Goal: Information Seeking & Learning: Learn about a topic

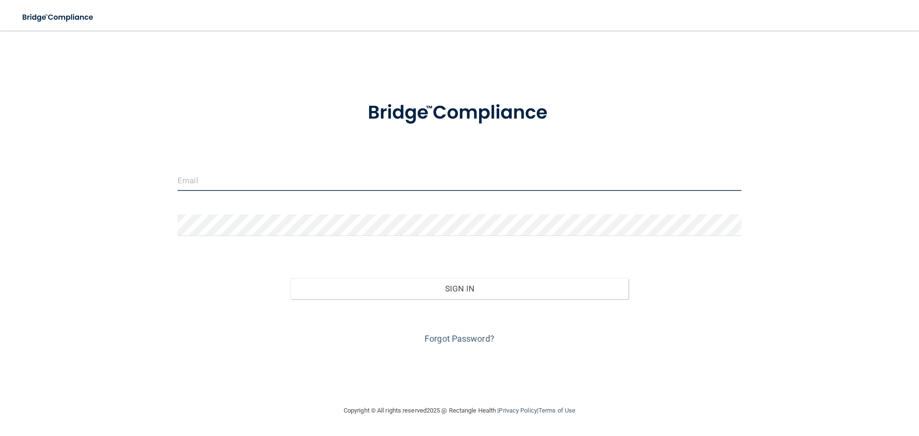
type input "brianne.hilbert@massdent.com"
click at [270, 190] on input "brianne.hilbert@massdent.com" at bounding box center [460, 180] width 564 height 22
click at [271, 190] on input "brianne.hilbert@massdent.com" at bounding box center [460, 180] width 564 height 22
click at [267, 179] on input "brianne.hilbert@massdent.com" at bounding box center [460, 180] width 564 height 22
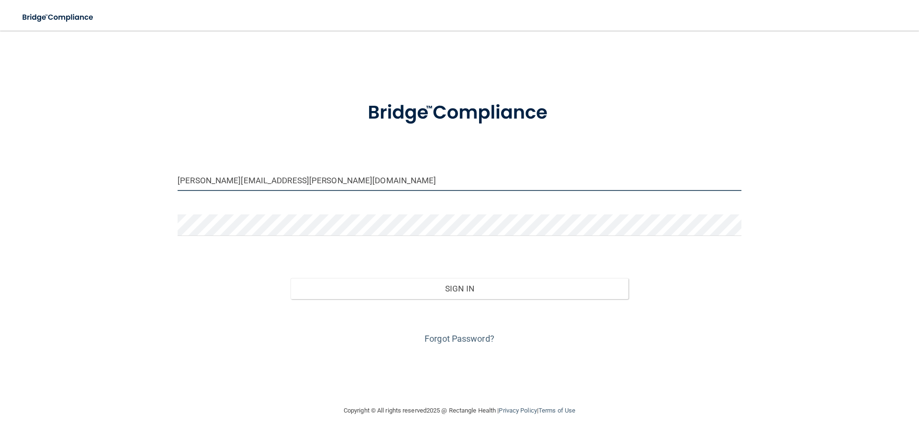
click at [267, 179] on input "brianne.hilbert@massdent.com" at bounding box center [460, 180] width 564 height 22
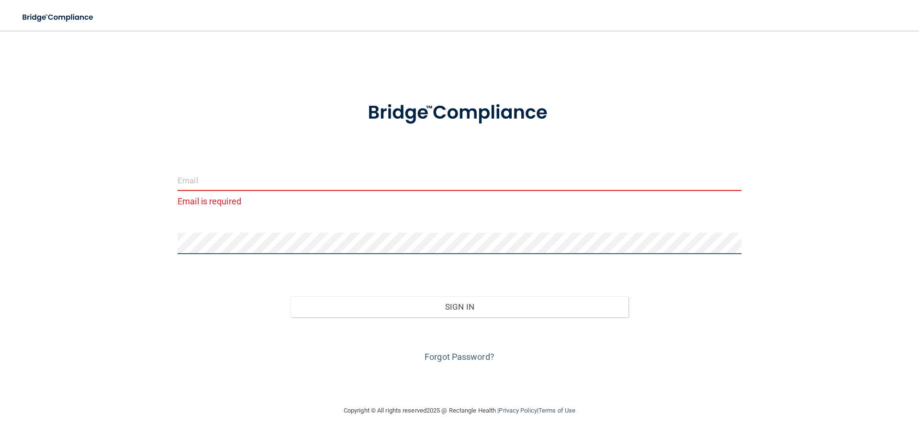
click at [117, 253] on div "Email is required Invalid email/password. You don't have permission to access t…" at bounding box center [459, 217] width 881 height 355
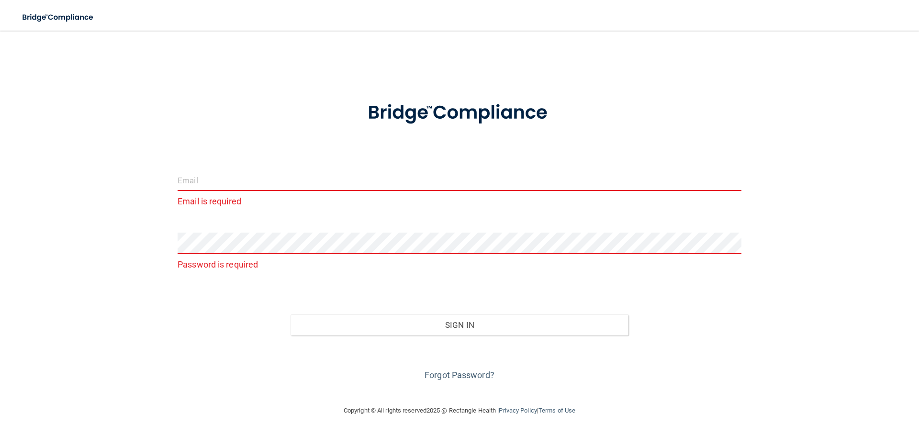
click at [213, 34] on div "Toggle navigation" at bounding box center [191, 17] width 383 height 34
click at [250, 179] on input "email" at bounding box center [460, 180] width 564 height 22
click at [190, 183] on input "email" at bounding box center [460, 180] width 564 height 22
type input "brianne.hilbert@massdent.com"
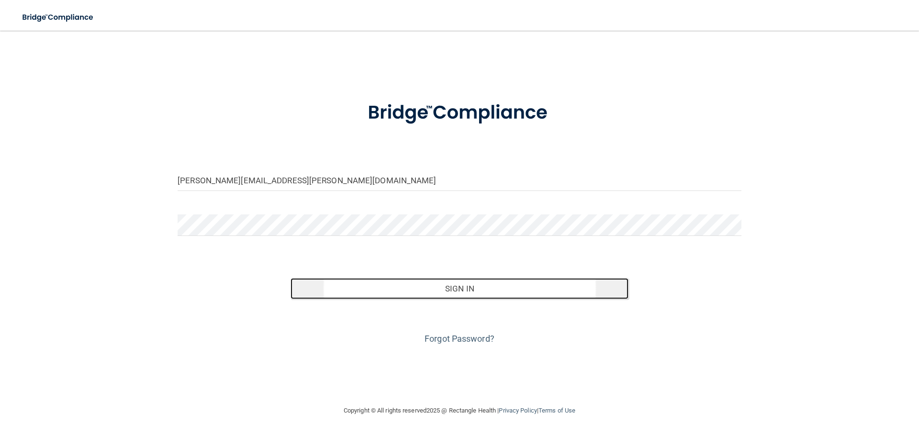
click at [470, 291] on button "Sign In" at bounding box center [460, 288] width 338 height 21
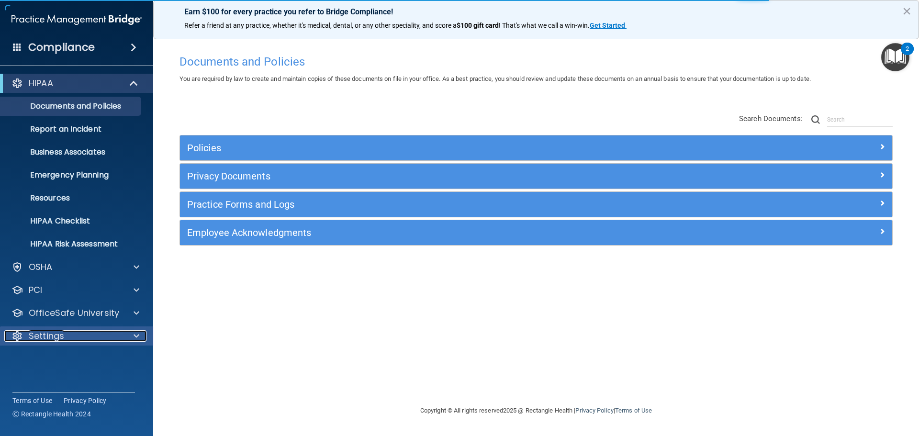
click at [73, 335] on div "Settings" at bounding box center [63, 335] width 119 height 11
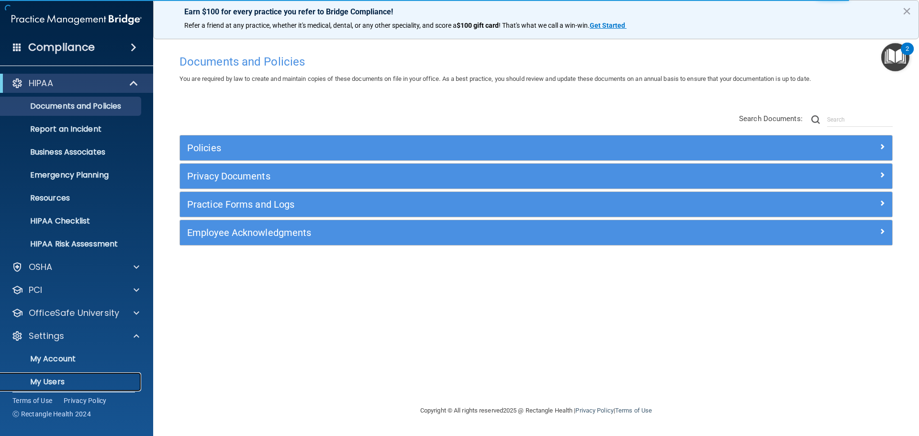
click at [50, 381] on p "My Users" at bounding box center [71, 382] width 131 height 10
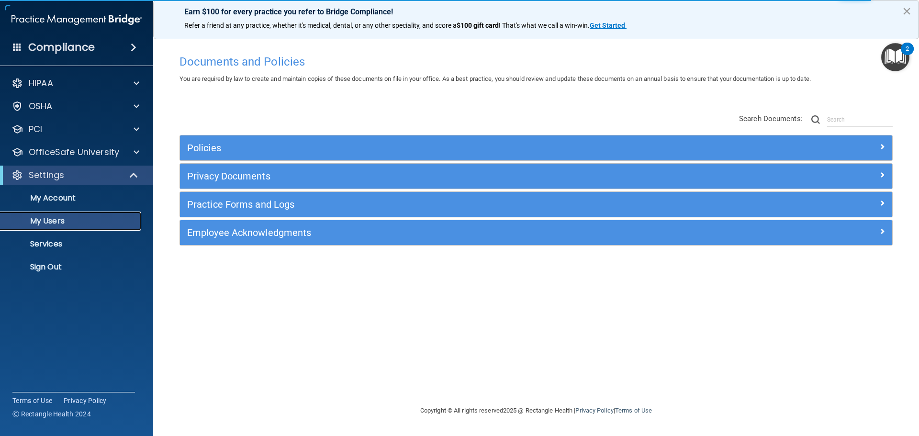
select select "20"
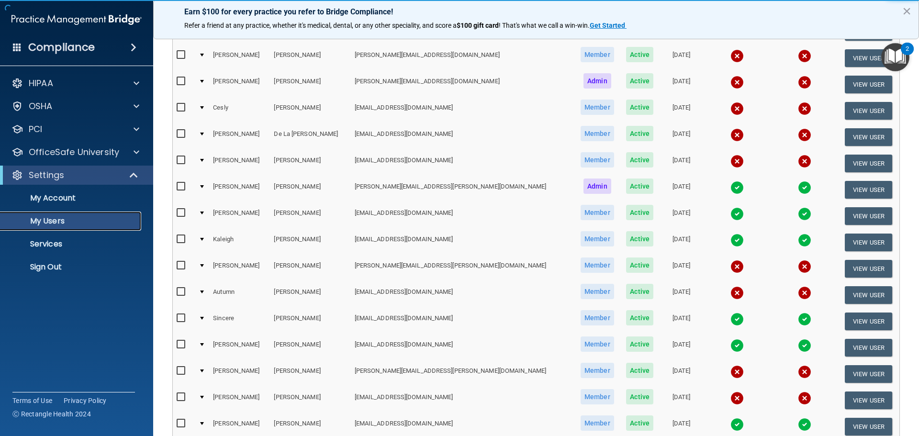
scroll to position [239, 0]
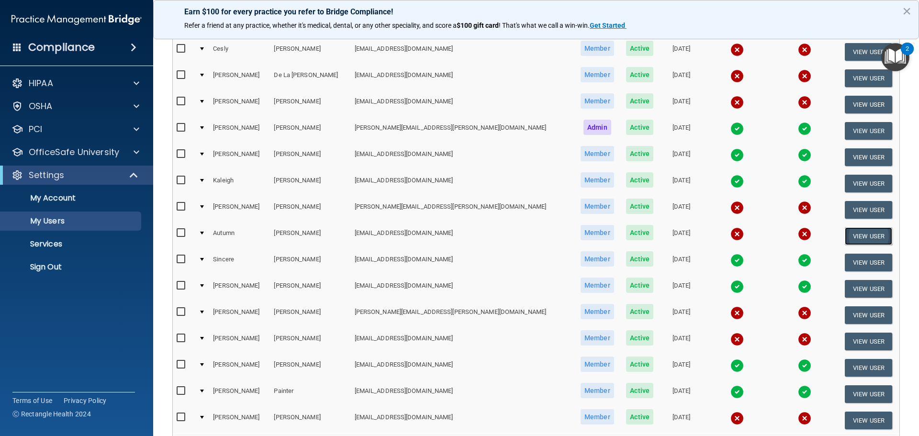
click at [845, 232] on button "View User" at bounding box center [868, 236] width 47 height 18
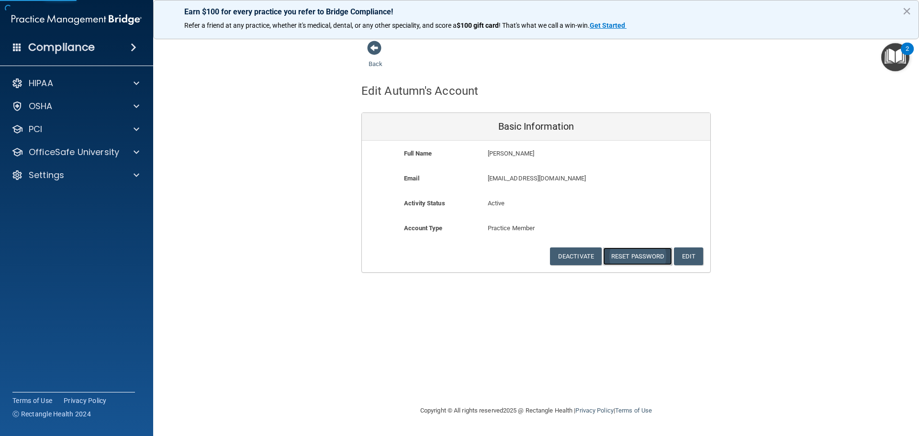
click at [631, 258] on button "Reset Password" at bounding box center [637, 256] width 69 height 18
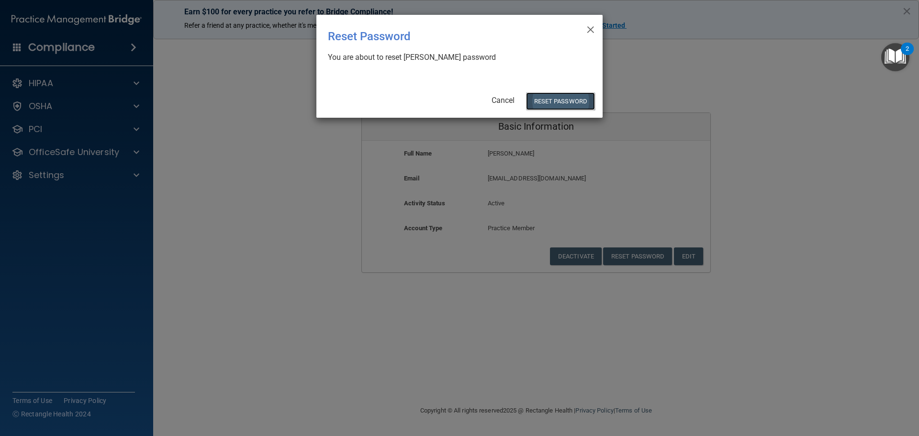
click at [553, 104] on button "Reset Password" at bounding box center [560, 101] width 69 height 18
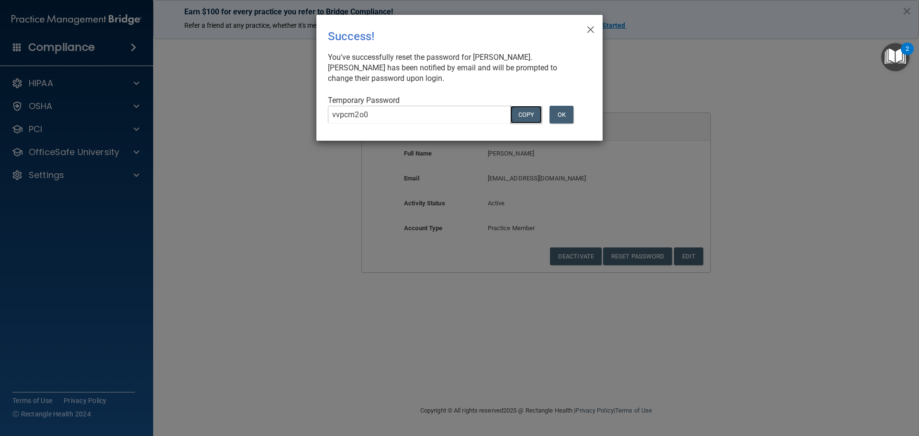
click at [519, 110] on button "COPY" at bounding box center [526, 115] width 32 height 18
click at [562, 112] on button "OK" at bounding box center [562, 115] width 24 height 18
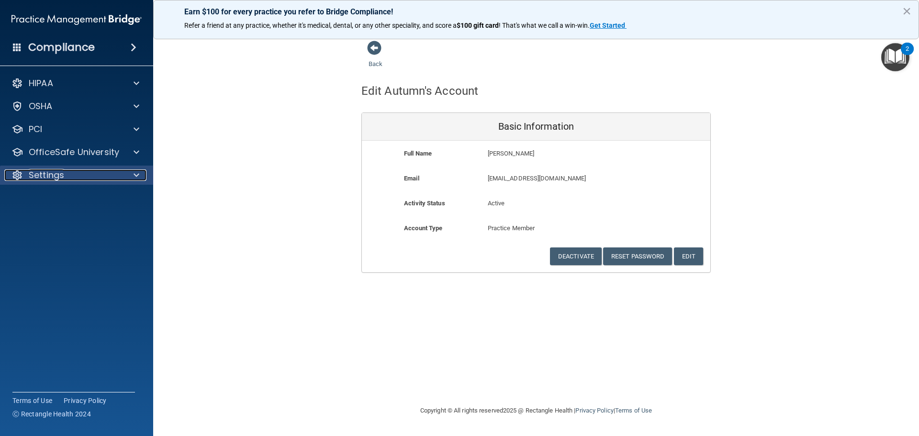
click at [135, 179] on span at bounding box center [137, 174] width 6 height 11
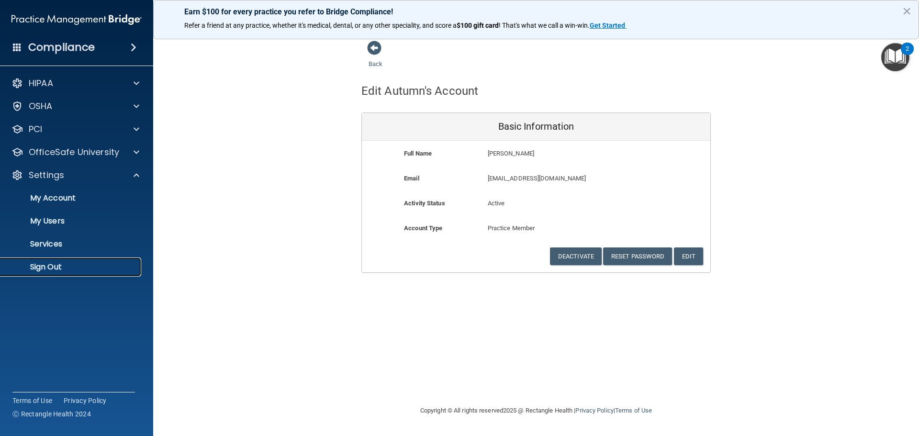
click at [44, 261] on link "Sign Out" at bounding box center [65, 267] width 151 height 19
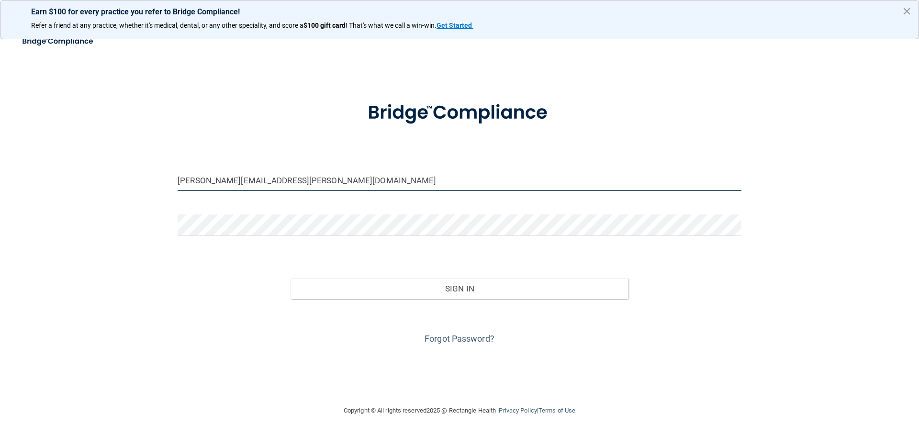
click at [245, 183] on input "brianne.hilbert@massdent.com" at bounding box center [460, 180] width 564 height 22
click at [245, 184] on input "brianne.hilbert@massdent.com" at bounding box center [460, 180] width 564 height 22
type input "[EMAIL_ADDRESS][DOMAIN_NAME]"
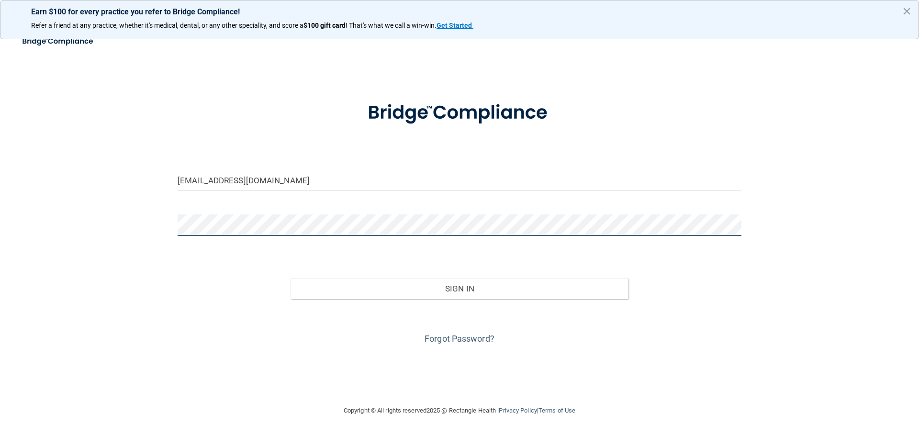
click at [291, 278] on button "Sign In" at bounding box center [460, 288] width 338 height 21
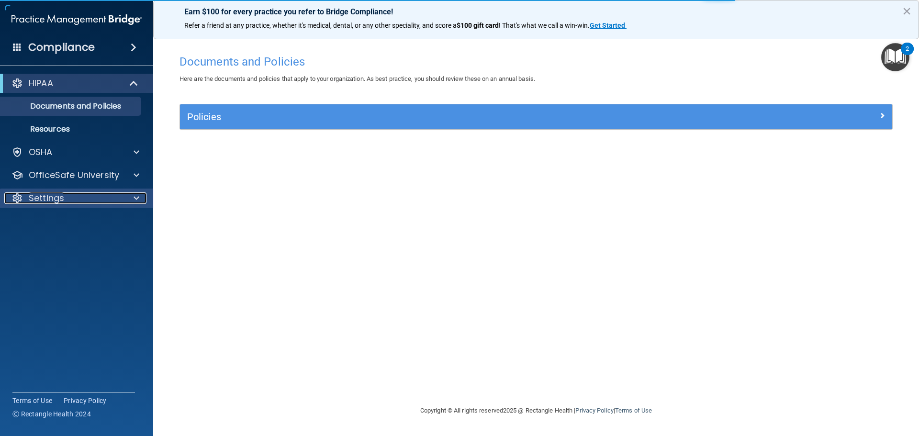
click at [94, 199] on div "Settings" at bounding box center [63, 197] width 119 height 11
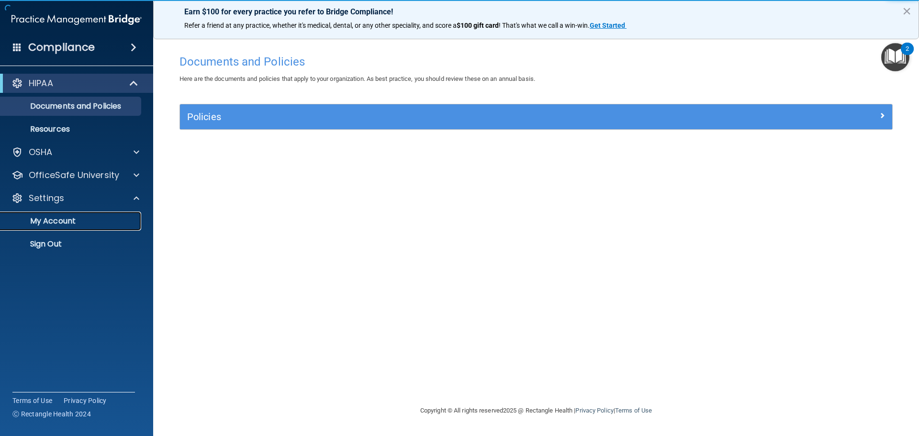
click at [60, 219] on p "My Account" at bounding box center [71, 221] width 131 height 10
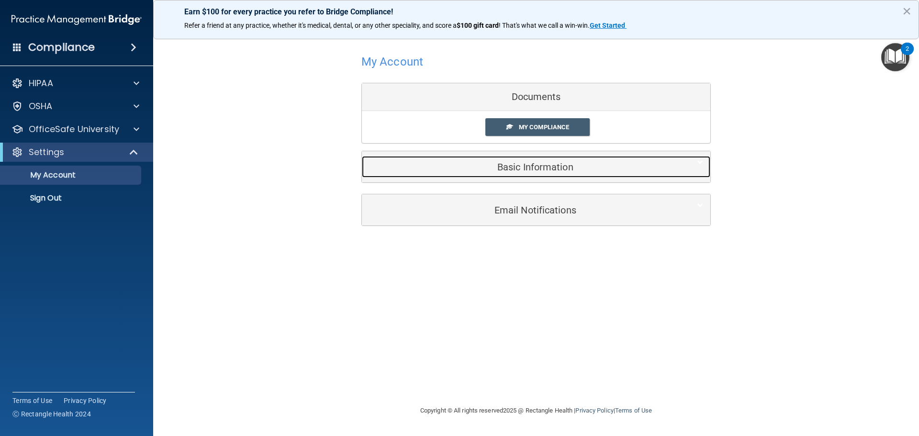
drag, startPoint x: 525, startPoint y: 158, endPoint x: 535, endPoint y: 162, distance: 10.8
click at [525, 159] on div "Basic Information" at bounding box center [521, 167] width 319 height 22
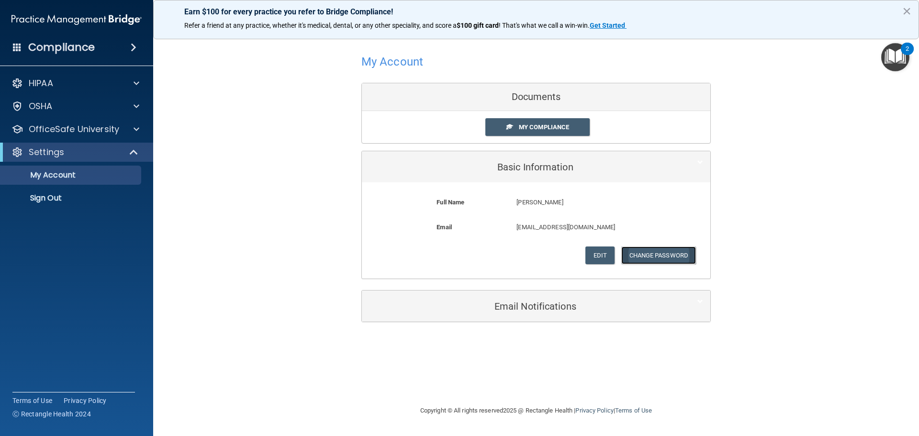
click at [644, 253] on button "Change Password" at bounding box center [658, 256] width 75 height 18
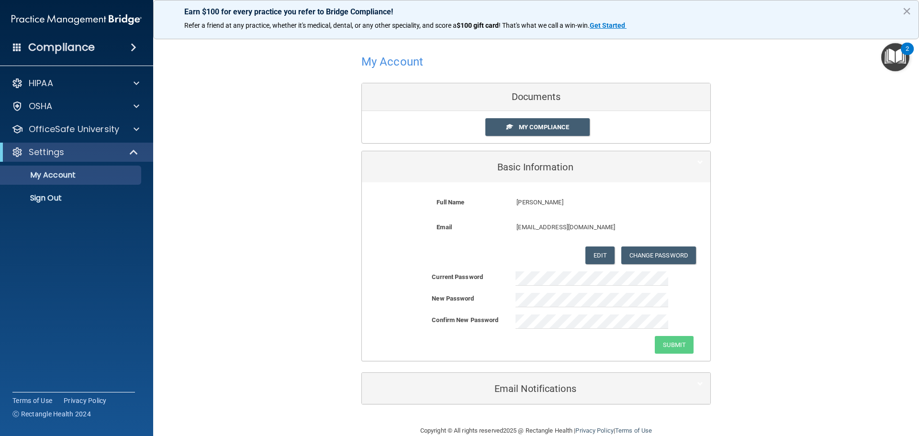
click at [527, 270] on form "Full Name Autumn Lucas Autumn Last Name Lucas Email alucas1528@gmail.com alucas…" at bounding box center [536, 231] width 334 height 82
click at [805, 346] on div "My Account Documents My Compliance My Compliance My BAA Basic Information Full …" at bounding box center [536, 227] width 728 height 375
click at [662, 345] on button "Submit" at bounding box center [674, 345] width 39 height 18
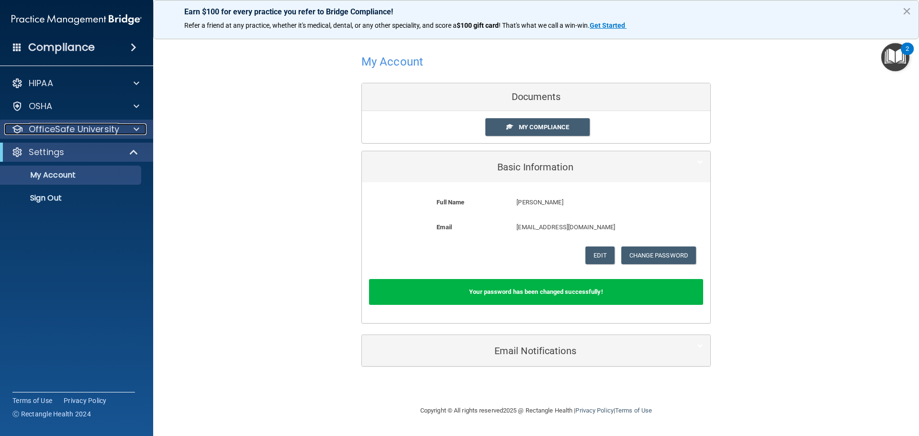
click at [120, 123] on div "OfficeSafe University" at bounding box center [63, 128] width 119 height 11
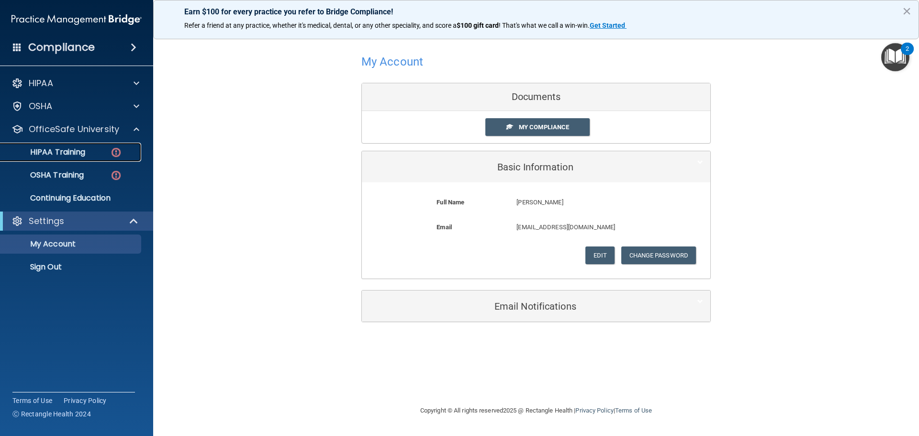
click at [99, 149] on div "HIPAA Training" at bounding box center [71, 152] width 131 height 10
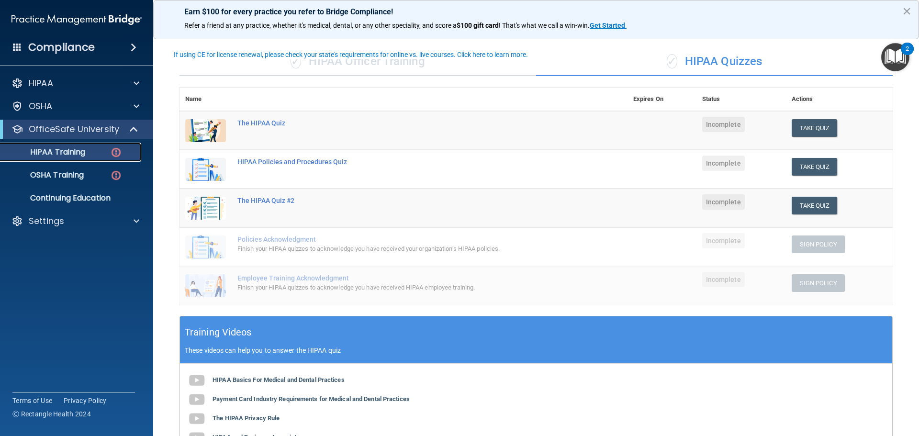
scroll to position [43, 0]
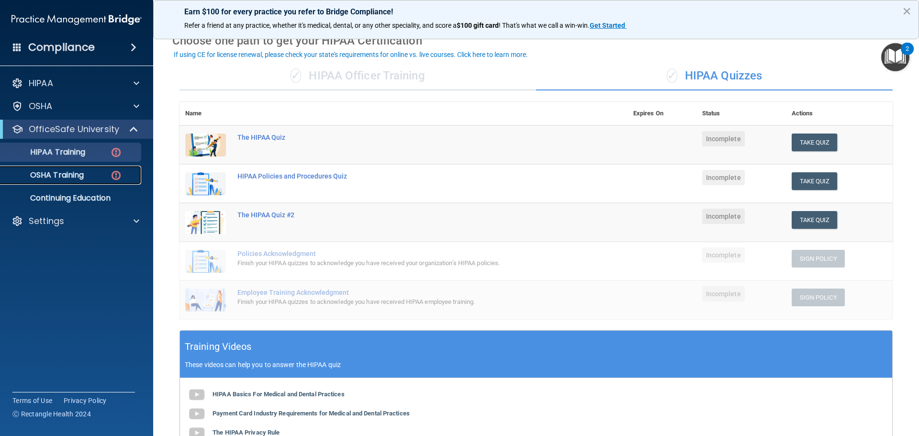
click at [80, 175] on p "OSHA Training" at bounding box center [45, 175] width 78 height 10
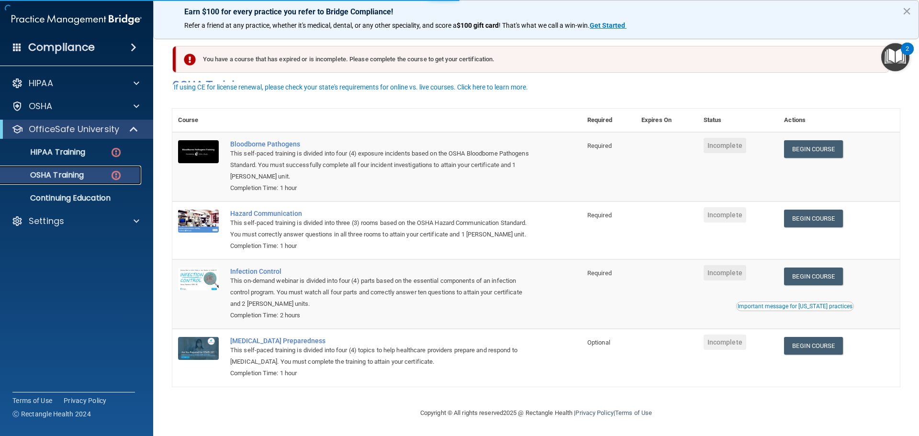
scroll to position [16, 0]
click at [75, 146] on link "HIPAA Training" at bounding box center [65, 152] width 151 height 19
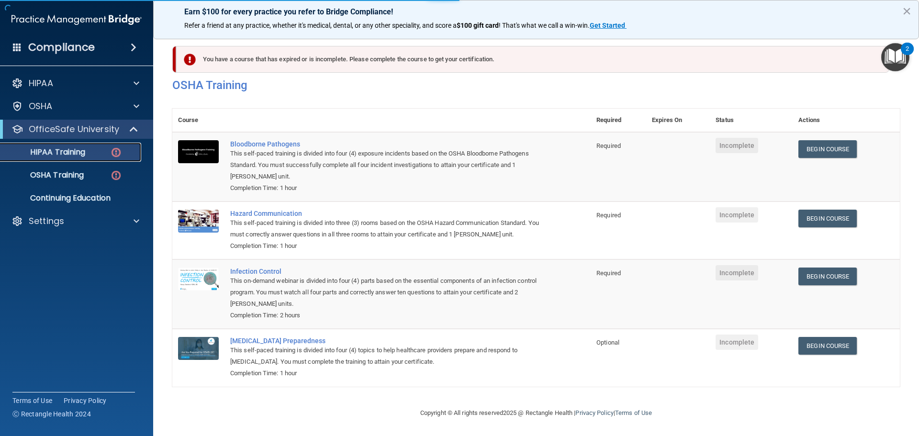
scroll to position [235, 0]
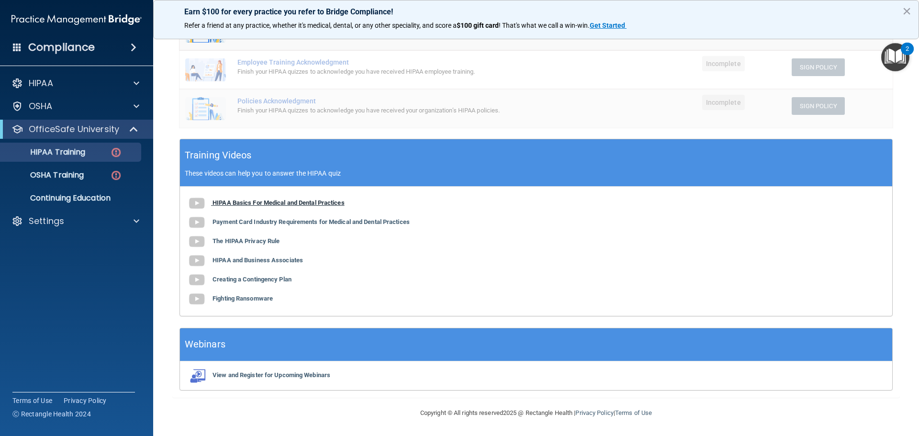
click at [236, 203] on b "HIPAA Basics For Medical and Dental Practices" at bounding box center [279, 202] width 132 height 7
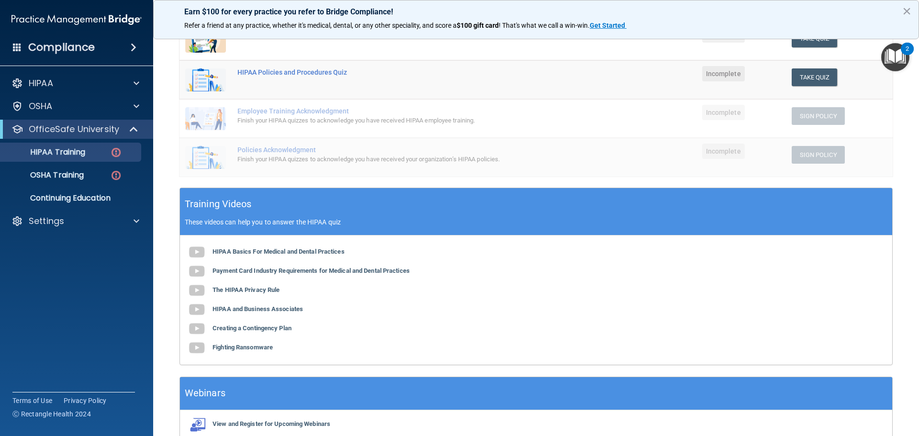
scroll to position [187, 0]
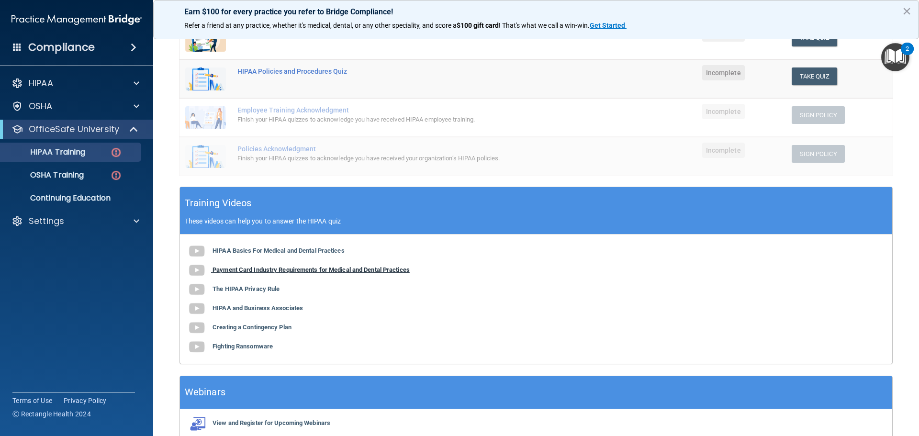
click at [276, 272] on b "Payment Card Industry Requirements for Medical and Dental Practices" at bounding box center [311, 269] width 197 height 7
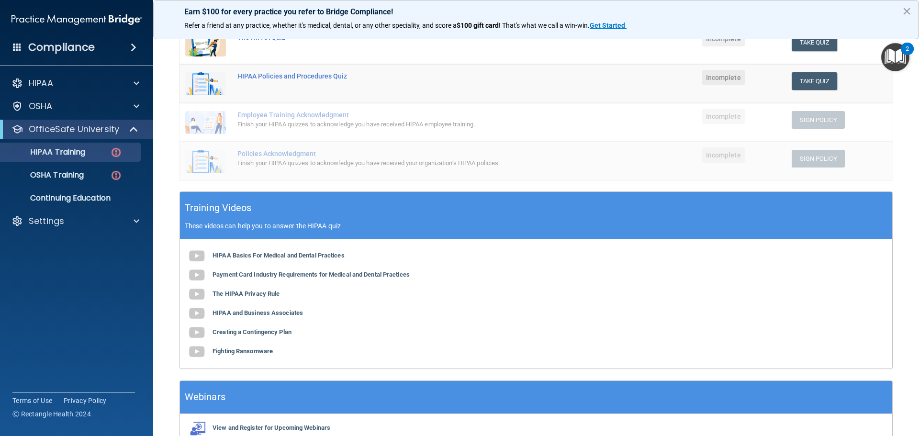
scroll to position [235, 0]
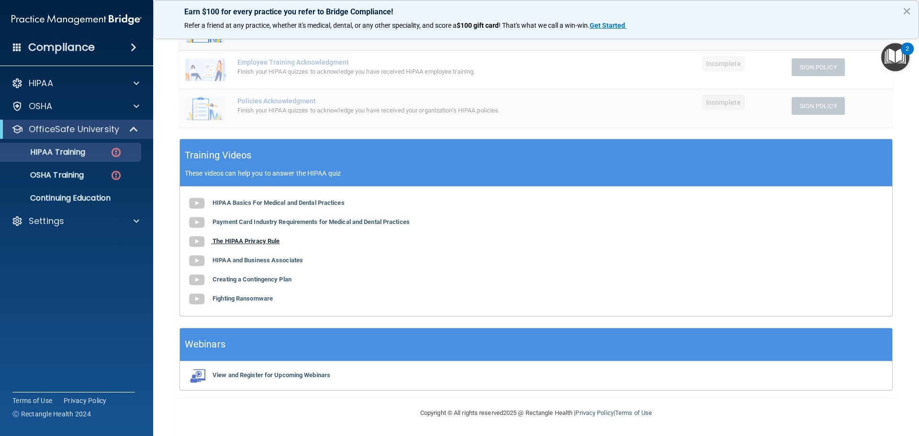
click at [231, 244] on b "The HIPAA Privacy Rule" at bounding box center [246, 240] width 67 height 7
click at [244, 261] on b "HIPAA and Business Associates" at bounding box center [258, 260] width 90 height 7
click at [408, 275] on div "HIPAA Basics For Medical and Dental Practices Payment Card Industry Requirement…" at bounding box center [536, 251] width 712 height 129
click at [261, 280] on b "Creating a Contingency Plan" at bounding box center [252, 279] width 79 height 7
click at [246, 299] on b "Fighting Ransomware" at bounding box center [243, 298] width 60 height 7
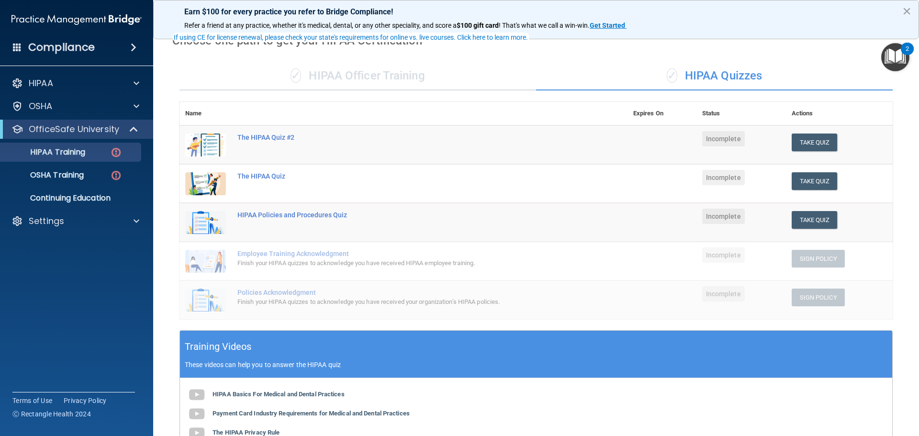
scroll to position [91, 0]
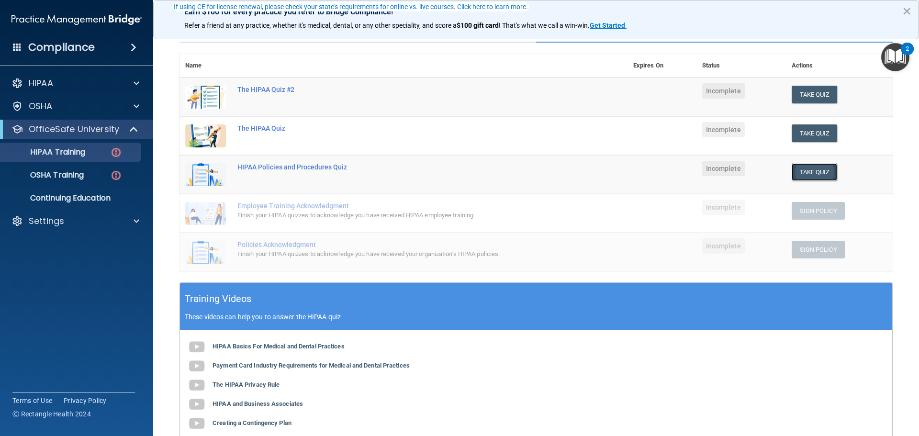
click at [797, 172] on button "Take Quiz" at bounding box center [815, 172] width 46 height 18
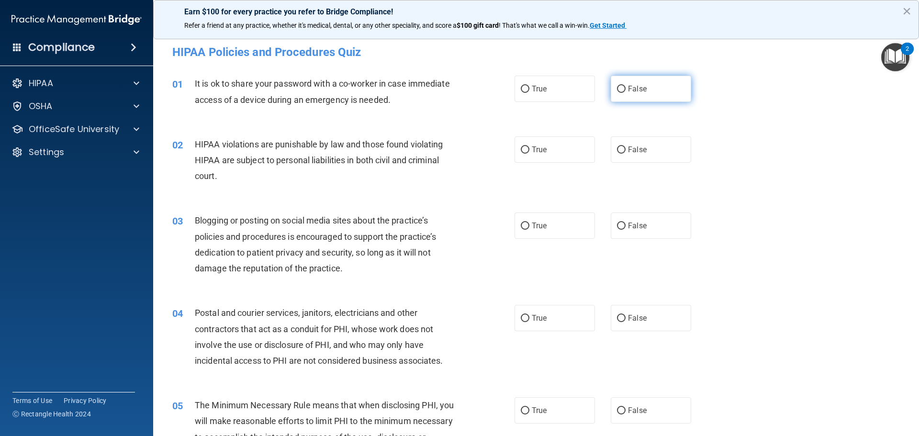
click at [643, 92] on label "False" at bounding box center [651, 89] width 80 height 26
click at [626, 92] on input "False" at bounding box center [621, 89] width 9 height 7
radio input "true"
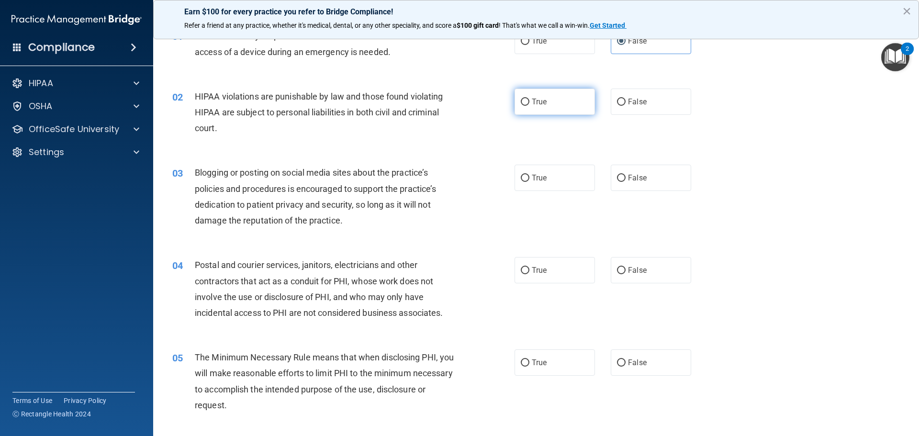
click at [554, 102] on label "True" at bounding box center [555, 102] width 80 height 26
click at [529, 102] on input "True" at bounding box center [525, 102] width 9 height 7
radio input "true"
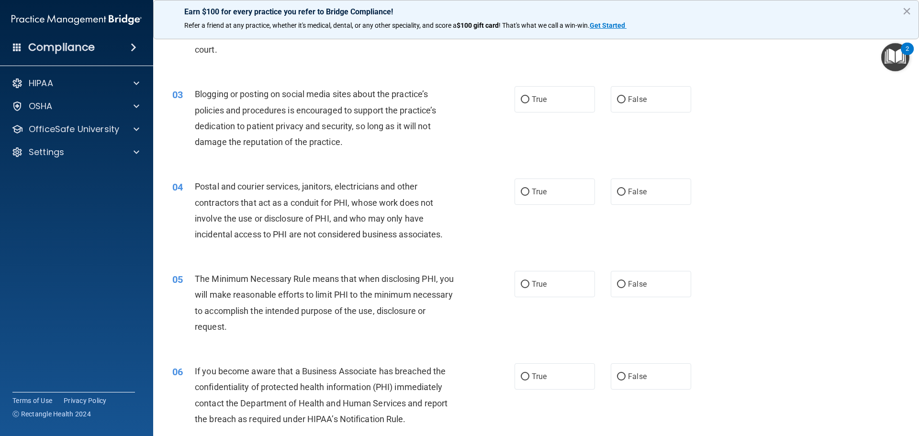
scroll to position [144, 0]
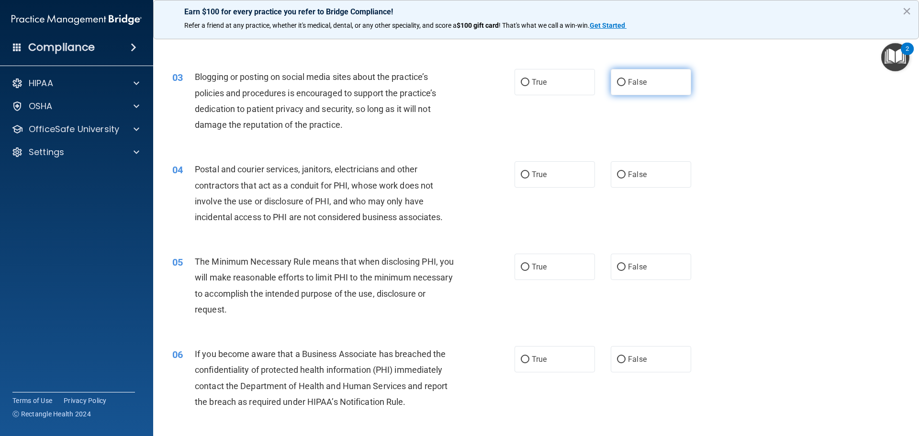
click at [635, 82] on span "False" at bounding box center [637, 82] width 19 height 9
click at [626, 82] on input "False" at bounding box center [621, 82] width 9 height 7
radio input "true"
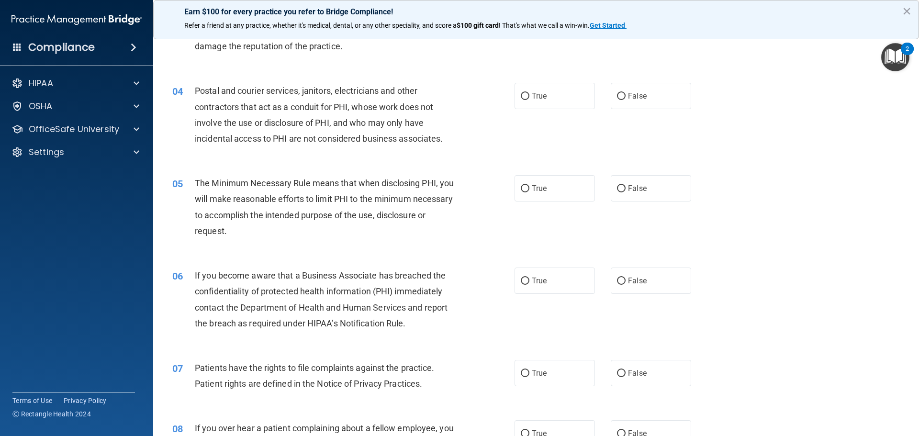
scroll to position [239, 0]
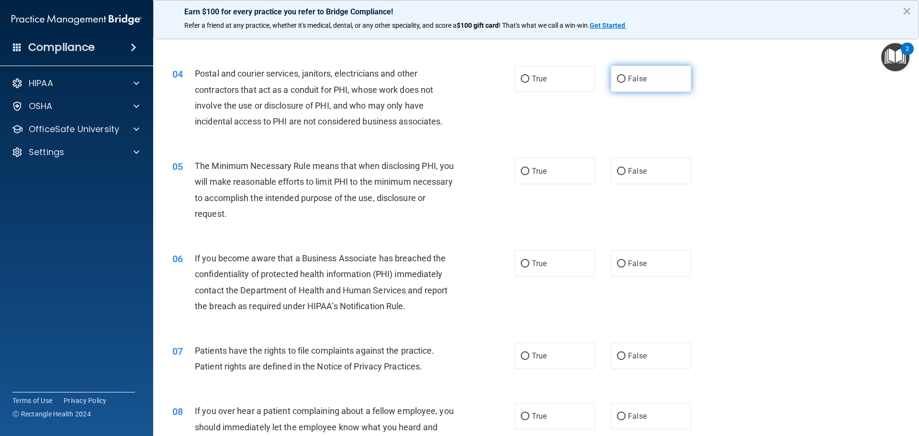
click at [622, 84] on label "False" at bounding box center [651, 79] width 80 height 26
click at [622, 83] on input "False" at bounding box center [621, 79] width 9 height 7
radio input "true"
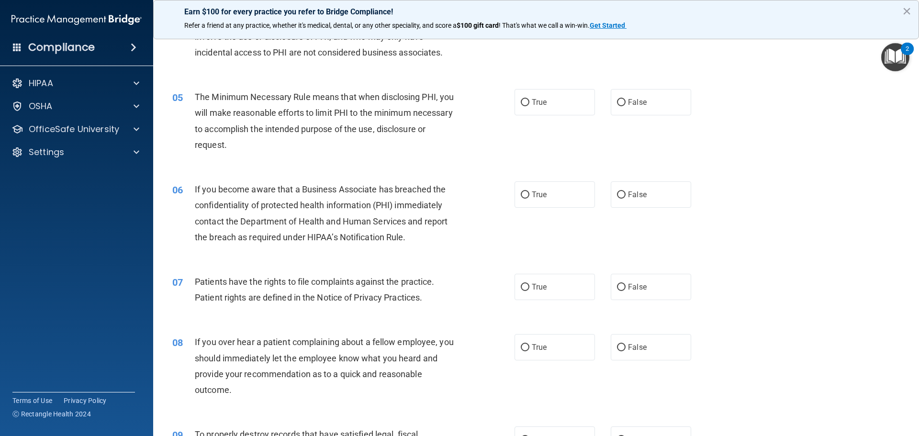
scroll to position [335, 0]
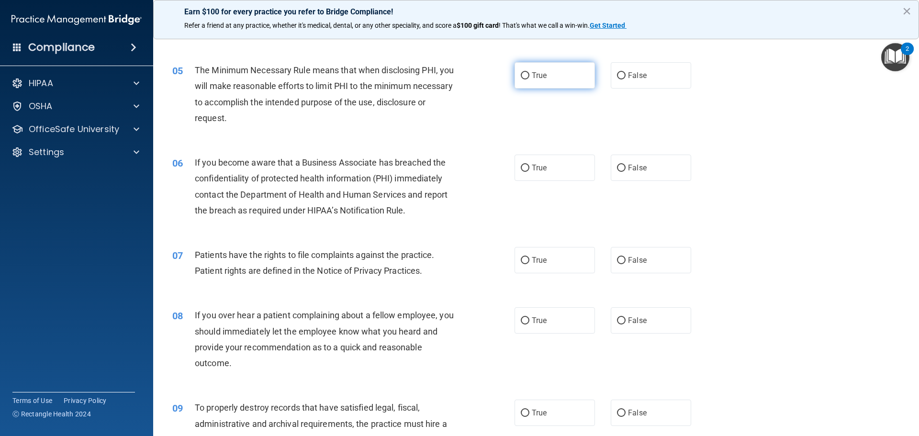
click at [527, 75] on label "True" at bounding box center [555, 75] width 80 height 26
click at [527, 75] on input "True" at bounding box center [525, 75] width 9 height 7
radio input "true"
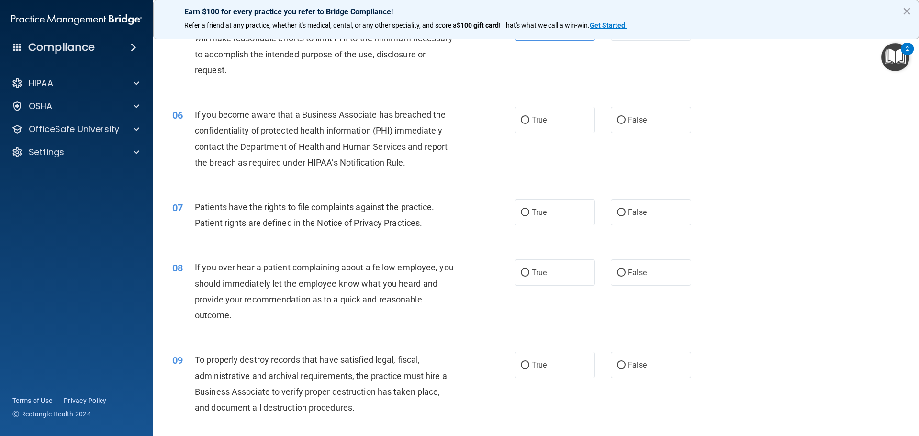
scroll to position [431, 0]
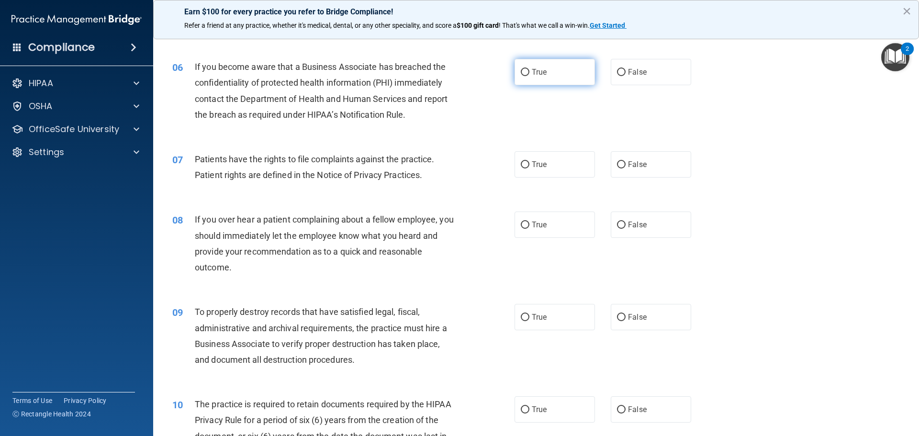
click at [559, 72] on label "True" at bounding box center [555, 72] width 80 height 26
click at [529, 72] on input "True" at bounding box center [525, 72] width 9 height 7
radio input "true"
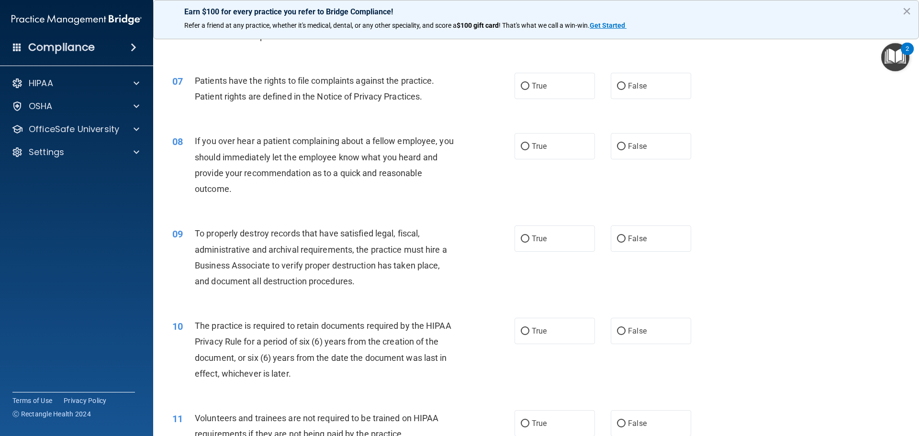
scroll to position [527, 0]
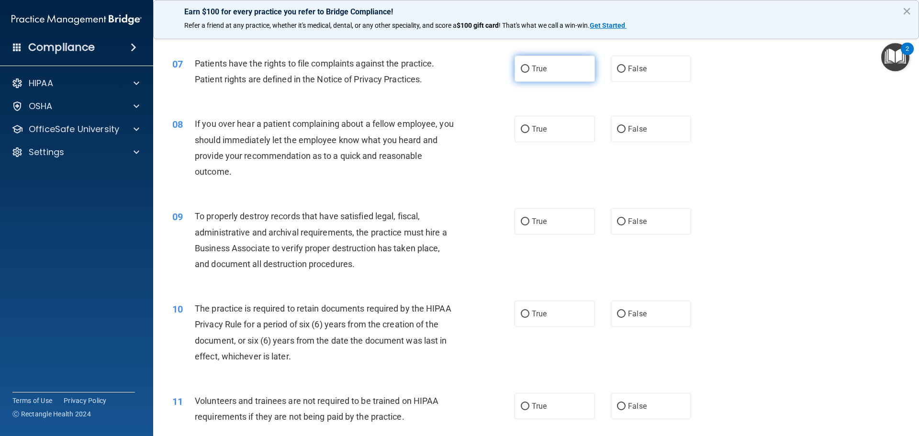
click at [521, 67] on input "True" at bounding box center [525, 69] width 9 height 7
radio input "true"
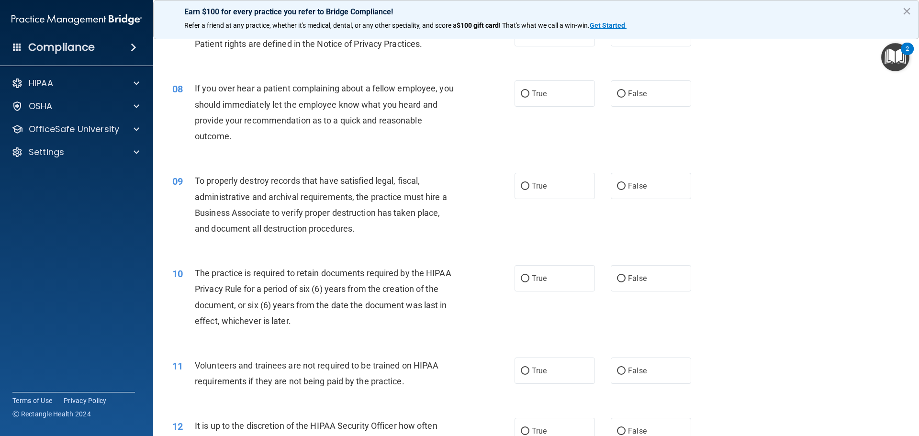
scroll to position [579, 0]
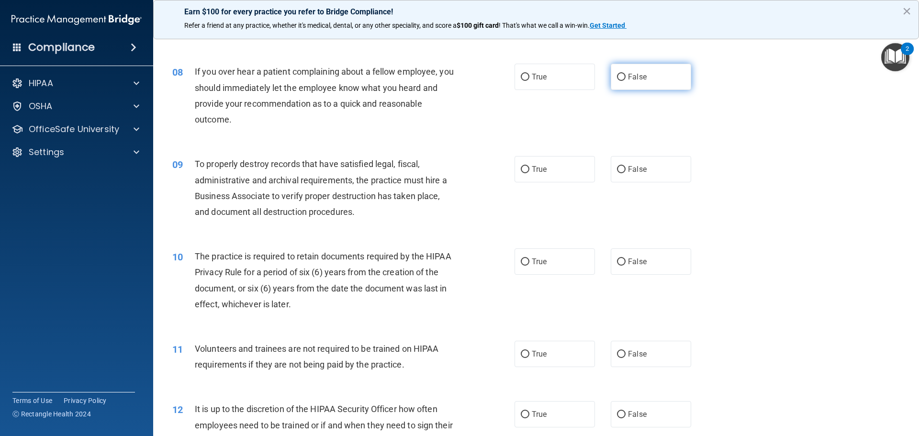
click at [674, 81] on label "False" at bounding box center [651, 77] width 80 height 26
click at [626, 81] on input "False" at bounding box center [621, 77] width 9 height 7
radio input "true"
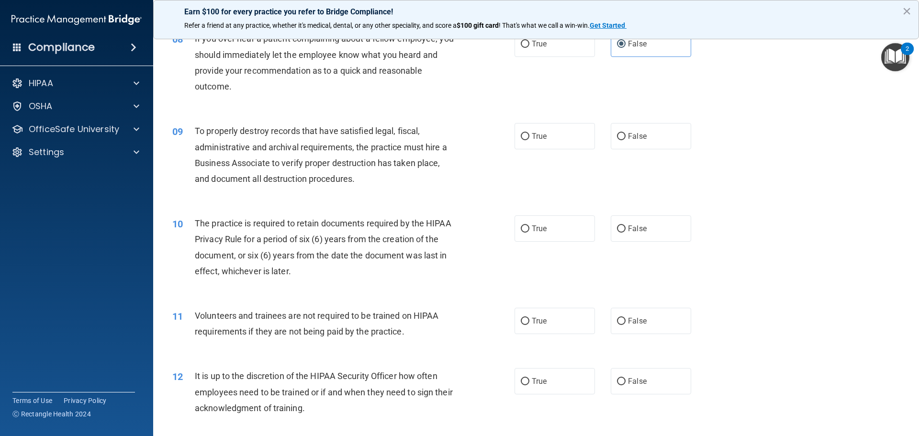
scroll to position [674, 0]
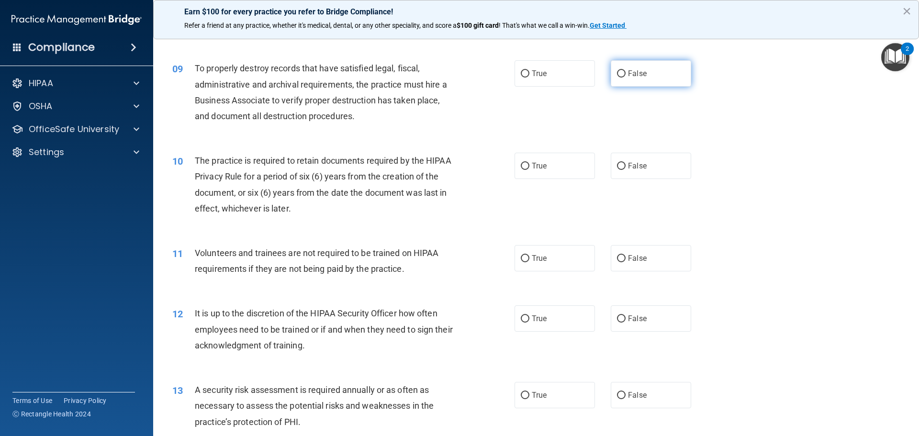
click at [632, 84] on label "False" at bounding box center [651, 73] width 80 height 26
click at [626, 78] on input "False" at bounding box center [621, 73] width 9 height 7
radio input "true"
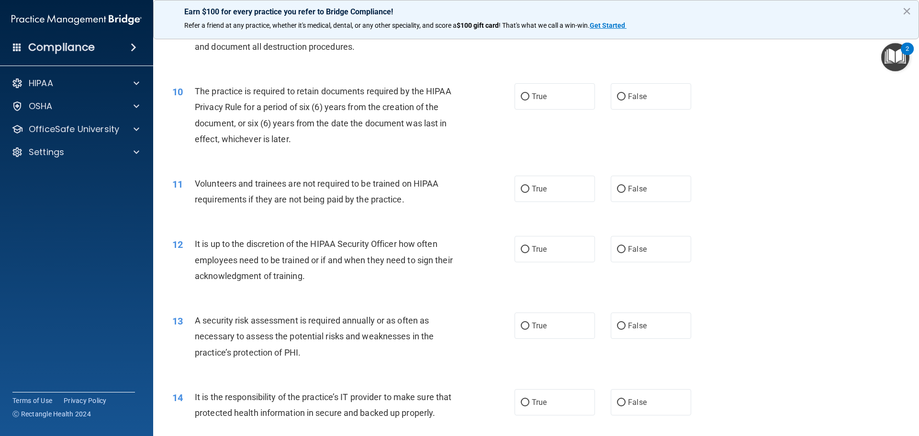
scroll to position [770, 0]
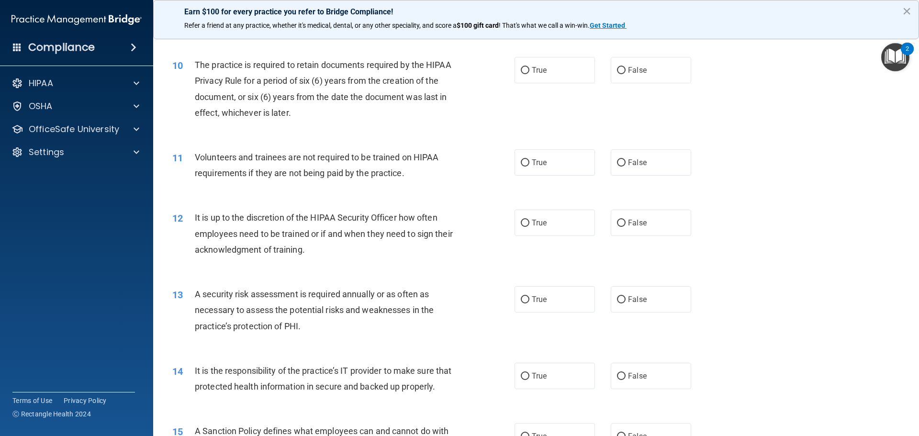
click at [509, 71] on div "10 The practice is required to retain documents required by the HIPAA Privacy R…" at bounding box center [343, 91] width 371 height 68
click at [551, 69] on label "True" at bounding box center [555, 70] width 80 height 26
click at [529, 69] on input "True" at bounding box center [525, 70] width 9 height 7
radio input "true"
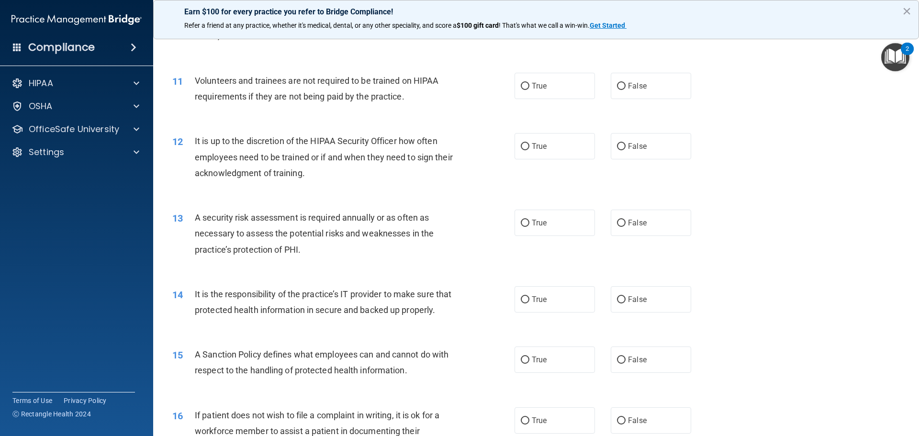
scroll to position [866, 0]
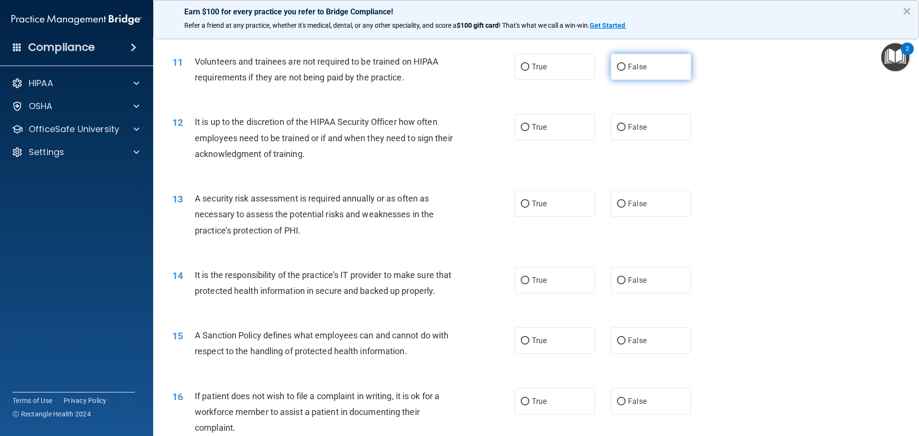
click at [628, 65] on span "False" at bounding box center [637, 66] width 19 height 9
click at [626, 65] on input "False" at bounding box center [621, 67] width 9 height 7
radio input "true"
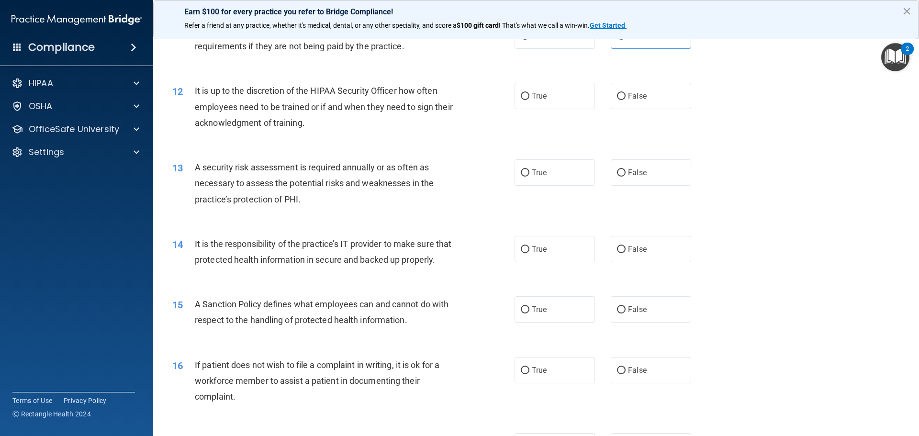
scroll to position [914, 0]
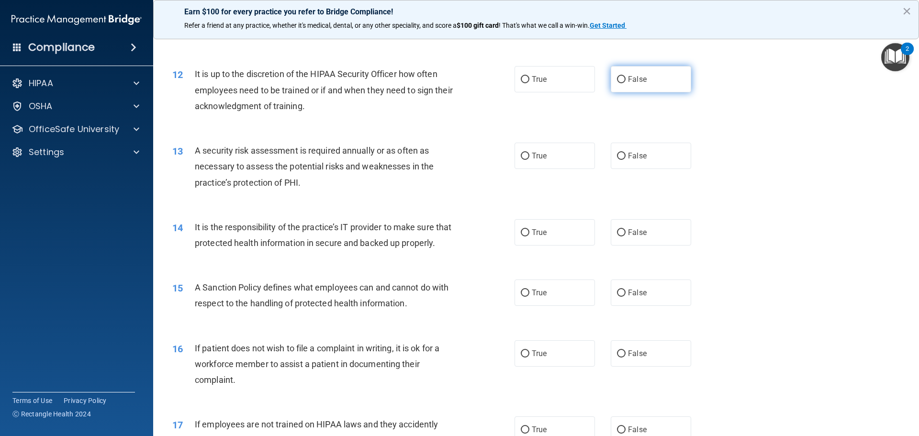
click at [665, 90] on label "False" at bounding box center [651, 79] width 80 height 26
click at [626, 83] on input "False" at bounding box center [621, 79] width 9 height 7
radio input "true"
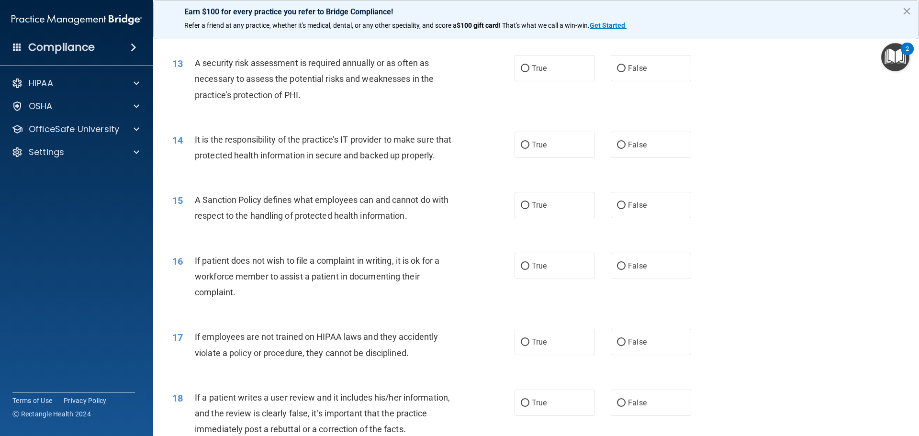
scroll to position [1010, 0]
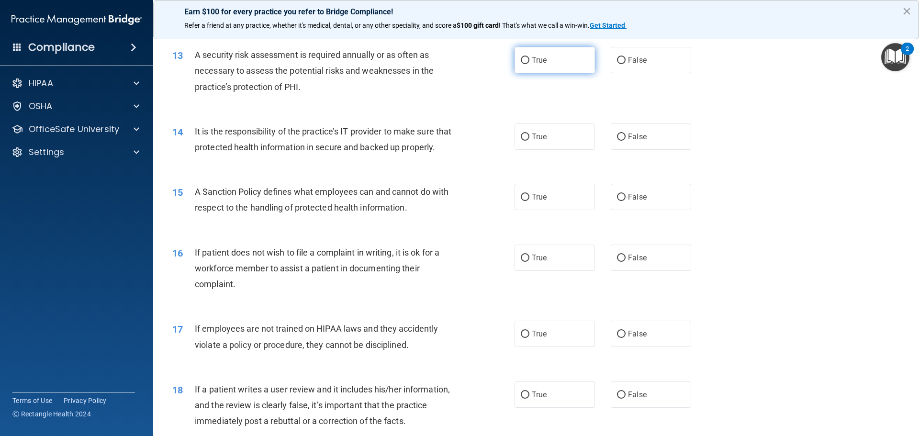
click at [526, 67] on label "True" at bounding box center [555, 60] width 80 height 26
click at [526, 64] on input "True" at bounding box center [525, 60] width 9 height 7
radio input "true"
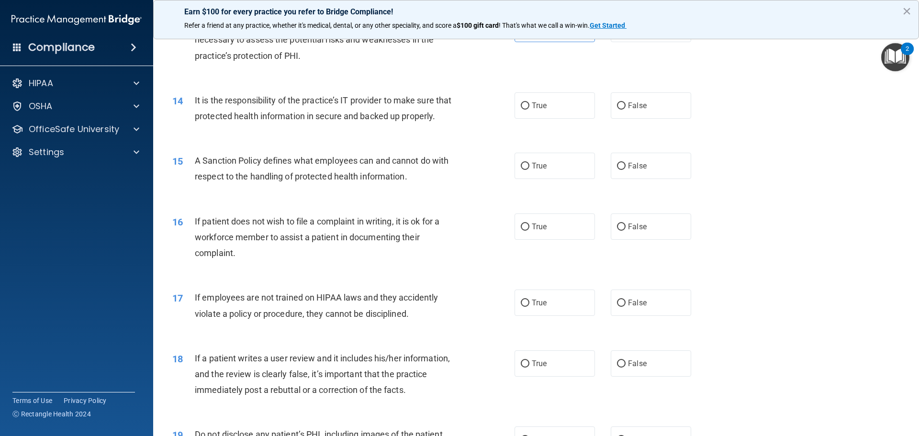
scroll to position [1057, 0]
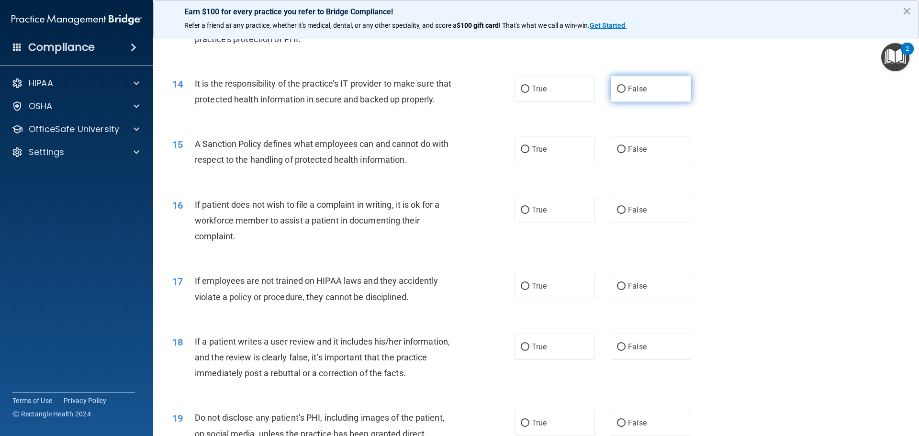
click at [642, 101] on label "False" at bounding box center [651, 89] width 80 height 26
click at [626, 93] on input "False" at bounding box center [621, 89] width 9 height 7
radio input "true"
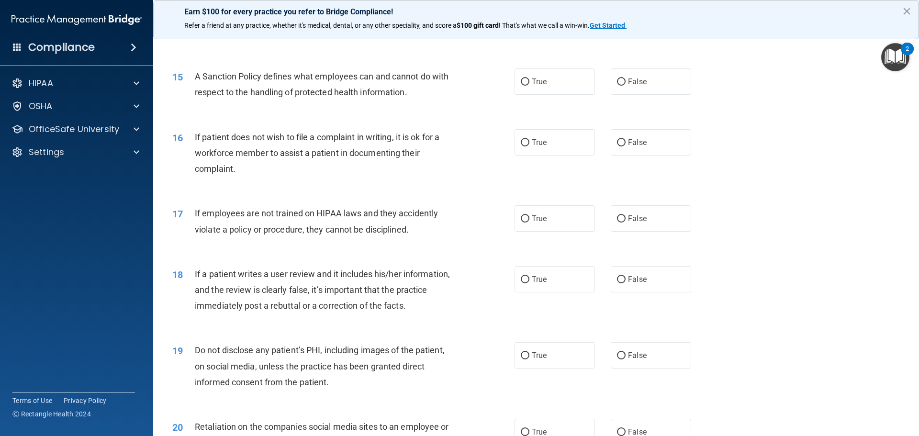
scroll to position [1153, 0]
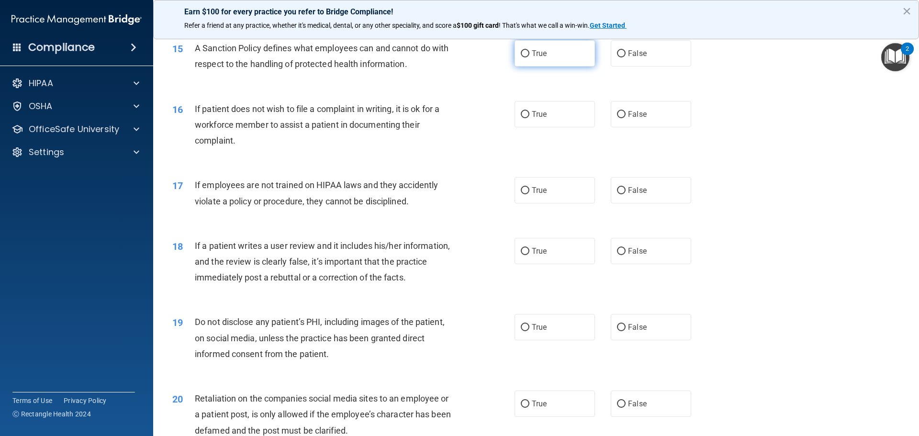
click at [534, 58] on span "True" at bounding box center [539, 53] width 15 height 9
click at [529, 57] on input "True" at bounding box center [525, 53] width 9 height 7
radio input "true"
click at [590, 127] on label "True" at bounding box center [555, 114] width 80 height 26
click at [529, 118] on input "True" at bounding box center [525, 114] width 9 height 7
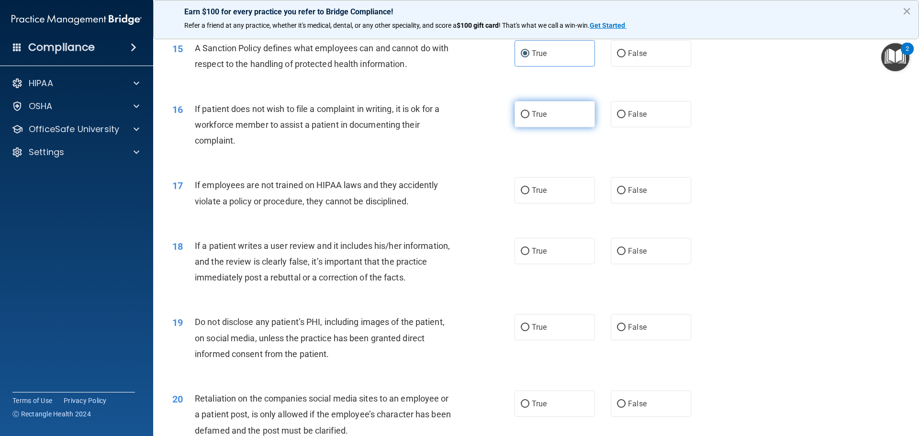
radio input "true"
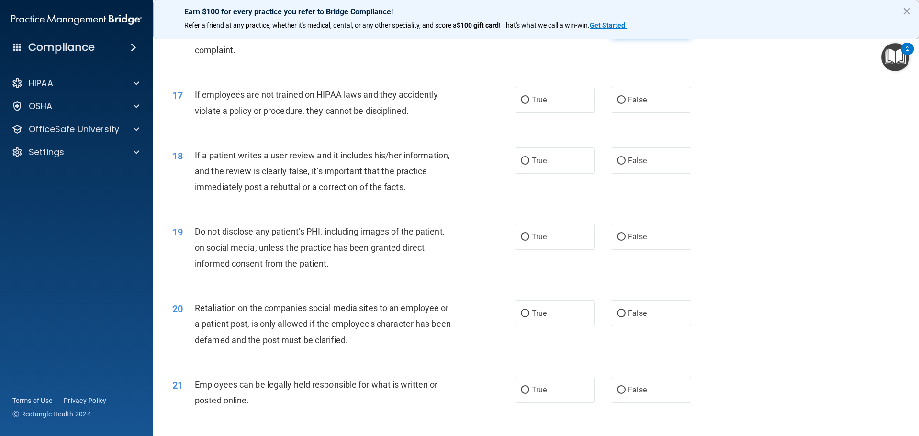
scroll to position [1249, 0]
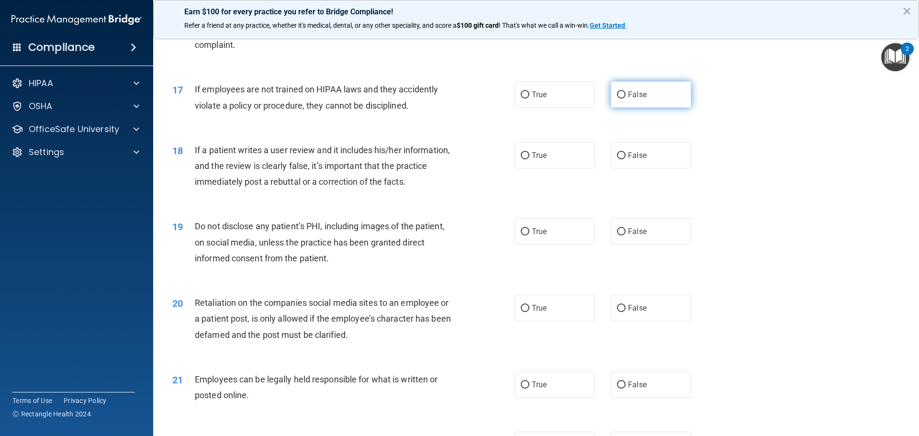
click at [638, 99] on span "False" at bounding box center [637, 94] width 19 height 9
click at [626, 99] on input "False" at bounding box center [621, 94] width 9 height 7
radio input "true"
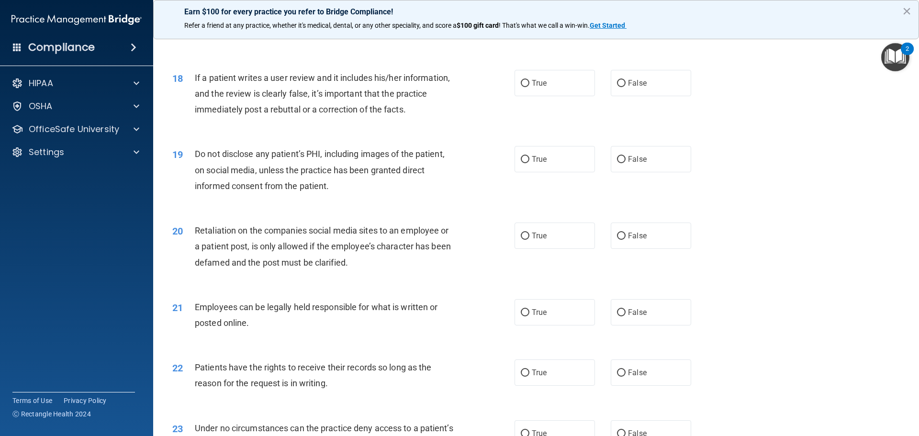
scroll to position [1345, 0]
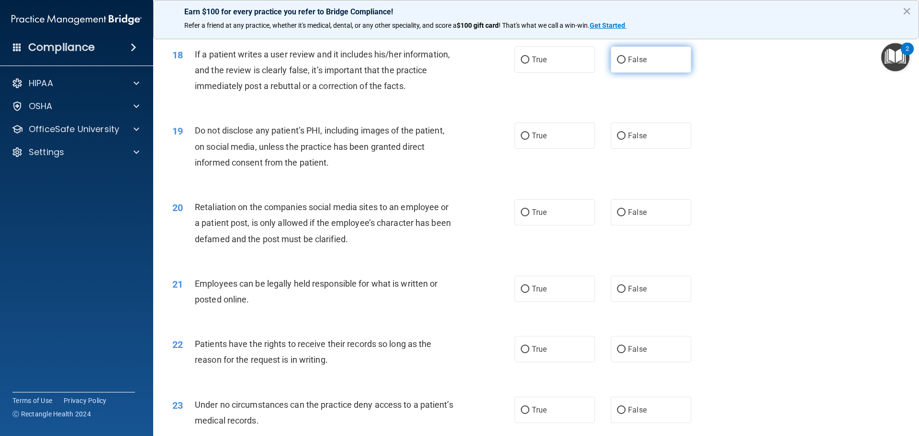
click at [640, 64] on span "False" at bounding box center [637, 59] width 19 height 9
click at [626, 64] on input "False" at bounding box center [621, 59] width 9 height 7
radio input "true"
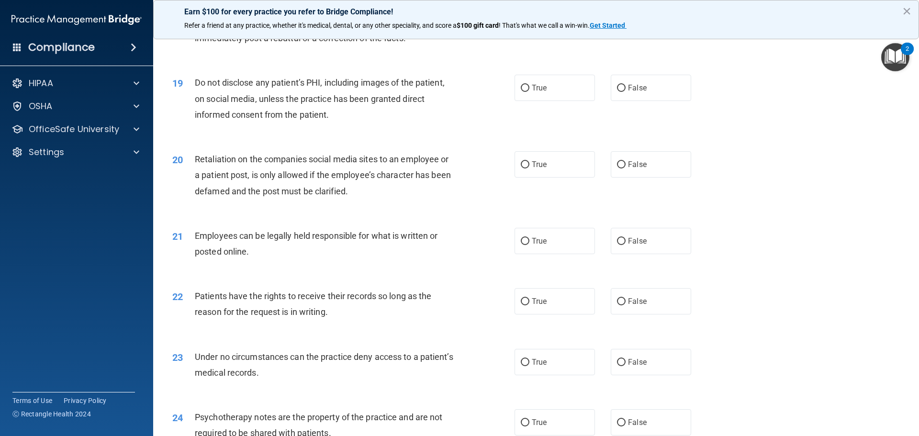
scroll to position [1440, 0]
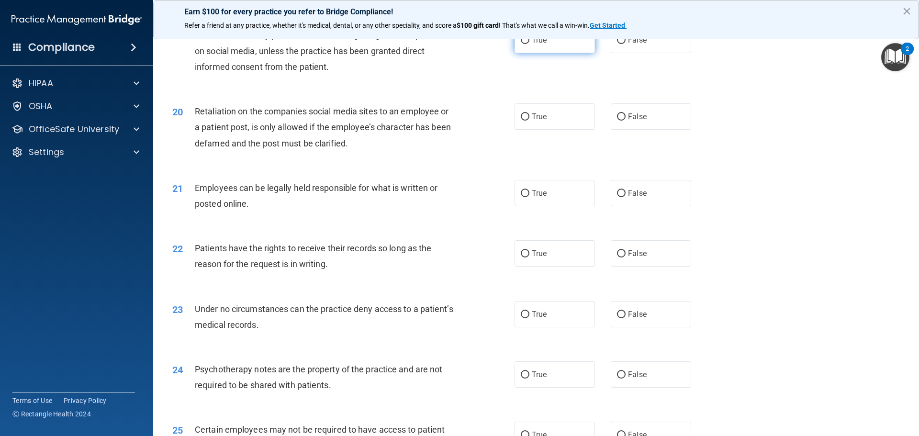
click at [533, 45] on span "True" at bounding box center [539, 39] width 15 height 9
click at [529, 44] on input "True" at bounding box center [525, 40] width 9 height 7
radio input "true"
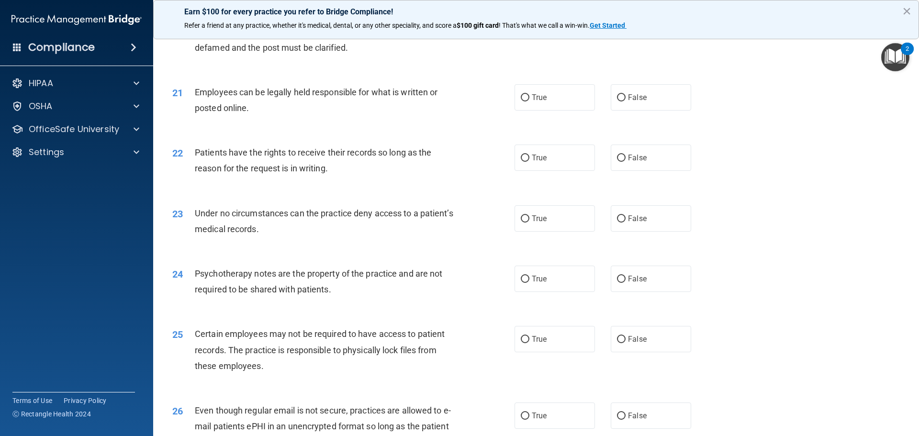
scroll to position [1488, 0]
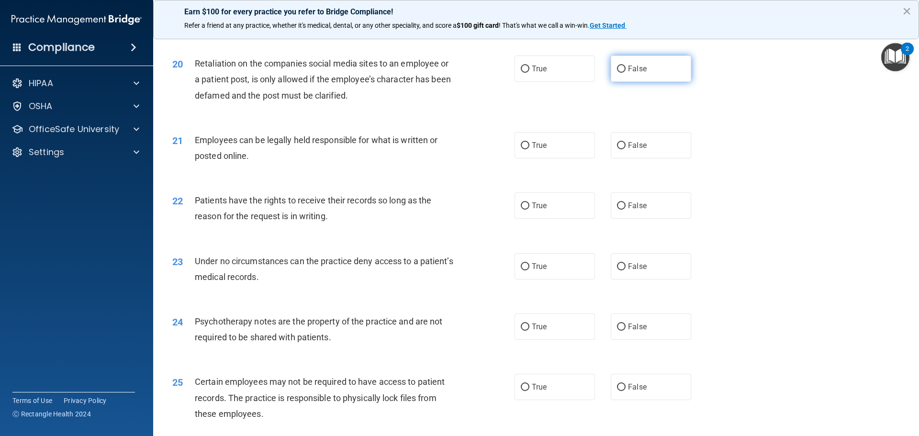
click at [643, 77] on label "False" at bounding box center [651, 69] width 80 height 26
click at [626, 73] on input "False" at bounding box center [621, 69] width 9 height 7
radio input "true"
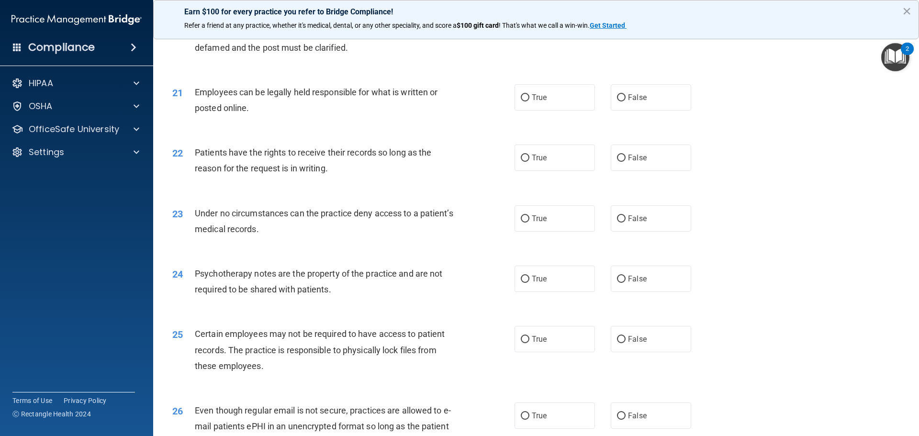
scroll to position [1584, 0]
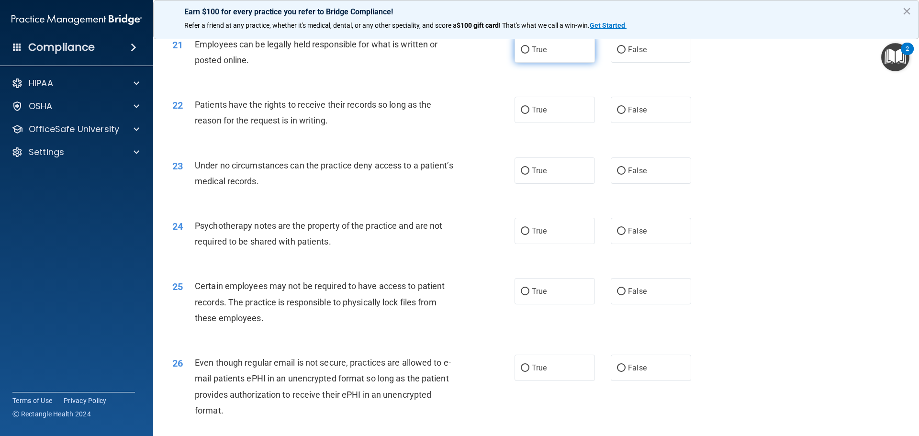
click at [578, 63] on label "True" at bounding box center [555, 49] width 80 height 26
click at [529, 54] on input "True" at bounding box center [525, 49] width 9 height 7
radio input "true"
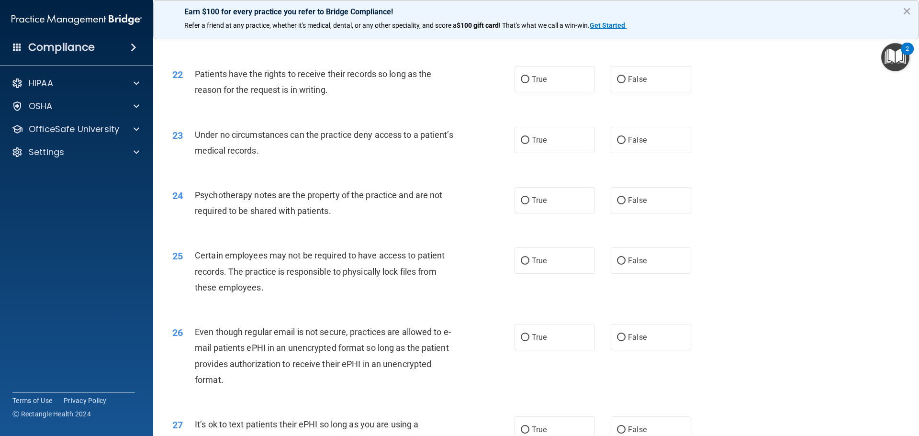
scroll to position [1632, 0]
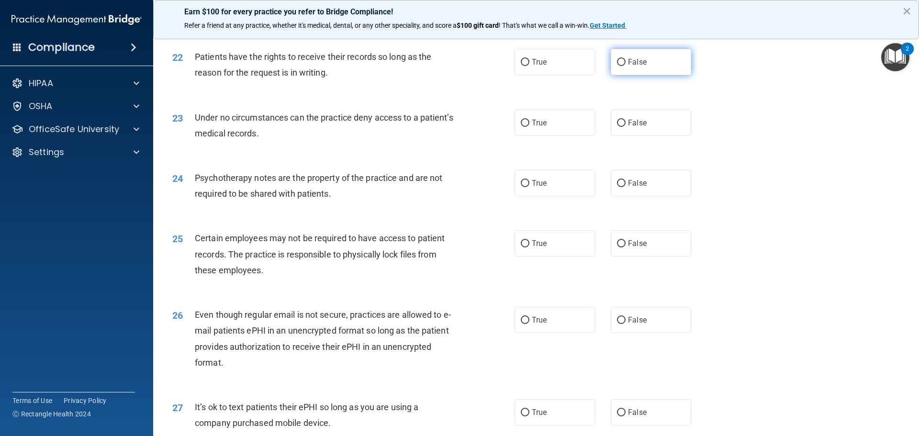
click at [628, 67] on span "False" at bounding box center [637, 61] width 19 height 9
click at [626, 66] on input "False" at bounding box center [621, 62] width 9 height 7
radio input "true"
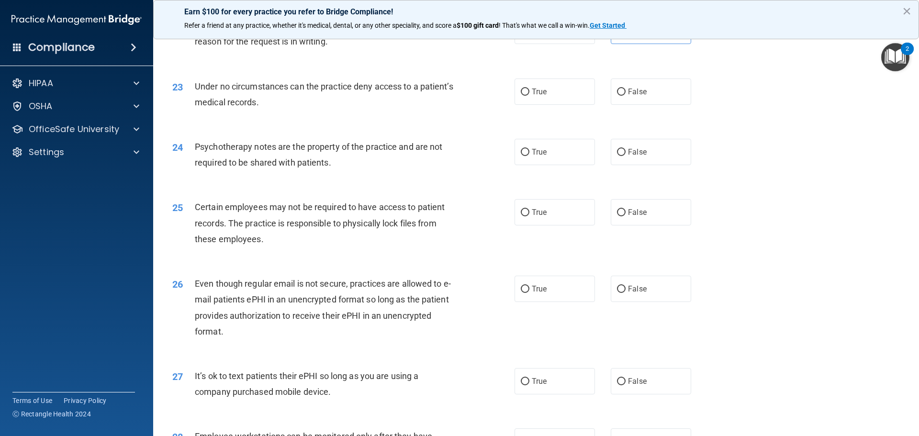
scroll to position [1680, 0]
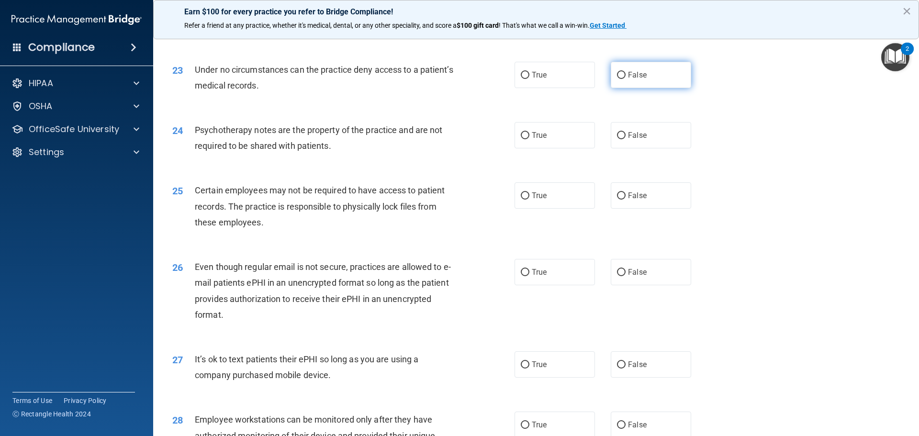
click at [660, 88] on label "False" at bounding box center [651, 75] width 80 height 26
click at [626, 79] on input "False" at bounding box center [621, 75] width 9 height 7
radio input "true"
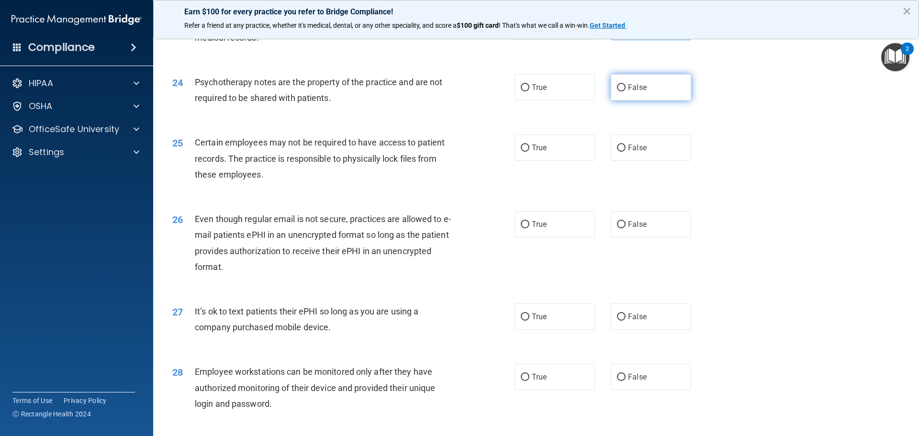
scroll to position [1775, 0]
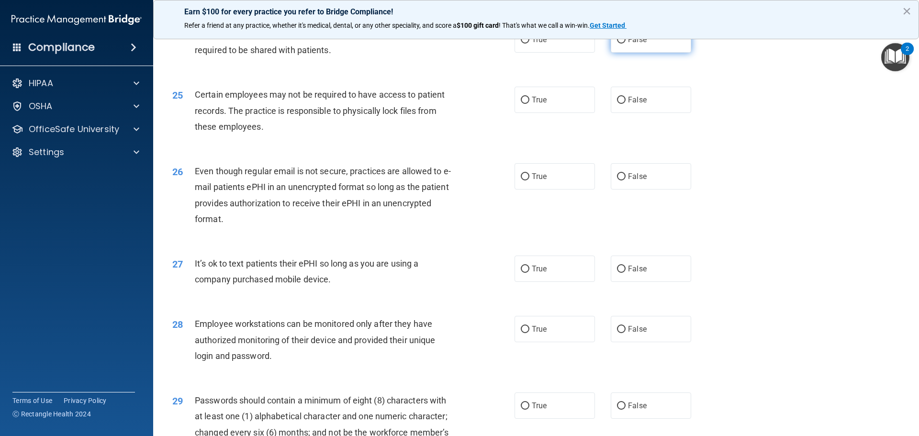
click at [654, 53] on label "False" at bounding box center [651, 39] width 80 height 26
click at [626, 44] on input "False" at bounding box center [621, 39] width 9 height 7
radio input "true"
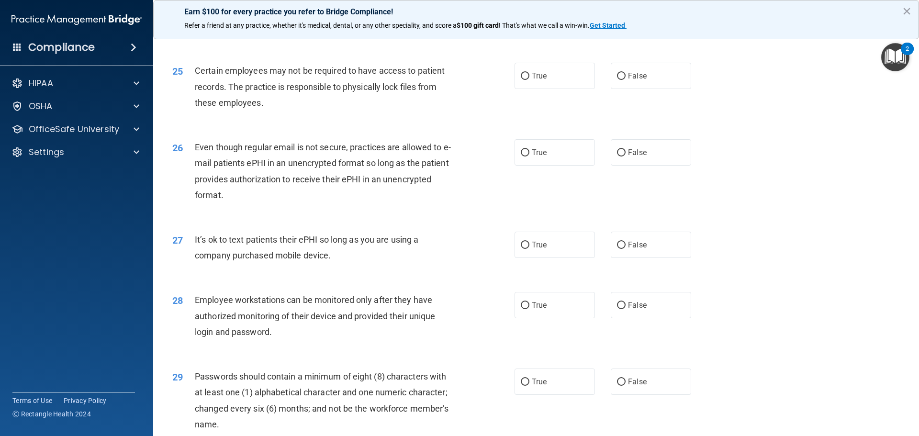
scroll to position [1823, 0]
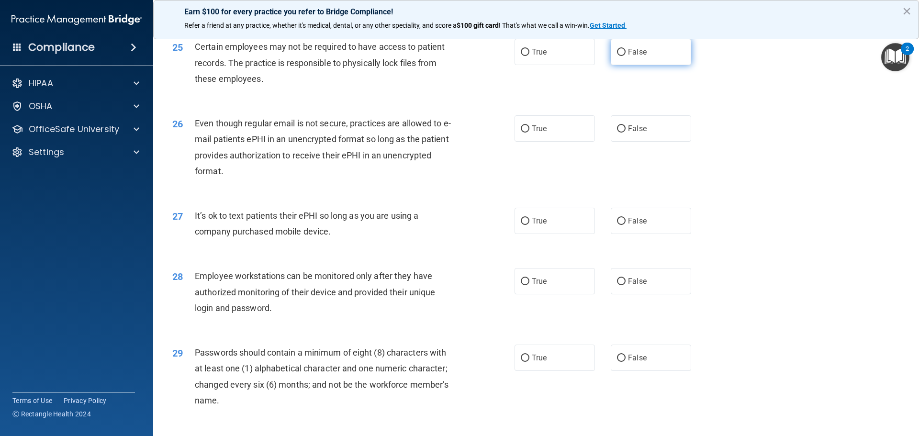
click at [619, 65] on label "False" at bounding box center [651, 52] width 80 height 26
click at [619, 56] on input "False" at bounding box center [621, 52] width 9 height 7
radio input "true"
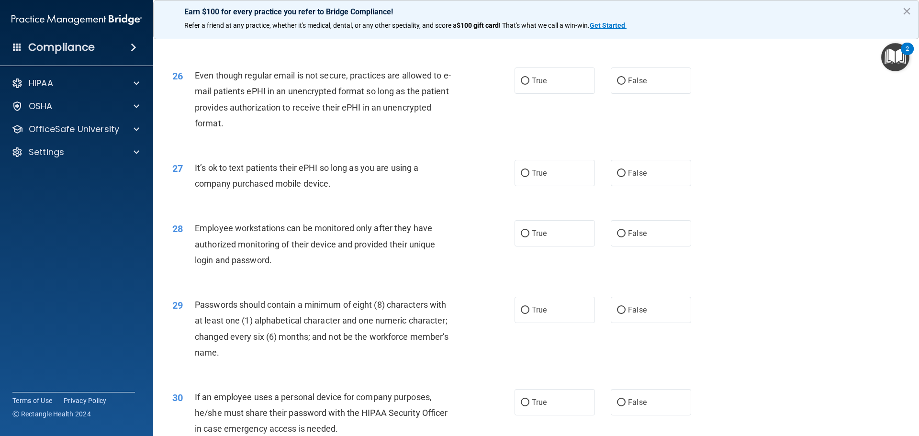
scroll to position [1919, 0]
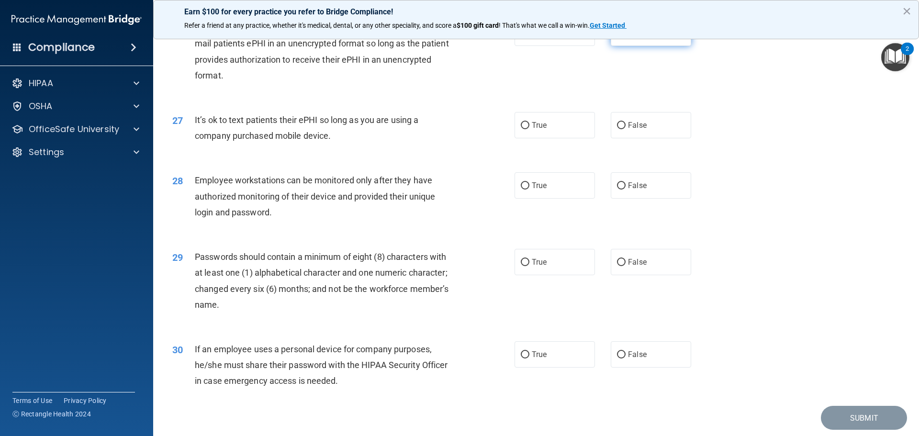
click at [647, 46] on label "False" at bounding box center [651, 33] width 80 height 26
click at [626, 37] on input "False" at bounding box center [621, 33] width 9 height 7
radio input "true"
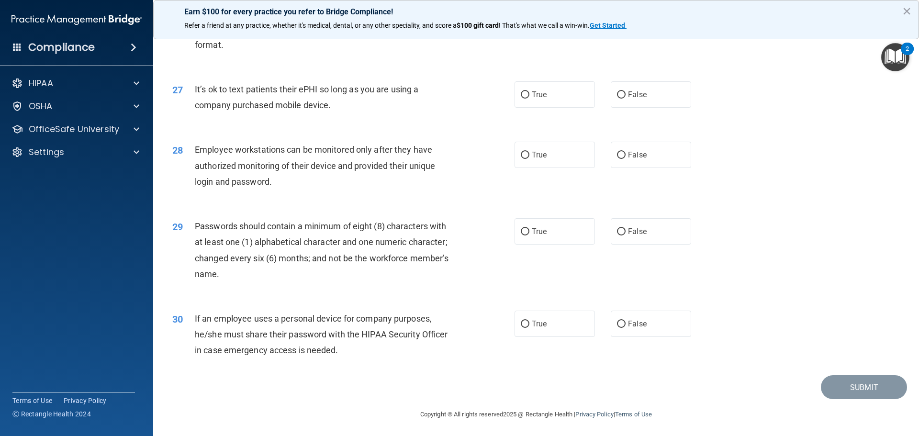
scroll to position [1967, 0]
click at [618, 86] on label "False" at bounding box center [651, 93] width 80 height 26
click at [618, 90] on input "False" at bounding box center [621, 93] width 9 height 7
radio input "true"
click at [628, 150] on span "False" at bounding box center [637, 153] width 19 height 9
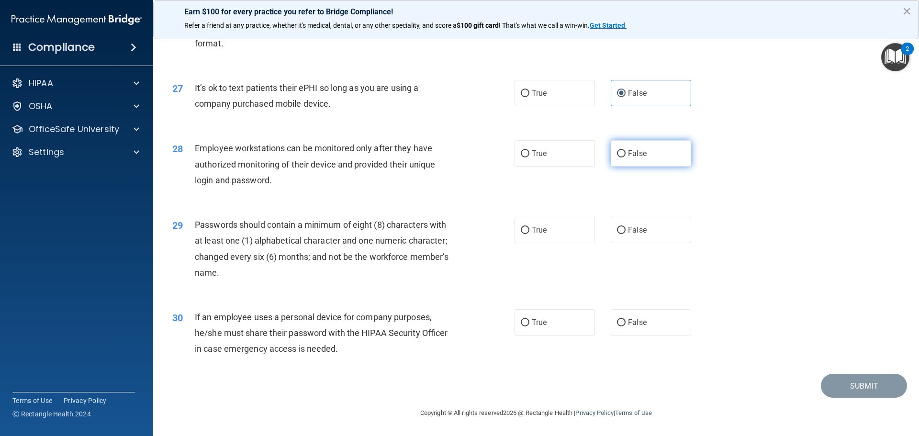
click at [626, 150] on input "False" at bounding box center [621, 153] width 9 height 7
radio input "true"
click at [519, 238] on label "True" at bounding box center [555, 230] width 80 height 26
click at [521, 234] on input "True" at bounding box center [525, 230] width 9 height 7
radio input "true"
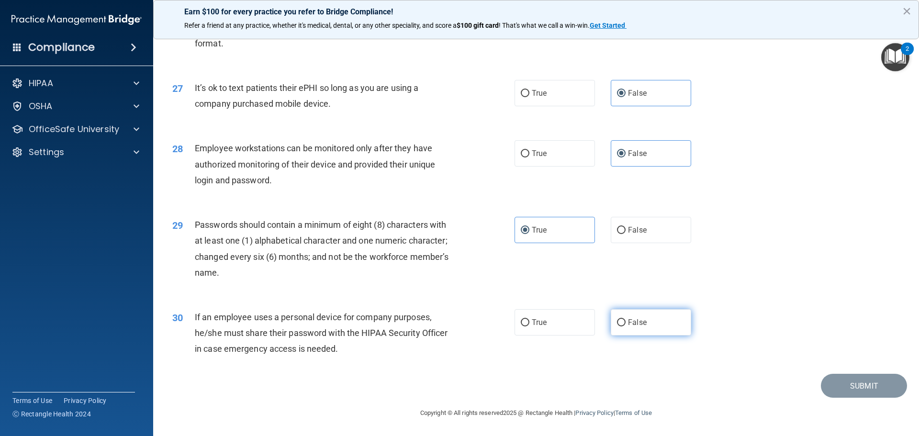
click at [660, 316] on label "False" at bounding box center [651, 322] width 80 height 26
click at [626, 319] on input "False" at bounding box center [621, 322] width 9 height 7
radio input "true"
click at [860, 393] on button "Submit" at bounding box center [864, 386] width 86 height 24
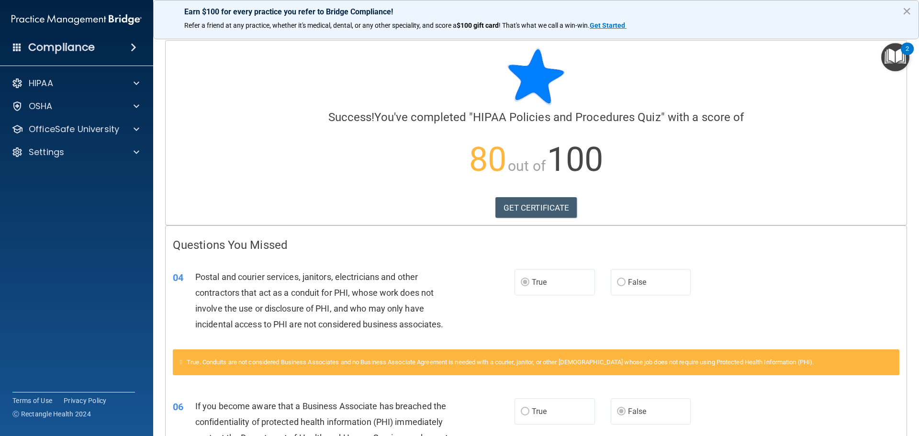
click at [255, 309] on span "Postal and courier services, janitors, electricians and other contractors that …" at bounding box center [319, 301] width 248 height 58
drag, startPoint x: 256, startPoint y: 309, endPoint x: 383, endPoint y: 325, distance: 128.8
drag, startPoint x: 383, startPoint y: 325, endPoint x: 219, endPoint y: 375, distance: 172.3
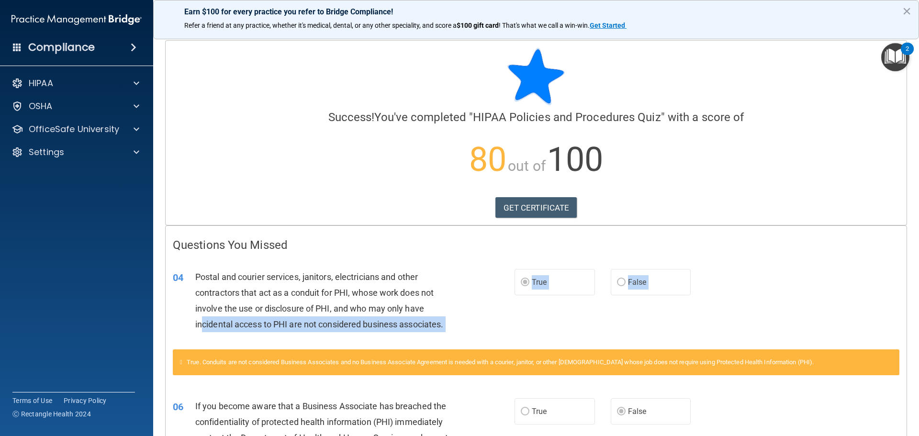
drag, startPoint x: 219, startPoint y: 375, endPoint x: 207, endPoint y: 347, distance: 30.5
click at [207, 347] on div "04 Postal and courier services, janitors, electricians and other contractors th…" at bounding box center [536, 303] width 741 height 92
click at [208, 341] on div "04 Postal and courier services, janitors, electricians and other contractors th…" at bounding box center [536, 303] width 741 height 92
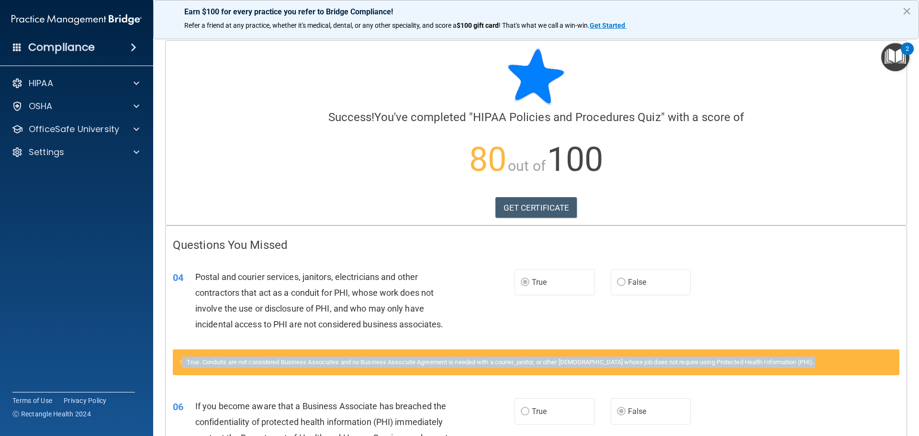
drag, startPoint x: 177, startPoint y: 370, endPoint x: 587, endPoint y: 387, distance: 410.6
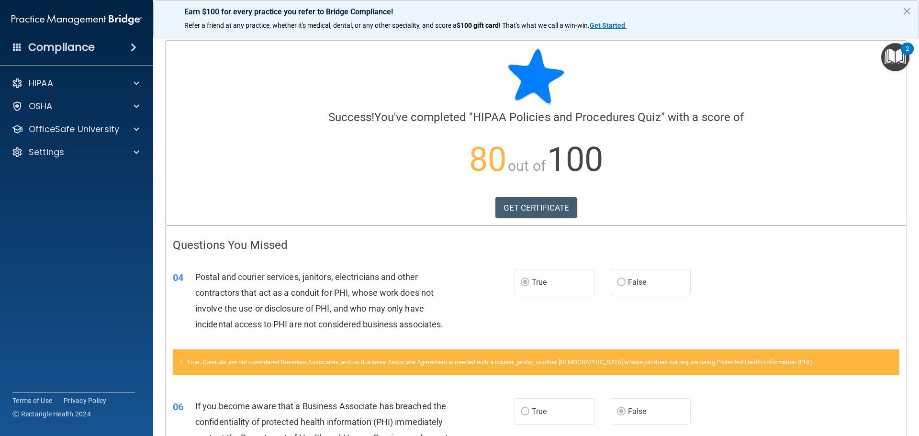
click at [329, 258] on div "04 Postal and courier services, janitors, electricians and other contractors th…" at bounding box center [536, 303] width 741 height 92
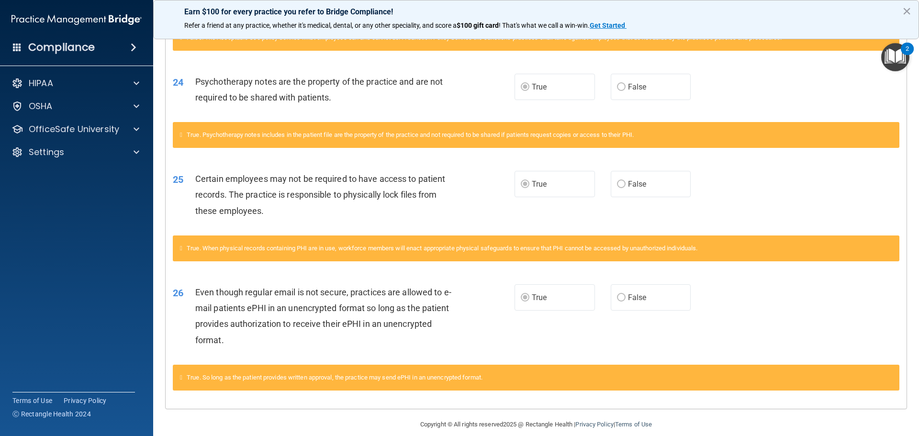
scroll to position [562, 0]
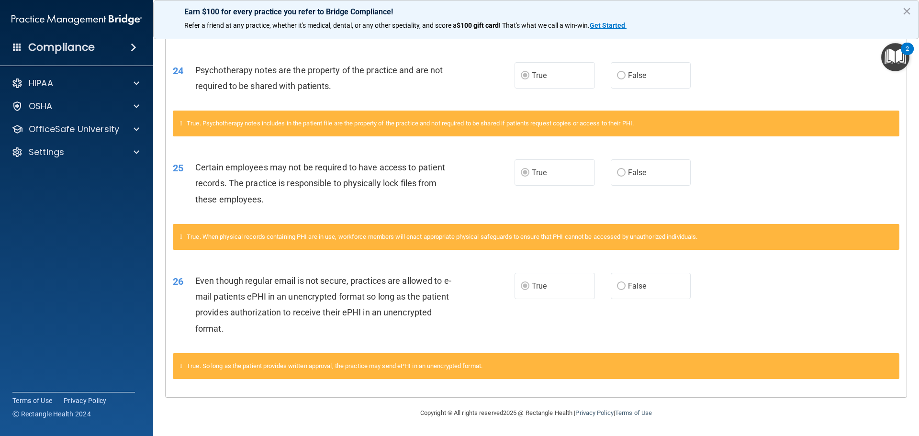
click at [899, 7] on div "Earn $100 for every practice you refer to Bridge Compliance! Refer a friend at …" at bounding box center [536, 19] width 766 height 39
click at [904, 9] on button "×" at bounding box center [906, 10] width 9 height 15
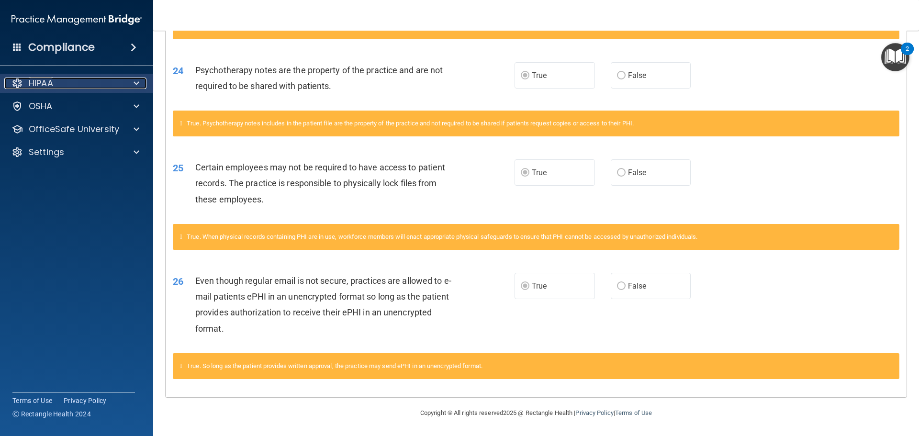
click at [34, 82] on p "HIPAA" at bounding box center [41, 83] width 24 height 11
click at [73, 79] on div "HIPAA" at bounding box center [63, 83] width 119 height 11
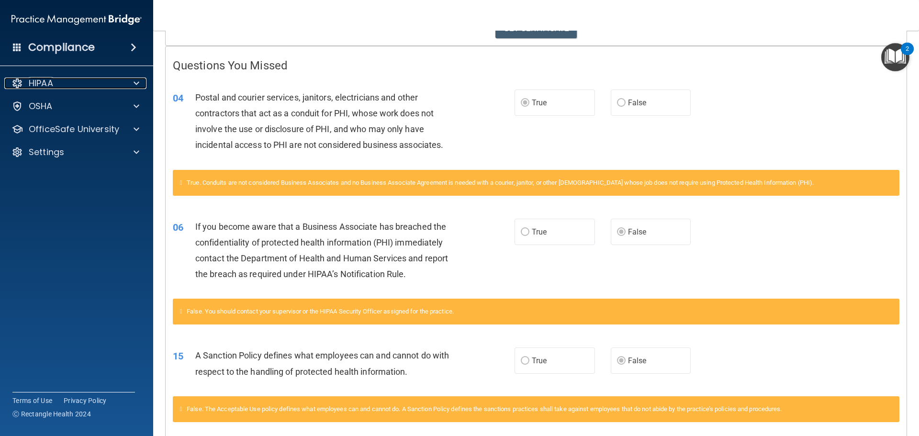
scroll to position [0, 0]
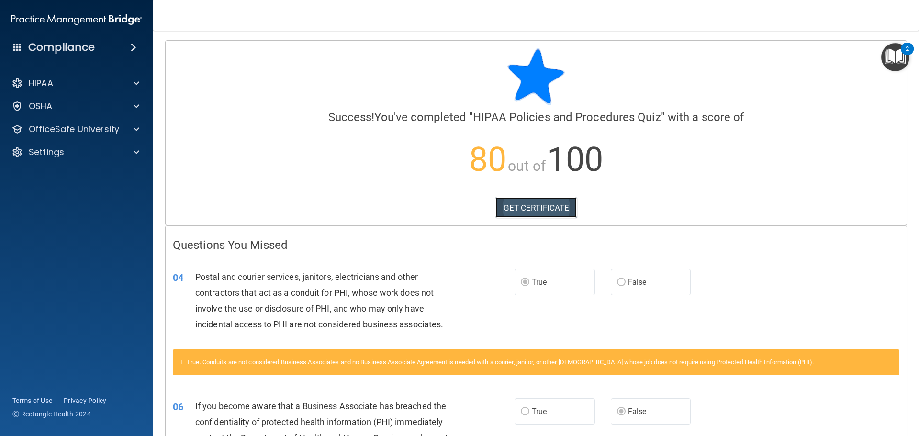
click at [511, 211] on link "GET CERTIFICATE" at bounding box center [536, 207] width 82 height 21
click at [54, 47] on h4 "Compliance" at bounding box center [61, 47] width 67 height 13
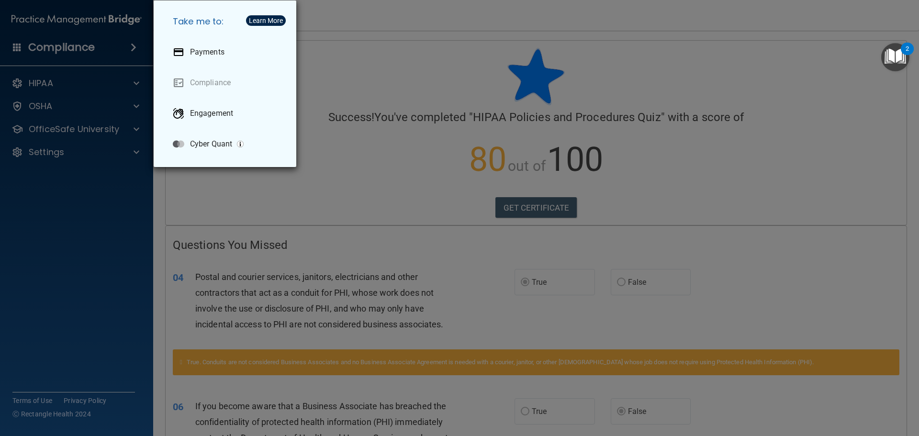
click at [55, 43] on div "Take me to: Payments Compliance Engagement Cyber Quant" at bounding box center [459, 218] width 919 height 436
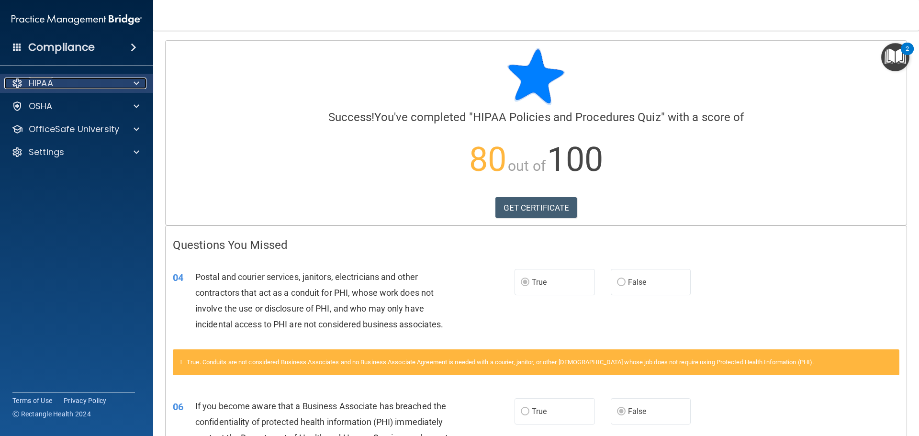
click at [56, 79] on div "HIPAA" at bounding box center [63, 83] width 119 height 11
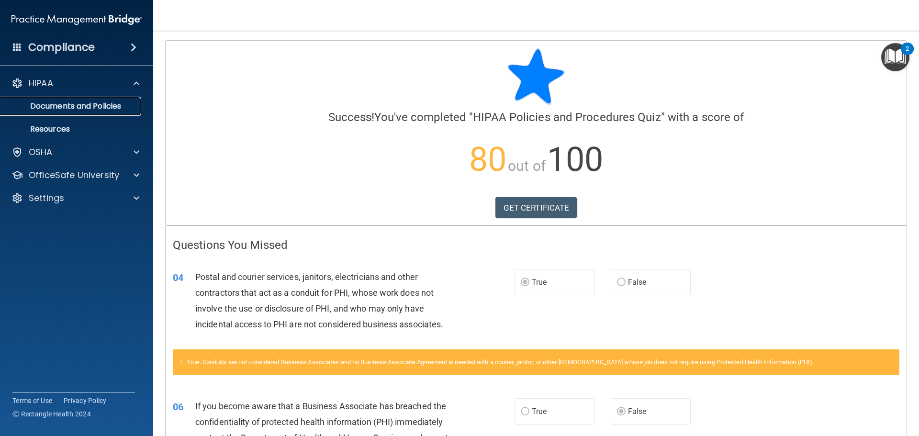
click at [65, 105] on p "Documents and Policies" at bounding box center [71, 106] width 131 height 10
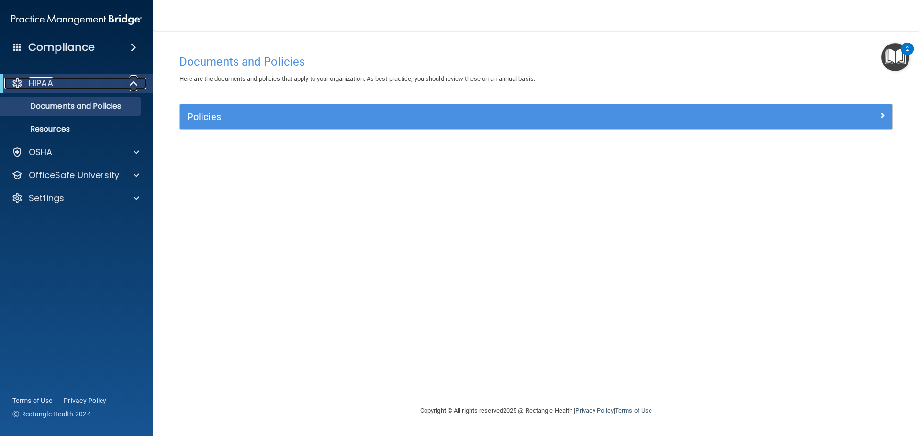
click at [53, 78] on p "HIPAA" at bounding box center [41, 83] width 24 height 11
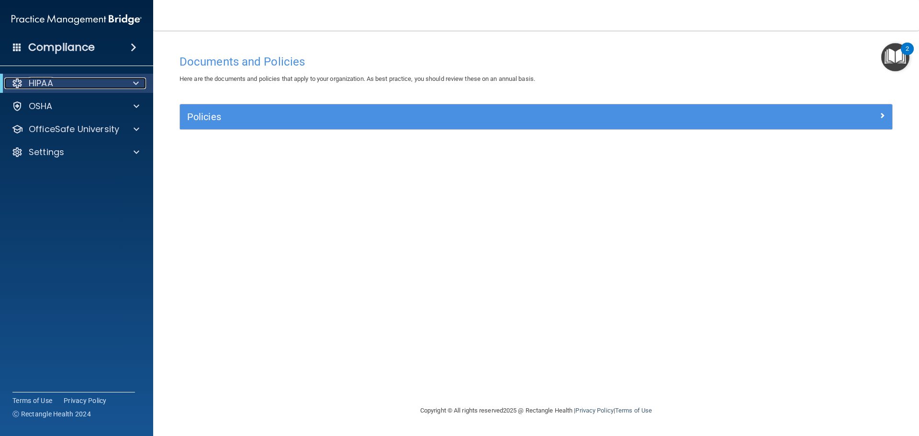
click at [53, 86] on p "HIPAA" at bounding box center [41, 83] width 24 height 11
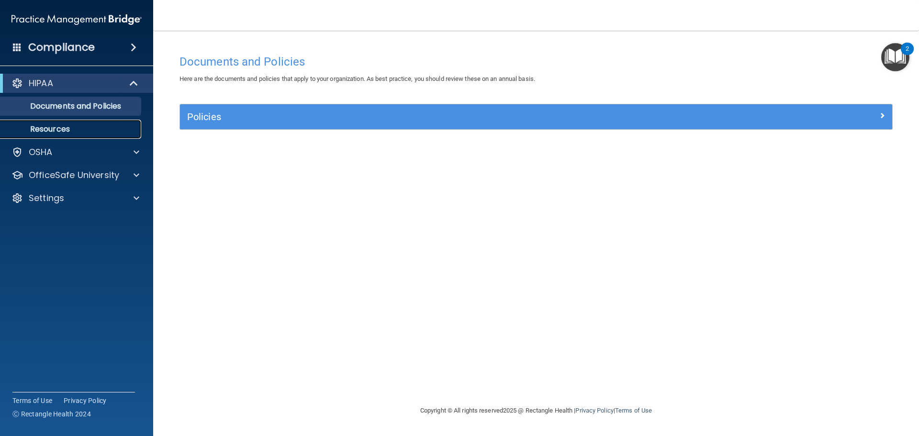
click at [36, 126] on p "Resources" at bounding box center [71, 129] width 131 height 10
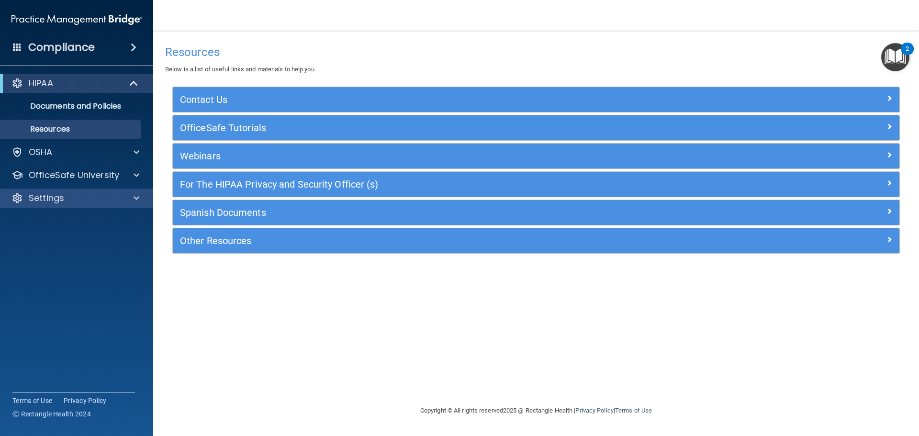
click at [61, 204] on div "Settings" at bounding box center [77, 198] width 154 height 19
click at [125, 188] on div "HIPAA Documents and Policies Report an Incident Business Associates Emergency P…" at bounding box center [77, 143] width 154 height 146
click at [139, 193] on div at bounding box center [135, 197] width 24 height 11
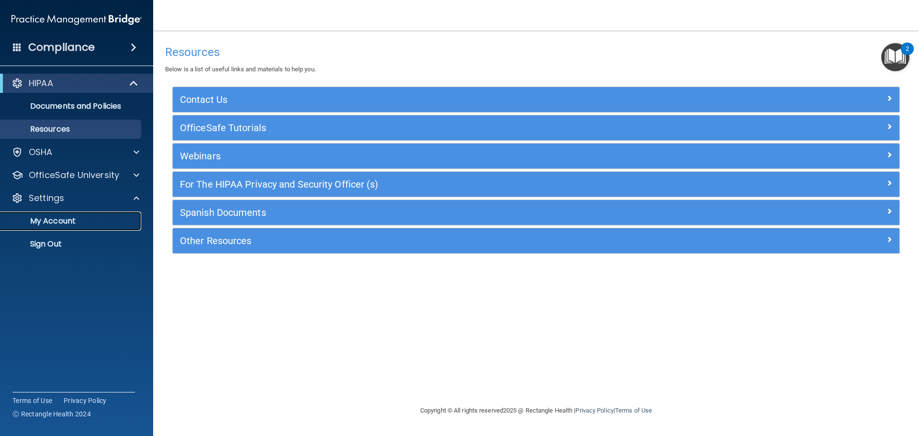
click at [54, 222] on p "My Account" at bounding box center [71, 221] width 131 height 10
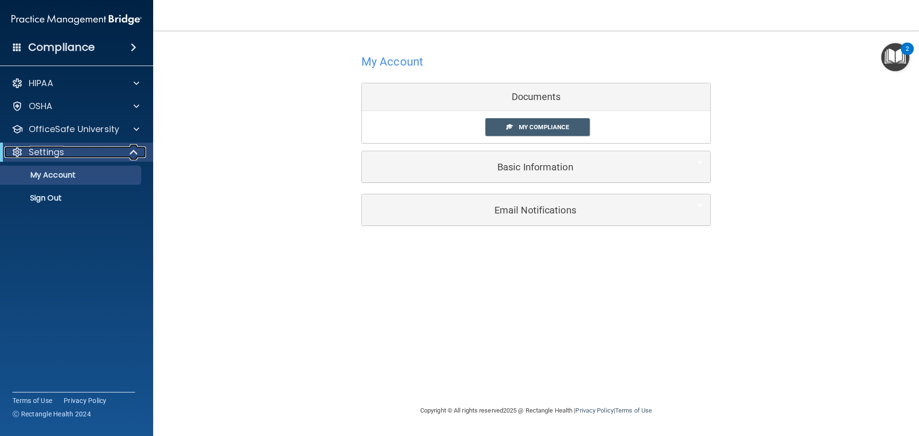
click at [95, 152] on div "Settings" at bounding box center [63, 151] width 118 height 11
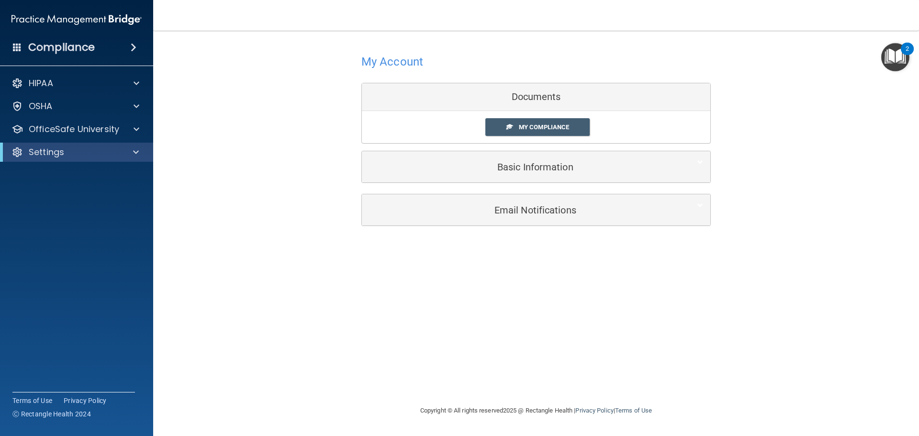
click at [57, 45] on h4 "Compliance" at bounding box center [61, 47] width 67 height 13
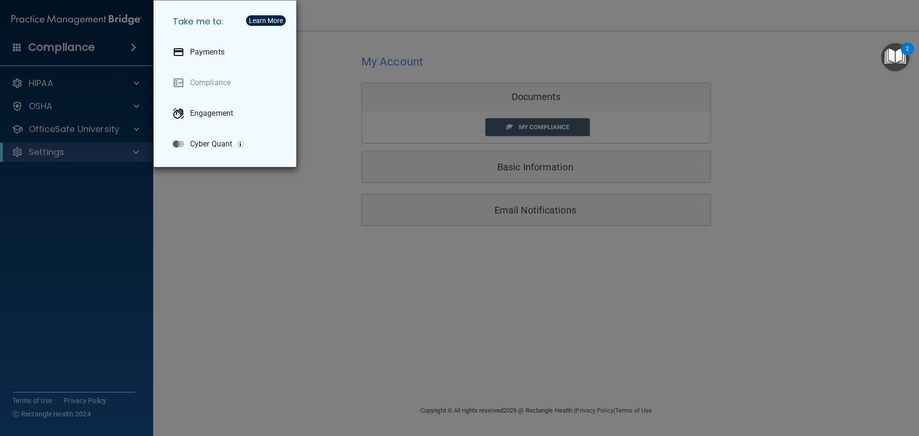
click at [74, 93] on div "Take me to: Payments Compliance Engagement Cyber Quant" at bounding box center [459, 218] width 919 height 436
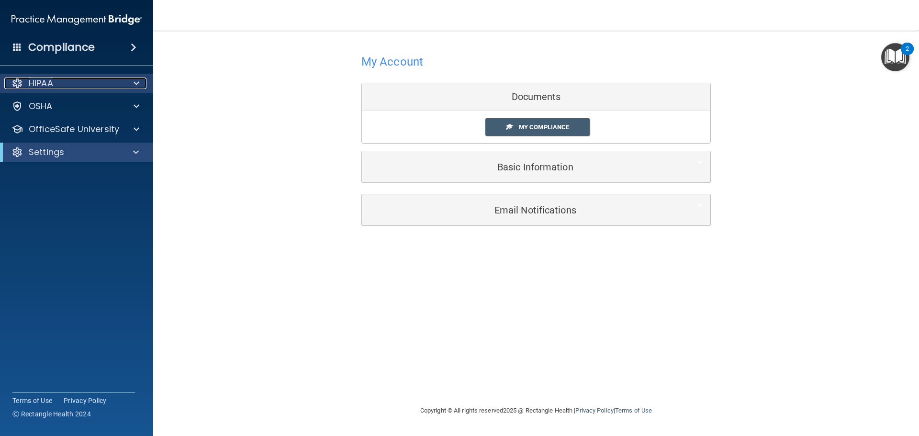
click at [74, 86] on div "HIPAA" at bounding box center [63, 83] width 119 height 11
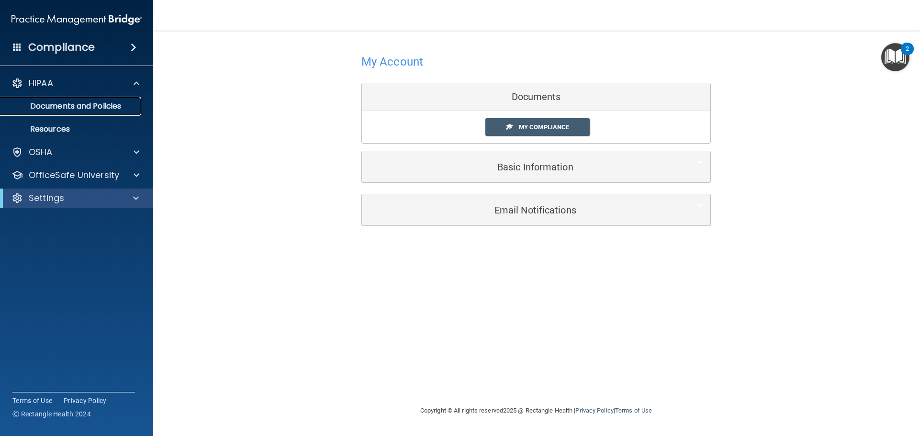
click at [74, 98] on link "Documents and Policies" at bounding box center [65, 106] width 151 height 19
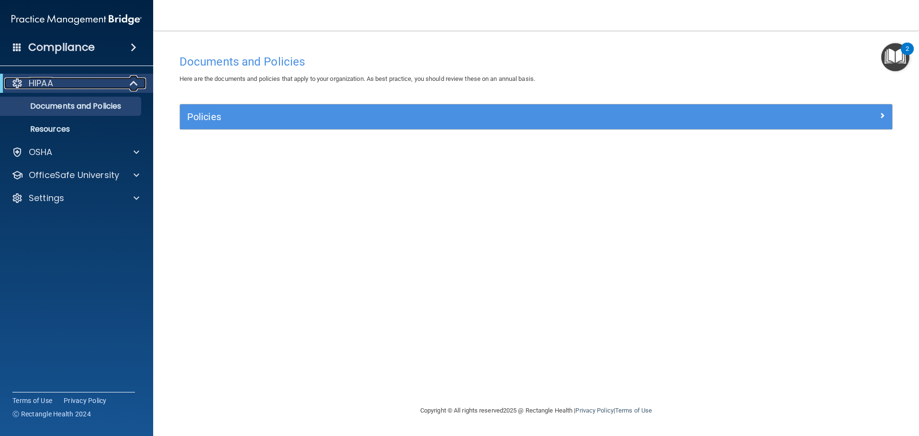
click at [131, 79] on span at bounding box center [135, 83] width 8 height 11
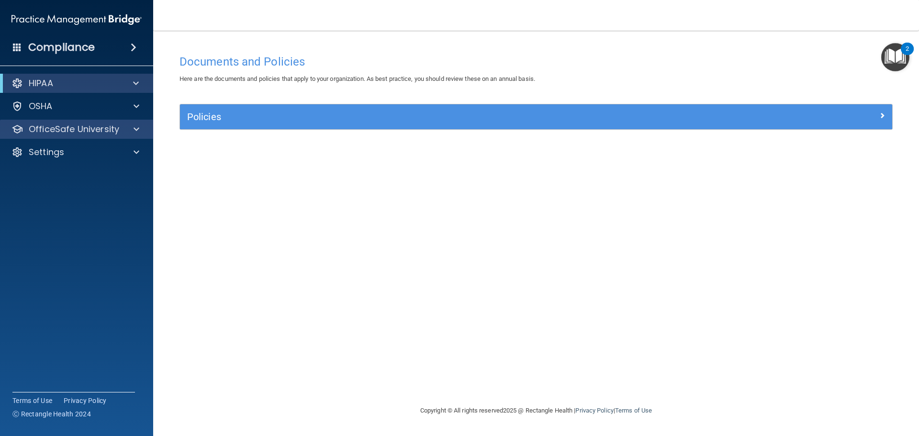
click at [43, 123] on div "OfficeSafe University" at bounding box center [77, 129] width 154 height 19
click at [142, 127] on div at bounding box center [135, 128] width 24 height 11
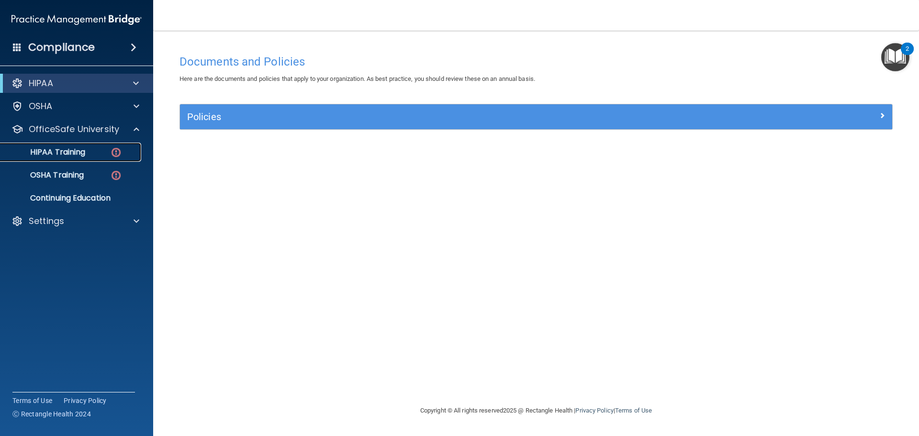
click at [80, 148] on p "HIPAA Training" at bounding box center [45, 152] width 79 height 10
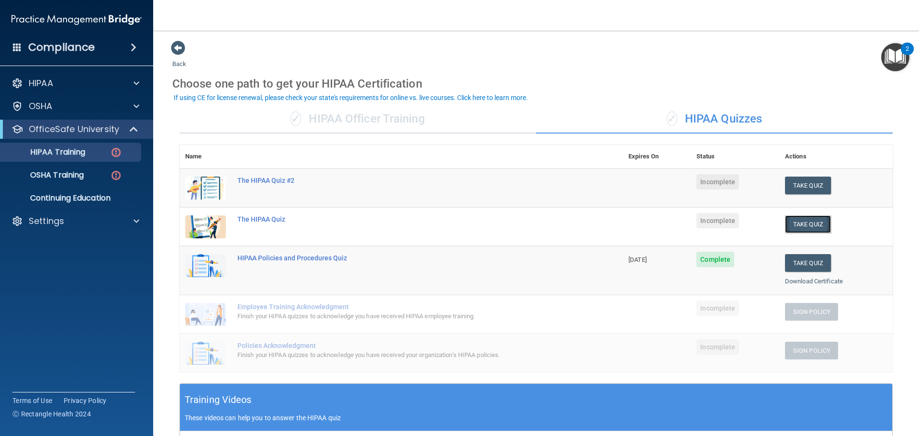
click at [795, 231] on button "Take Quiz" at bounding box center [808, 224] width 46 height 18
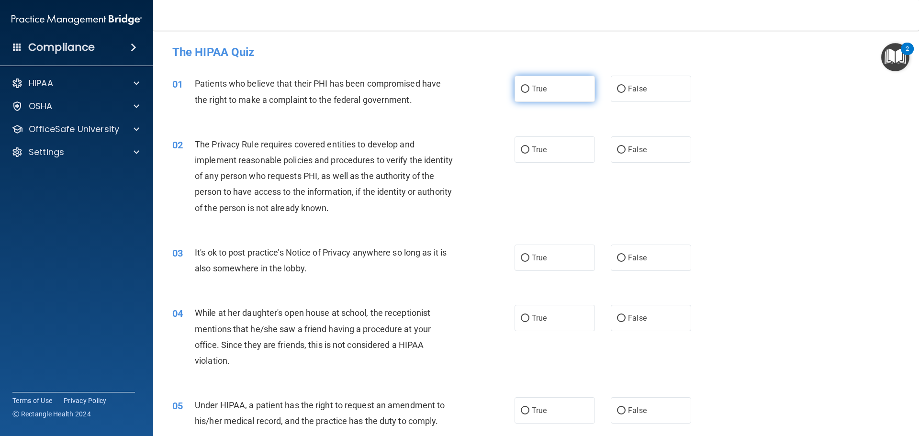
click at [563, 84] on label "True" at bounding box center [555, 89] width 80 height 26
click at [529, 86] on input "True" at bounding box center [525, 89] width 9 height 7
radio input "true"
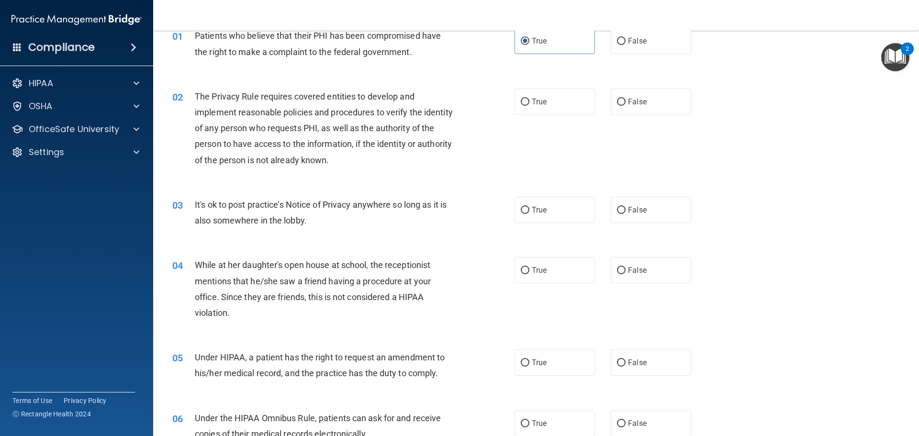
scroll to position [96, 0]
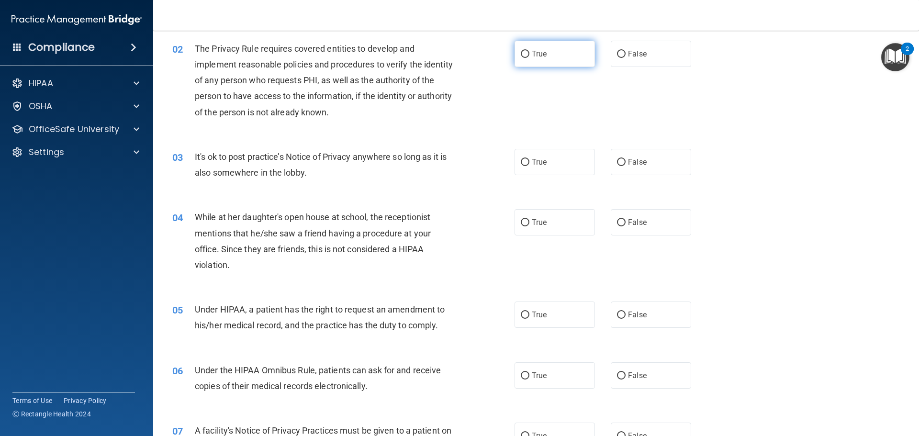
click at [548, 51] on label "True" at bounding box center [555, 54] width 80 height 26
click at [529, 51] on input "True" at bounding box center [525, 54] width 9 height 7
radio input "true"
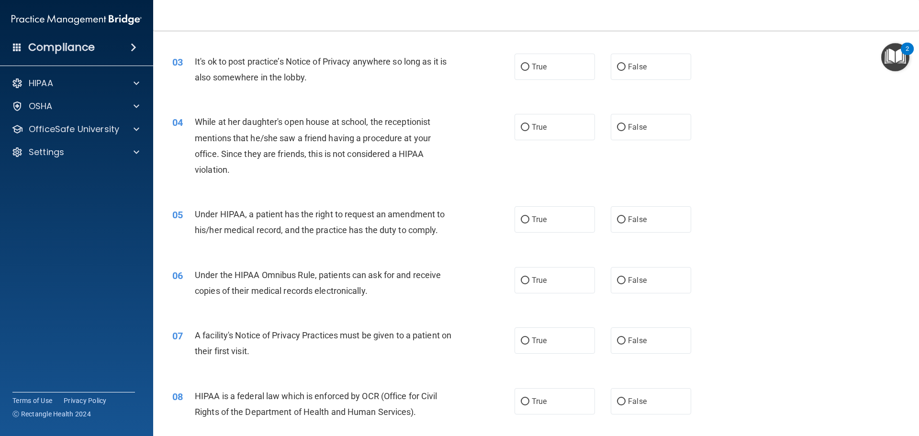
scroll to position [191, 0]
click at [611, 57] on label "False" at bounding box center [651, 66] width 80 height 26
click at [617, 63] on input "False" at bounding box center [621, 66] width 9 height 7
radio input "true"
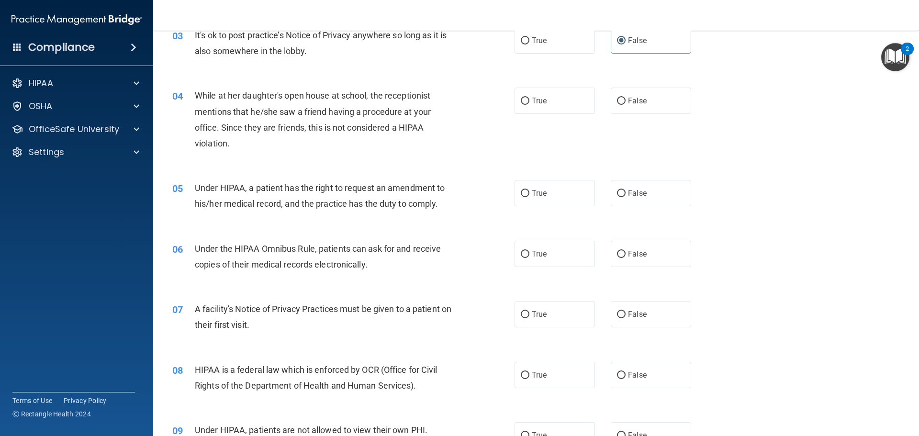
scroll to position [239, 0]
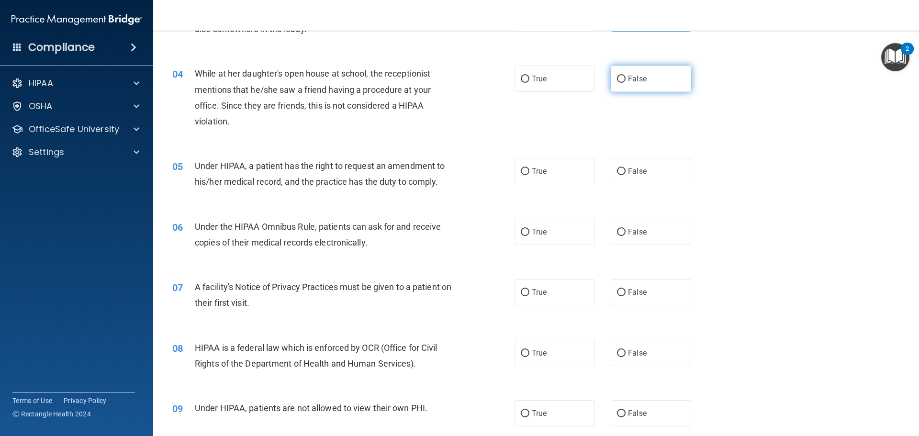
click at [632, 82] on span "False" at bounding box center [637, 78] width 19 height 9
click at [626, 82] on input "False" at bounding box center [621, 79] width 9 height 7
radio input "true"
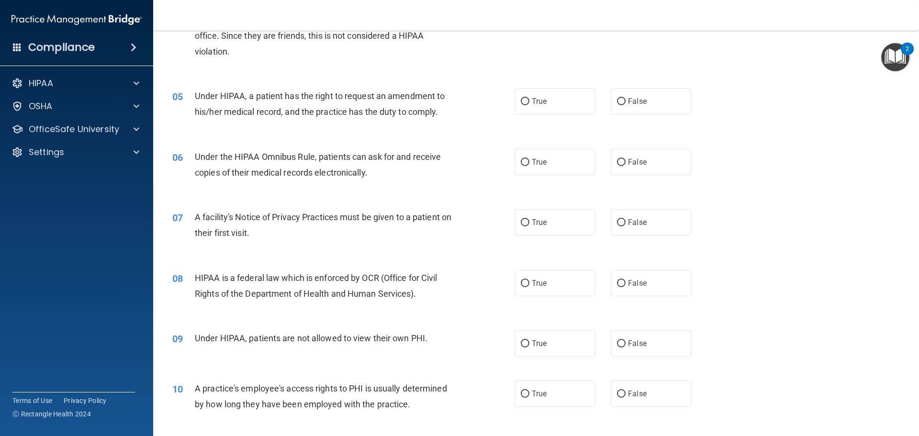
scroll to position [335, 0]
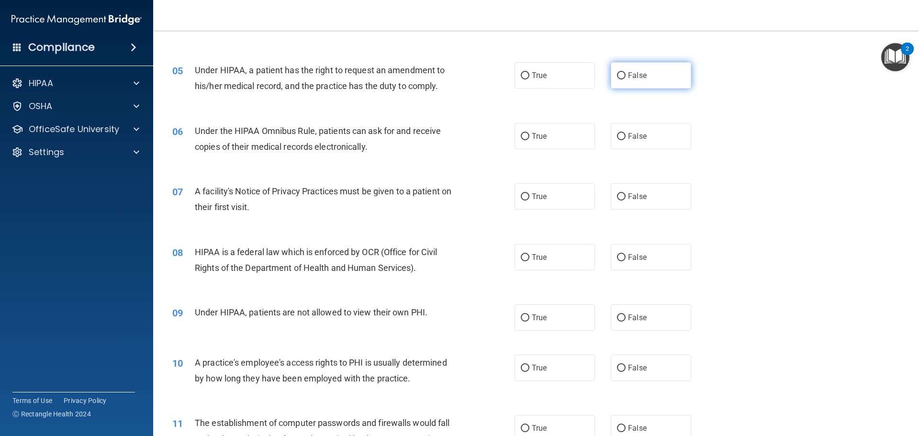
click at [639, 81] on label "False" at bounding box center [651, 75] width 80 height 26
click at [626, 79] on input "False" at bounding box center [621, 75] width 9 height 7
radio input "true"
click at [569, 138] on label "True" at bounding box center [555, 136] width 80 height 26
click at [529, 138] on input "True" at bounding box center [525, 136] width 9 height 7
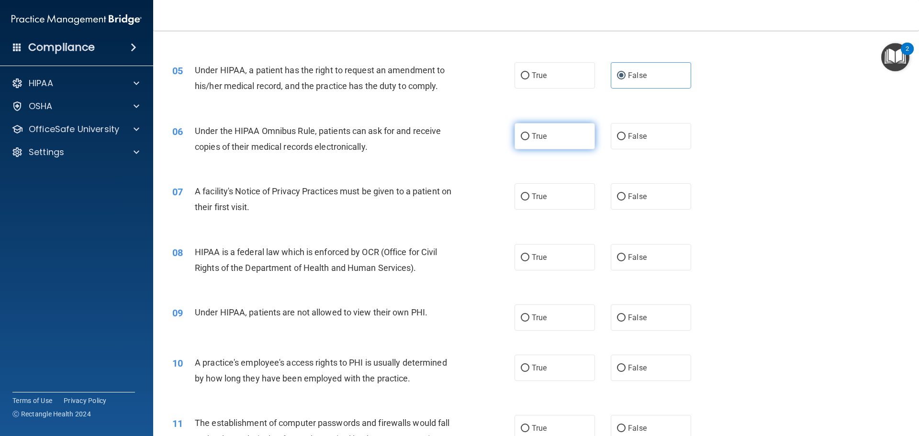
radio input "true"
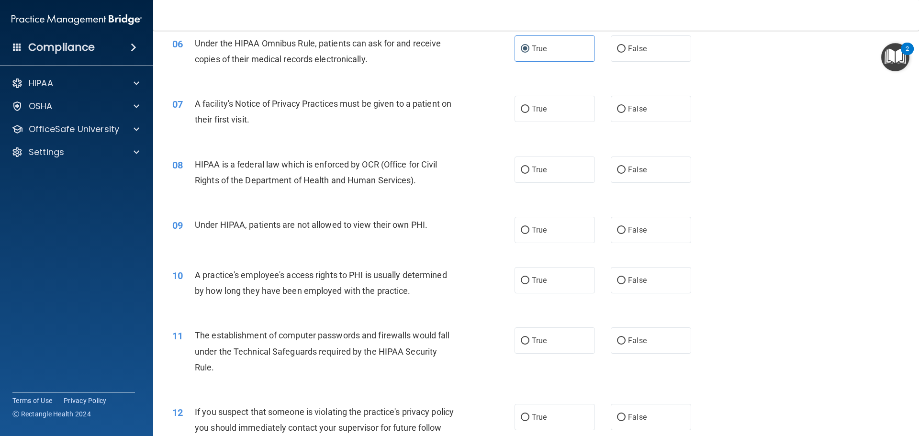
scroll to position [431, 0]
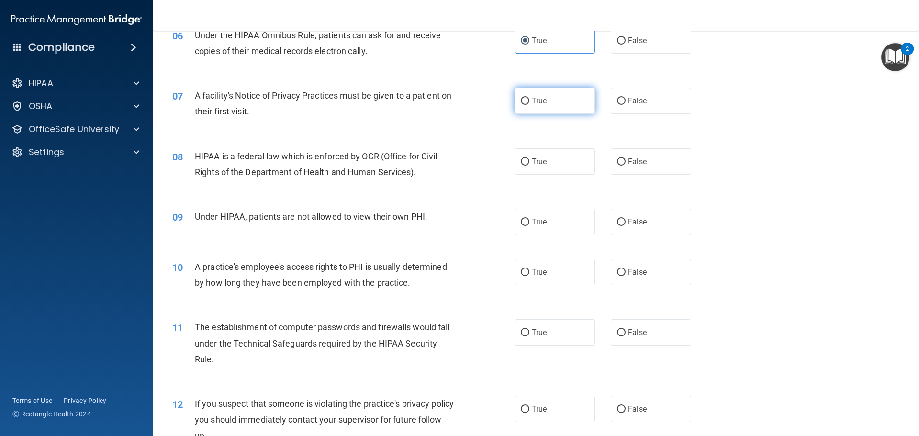
click at [522, 89] on label "True" at bounding box center [555, 101] width 80 height 26
click at [522, 98] on input "True" at bounding box center [525, 101] width 9 height 7
radio input "true"
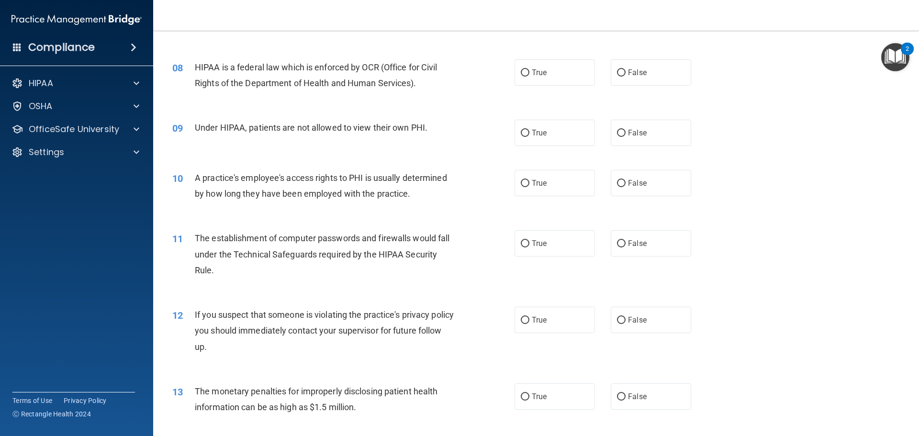
scroll to position [527, 0]
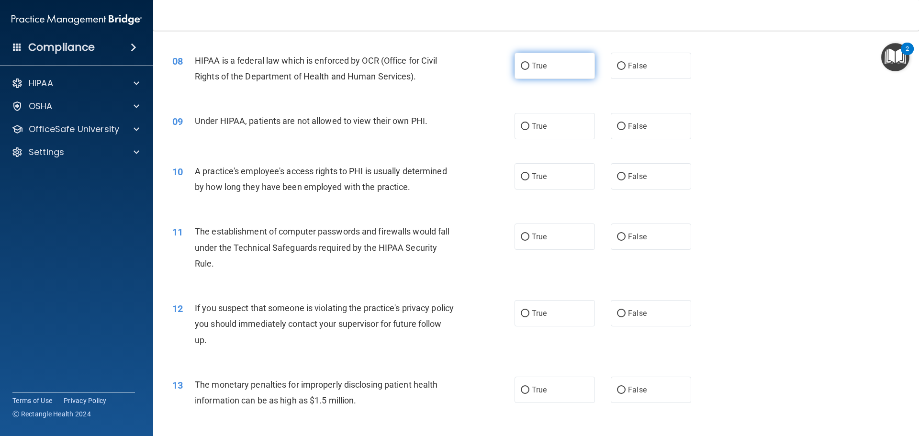
click at [543, 67] on span "True" at bounding box center [539, 65] width 15 height 9
click at [529, 67] on input "True" at bounding box center [525, 66] width 9 height 7
radio input "true"
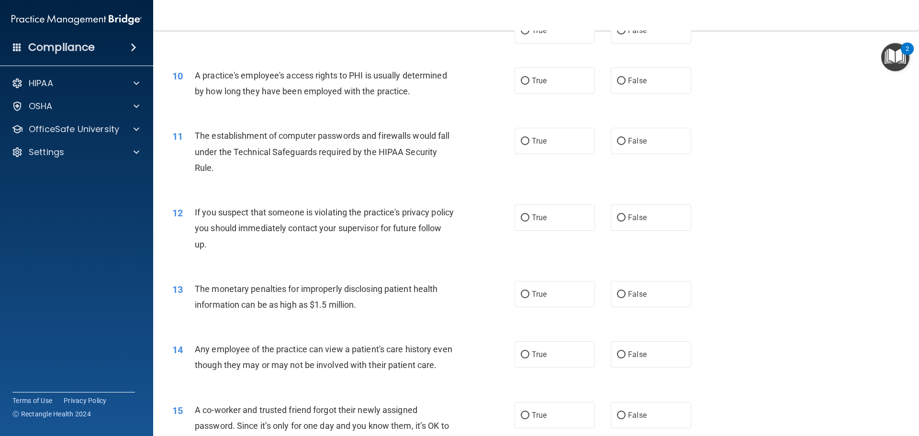
scroll to position [574, 0]
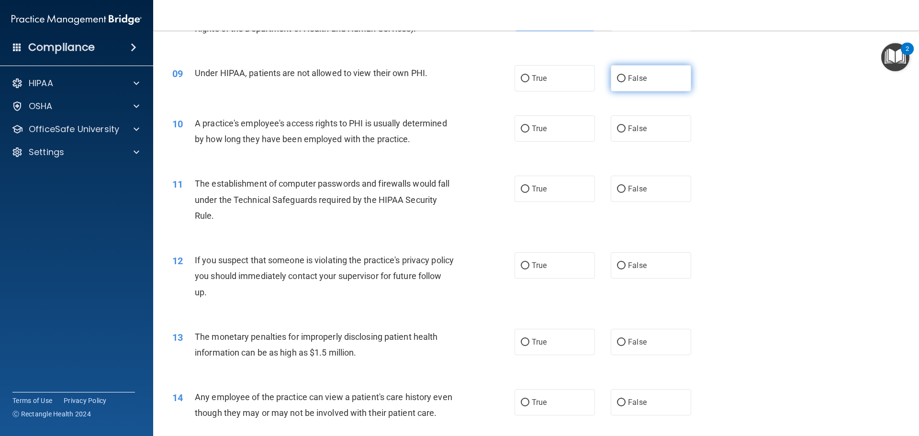
click at [629, 85] on label "False" at bounding box center [651, 78] width 80 height 26
click at [626, 82] on input "False" at bounding box center [621, 78] width 9 height 7
radio input "true"
click at [628, 131] on span "False" at bounding box center [637, 128] width 19 height 9
click at [625, 131] on input "False" at bounding box center [621, 128] width 9 height 7
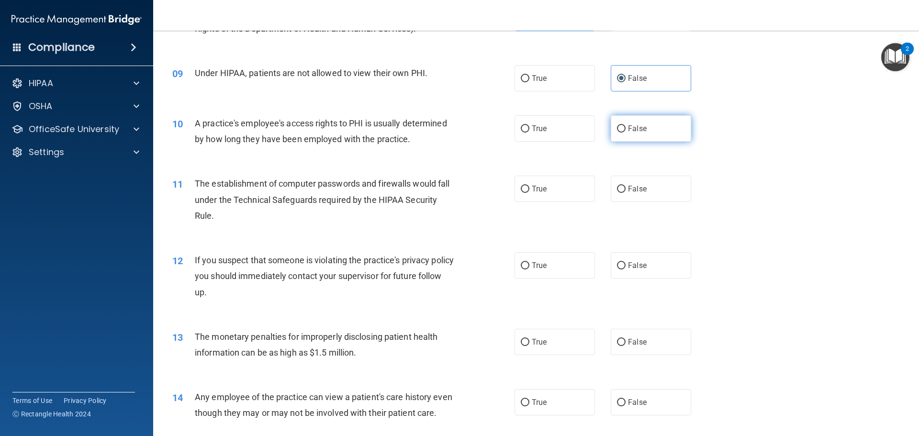
radio input "true"
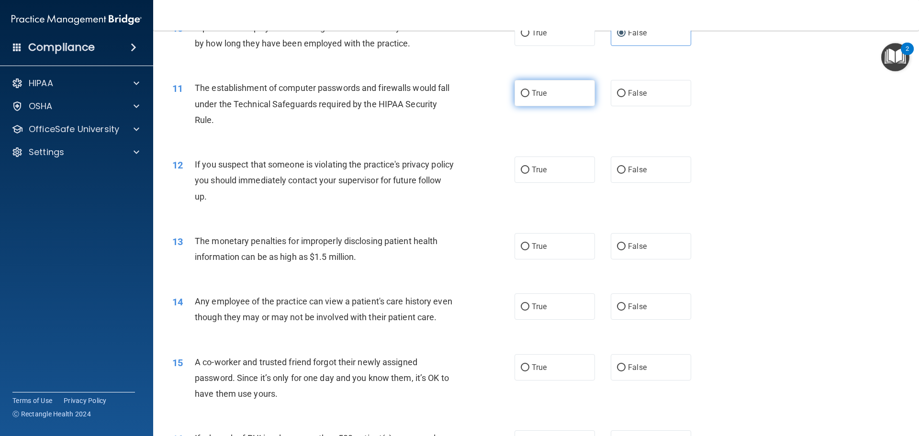
click at [571, 93] on label "True" at bounding box center [555, 93] width 80 height 26
click at [529, 93] on input "True" at bounding box center [525, 93] width 9 height 7
radio input "true"
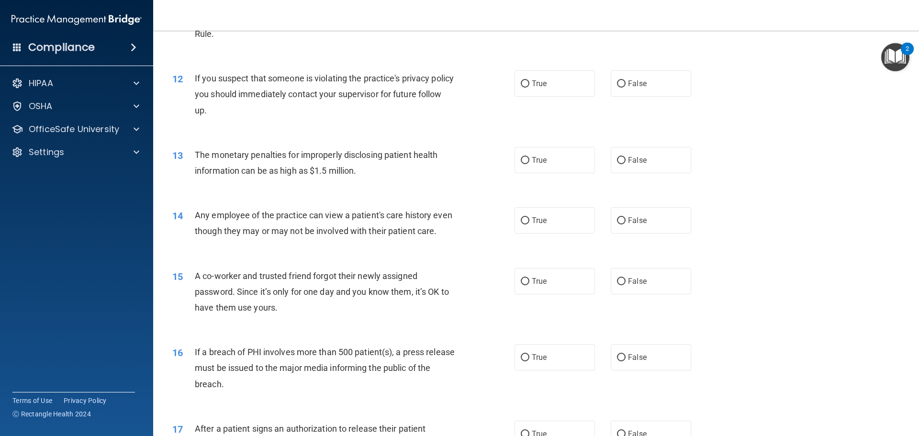
scroll to position [766, 0]
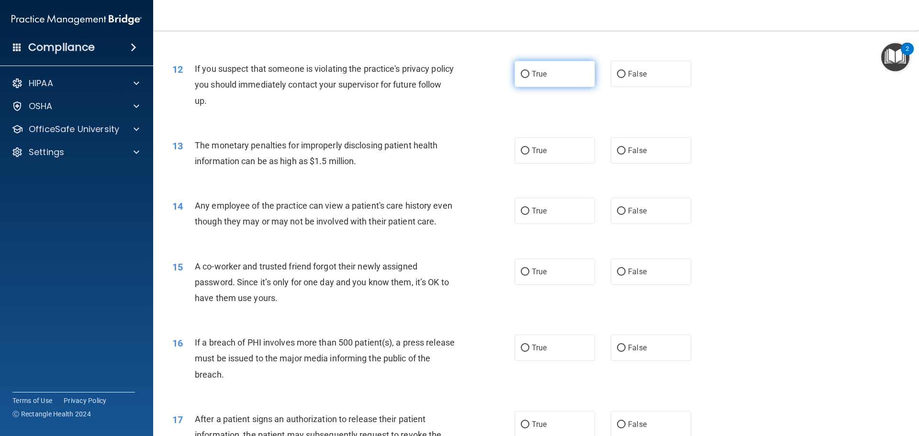
click at [552, 81] on label "True" at bounding box center [555, 74] width 80 height 26
click at [529, 78] on input "True" at bounding box center [525, 74] width 9 height 7
radio input "true"
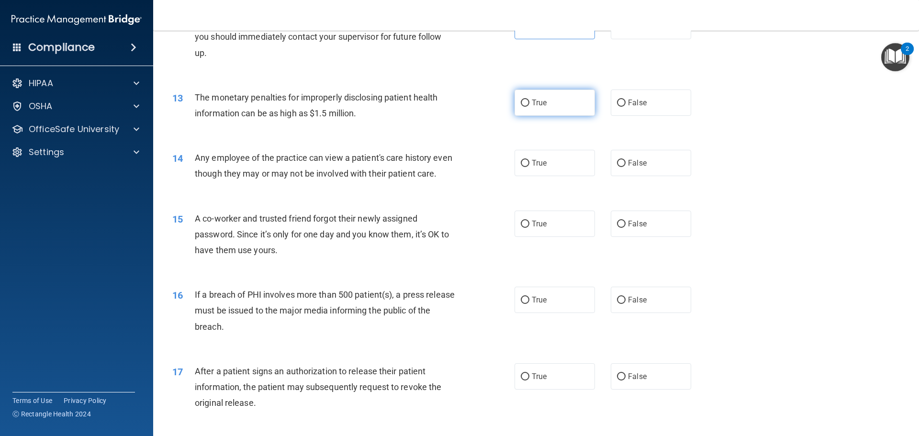
click at [527, 108] on label "True" at bounding box center [555, 103] width 80 height 26
click at [527, 107] on input "True" at bounding box center [525, 103] width 9 height 7
radio input "true"
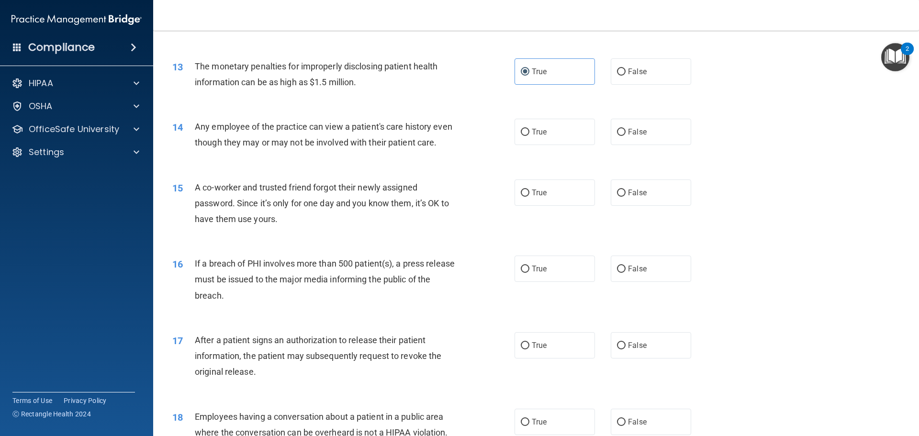
scroll to position [862, 0]
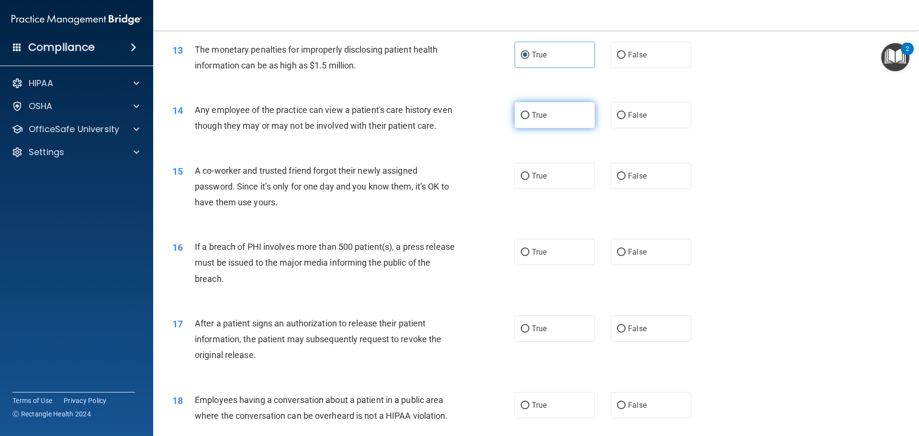
click at [578, 121] on label "True" at bounding box center [555, 115] width 80 height 26
click at [529, 119] on input "True" at bounding box center [525, 115] width 9 height 7
radio input "true"
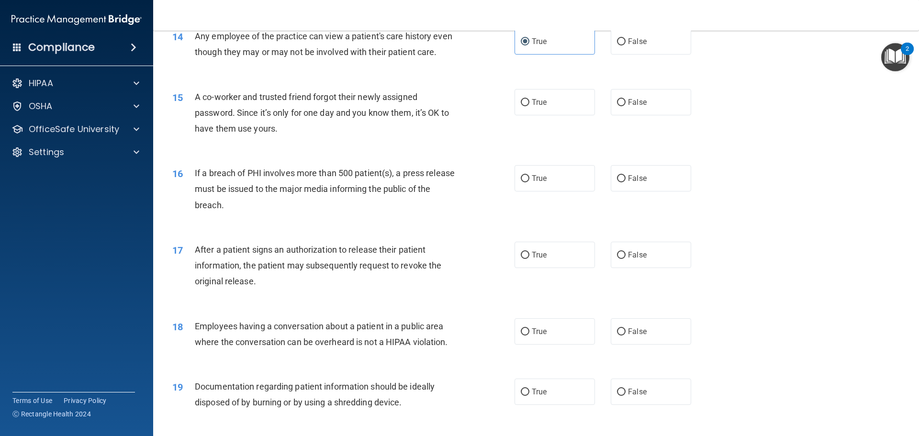
scroll to position [957, 0]
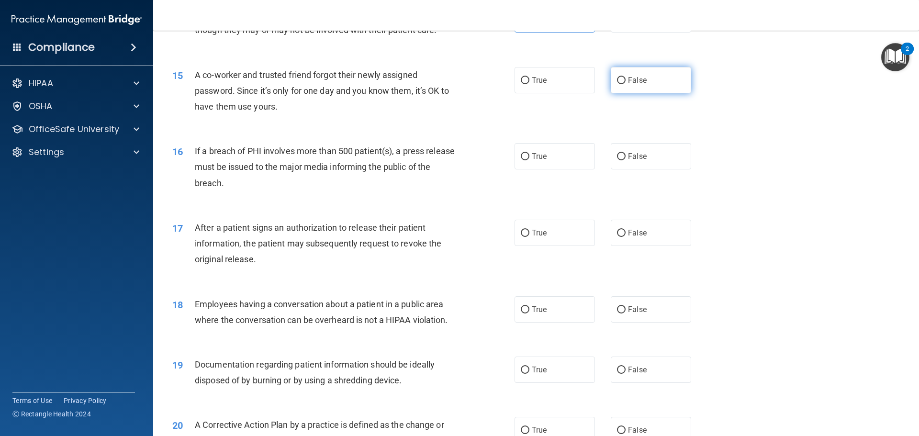
click at [629, 89] on label "False" at bounding box center [651, 80] width 80 height 26
click at [626, 84] on input "False" at bounding box center [621, 80] width 9 height 7
radio input "true"
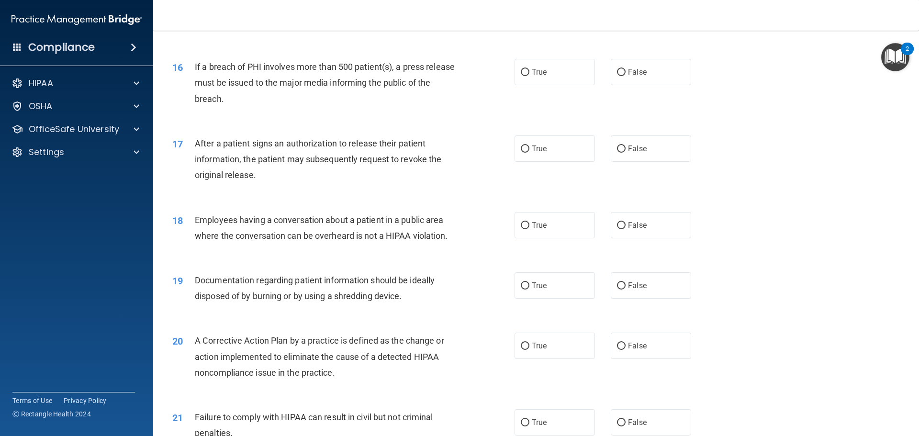
scroll to position [1053, 0]
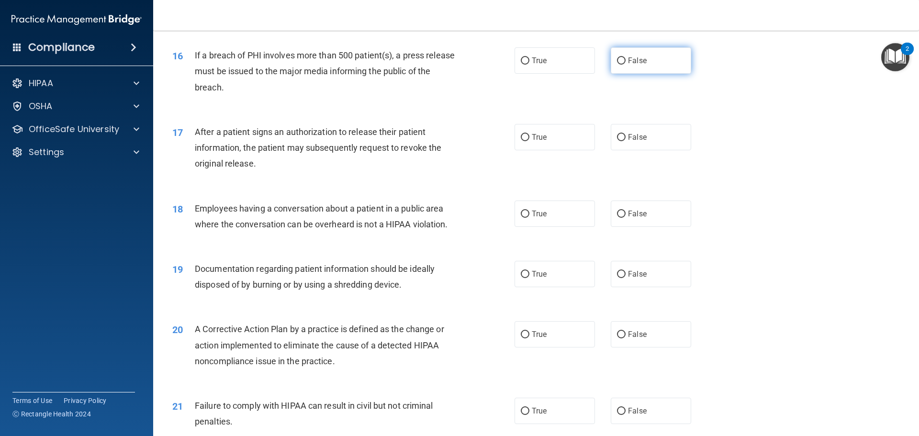
click at [628, 74] on label "False" at bounding box center [651, 60] width 80 height 26
click at [626, 65] on input "False" at bounding box center [621, 60] width 9 height 7
radio input "true"
click at [565, 74] on label "True" at bounding box center [555, 60] width 80 height 26
click at [529, 65] on input "True" at bounding box center [525, 60] width 9 height 7
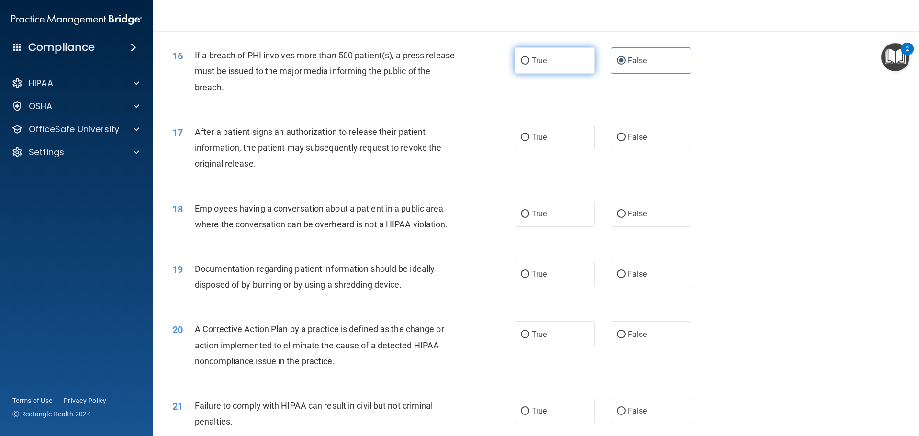
radio input "true"
radio input "false"
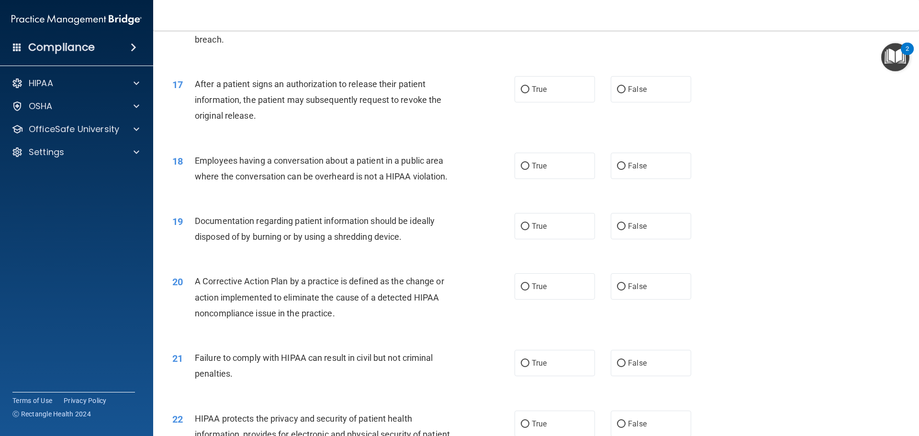
scroll to position [1149, 0]
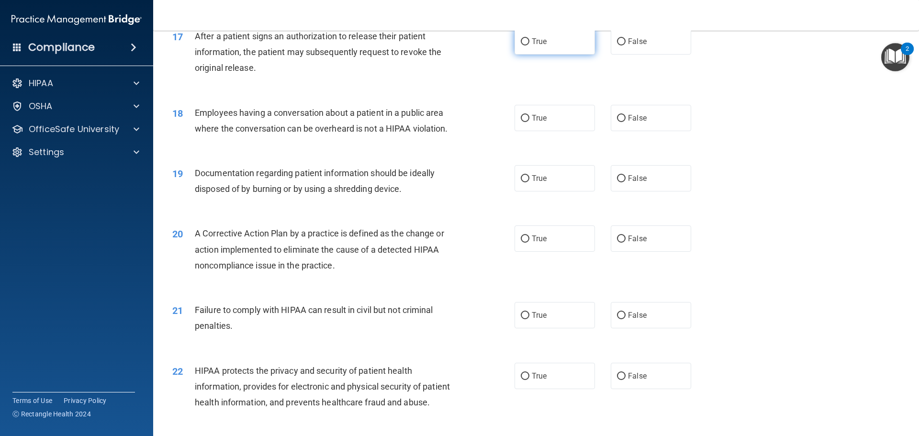
click at [582, 55] on label "True" at bounding box center [555, 41] width 80 height 26
click at [529, 45] on input "True" at bounding box center [525, 41] width 9 height 7
radio input "true"
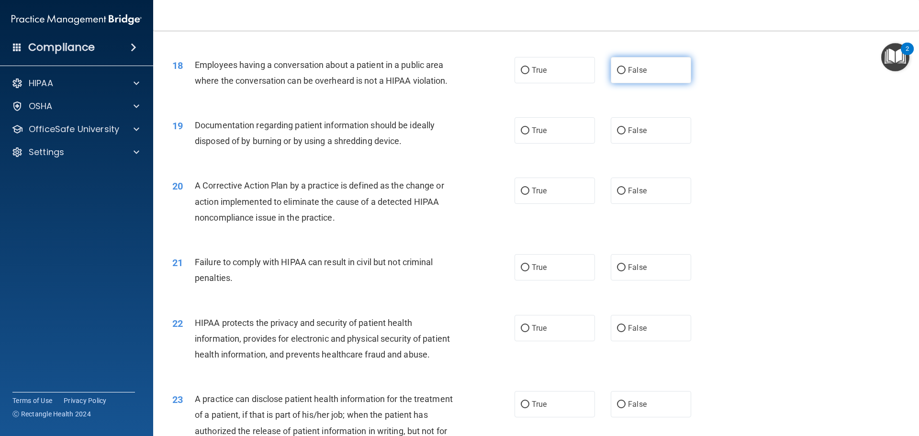
click at [642, 79] on label "False" at bounding box center [651, 70] width 80 height 26
click at [626, 74] on input "False" at bounding box center [621, 70] width 9 height 7
radio input "true"
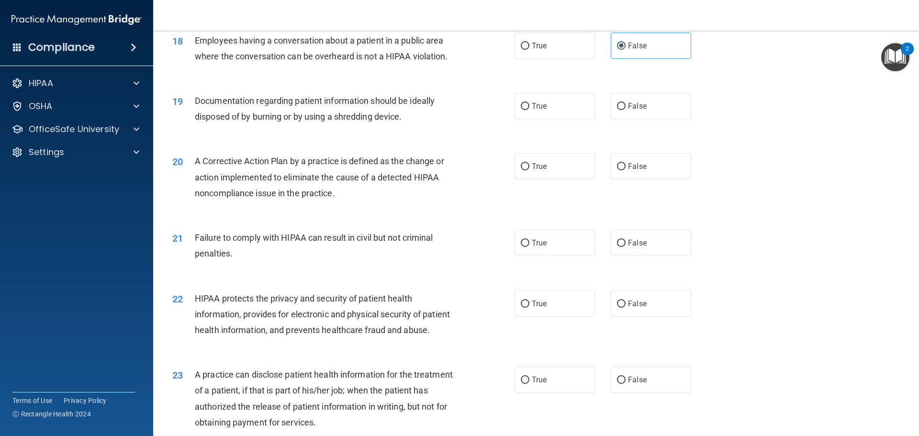
scroll to position [1245, 0]
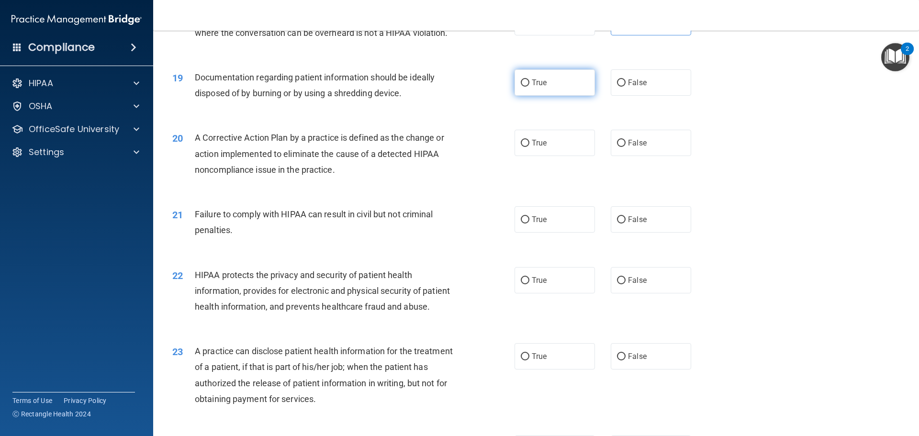
click at [575, 96] on label "True" at bounding box center [555, 82] width 80 height 26
click at [529, 87] on input "True" at bounding box center [525, 82] width 9 height 7
radio input "true"
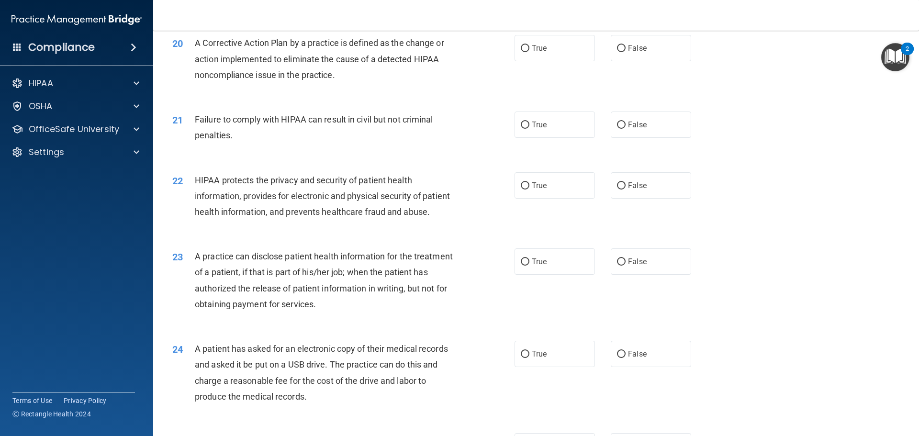
scroll to position [1340, 0]
click at [577, 60] on label "True" at bounding box center [555, 47] width 80 height 26
click at [529, 51] on input "True" at bounding box center [525, 47] width 9 height 7
radio input "true"
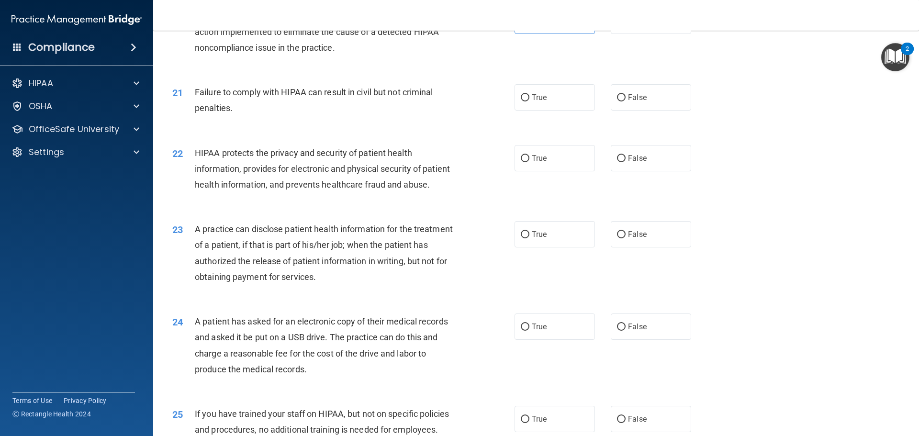
scroll to position [1388, 0]
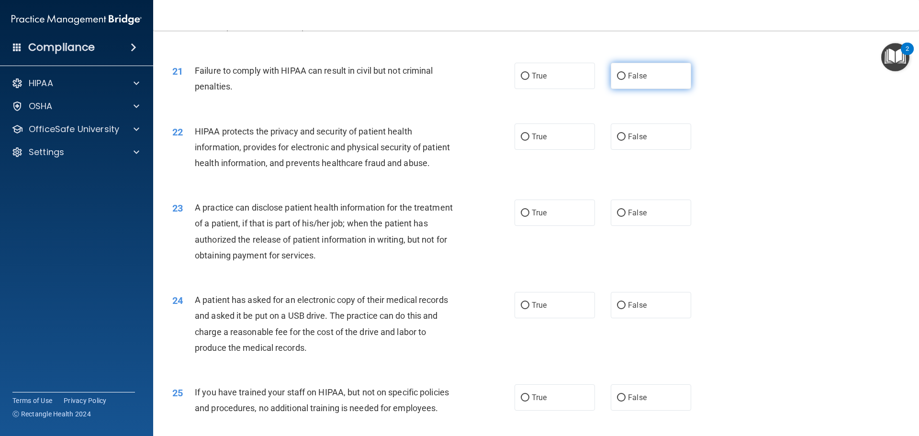
click at [621, 89] on label "False" at bounding box center [651, 76] width 80 height 26
click at [621, 80] on input "False" at bounding box center [621, 76] width 9 height 7
radio input "true"
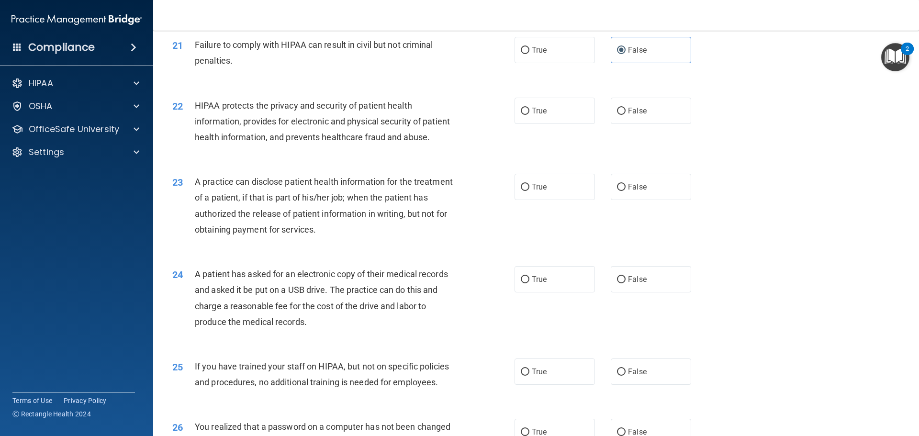
scroll to position [1436, 0]
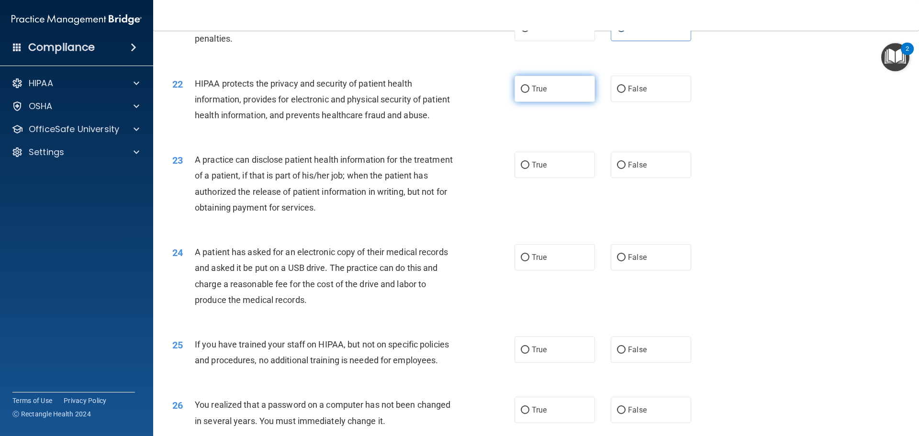
click at [554, 102] on label "True" at bounding box center [555, 89] width 80 height 26
click at [529, 93] on input "True" at bounding box center [525, 89] width 9 height 7
radio input "true"
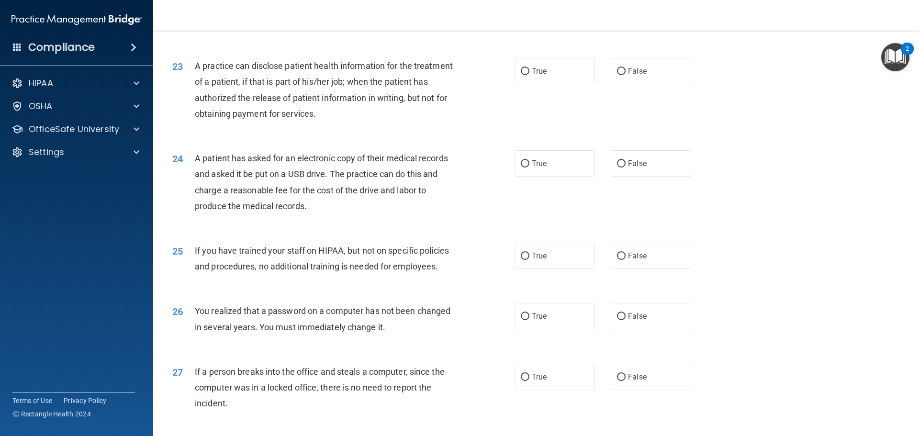
scroll to position [1532, 0]
click at [617, 73] on input "False" at bounding box center [621, 69] width 9 height 7
radio input "true"
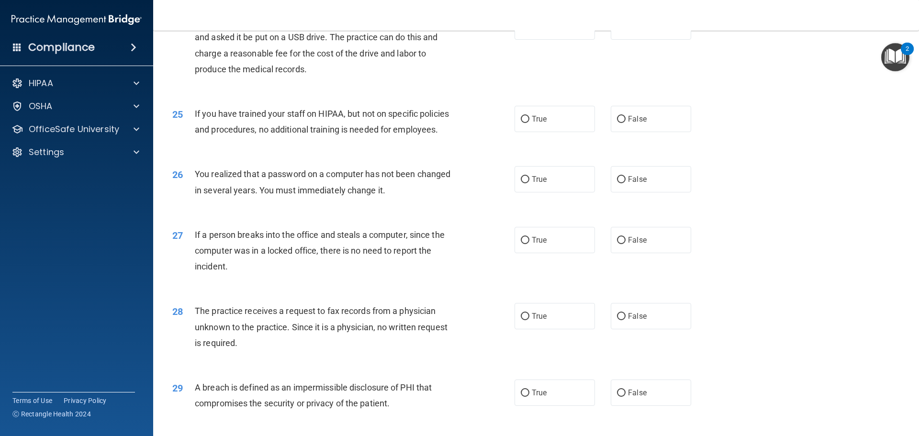
scroll to position [1675, 0]
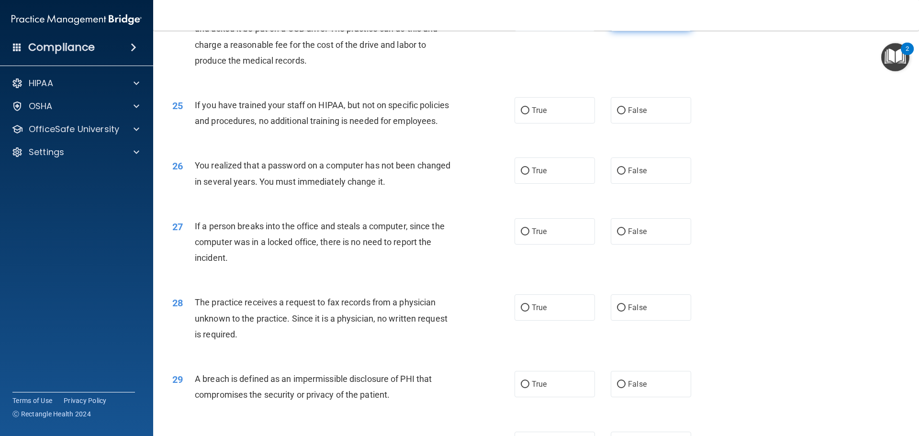
click at [628, 22] on span "False" at bounding box center [637, 17] width 19 height 9
click at [626, 22] on input "False" at bounding box center [621, 18] width 9 height 7
radio input "true"
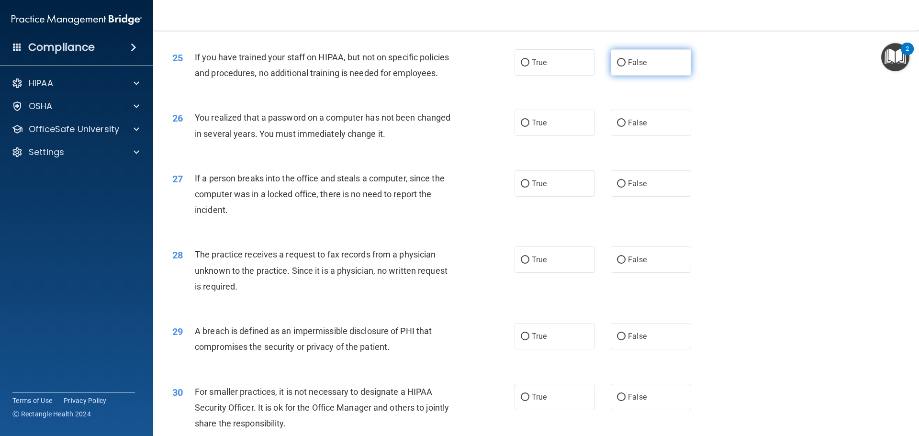
click at [651, 76] on label "False" at bounding box center [651, 62] width 80 height 26
click at [626, 67] on input "False" at bounding box center [621, 62] width 9 height 7
radio input "true"
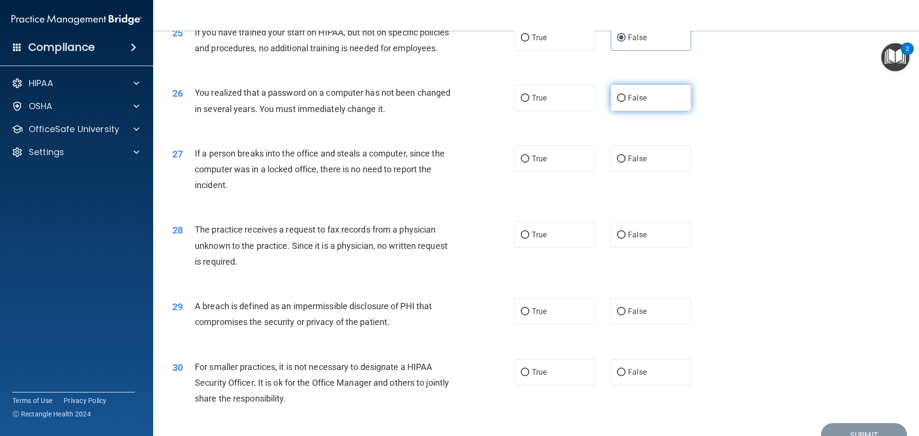
scroll to position [1771, 0]
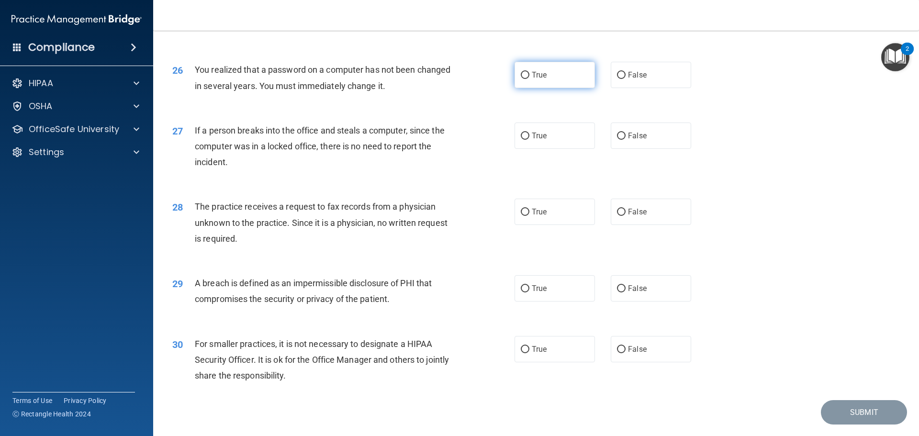
click at [577, 88] on label "True" at bounding box center [555, 75] width 80 height 26
click at [529, 79] on input "True" at bounding box center [525, 75] width 9 height 7
radio input "true"
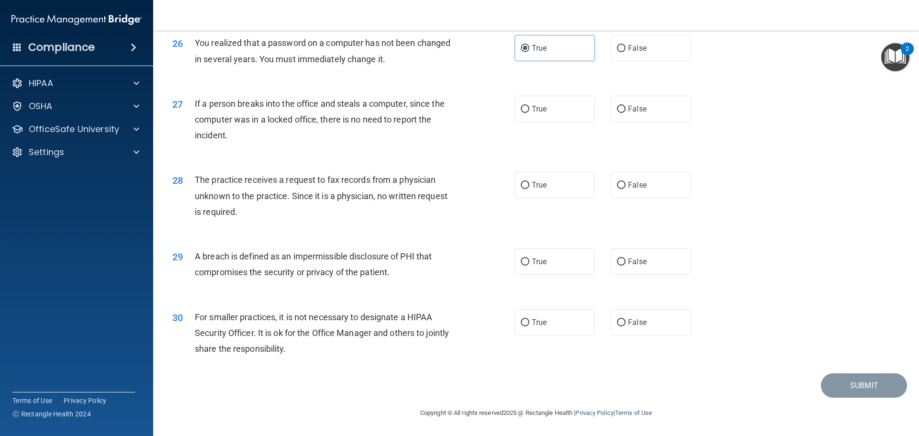
scroll to position [1829, 0]
click at [630, 113] on label "False" at bounding box center [651, 109] width 80 height 26
click at [626, 113] on input "False" at bounding box center [621, 109] width 9 height 7
radio input "true"
click at [647, 194] on label "False" at bounding box center [651, 185] width 80 height 26
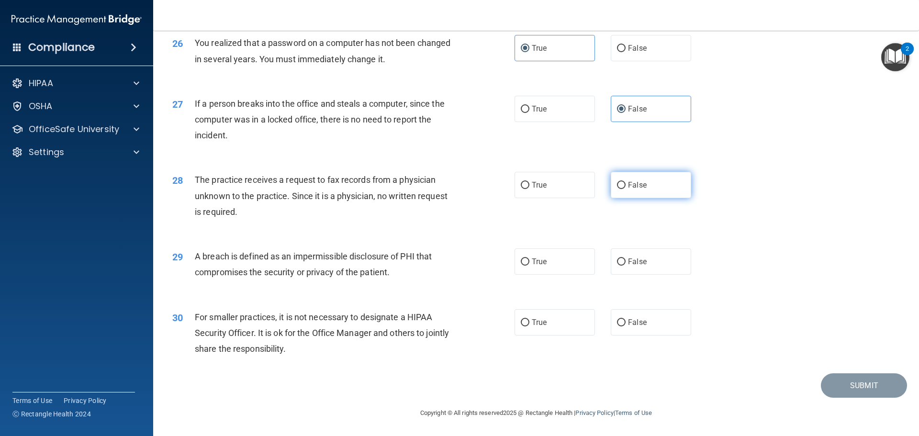
click at [626, 189] on input "False" at bounding box center [621, 185] width 9 height 7
radio input "true"
click at [530, 255] on label "True" at bounding box center [555, 261] width 80 height 26
click at [529, 258] on input "True" at bounding box center [525, 261] width 9 height 7
radio input "true"
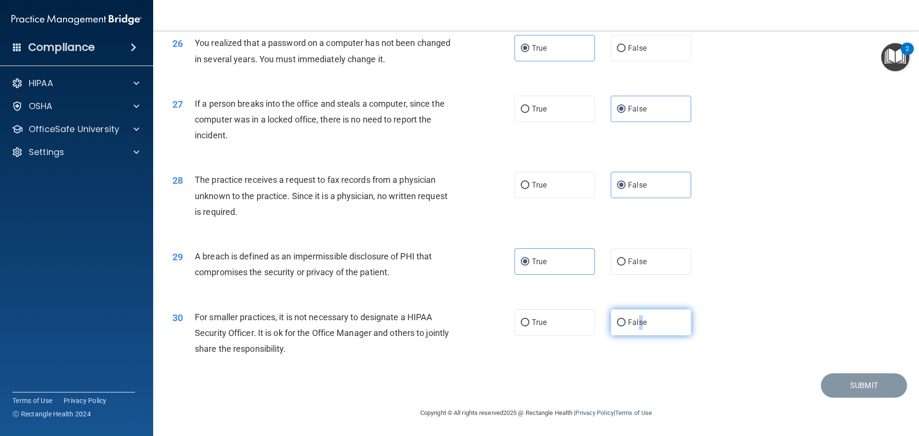
click at [636, 320] on span "False" at bounding box center [637, 322] width 19 height 9
click at [656, 316] on label "False" at bounding box center [651, 322] width 80 height 26
click at [626, 319] on input "False" at bounding box center [621, 322] width 9 height 7
radio input "true"
click at [841, 392] on button "Submit" at bounding box center [864, 385] width 86 height 24
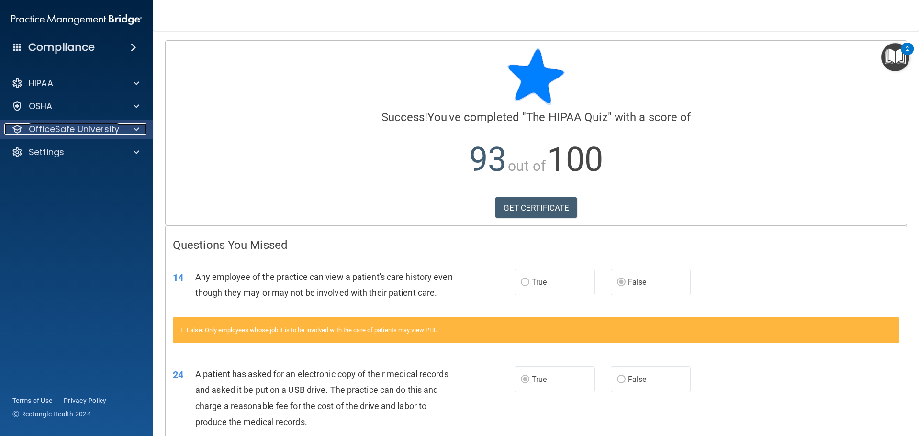
click at [135, 123] on span at bounding box center [137, 128] width 6 height 11
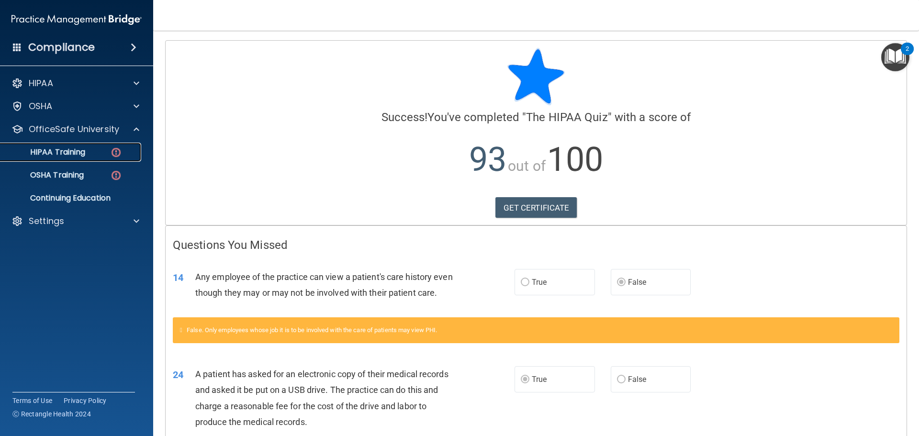
click at [59, 153] on p "HIPAA Training" at bounding box center [45, 152] width 79 height 10
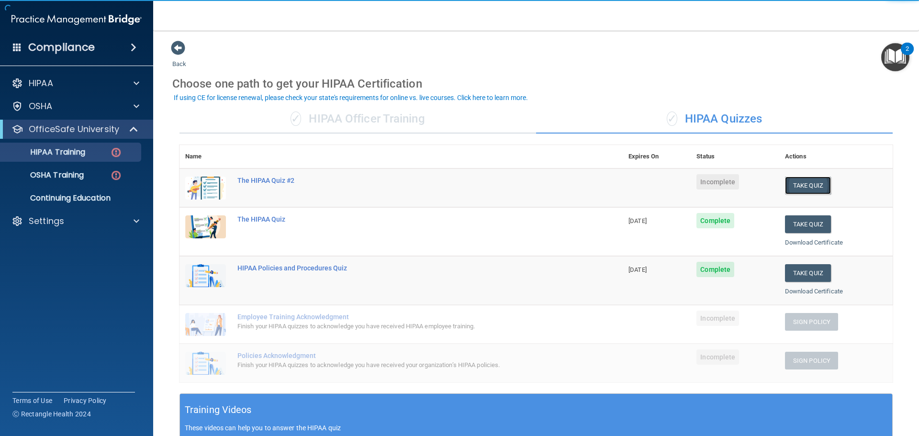
click at [817, 182] on button "Take Quiz" at bounding box center [808, 186] width 46 height 18
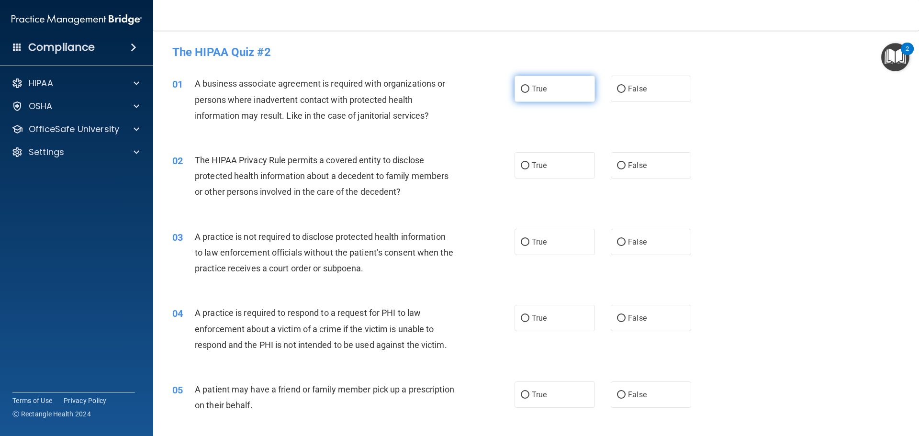
click at [542, 79] on label "True" at bounding box center [555, 89] width 80 height 26
click at [529, 86] on input "True" at bounding box center [525, 89] width 9 height 7
radio input "true"
click at [634, 159] on label "False" at bounding box center [651, 165] width 80 height 26
click at [626, 162] on input "False" at bounding box center [621, 165] width 9 height 7
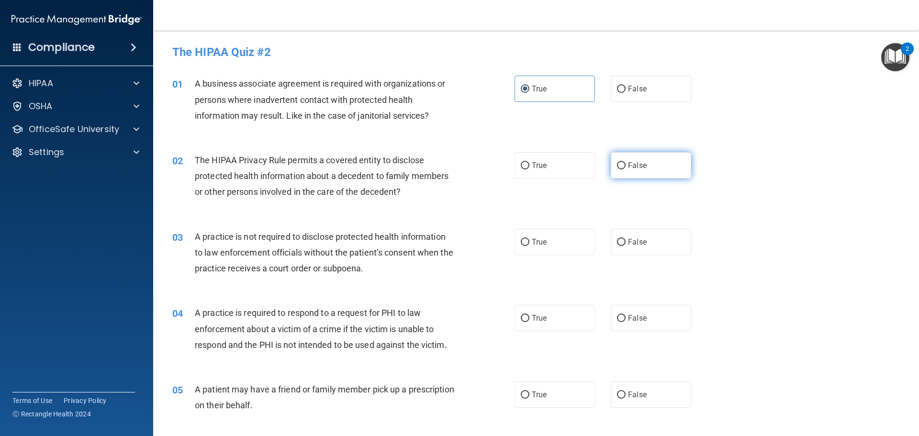
radio input "true"
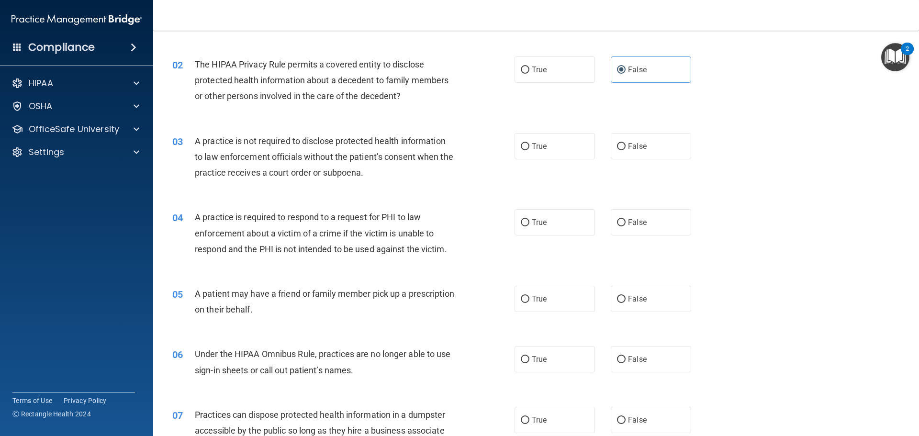
scroll to position [144, 0]
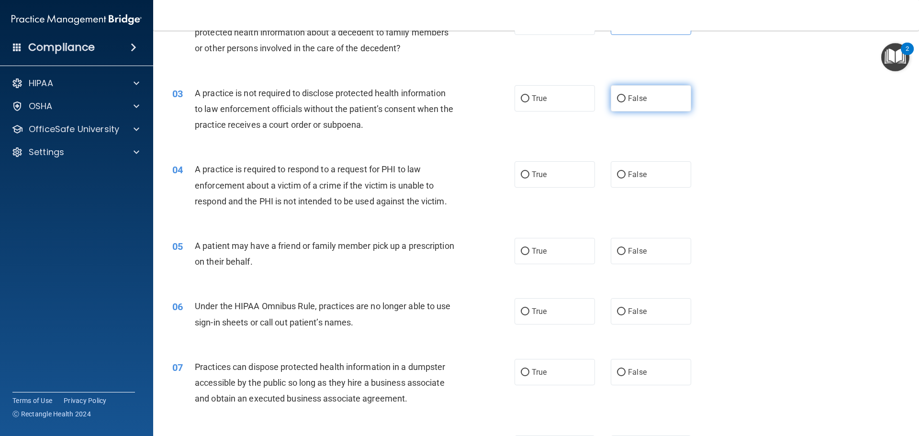
click at [624, 111] on label "False" at bounding box center [651, 98] width 80 height 26
click at [624, 102] on input "False" at bounding box center [621, 98] width 9 height 7
radio input "true"
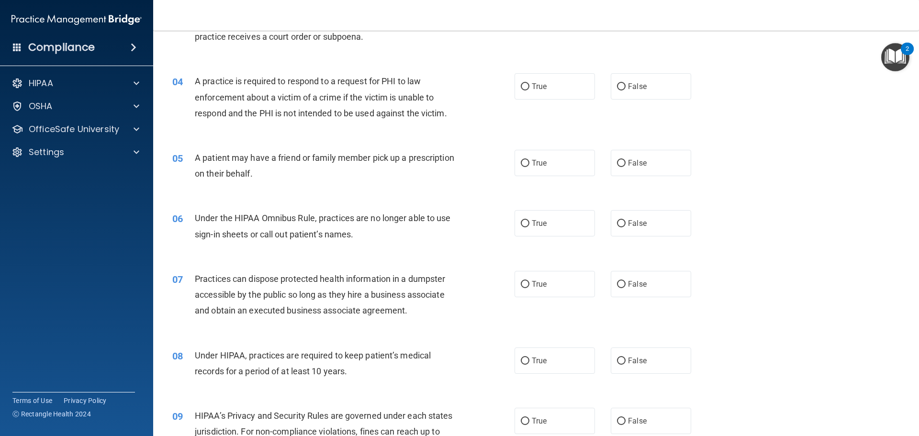
scroll to position [239, 0]
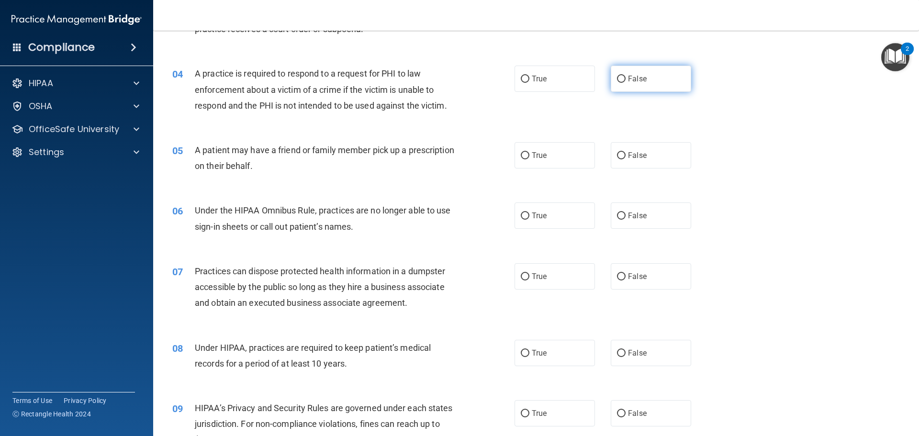
click at [675, 80] on label "False" at bounding box center [651, 79] width 80 height 26
click at [626, 80] on input "False" at bounding box center [621, 79] width 9 height 7
radio input "true"
click at [651, 154] on label "False" at bounding box center [651, 155] width 80 height 26
click at [626, 154] on input "False" at bounding box center [621, 155] width 9 height 7
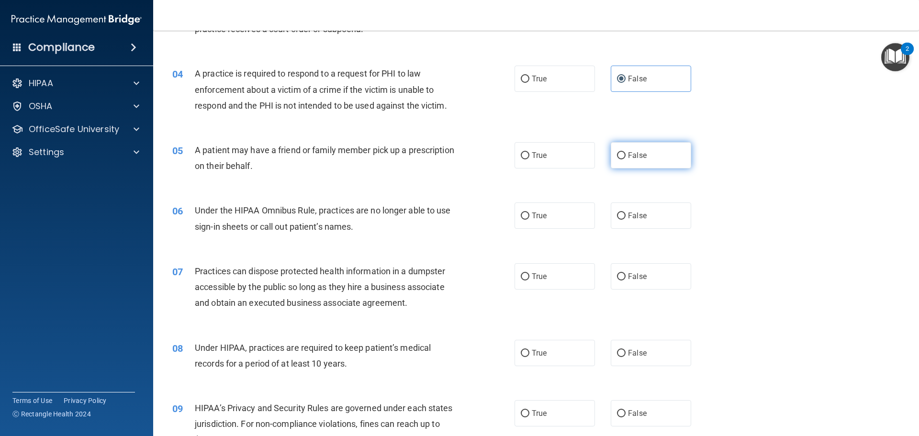
radio input "true"
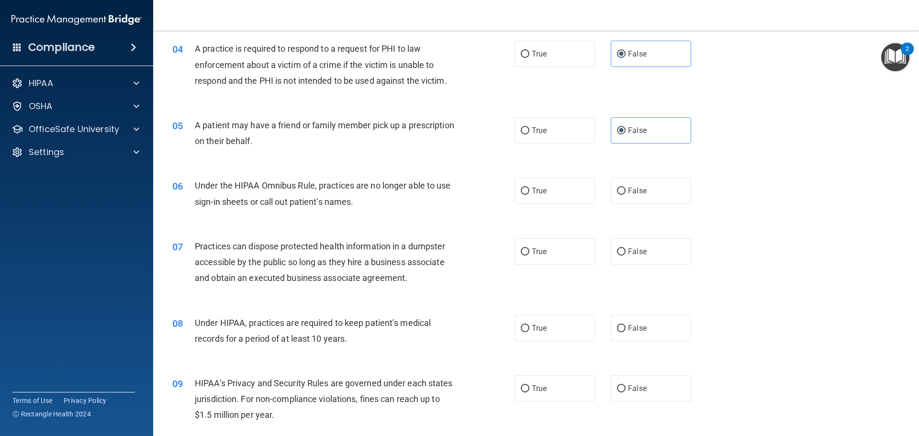
scroll to position [287, 0]
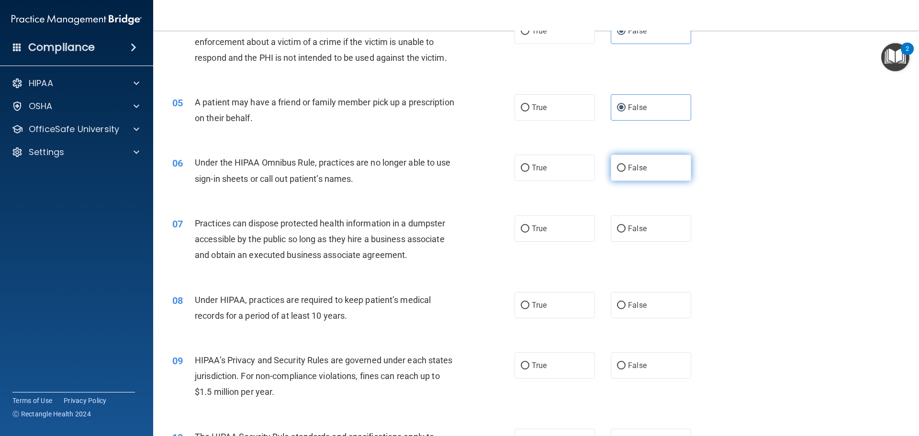
click at [618, 156] on label "False" at bounding box center [651, 168] width 80 height 26
click at [618, 165] on input "False" at bounding box center [621, 168] width 9 height 7
radio input "true"
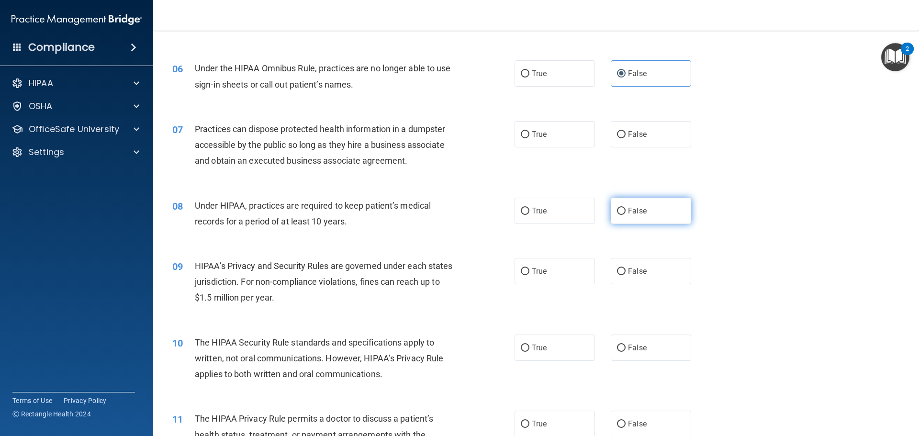
scroll to position [383, 0]
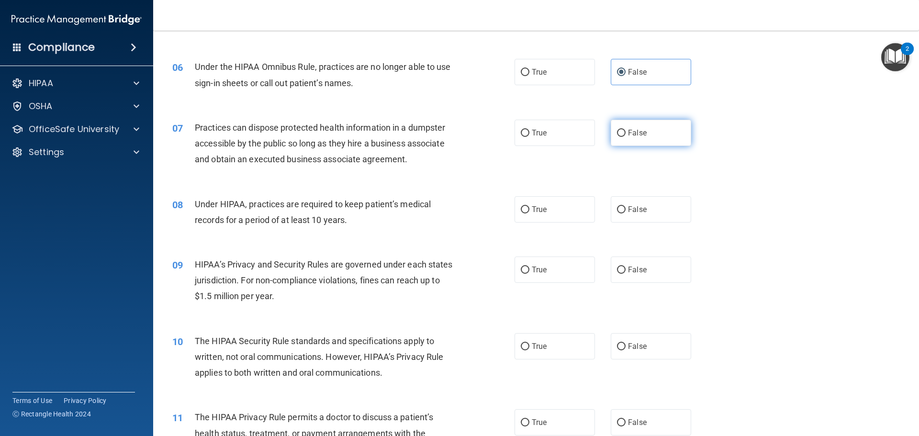
click at [667, 135] on label "False" at bounding box center [651, 133] width 80 height 26
click at [626, 135] on input "False" at bounding box center [621, 133] width 9 height 7
radio input "true"
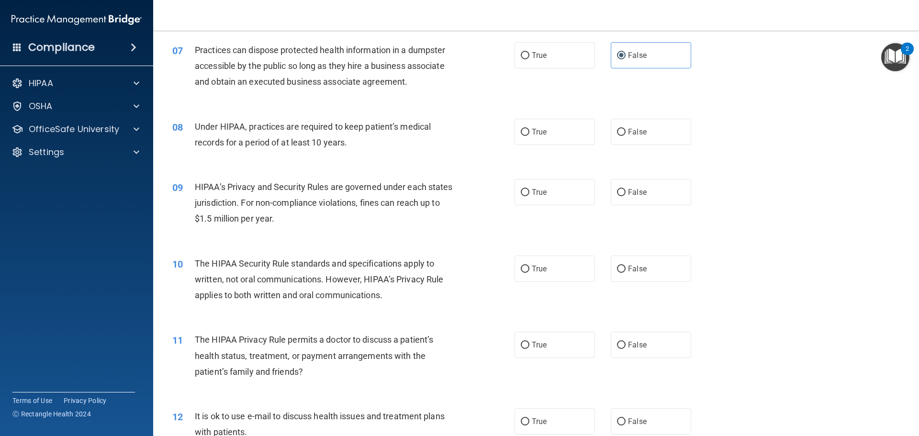
scroll to position [479, 0]
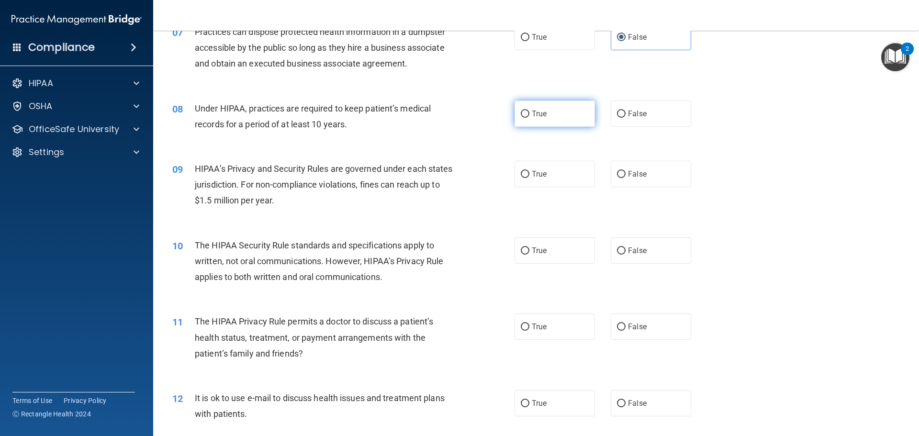
click at [583, 120] on label "True" at bounding box center [555, 114] width 80 height 26
click at [529, 118] on input "True" at bounding box center [525, 114] width 9 height 7
radio input "true"
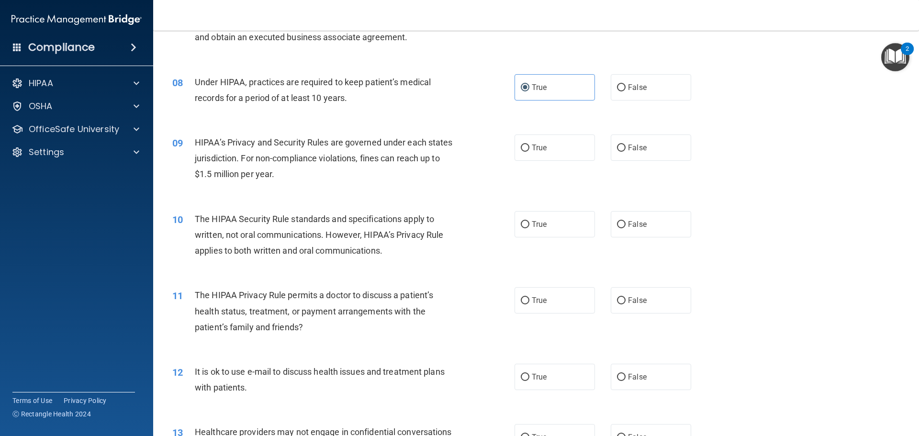
scroll to position [574, 0]
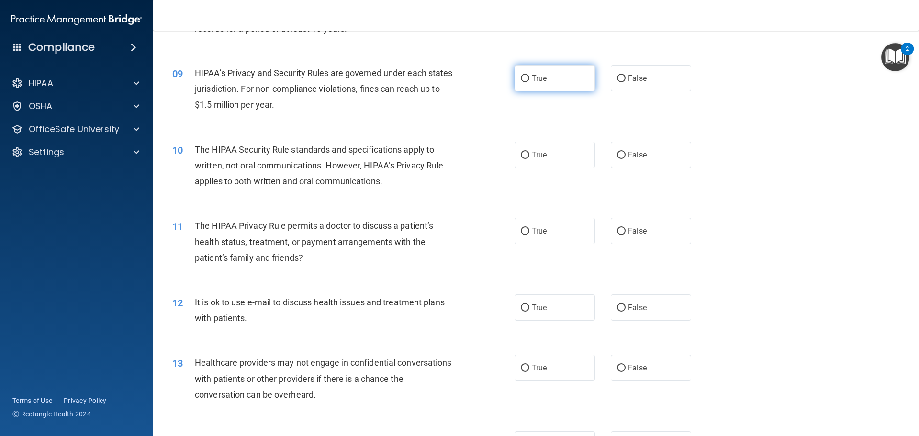
click at [532, 79] on span "True" at bounding box center [539, 78] width 15 height 9
click at [529, 79] on input "True" at bounding box center [525, 78] width 9 height 7
radio input "true"
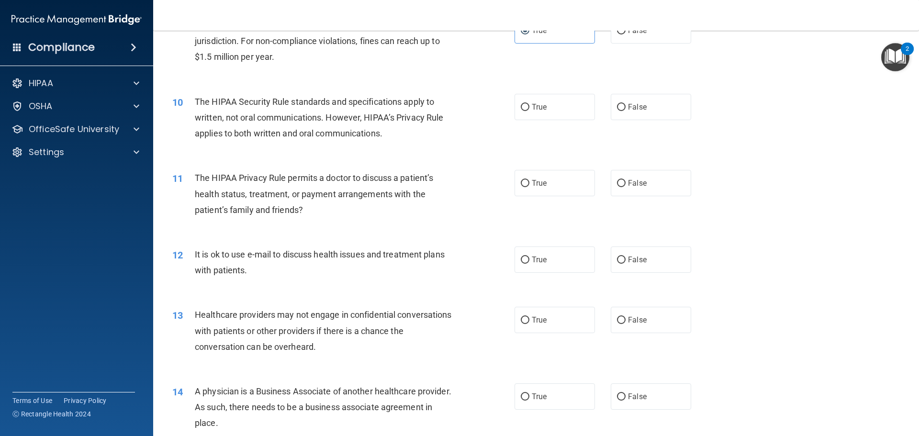
scroll to position [670, 0]
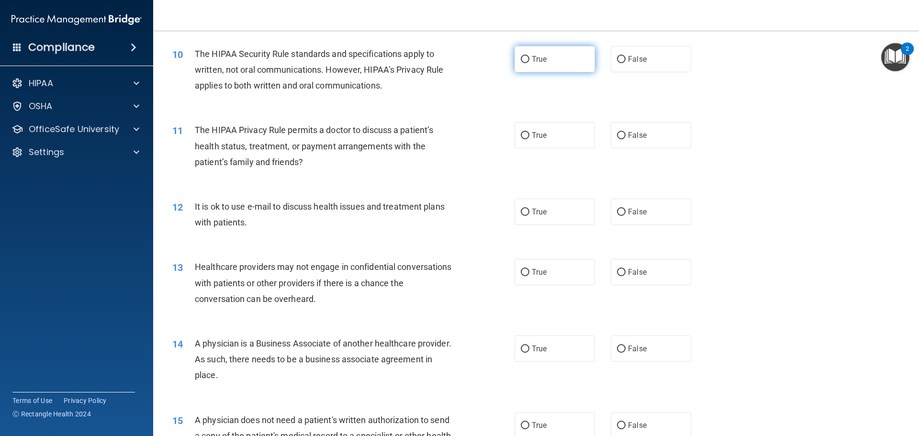
click at [545, 58] on label "True" at bounding box center [555, 59] width 80 height 26
click at [529, 58] on input "True" at bounding box center [525, 59] width 9 height 7
radio input "true"
click at [658, 142] on label "False" at bounding box center [651, 135] width 80 height 26
click at [626, 139] on input "False" at bounding box center [621, 135] width 9 height 7
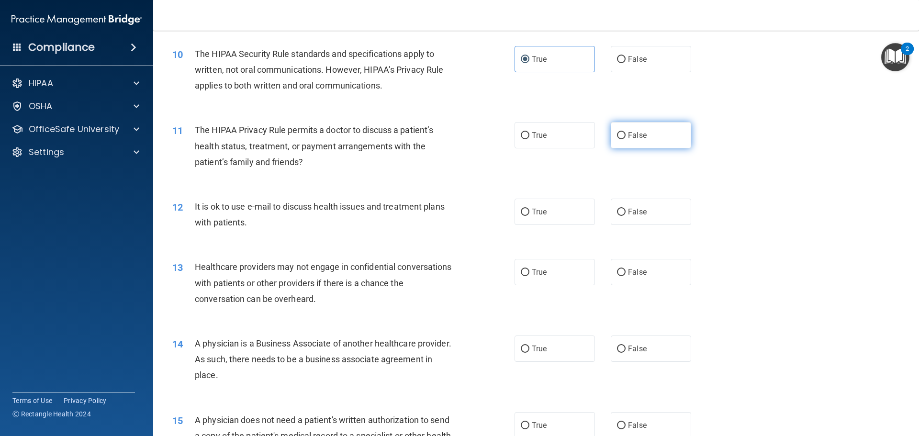
radio input "true"
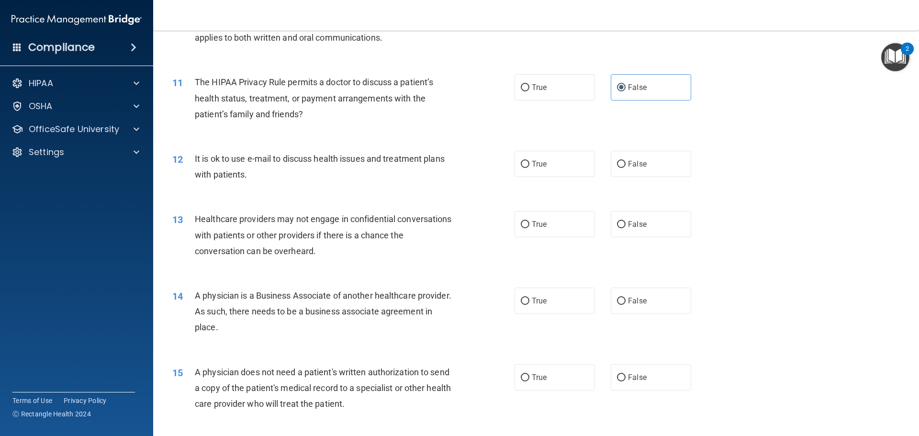
scroll to position [766, 0]
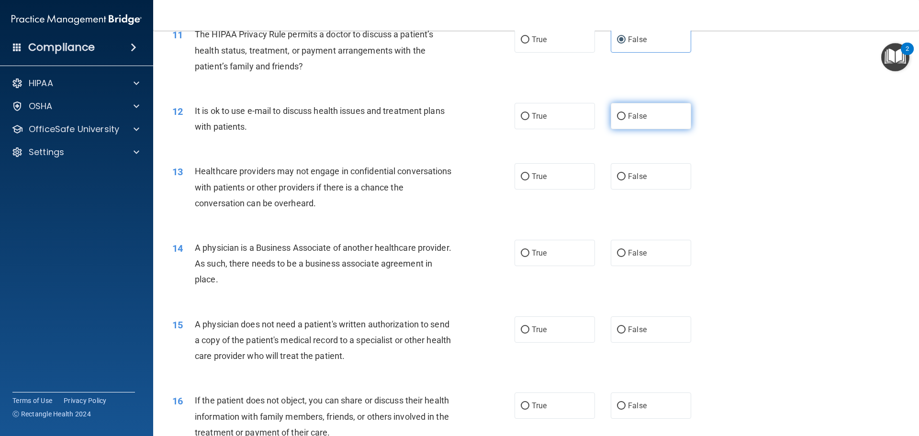
click at [631, 126] on label "False" at bounding box center [651, 116] width 80 height 26
click at [626, 120] on input "False" at bounding box center [621, 116] width 9 height 7
radio input "true"
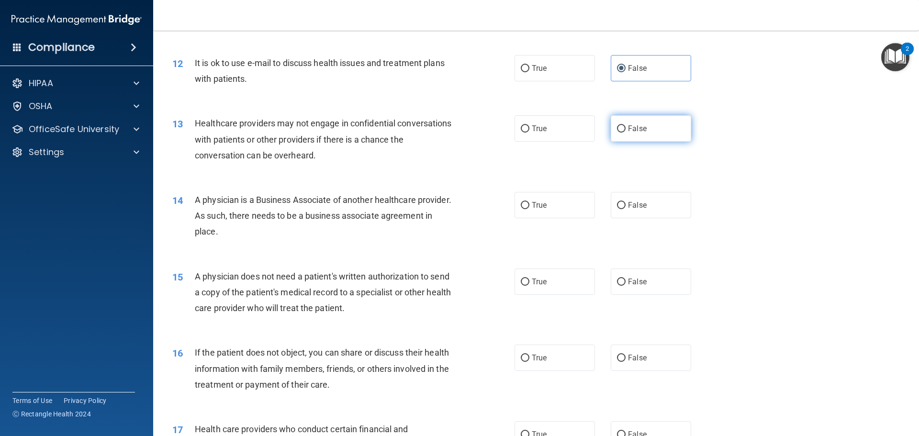
scroll to position [862, 0]
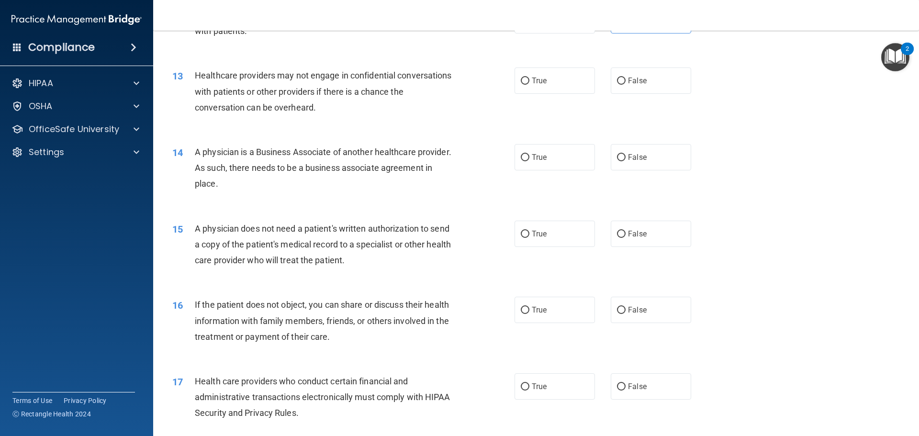
click at [499, 67] on div "13 Healthcare providers may not engage in confidential conversations with patie…" at bounding box center [343, 93] width 371 height 53
click at [536, 81] on span "True" at bounding box center [539, 80] width 15 height 9
click at [529, 81] on input "True" at bounding box center [525, 81] width 9 height 7
radio input "true"
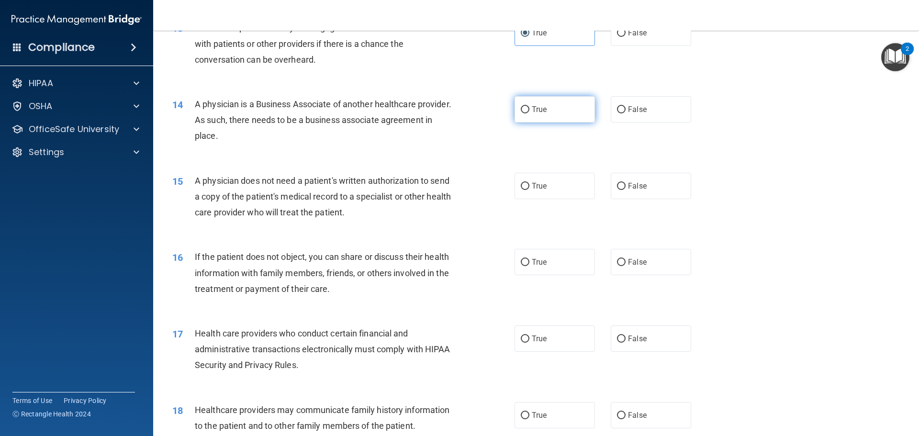
drag, startPoint x: 559, startPoint y: 102, endPoint x: 571, endPoint y: 100, distance: 11.8
click at [566, 101] on label "True" at bounding box center [555, 109] width 80 height 26
click at [529, 106] on input "True" at bounding box center [525, 109] width 9 height 7
radio input "true"
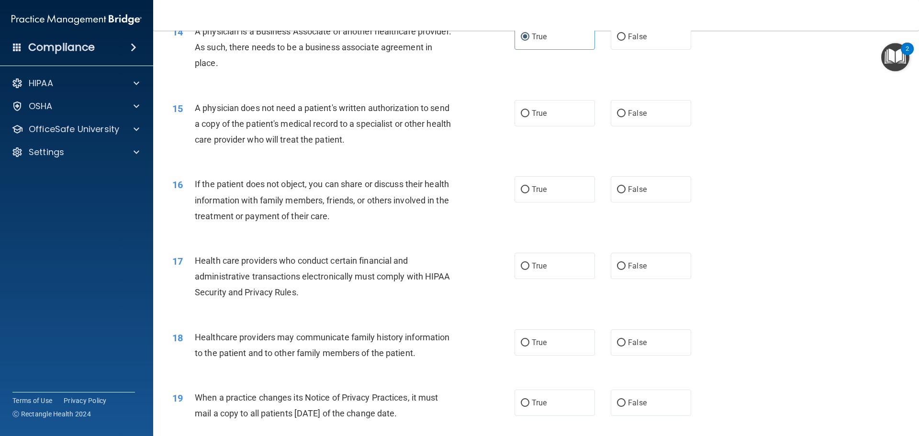
scroll to position [1005, 0]
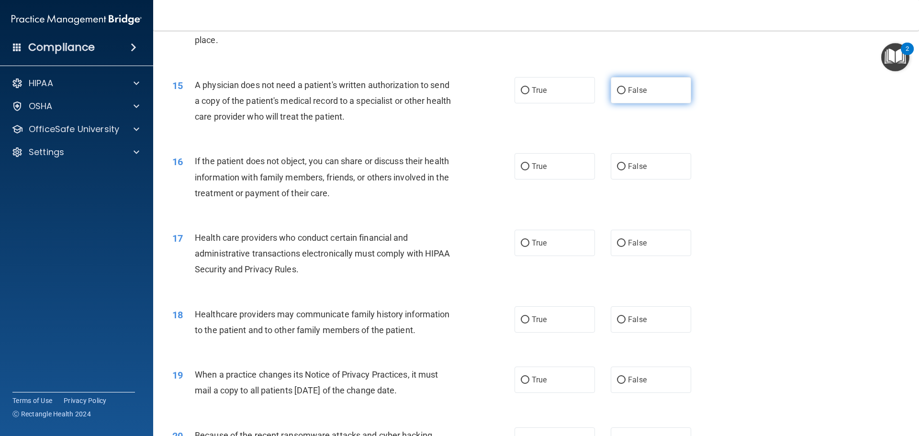
click at [636, 95] on label "False" at bounding box center [651, 90] width 80 height 26
click at [626, 94] on input "False" at bounding box center [621, 90] width 9 height 7
radio input "true"
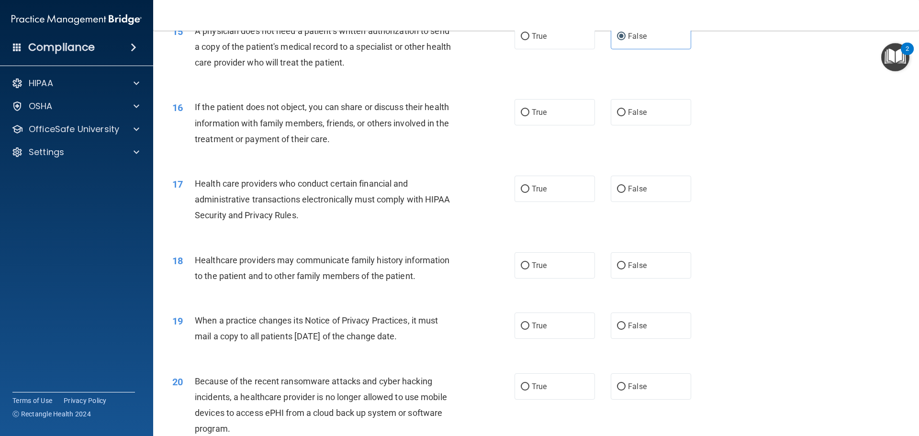
scroll to position [1101, 0]
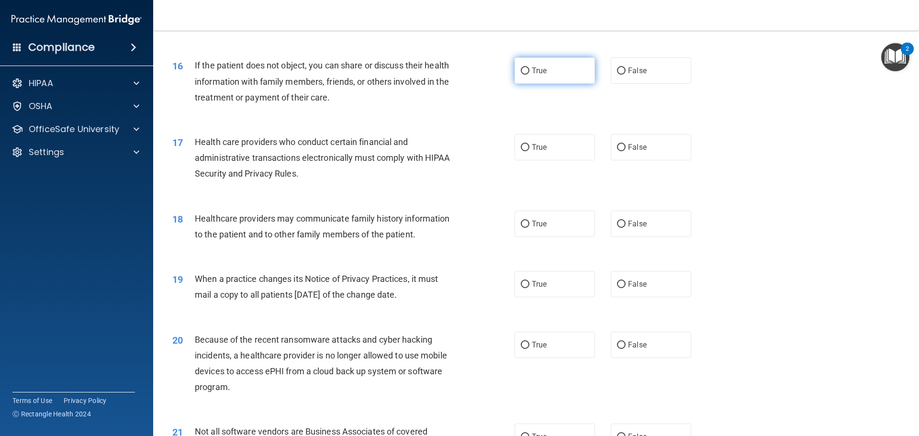
click at [529, 81] on label "True" at bounding box center [555, 70] width 80 height 26
click at [529, 75] on input "True" at bounding box center [525, 70] width 9 height 7
radio input "true"
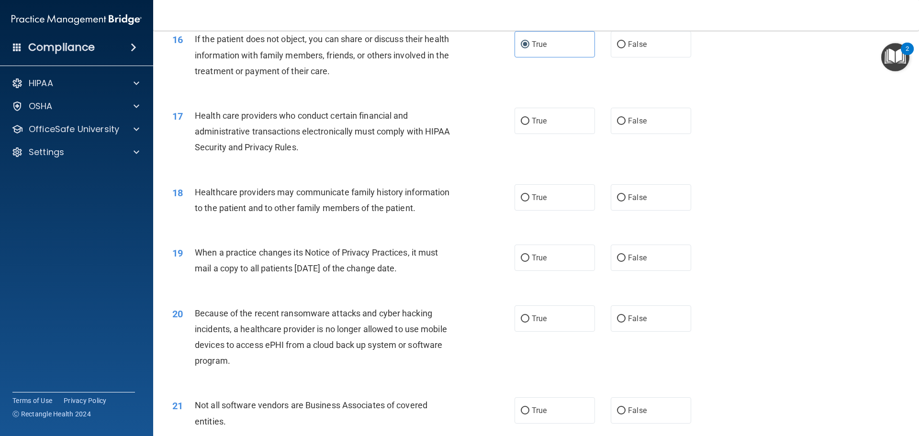
scroll to position [1149, 0]
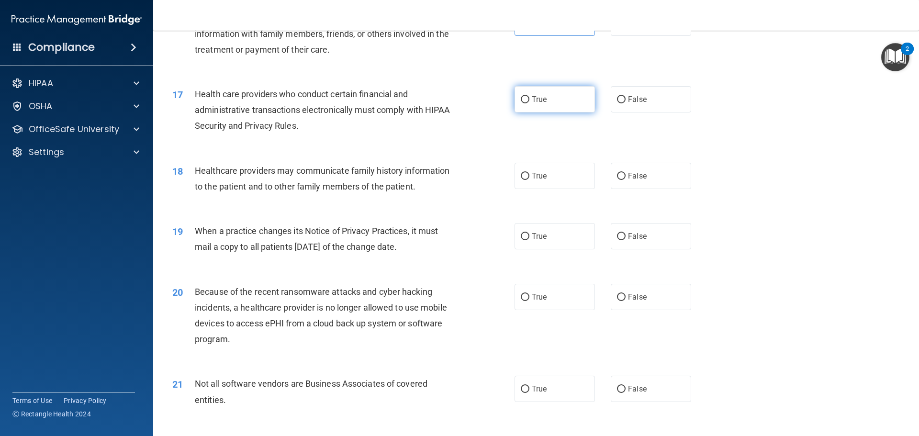
click at [561, 103] on label "True" at bounding box center [555, 99] width 80 height 26
click at [529, 103] on input "True" at bounding box center [525, 99] width 9 height 7
radio input "true"
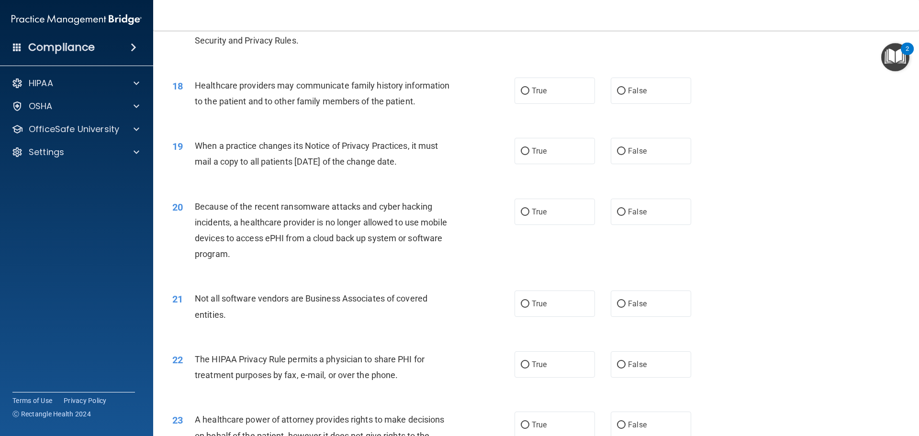
scroll to position [1245, 0]
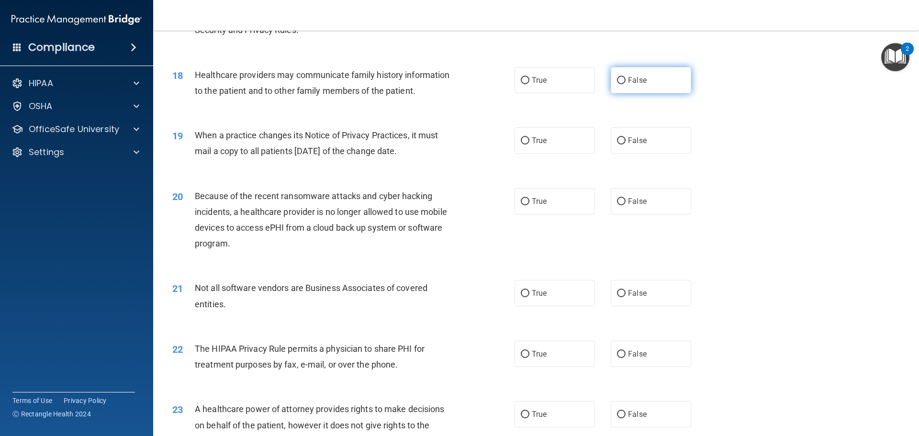
click at [617, 77] on input "False" at bounding box center [621, 80] width 9 height 7
radio input "true"
click at [560, 142] on label "True" at bounding box center [555, 140] width 80 height 26
click at [529, 142] on input "True" at bounding box center [525, 140] width 9 height 7
radio input "true"
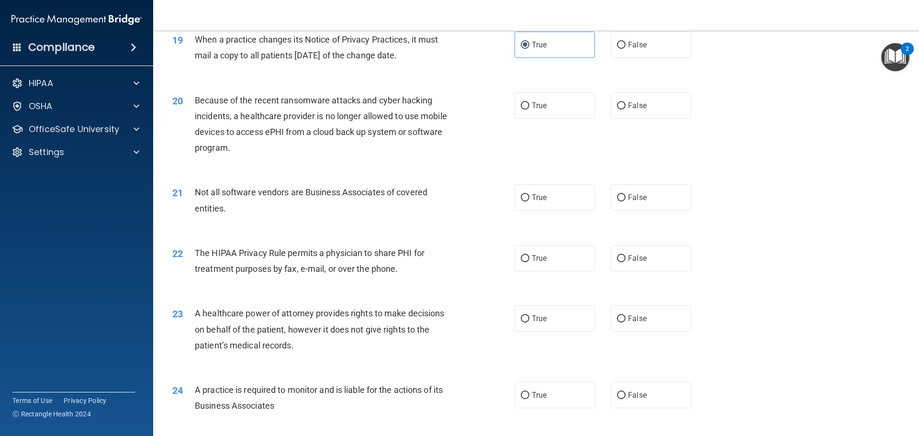
scroll to position [1388, 0]
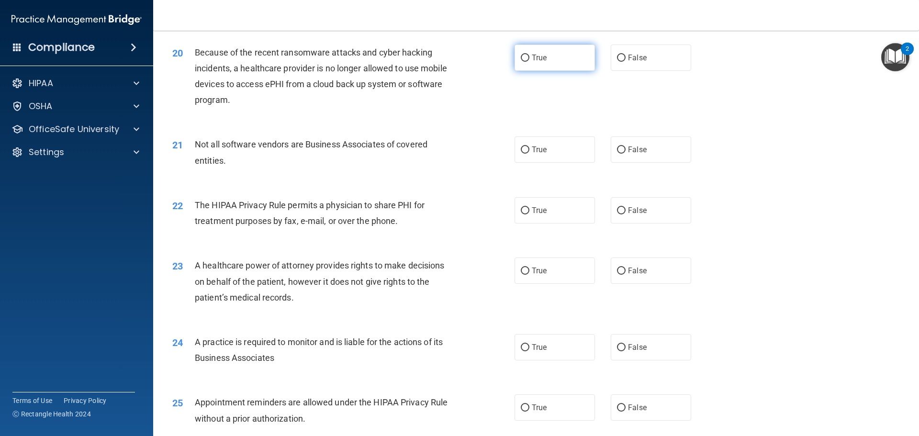
click at [521, 58] on input "True" at bounding box center [525, 58] width 9 height 7
radio input "true"
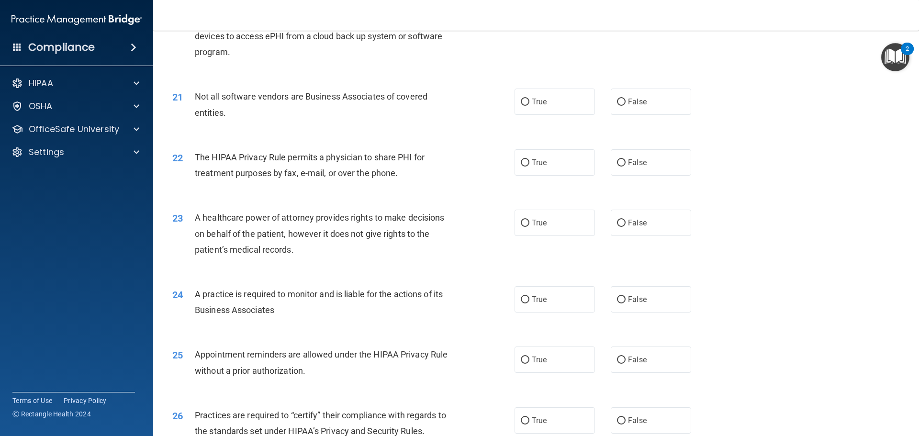
scroll to position [1484, 0]
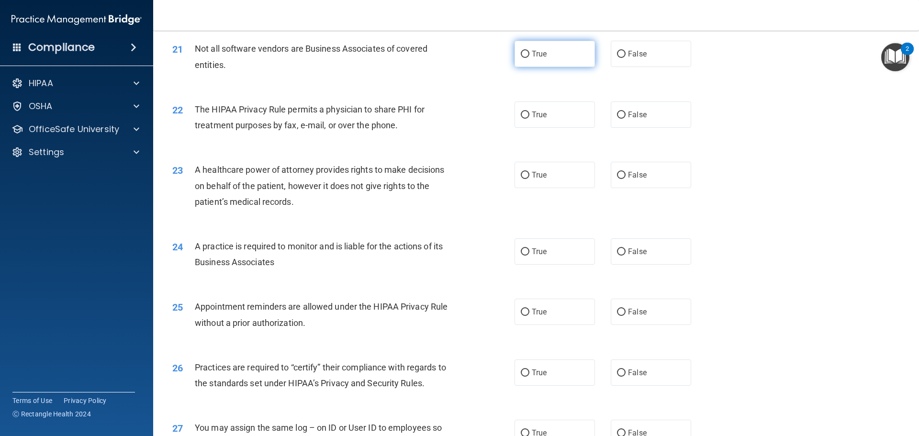
click at [560, 65] on label "True" at bounding box center [555, 54] width 80 height 26
click at [529, 58] on input "True" at bounding box center [525, 54] width 9 height 7
radio input "true"
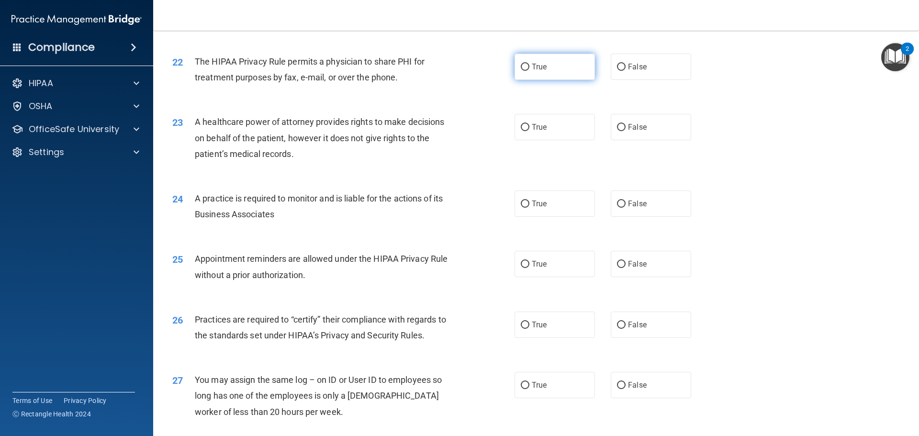
click at [540, 65] on span "True" at bounding box center [539, 66] width 15 height 9
click at [529, 65] on input "True" at bounding box center [525, 67] width 9 height 7
radio input "true"
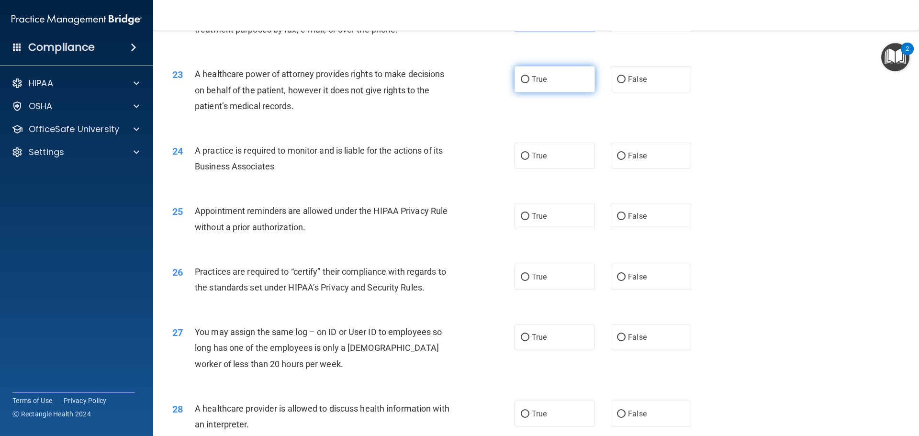
click at [531, 92] on label "True" at bounding box center [555, 79] width 80 height 26
click at [529, 83] on input "True" at bounding box center [525, 79] width 9 height 7
radio input "true"
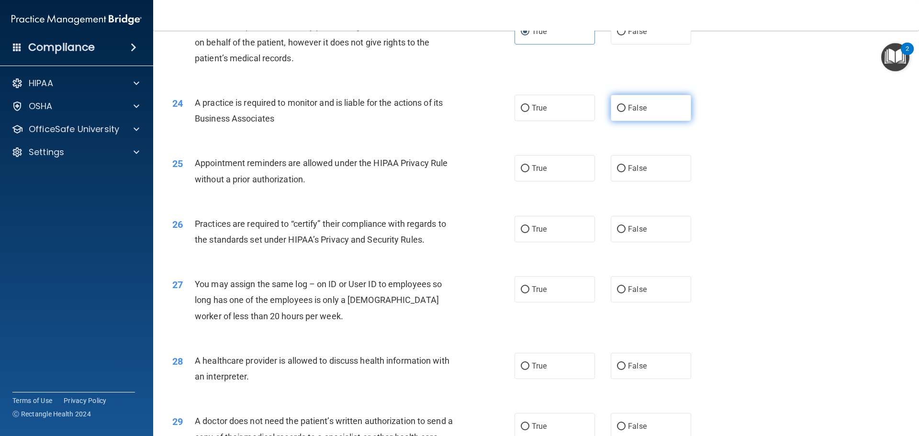
scroll to position [1675, 0]
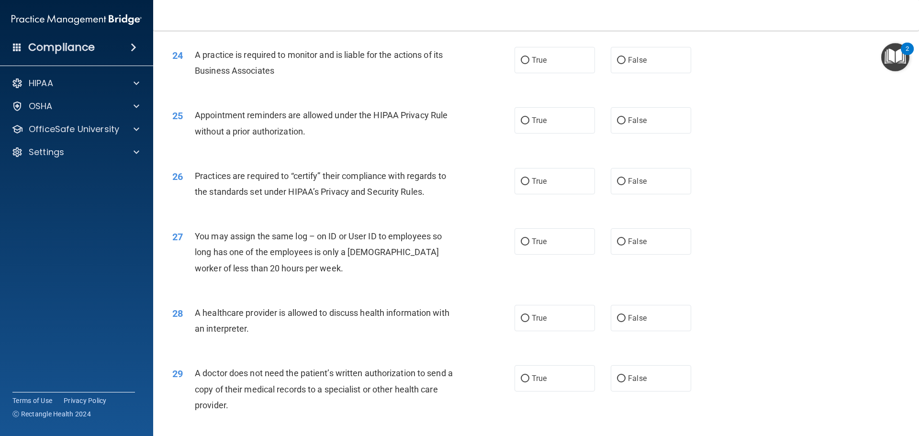
click at [521, 73] on div "24 A practice is required to monitor and is liable for the actions of its Busin…" at bounding box center [343, 65] width 371 height 36
click at [551, 62] on label "True" at bounding box center [555, 60] width 80 height 26
click at [529, 62] on input "True" at bounding box center [525, 60] width 9 height 7
radio input "true"
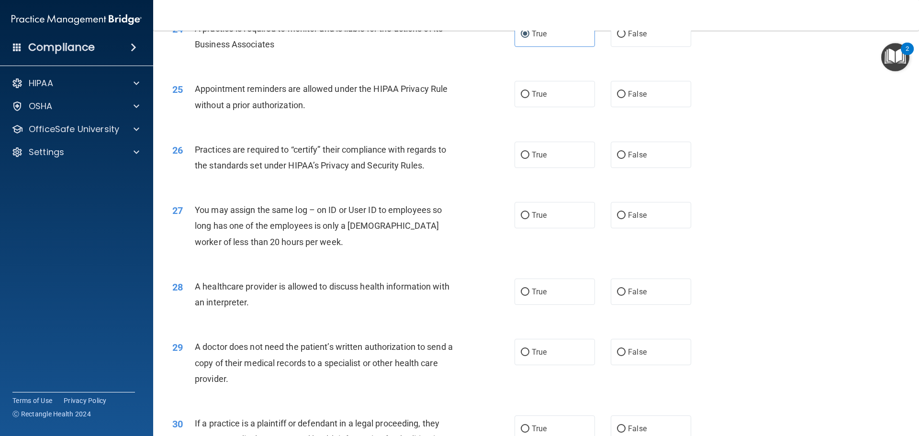
scroll to position [1723, 0]
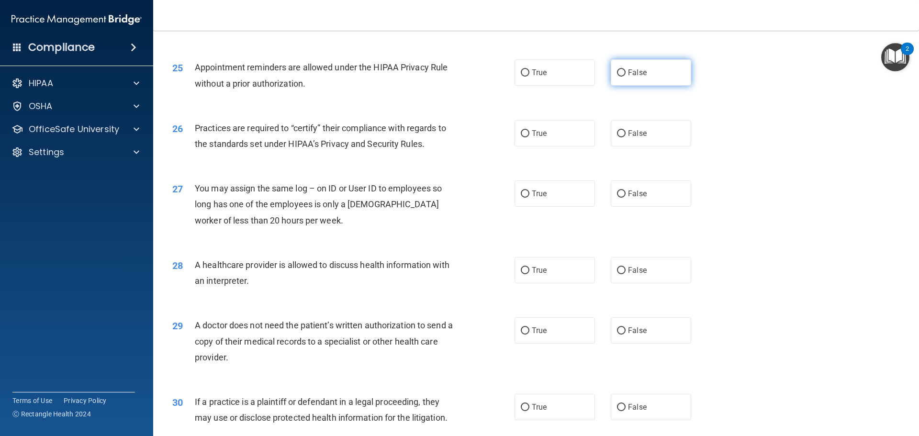
click at [617, 71] on input "False" at bounding box center [621, 72] width 9 height 7
radio input "true"
click at [550, 142] on label "True" at bounding box center [555, 133] width 80 height 26
click at [529, 137] on input "True" at bounding box center [525, 133] width 9 height 7
radio input "true"
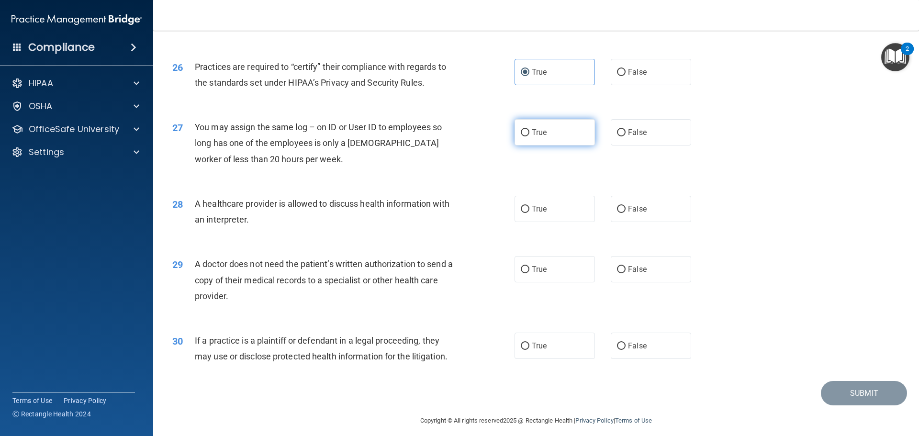
scroll to position [1792, 0]
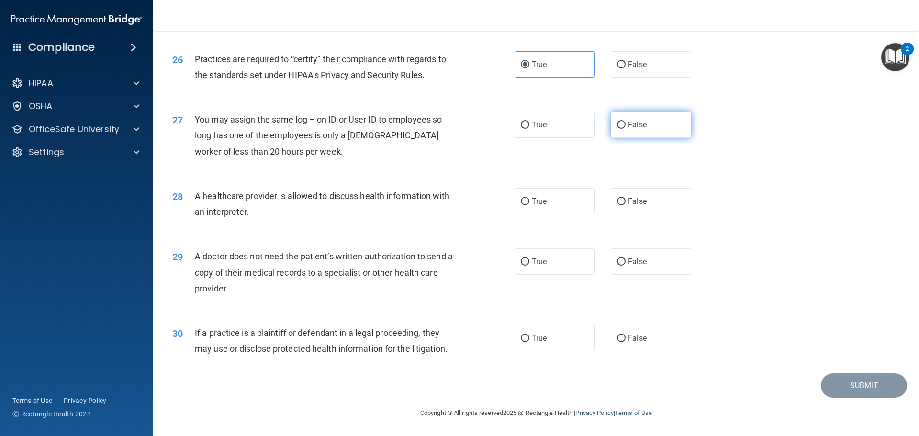
click at [618, 130] on label "False" at bounding box center [651, 125] width 80 height 26
click at [618, 129] on input "False" at bounding box center [621, 125] width 9 height 7
radio input "true"
click at [659, 214] on label "False" at bounding box center [651, 201] width 80 height 26
click at [626, 205] on input "False" at bounding box center [621, 201] width 9 height 7
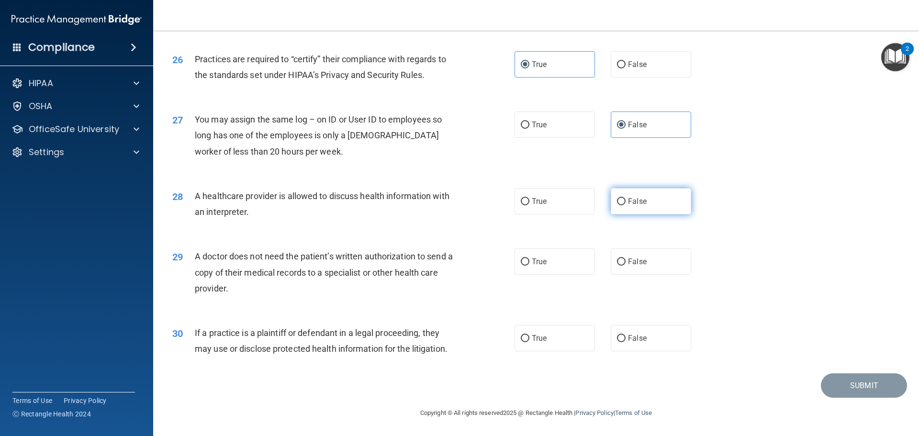
radio input "true"
click at [623, 269] on label "False" at bounding box center [651, 261] width 80 height 26
click at [623, 266] on input "False" at bounding box center [621, 261] width 9 height 7
radio input "true"
click at [643, 342] on label "False" at bounding box center [651, 338] width 80 height 26
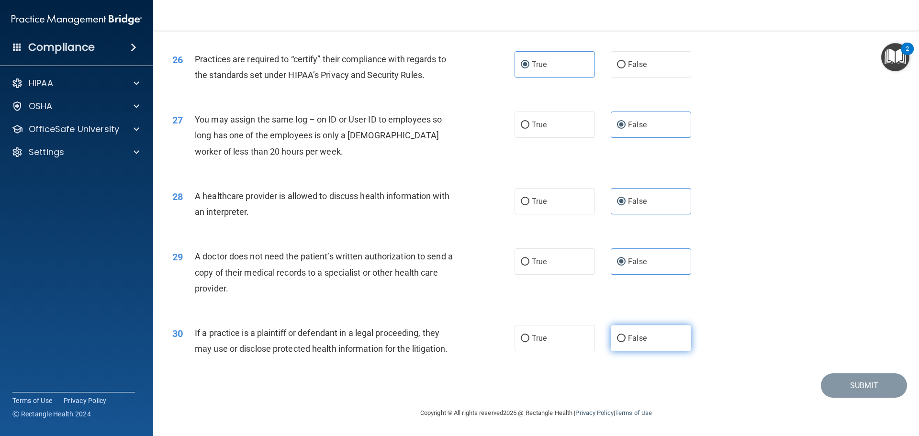
click at [626, 342] on input "False" at bounding box center [621, 338] width 9 height 7
radio input "true"
click at [839, 389] on button "Submit" at bounding box center [864, 385] width 86 height 24
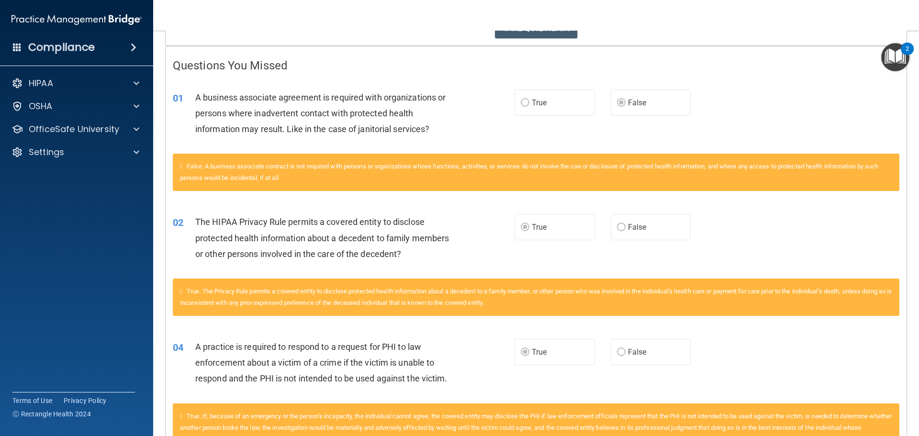
scroll to position [176, 0]
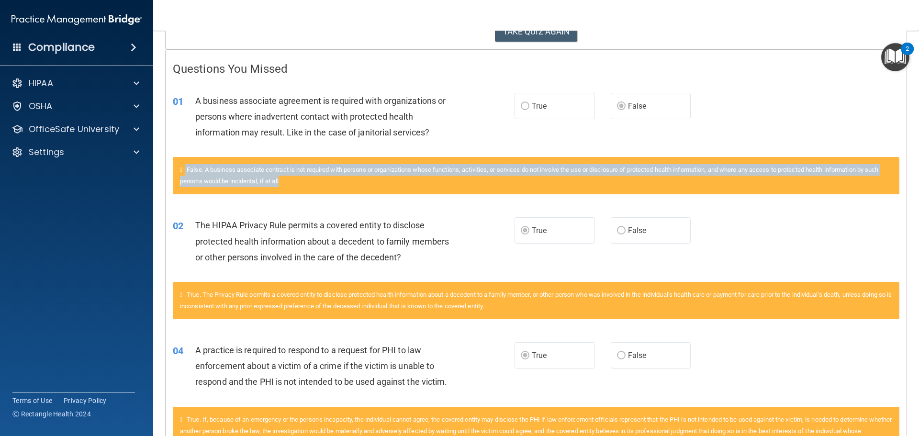
drag, startPoint x: 212, startPoint y: 183, endPoint x: 340, endPoint y: 191, distance: 128.5
click at [337, 195] on div "False. A business associate contract is not required with persons or organizati…" at bounding box center [536, 181] width 741 height 48
click at [367, 187] on div "False. A business associate contract is not required with persons or organizati…" at bounding box center [536, 175] width 727 height 37
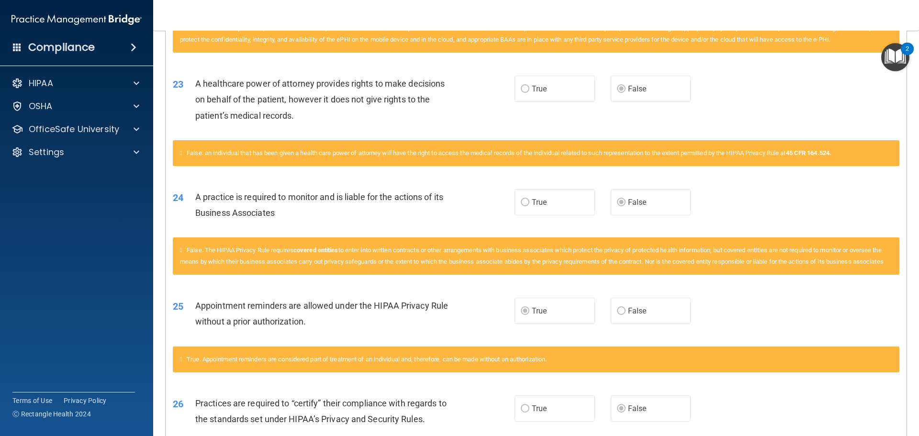
scroll to position [1708, 0]
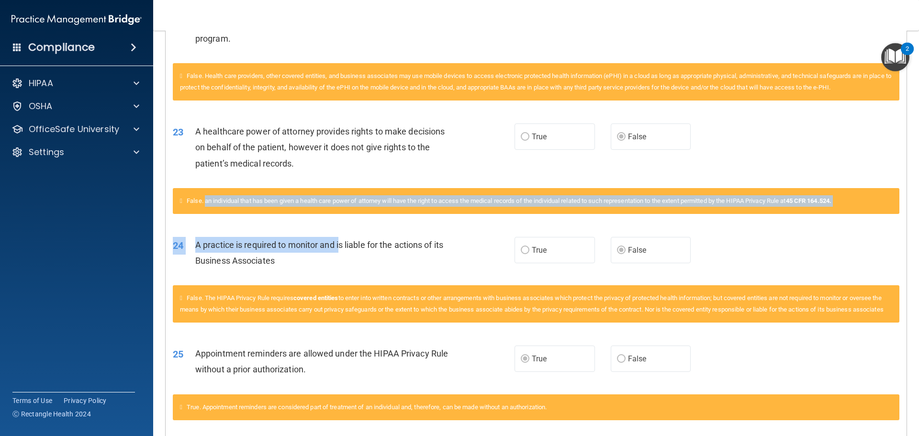
drag, startPoint x: 208, startPoint y: 202, endPoint x: 340, endPoint y: 241, distance: 137.7
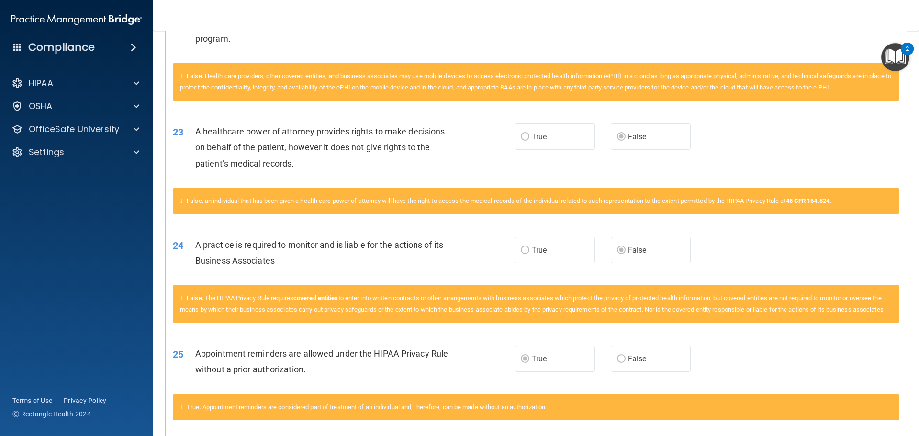
click at [362, 141] on div "A healthcare power of attorney provides rights to make decisions on behalf of t…" at bounding box center [328, 147] width 267 height 48
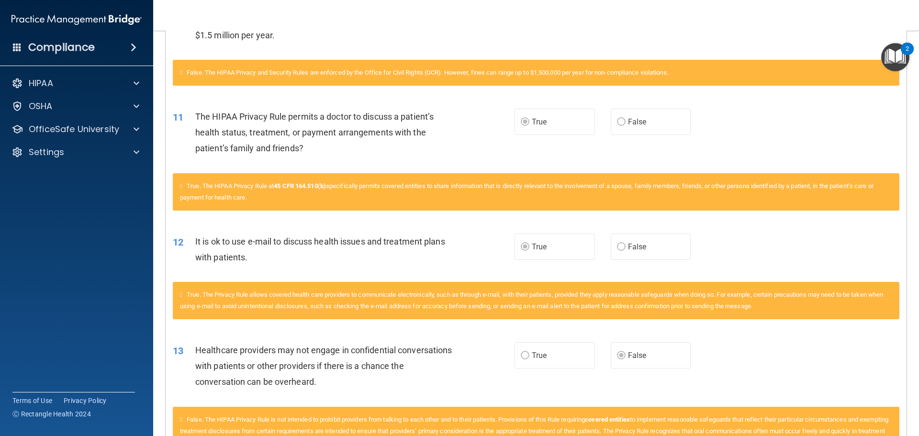
scroll to position [894, 0]
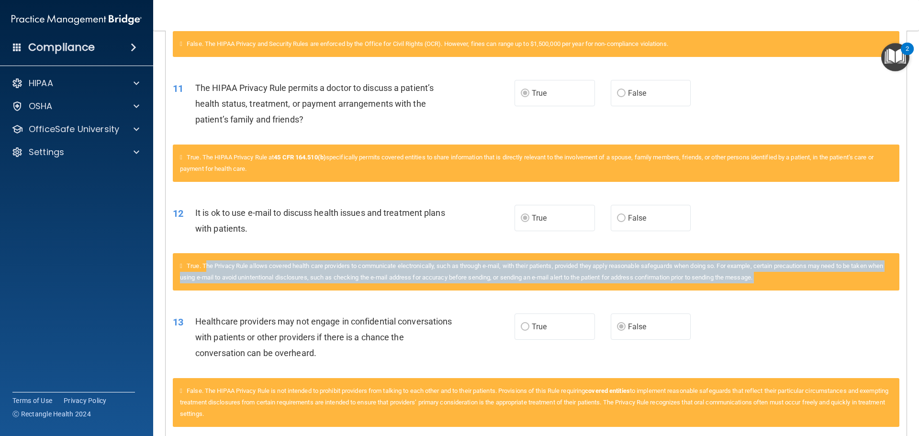
drag, startPoint x: 207, startPoint y: 257, endPoint x: 818, endPoint y: 317, distance: 613.7
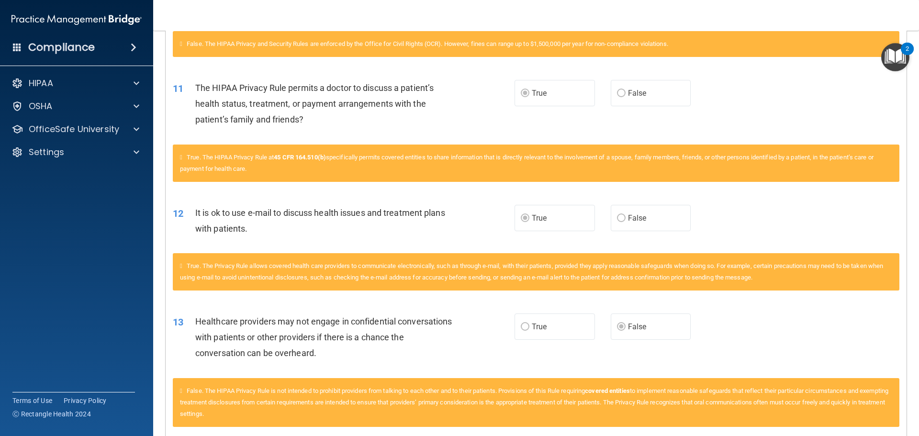
click at [713, 219] on div "12 It is ok to use e-mail to discuss health issues and treatment plans with pat…" at bounding box center [536, 223] width 741 height 60
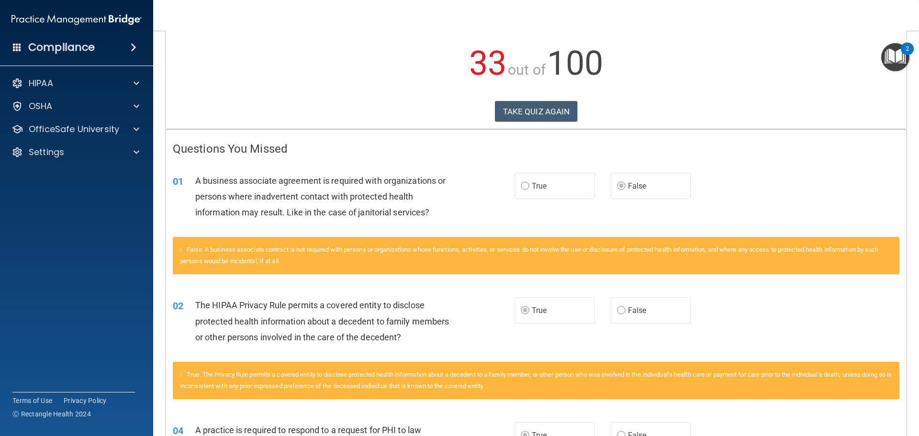
scroll to position [96, 0]
click at [527, 105] on button "TAKE QUIZ AGAIN" at bounding box center [536, 111] width 83 height 21
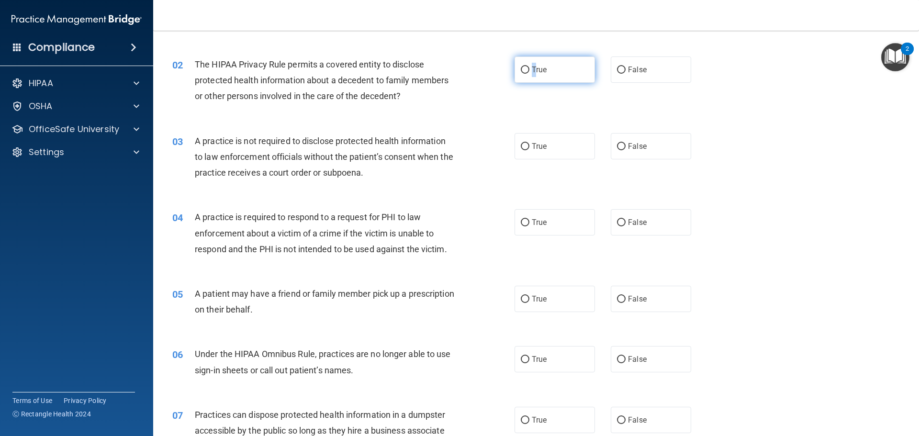
click at [532, 68] on span "True" at bounding box center [539, 69] width 15 height 9
click at [515, 73] on label "True" at bounding box center [555, 69] width 80 height 26
click at [521, 73] on input "True" at bounding box center [525, 70] width 9 height 7
radio input "true"
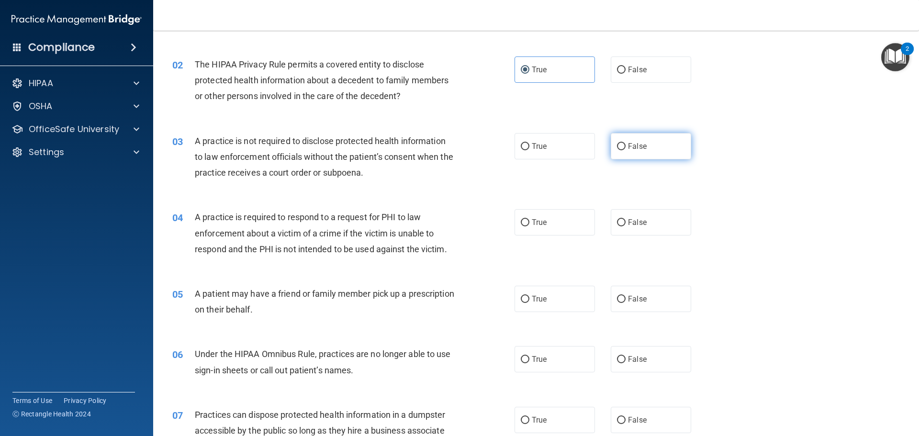
click at [617, 149] on input "False" at bounding box center [621, 146] width 9 height 7
radio input "true"
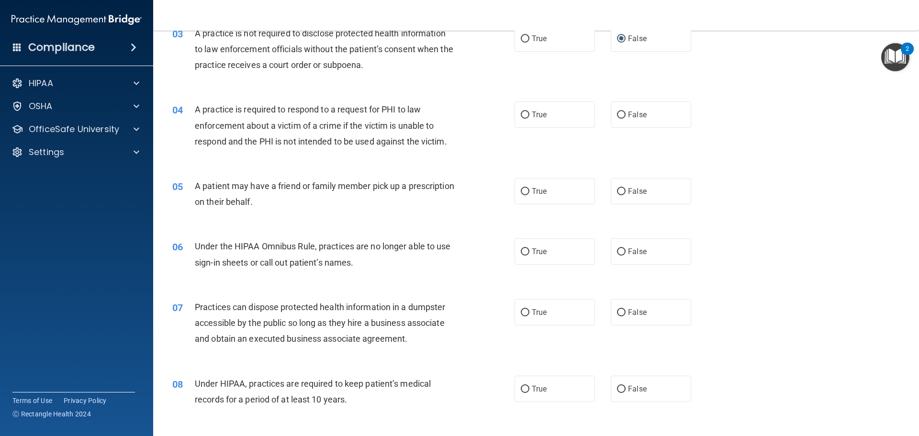
scroll to position [239, 0]
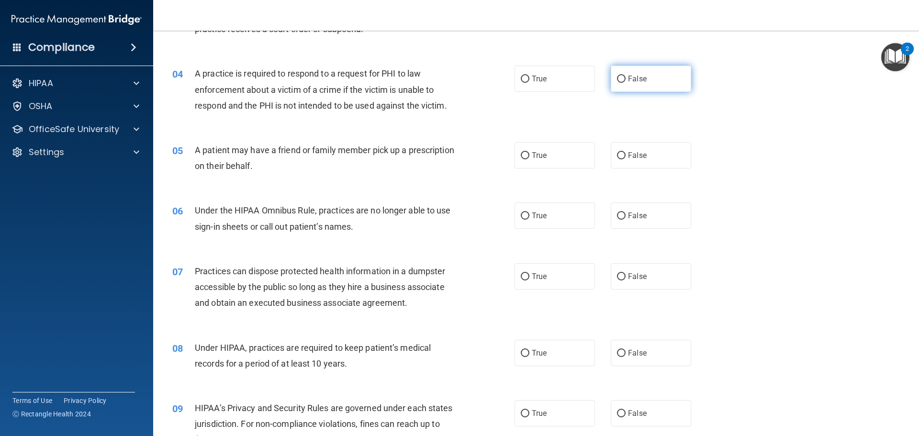
click at [631, 76] on span "False" at bounding box center [637, 78] width 19 height 9
click at [626, 76] on input "False" at bounding box center [621, 79] width 9 height 7
radio input "true"
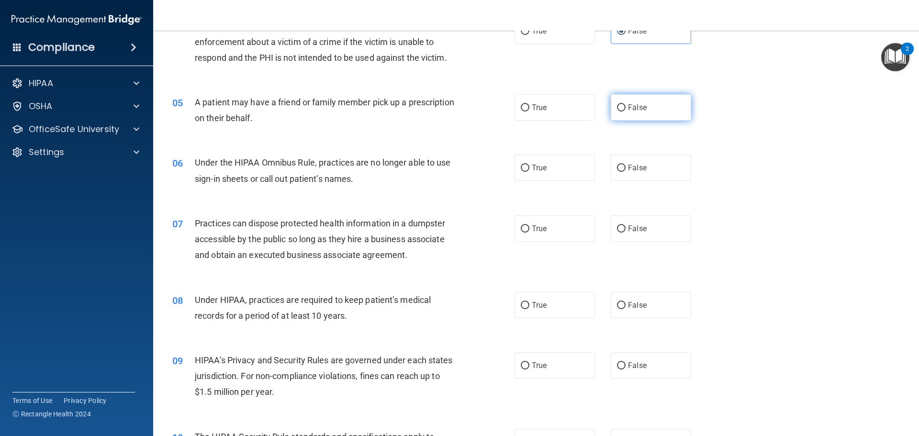
click at [667, 97] on label "False" at bounding box center [651, 107] width 80 height 26
click at [626, 104] on input "False" at bounding box center [621, 107] width 9 height 7
radio input "true"
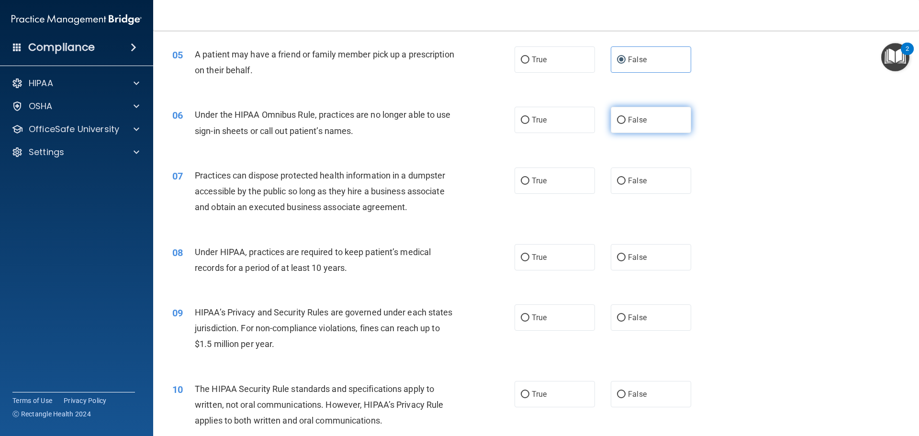
drag, startPoint x: 626, startPoint y: 121, endPoint x: 611, endPoint y: 126, distance: 15.1
click at [628, 121] on span "False" at bounding box center [637, 119] width 19 height 9
click at [625, 121] on input "False" at bounding box center [621, 120] width 9 height 7
radio input "true"
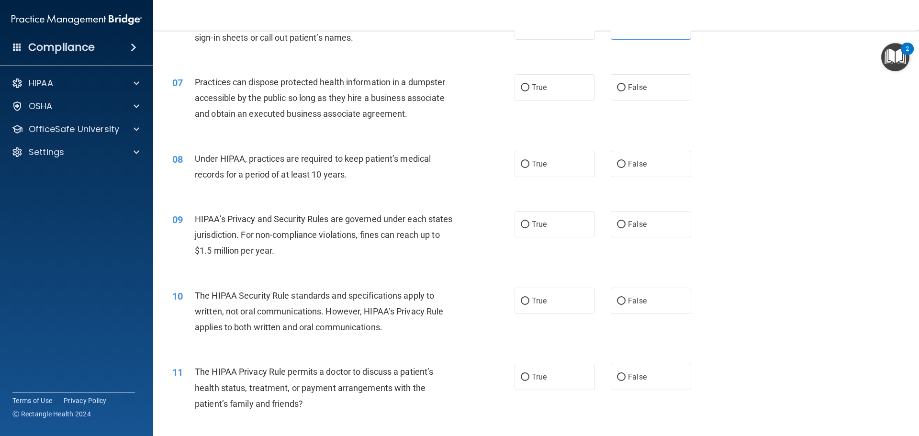
scroll to position [431, 0]
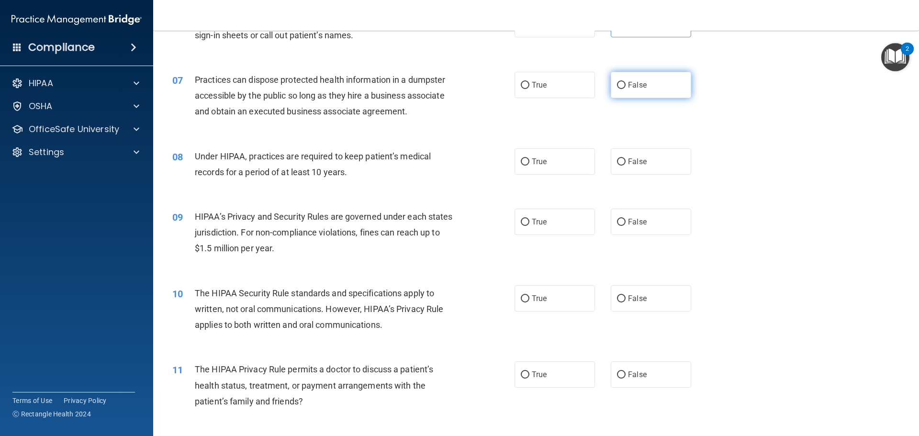
click at [652, 93] on label "False" at bounding box center [651, 85] width 80 height 26
click at [626, 89] on input "False" at bounding box center [621, 85] width 9 height 7
radio input "true"
click at [539, 161] on span "True" at bounding box center [539, 161] width 15 height 9
click at [529, 161] on input "True" at bounding box center [525, 161] width 9 height 7
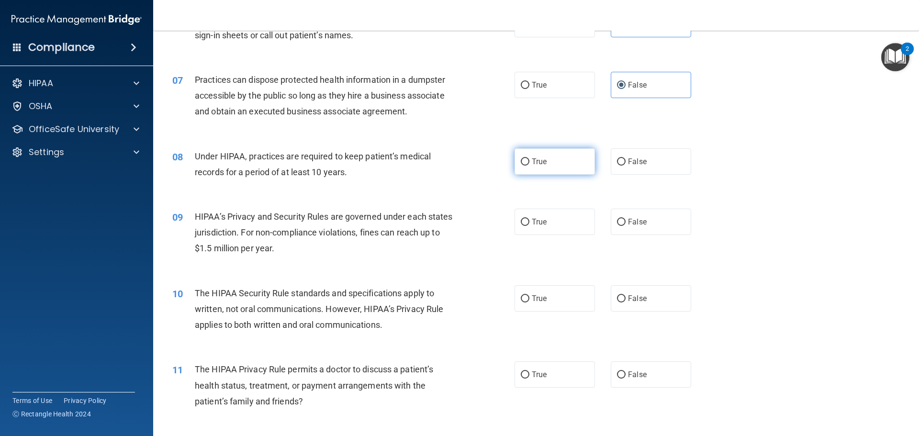
radio input "true"
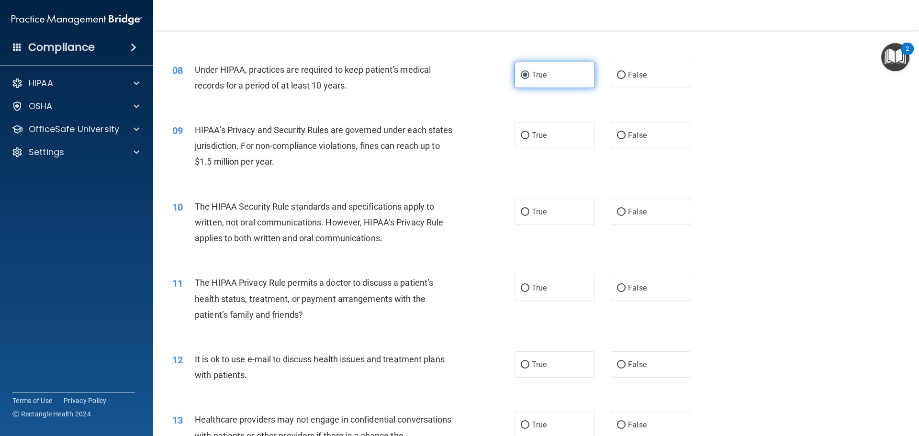
scroll to position [527, 0]
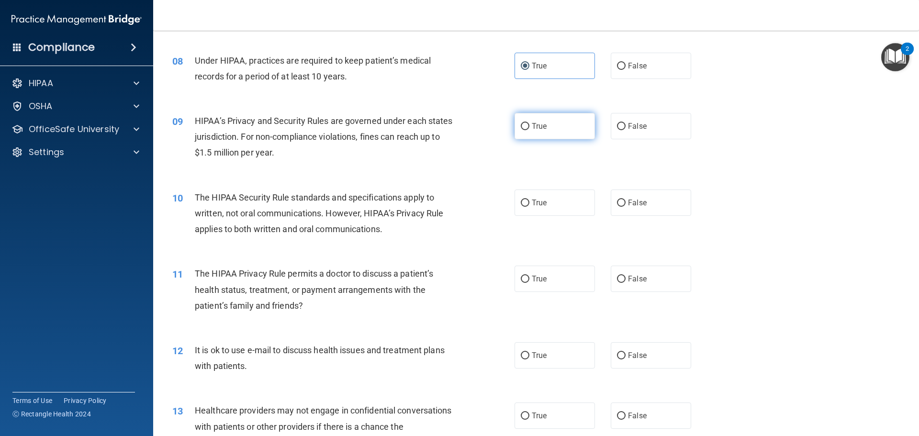
click at [559, 128] on label "True" at bounding box center [555, 126] width 80 height 26
click at [529, 128] on input "True" at bounding box center [525, 126] width 9 height 7
radio input "true"
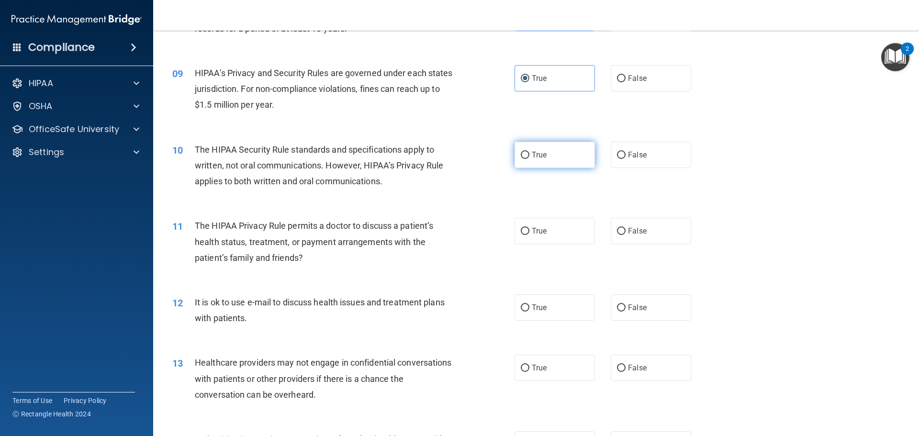
click at [535, 167] on label "True" at bounding box center [555, 155] width 80 height 26
click at [529, 159] on input "True" at bounding box center [525, 155] width 9 height 7
radio input "true"
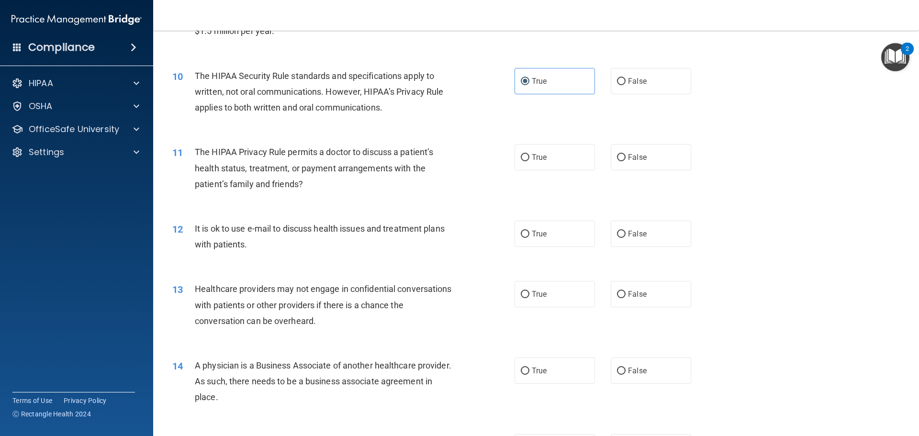
scroll to position [670, 0]
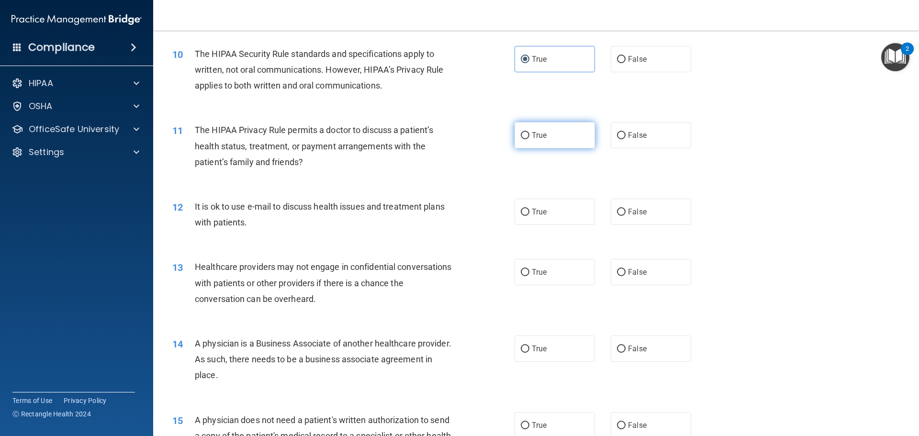
click at [534, 138] on span "True" at bounding box center [539, 135] width 15 height 9
click at [529, 138] on input "True" at bounding box center [525, 135] width 9 height 7
radio input "true"
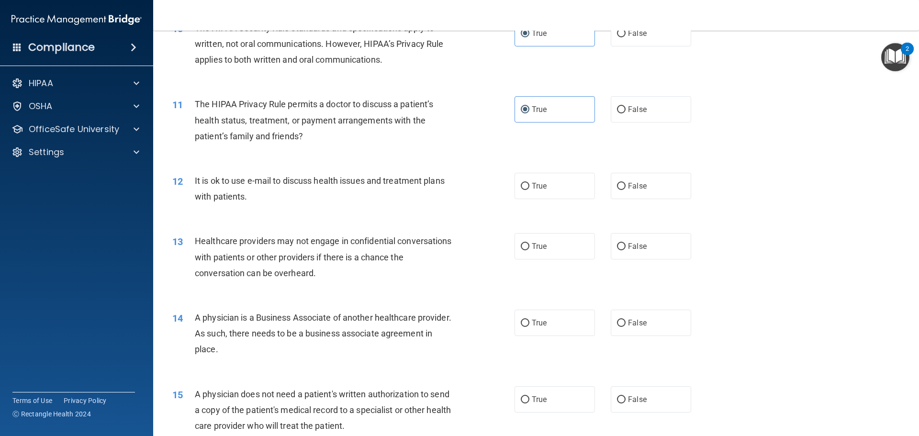
scroll to position [718, 0]
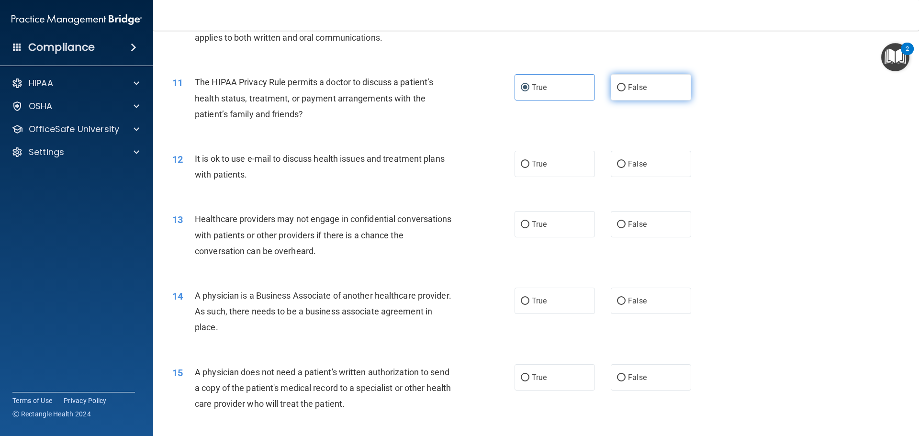
click at [628, 88] on span "False" at bounding box center [637, 87] width 19 height 9
click at [626, 88] on input "False" at bounding box center [621, 87] width 9 height 7
radio input "true"
radio input "false"
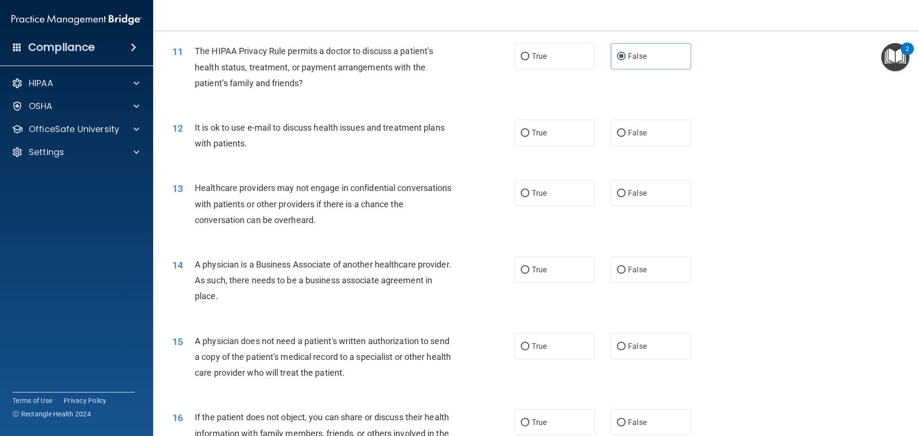
scroll to position [766, 0]
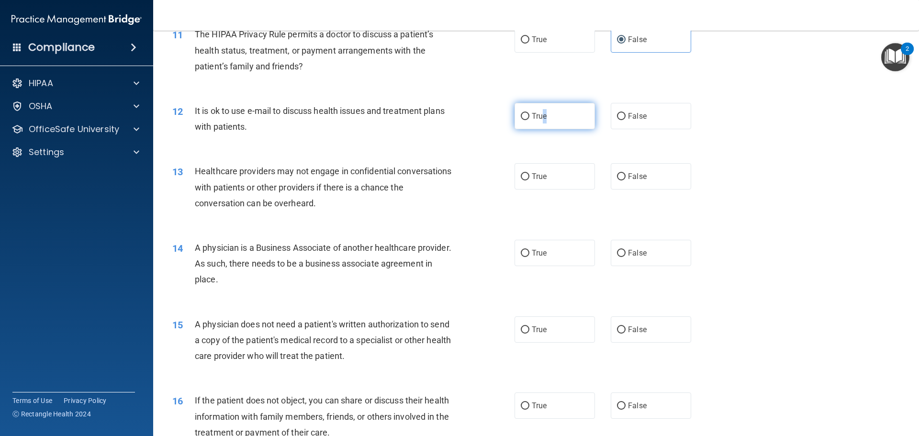
click at [542, 115] on span "True" at bounding box center [539, 116] width 15 height 9
click at [544, 109] on label "True" at bounding box center [555, 116] width 80 height 26
click at [529, 113] on input "True" at bounding box center [525, 116] width 9 height 7
radio input "true"
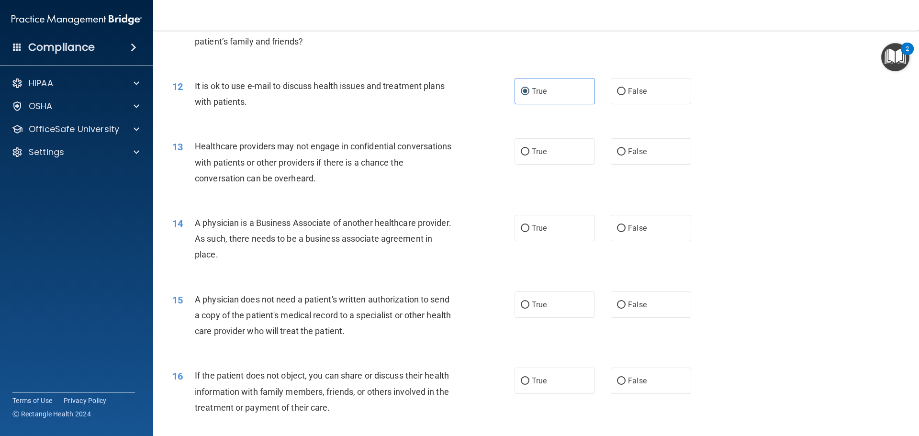
scroll to position [862, 0]
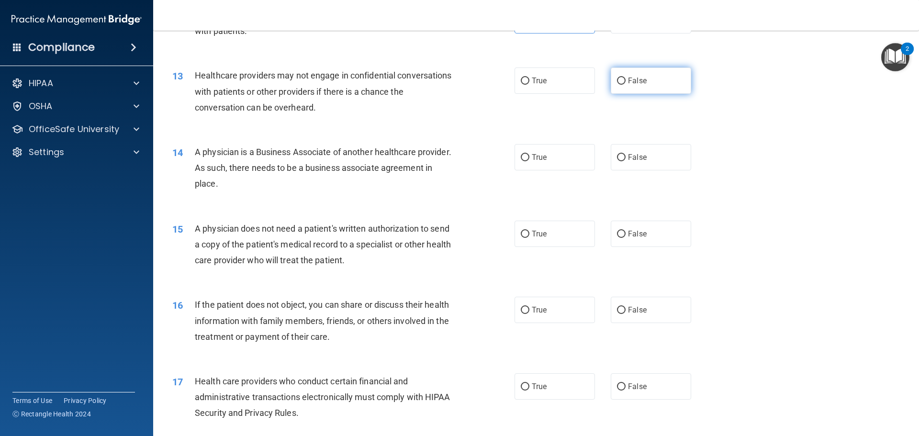
drag, startPoint x: 622, startPoint y: 83, endPoint x: 614, endPoint y: 83, distance: 8.6
click at [621, 83] on label "False" at bounding box center [651, 80] width 80 height 26
click at [621, 83] on input "False" at bounding box center [621, 81] width 9 height 7
radio input "true"
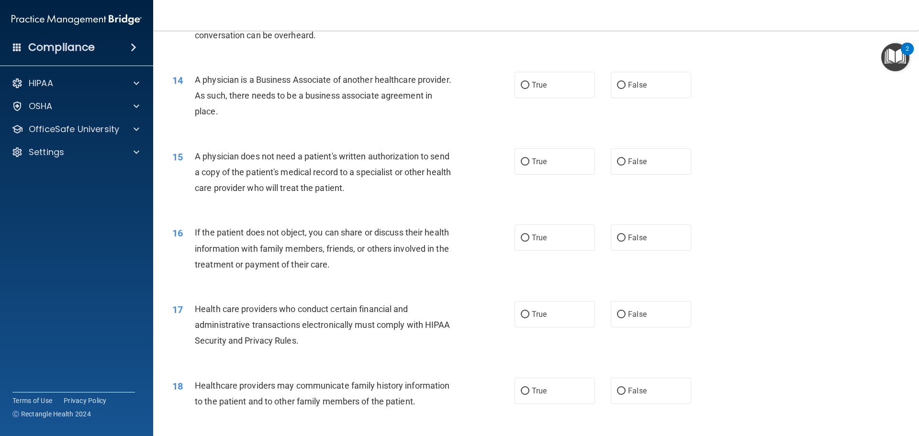
scroll to position [957, 0]
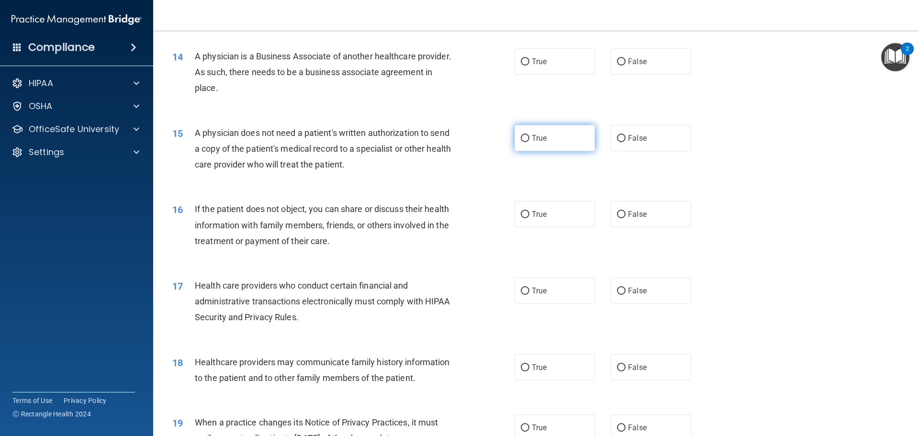
click at [532, 141] on span "True" at bounding box center [539, 138] width 15 height 9
click at [529, 141] on input "True" at bounding box center [525, 138] width 9 height 7
radio input "true"
click at [628, 50] on label "False" at bounding box center [651, 61] width 80 height 26
click at [626, 58] on input "False" at bounding box center [621, 61] width 9 height 7
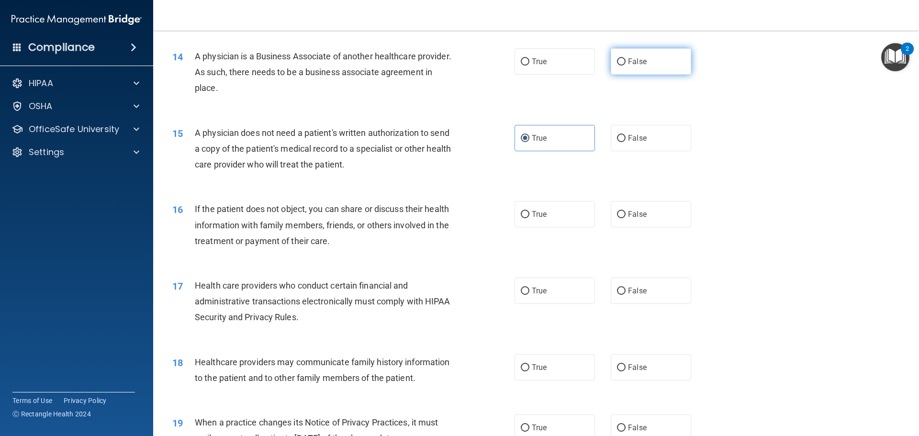
radio input "true"
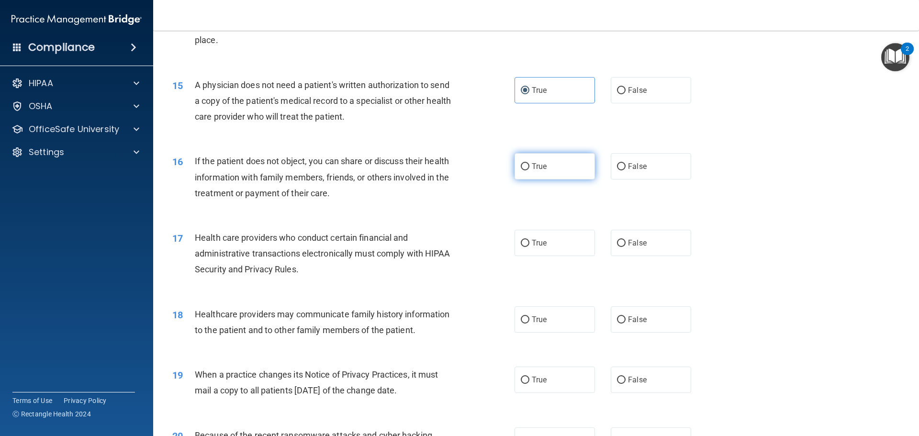
click at [539, 161] on label "True" at bounding box center [555, 166] width 80 height 26
click at [529, 163] on input "True" at bounding box center [525, 166] width 9 height 7
radio input "true"
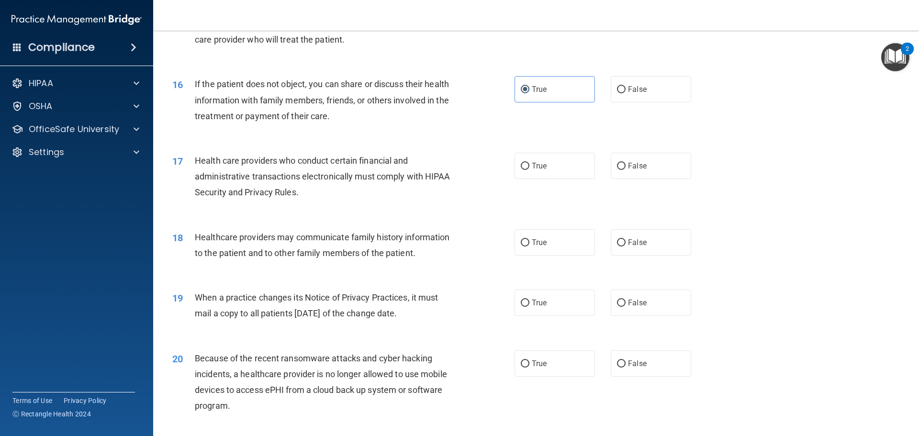
scroll to position [1101, 0]
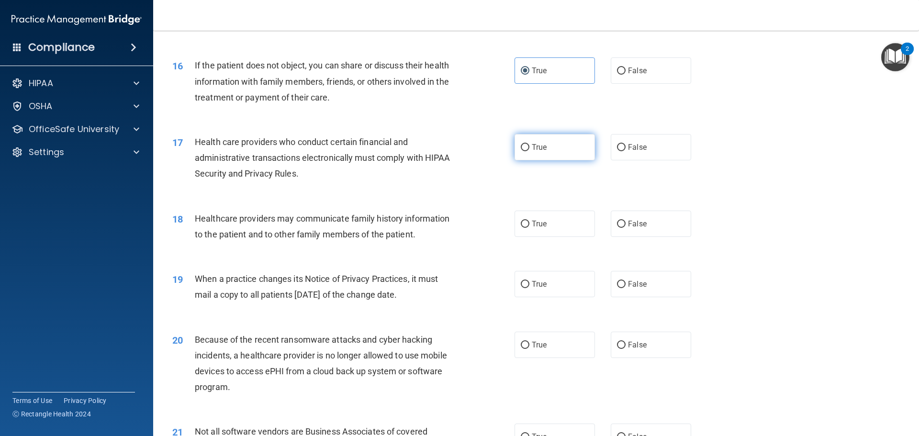
click at [527, 155] on label "True" at bounding box center [555, 147] width 80 height 26
click at [527, 151] on input "True" at bounding box center [525, 147] width 9 height 7
radio input "true"
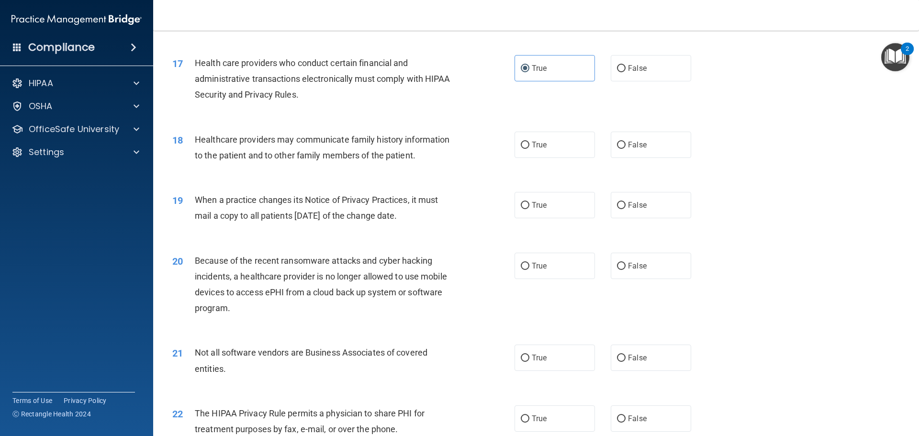
scroll to position [1197, 0]
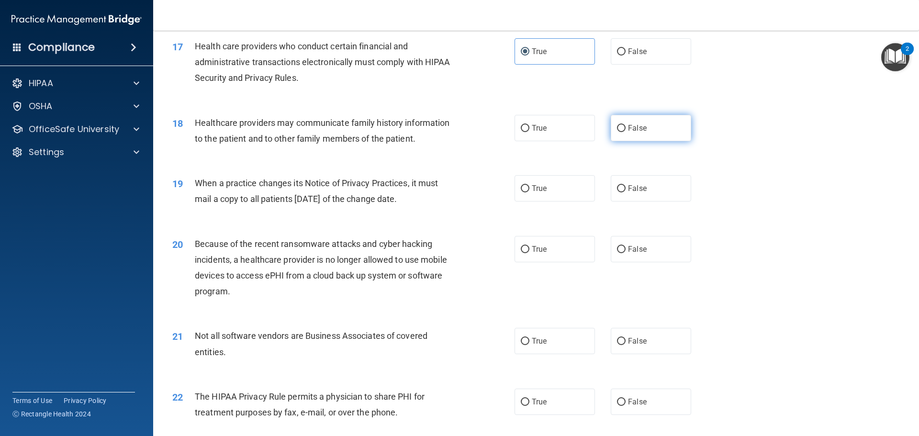
click at [641, 128] on span "False" at bounding box center [637, 127] width 19 height 9
click at [626, 128] on input "False" at bounding box center [621, 128] width 9 height 7
radio input "true"
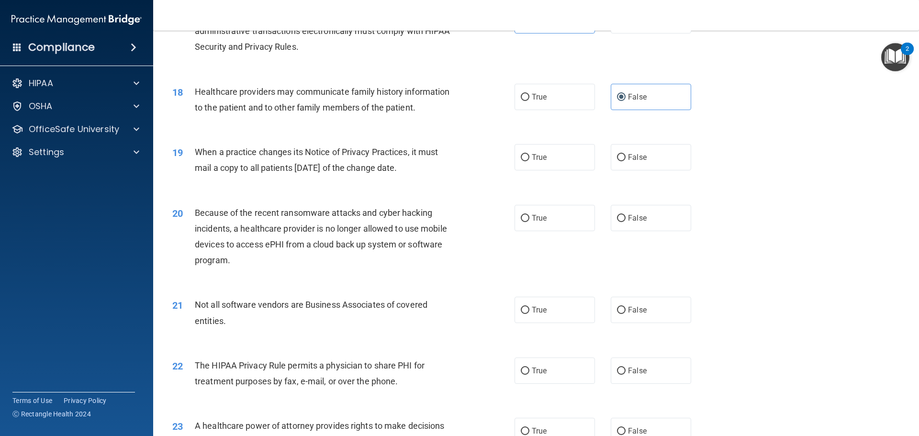
scroll to position [1245, 0]
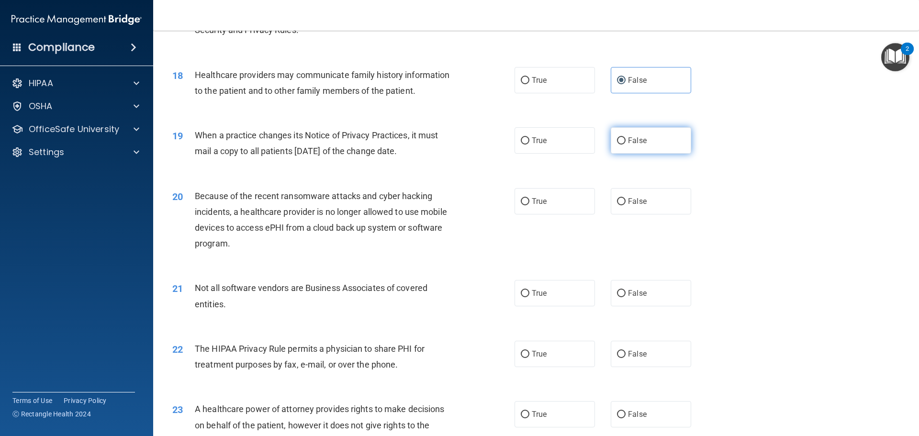
click at [644, 146] on label "False" at bounding box center [651, 140] width 80 height 26
click at [626, 145] on input "False" at bounding box center [621, 140] width 9 height 7
radio input "true"
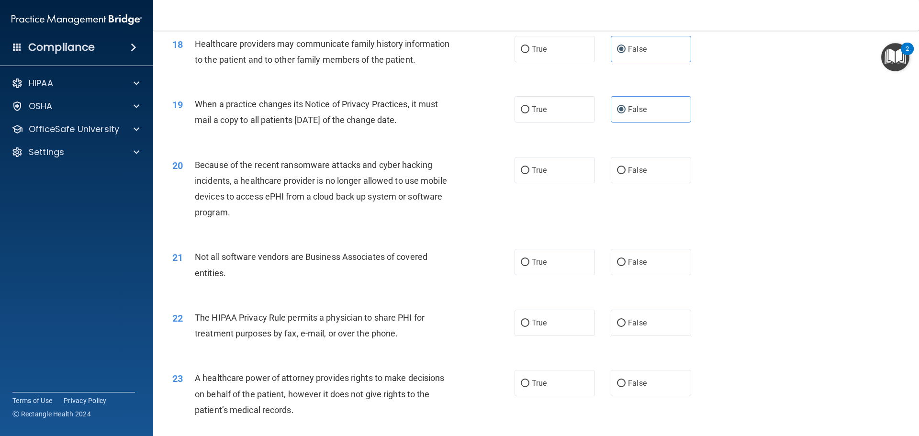
scroll to position [1340, 0]
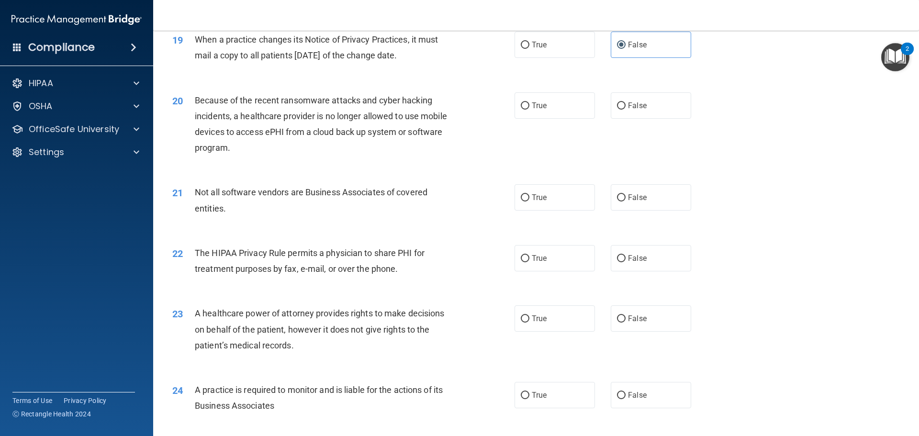
drag, startPoint x: 621, startPoint y: 110, endPoint x: 593, endPoint y: 116, distance: 28.9
click at [617, 111] on label "False" at bounding box center [651, 105] width 80 height 26
click at [617, 110] on input "False" at bounding box center [621, 105] width 9 height 7
radio input "true"
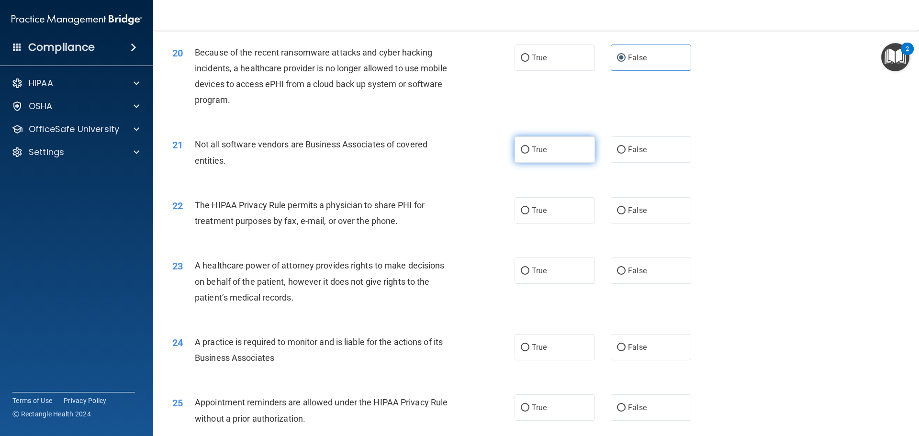
click at [550, 150] on label "True" at bounding box center [555, 149] width 80 height 26
click at [529, 150] on input "True" at bounding box center [525, 149] width 9 height 7
radio input "true"
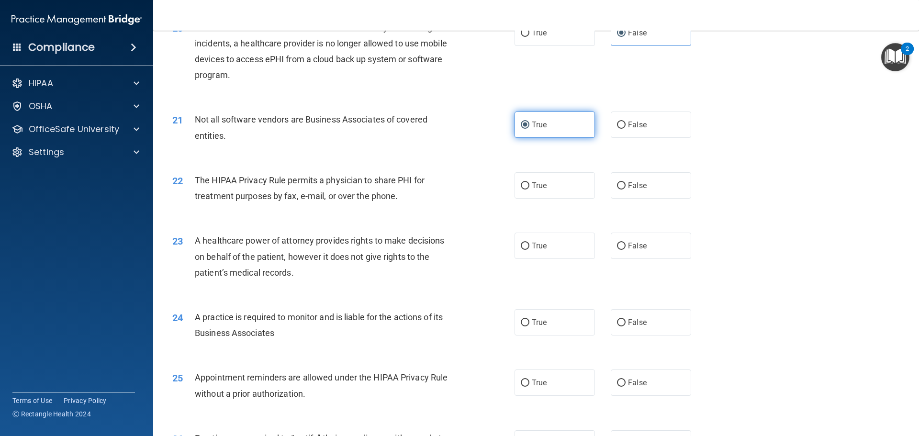
scroll to position [1436, 0]
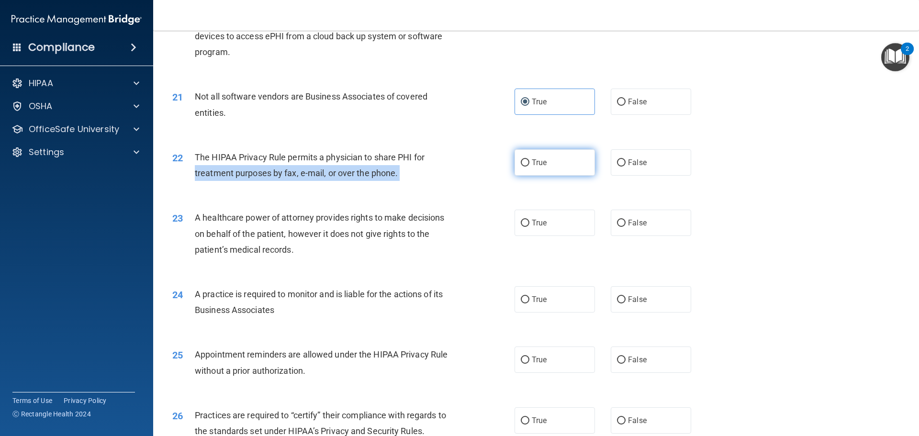
click at [707, 149] on ng-form "22 The HIPAA Privacy Rule permits a physician to share PHI for treatment purpos…" at bounding box center [707, 149] width 0 height 0
click at [522, 161] on input "True" at bounding box center [525, 162] width 9 height 7
radio input "true"
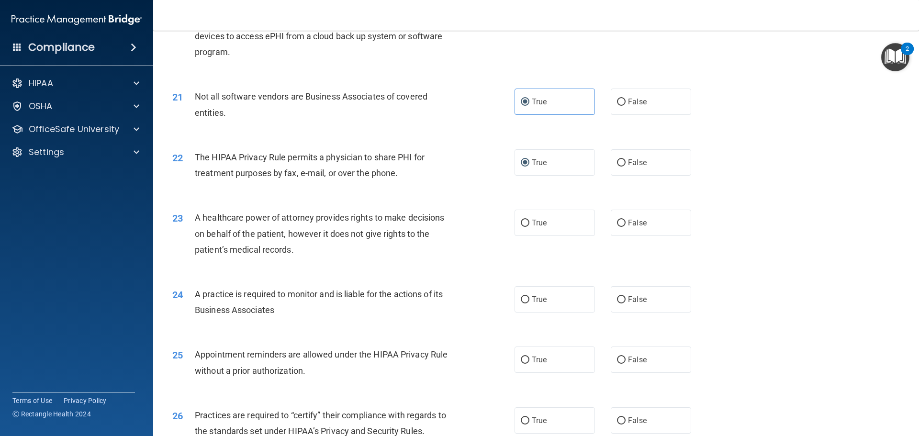
click at [452, 187] on div "22 The HIPAA Privacy Rule permits a physician to share PHI for treatment purpos…" at bounding box center [536, 167] width 742 height 60
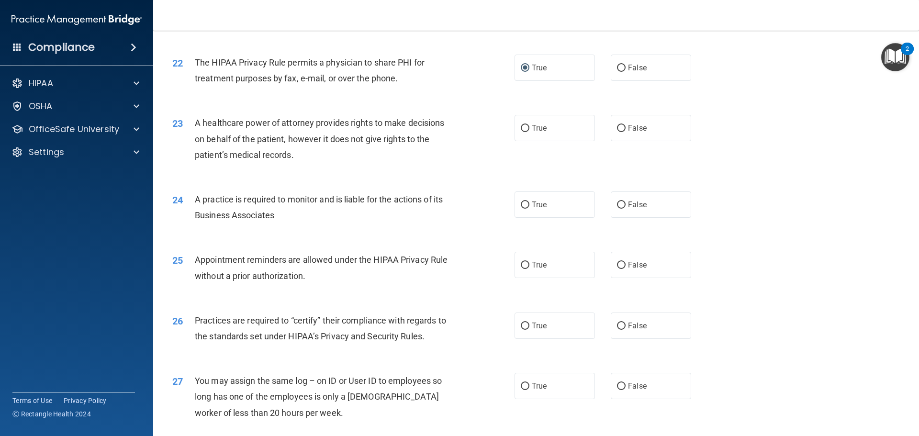
scroll to position [1532, 0]
click at [629, 127] on span "False" at bounding box center [637, 127] width 19 height 9
click at [626, 127] on input "False" at bounding box center [621, 127] width 9 height 7
radio input "true"
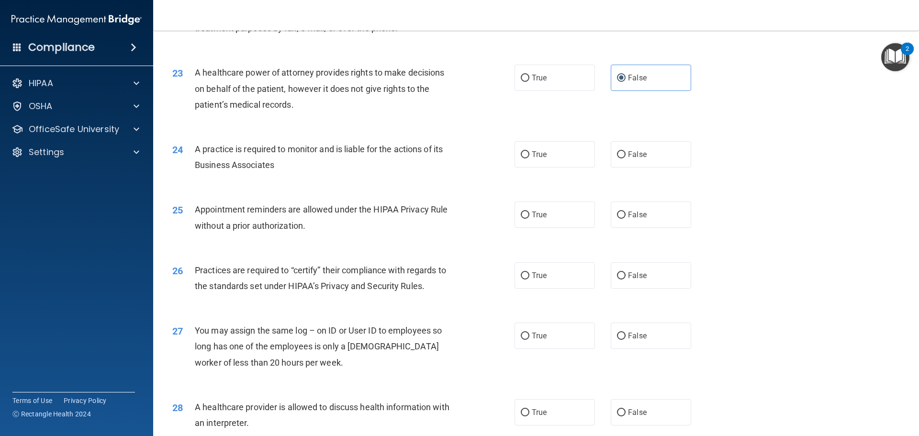
scroll to position [1627, 0]
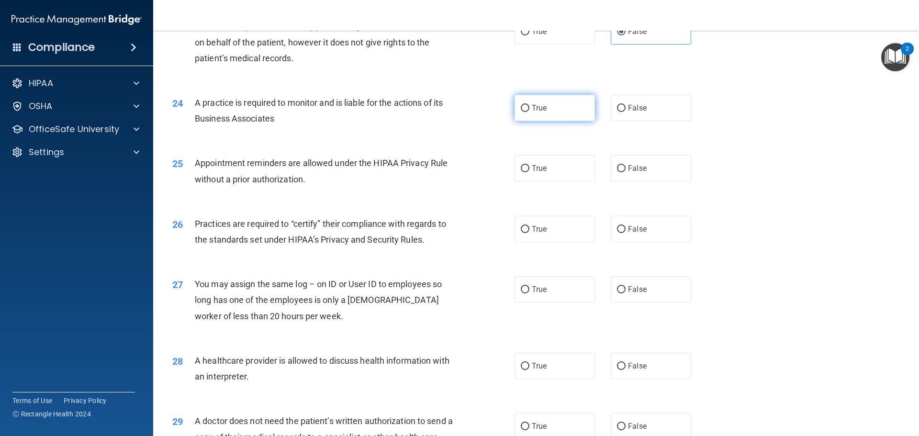
click at [535, 104] on span "True" at bounding box center [539, 107] width 15 height 9
click at [529, 105] on input "True" at bounding box center [525, 108] width 9 height 7
radio input "true"
click at [545, 166] on label "True" at bounding box center [555, 168] width 80 height 26
click at [529, 166] on input "True" at bounding box center [525, 168] width 9 height 7
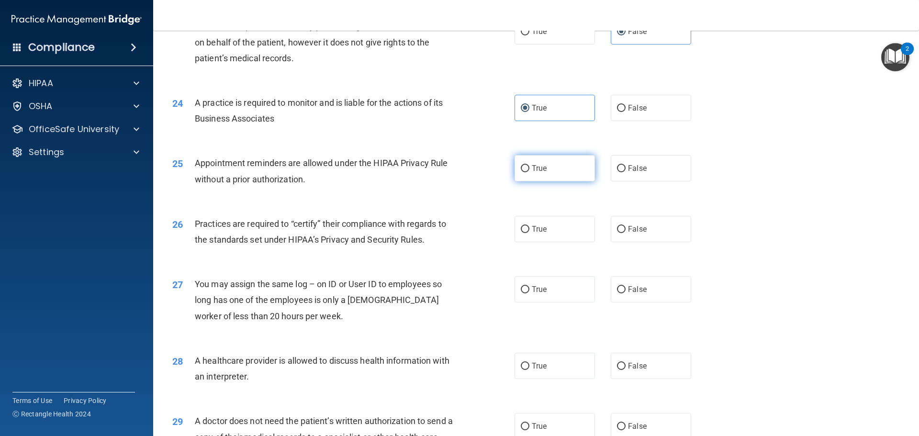
radio input "true"
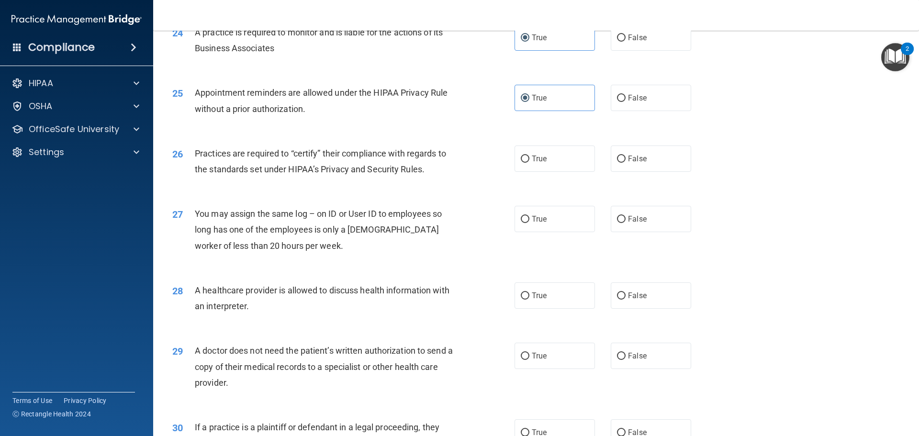
scroll to position [1723, 0]
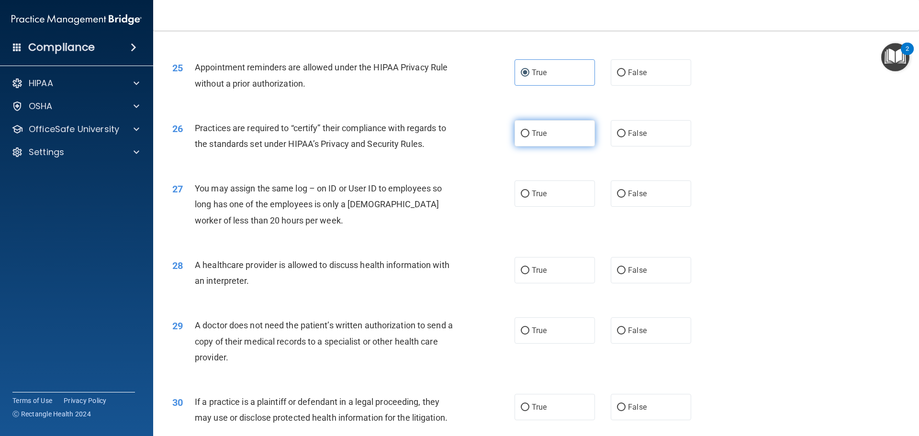
click at [541, 124] on label "True" at bounding box center [555, 133] width 80 height 26
click at [529, 130] on input "True" at bounding box center [525, 133] width 9 height 7
radio input "true"
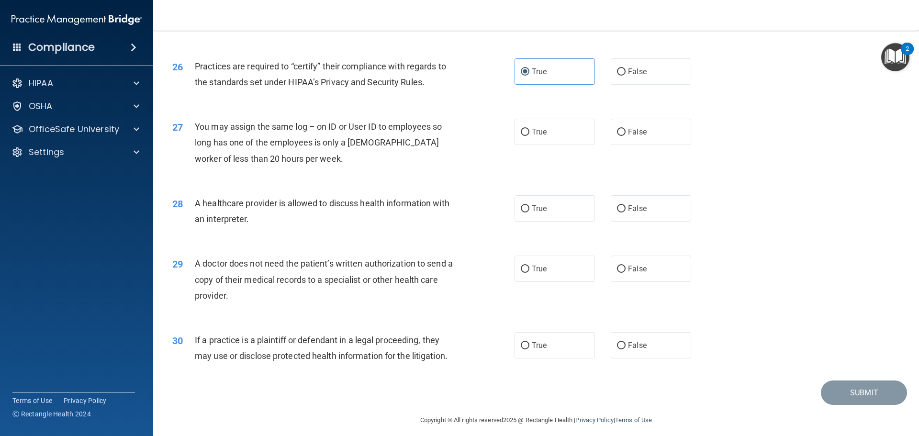
scroll to position [1792, 0]
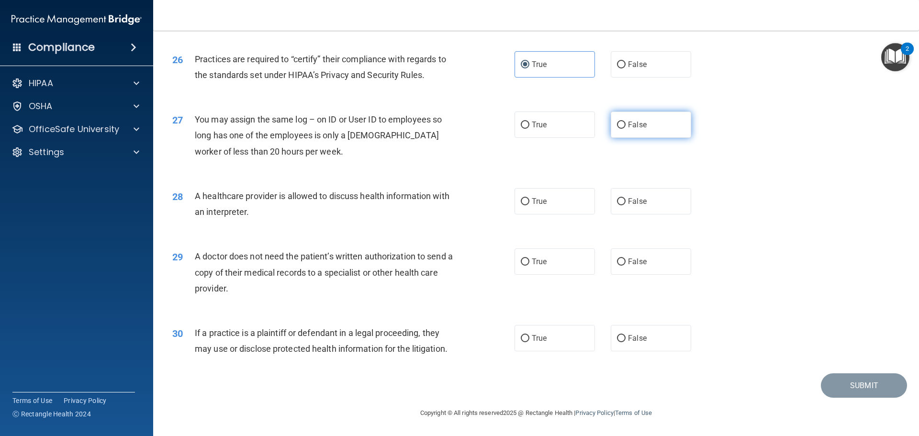
click at [617, 119] on label "False" at bounding box center [651, 125] width 80 height 26
click at [617, 122] on input "False" at bounding box center [621, 125] width 9 height 7
radio input "true"
click at [558, 189] on label "True" at bounding box center [555, 201] width 80 height 26
click at [529, 198] on input "True" at bounding box center [525, 201] width 9 height 7
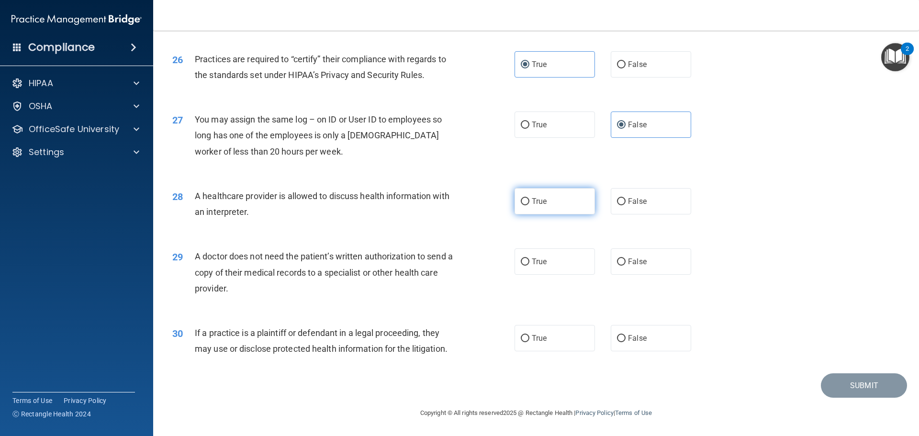
radio input "true"
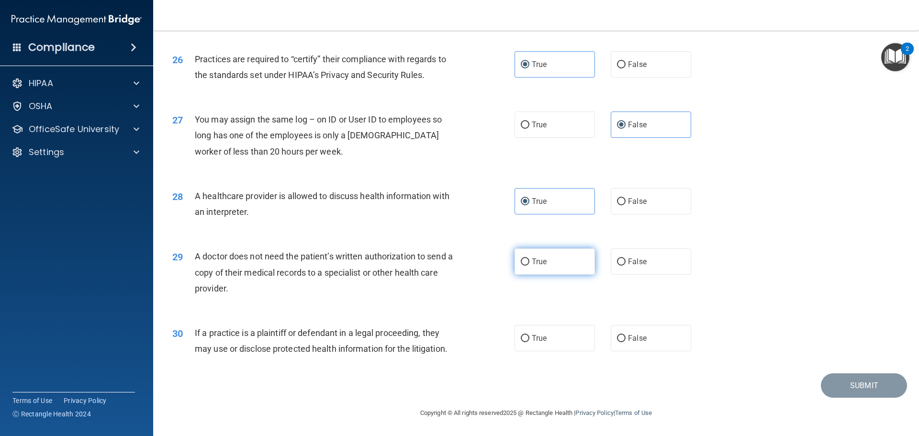
click at [542, 265] on span "True" at bounding box center [539, 261] width 15 height 9
click at [409, 284] on div "A doctor does not need the patient’s written authorization to send a copy of th…" at bounding box center [329, 272] width 268 height 48
click at [535, 260] on span "True" at bounding box center [539, 261] width 15 height 9
click at [529, 260] on input "True" at bounding box center [525, 261] width 9 height 7
radio input "true"
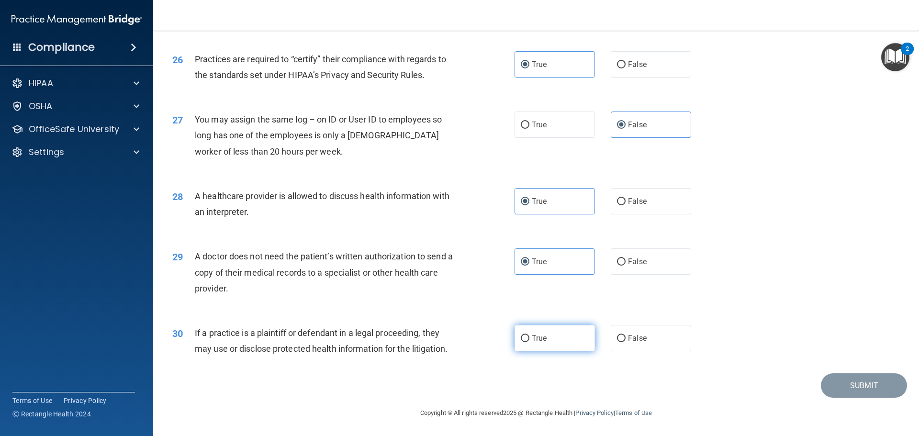
click at [515, 334] on label "True" at bounding box center [555, 338] width 80 height 26
click at [521, 335] on input "True" at bounding box center [525, 338] width 9 height 7
radio input "true"
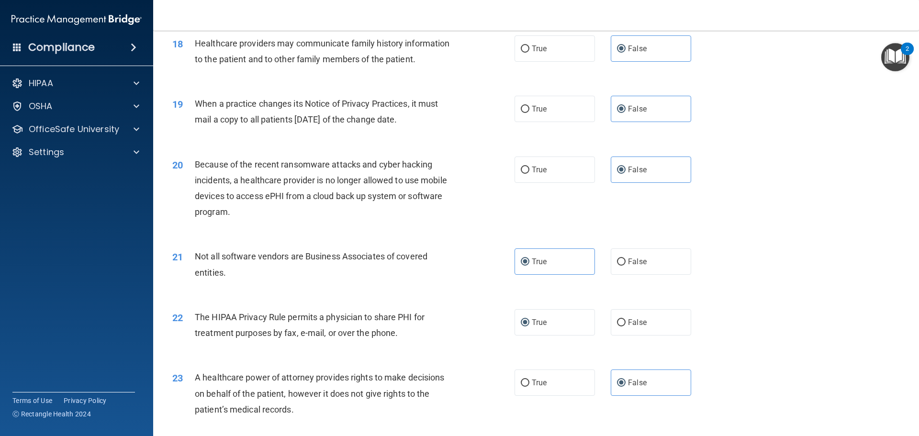
scroll to position [1361, 0]
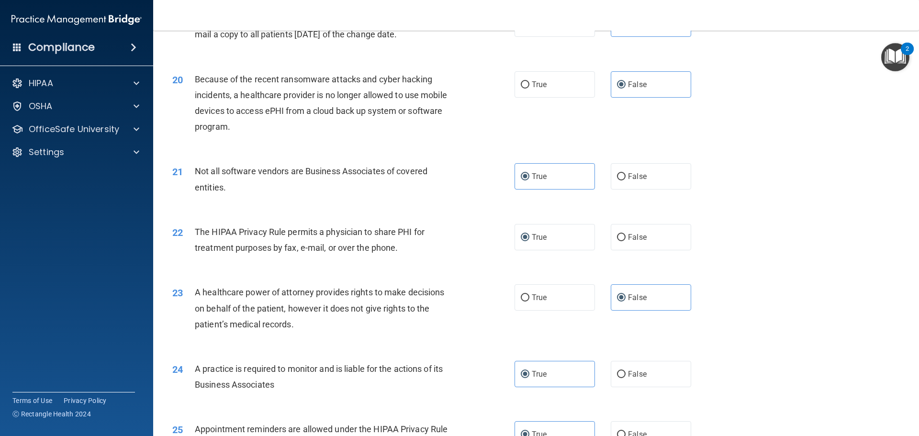
click at [872, 268] on div "22 The HIPAA Privacy Rule permits a physician to share PHI for treatment purpos…" at bounding box center [536, 242] width 742 height 60
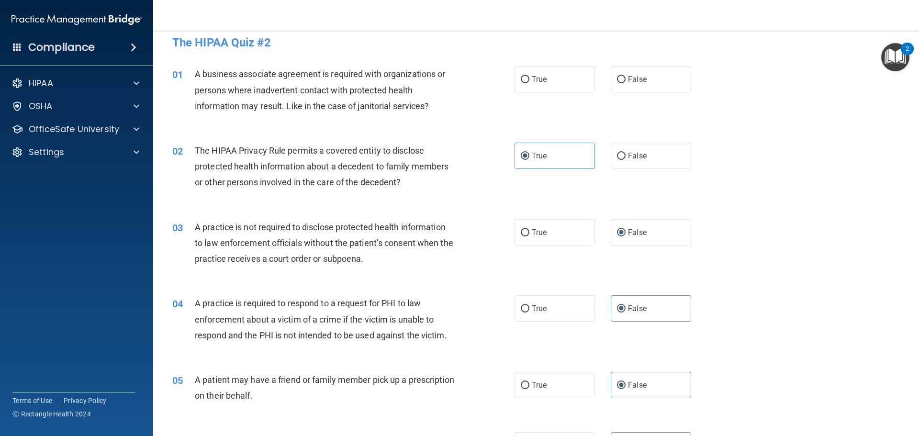
scroll to position [0, 0]
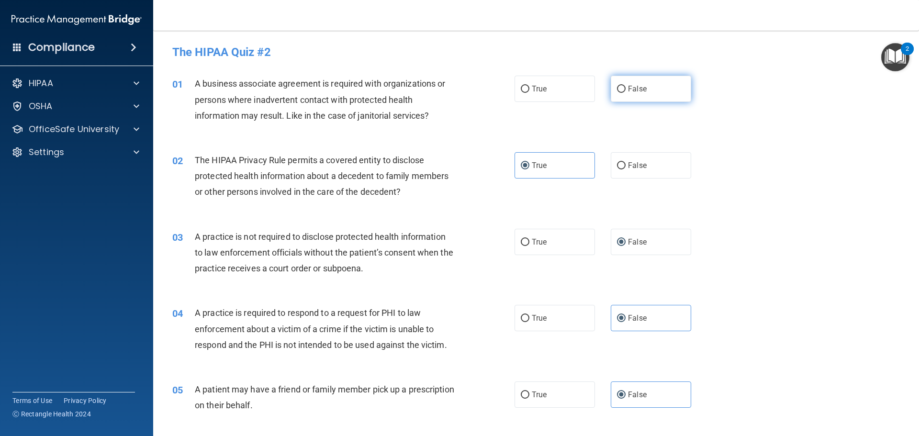
click at [617, 91] on input "False" at bounding box center [621, 89] width 9 height 7
radio input "true"
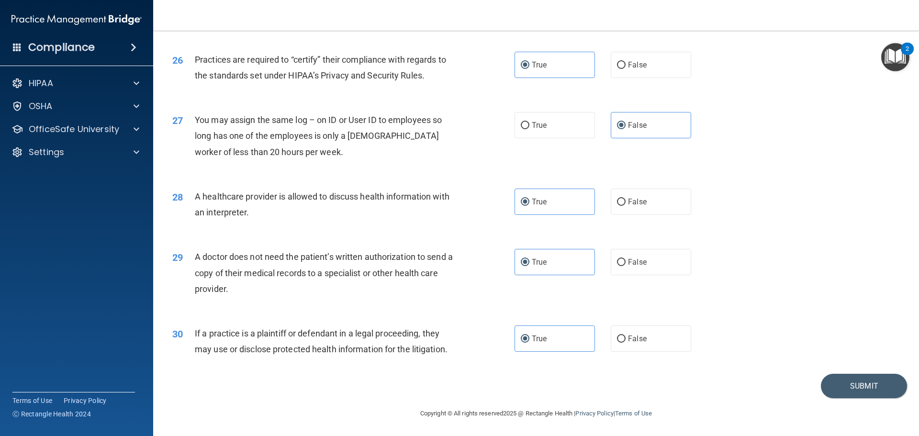
scroll to position [1792, 0]
click at [839, 391] on button "Submit" at bounding box center [864, 385] width 86 height 24
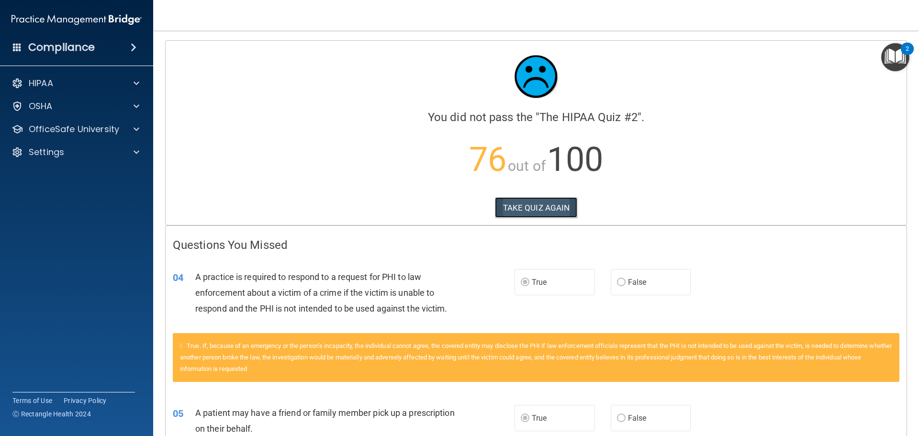
click at [528, 208] on button "TAKE QUIZ AGAIN" at bounding box center [536, 207] width 83 height 21
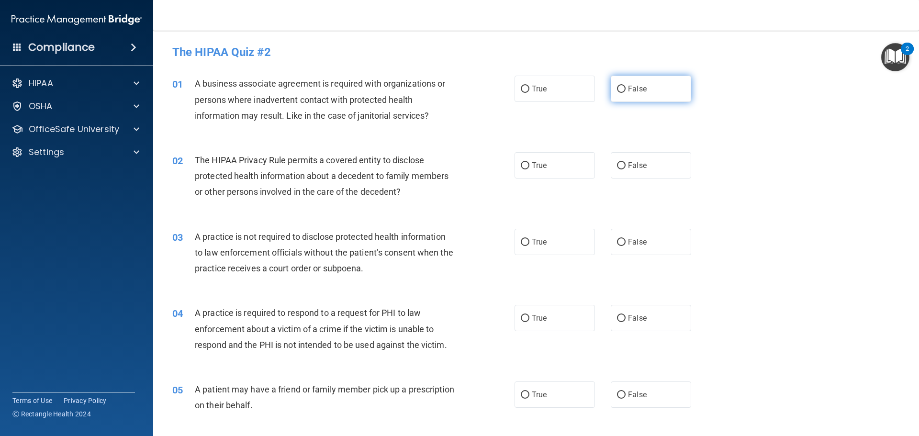
click at [627, 81] on label "False" at bounding box center [651, 89] width 80 height 26
click at [626, 86] on input "False" at bounding box center [621, 89] width 9 height 7
radio input "true"
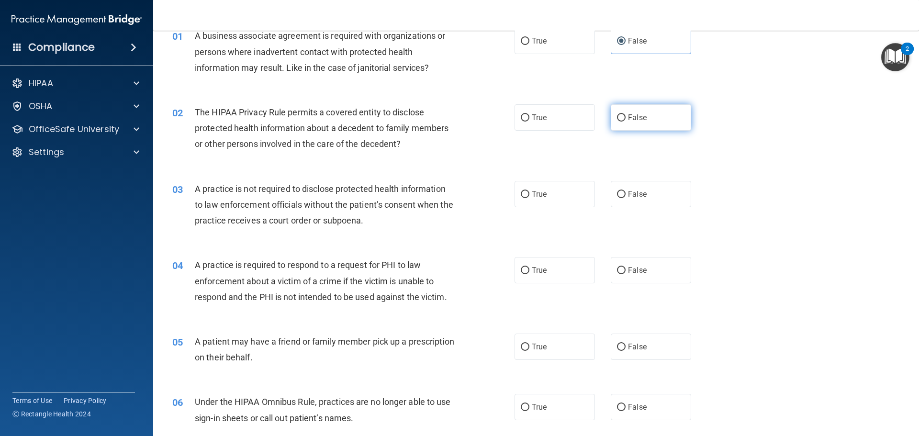
click at [628, 119] on span "False" at bounding box center [637, 117] width 19 height 9
click at [626, 119] on input "False" at bounding box center [621, 117] width 9 height 7
radio input "true"
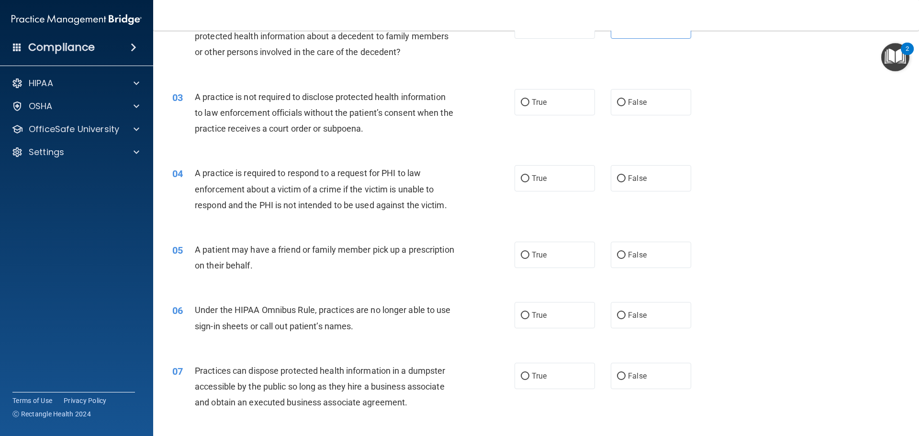
scroll to position [144, 0]
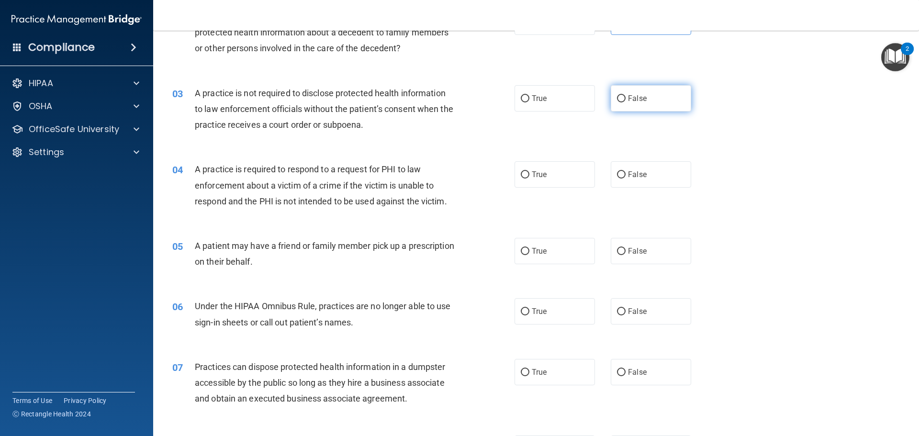
click at [680, 101] on label "False" at bounding box center [651, 98] width 80 height 26
click at [626, 101] on input "False" at bounding box center [621, 98] width 9 height 7
radio input "true"
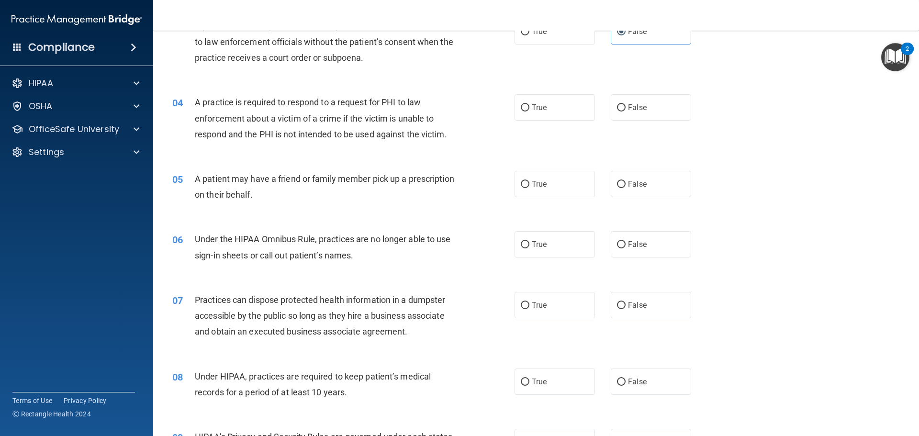
scroll to position [239, 0]
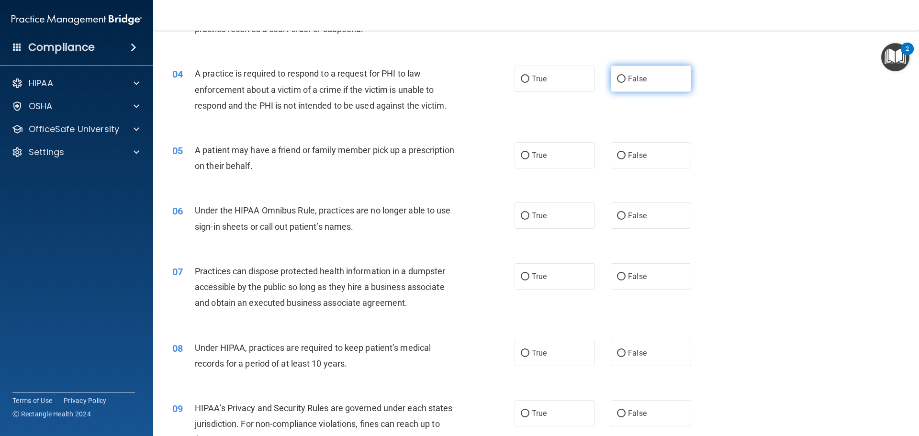
click at [625, 73] on label "False" at bounding box center [651, 79] width 80 height 26
click at [625, 76] on input "False" at bounding box center [621, 79] width 9 height 7
radio input "true"
click at [540, 85] on label "True" at bounding box center [555, 79] width 80 height 26
click at [529, 83] on input "True" at bounding box center [525, 79] width 9 height 7
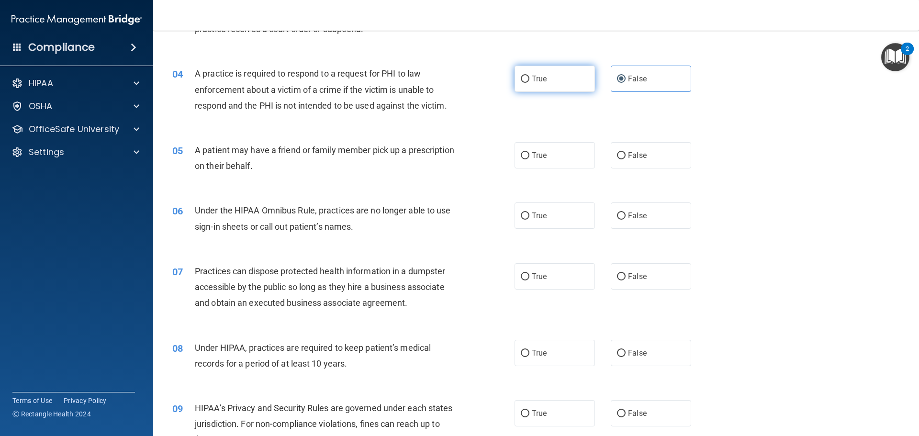
radio input "true"
radio input "false"
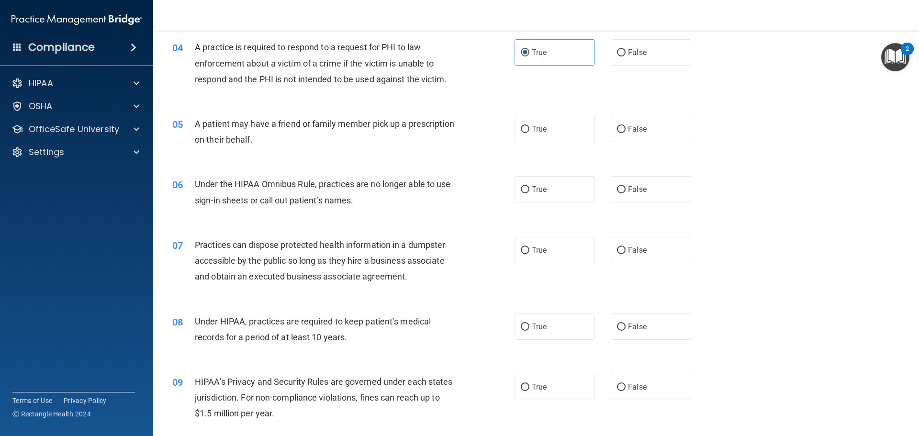
scroll to position [287, 0]
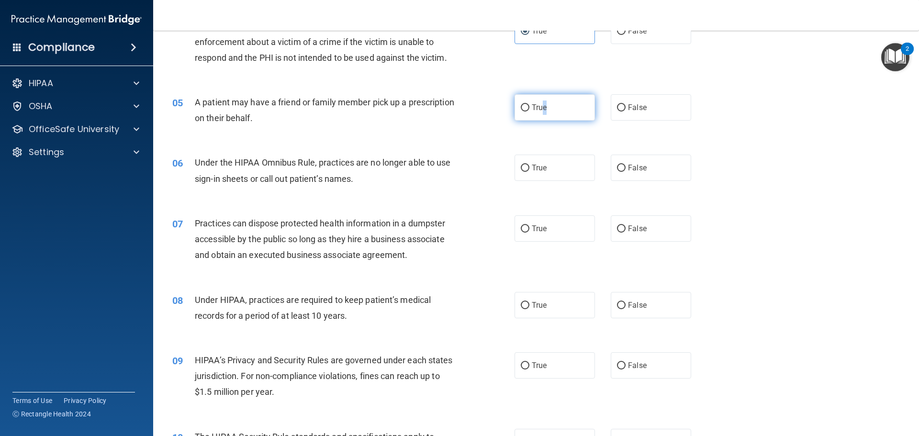
click at [543, 106] on span "True" at bounding box center [539, 107] width 15 height 9
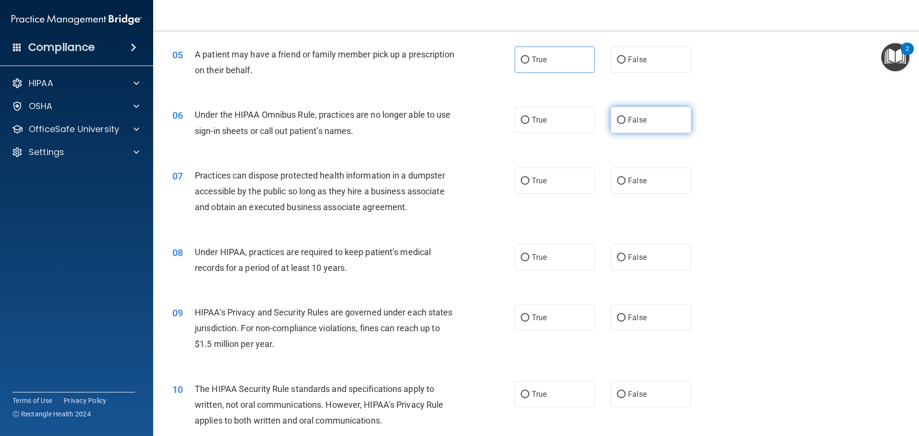
click at [618, 115] on label "False" at bounding box center [651, 120] width 80 height 26
click at [618, 117] on input "False" at bounding box center [621, 120] width 9 height 7
radio input "true"
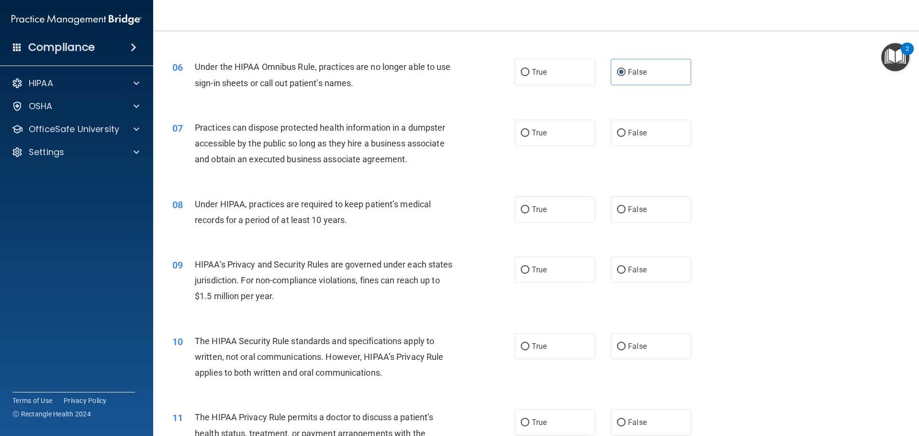
scroll to position [431, 0]
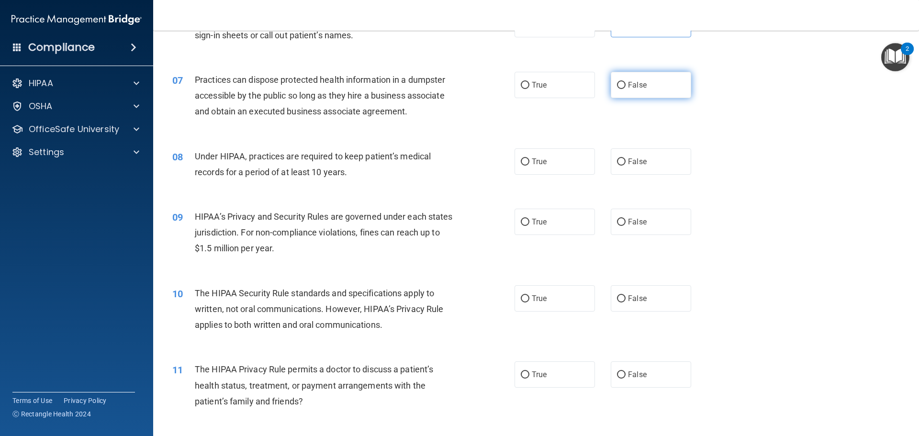
click at [626, 94] on label "False" at bounding box center [651, 85] width 80 height 26
click at [626, 89] on input "False" at bounding box center [621, 85] width 9 height 7
radio input "true"
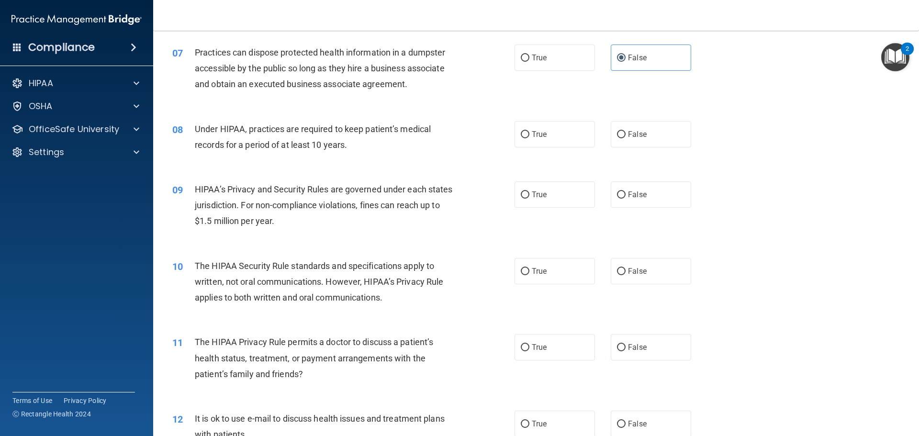
scroll to position [479, 0]
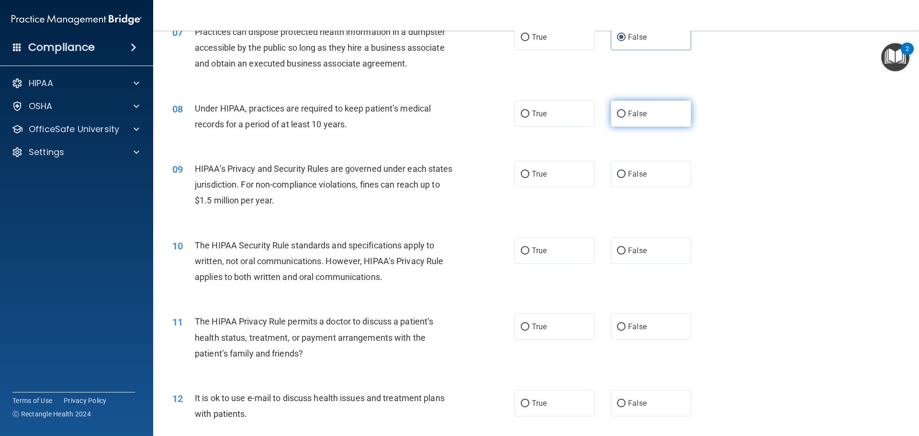
click at [629, 113] on span "False" at bounding box center [637, 113] width 19 height 9
click at [626, 113] on input "False" at bounding box center [621, 114] width 9 height 7
radio input "true"
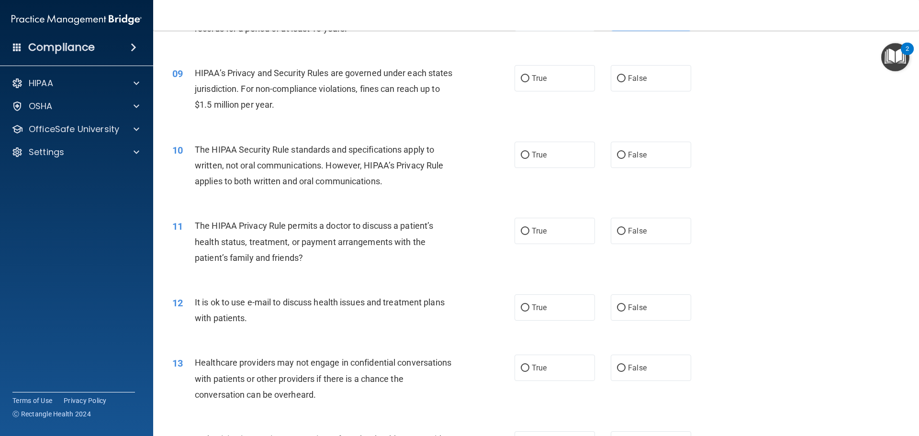
scroll to position [527, 0]
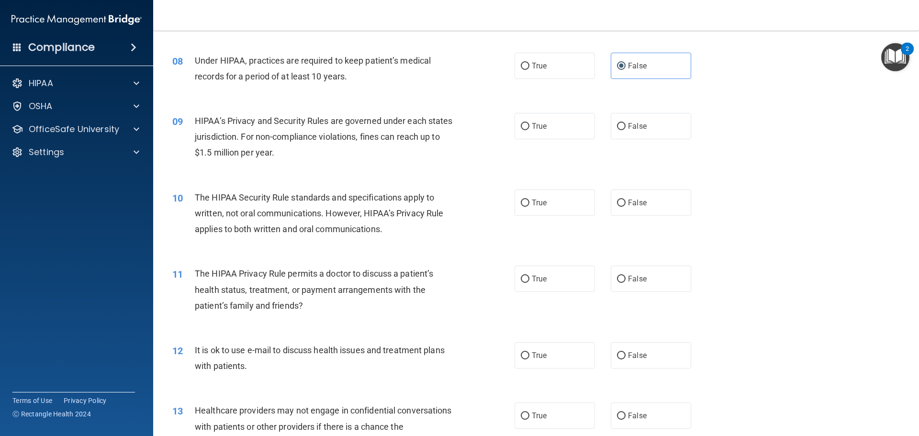
click at [600, 124] on div "True False" at bounding box center [611, 126] width 193 height 26
click at [611, 124] on label "False" at bounding box center [651, 126] width 80 height 26
click at [617, 124] on input "False" at bounding box center [621, 126] width 9 height 7
radio input "true"
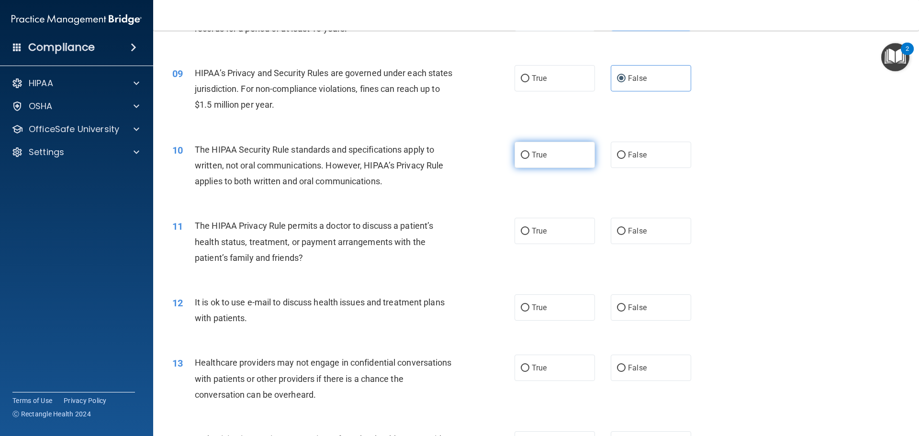
click at [546, 154] on label "True" at bounding box center [555, 155] width 80 height 26
click at [529, 154] on input "True" at bounding box center [525, 155] width 9 height 7
radio input "true"
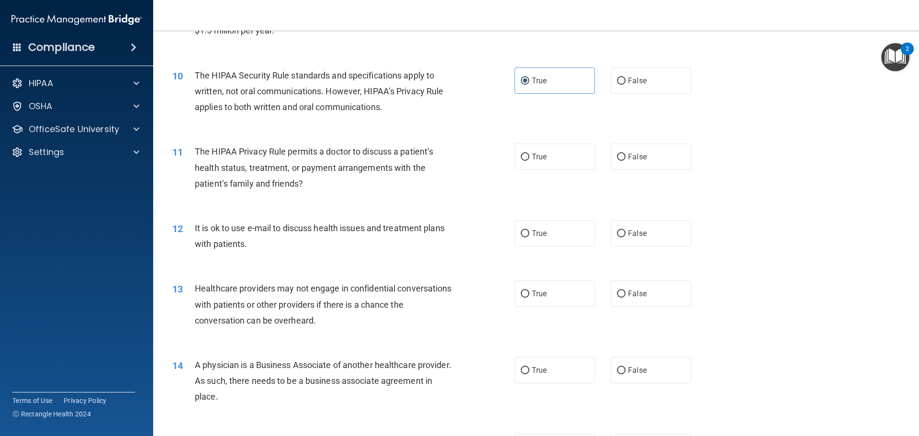
scroll to position [670, 0]
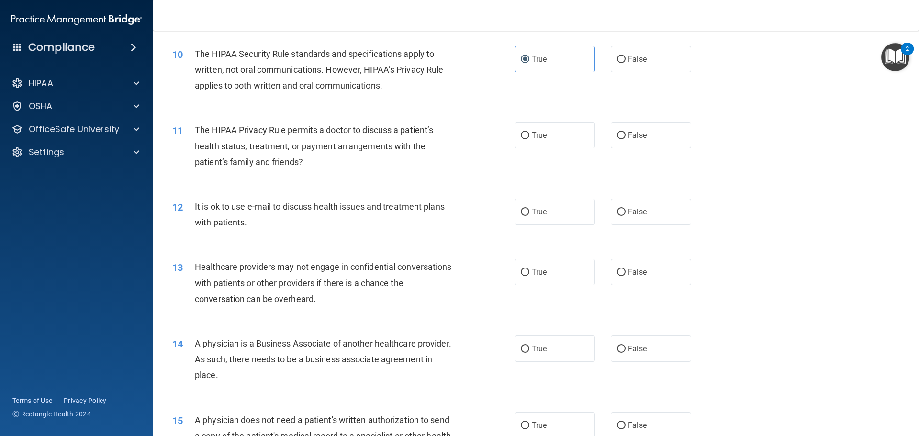
click at [618, 116] on div "11 The HIPAA Privacy Rule permits a doctor to discuss a patient’s health status…" at bounding box center [536, 148] width 742 height 77
drag, startPoint x: 615, startPoint y: 138, endPoint x: 615, endPoint y: 128, distance: 10.1
click at [617, 137] on input "False" at bounding box center [621, 135] width 9 height 7
radio input "true"
click at [616, 128] on label "False" at bounding box center [651, 135] width 80 height 26
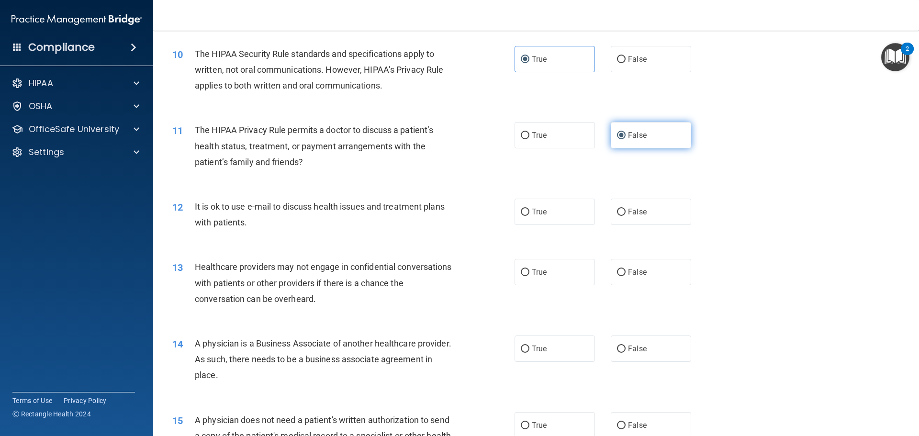
click at [617, 132] on input "False" at bounding box center [621, 135] width 9 height 7
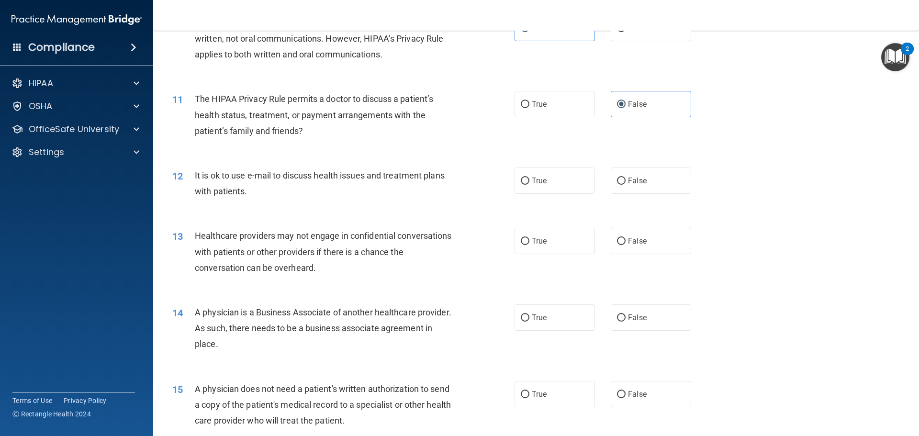
scroll to position [718, 0]
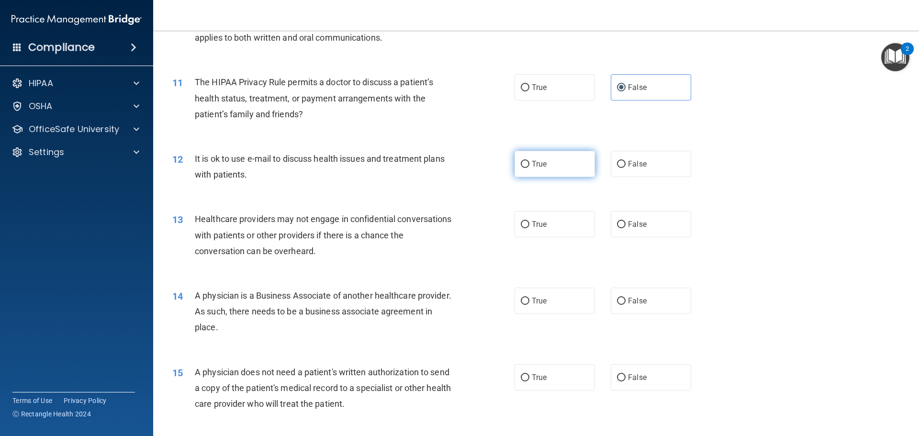
click at [516, 158] on label "True" at bounding box center [555, 164] width 80 height 26
click at [521, 161] on input "True" at bounding box center [525, 164] width 9 height 7
radio input "true"
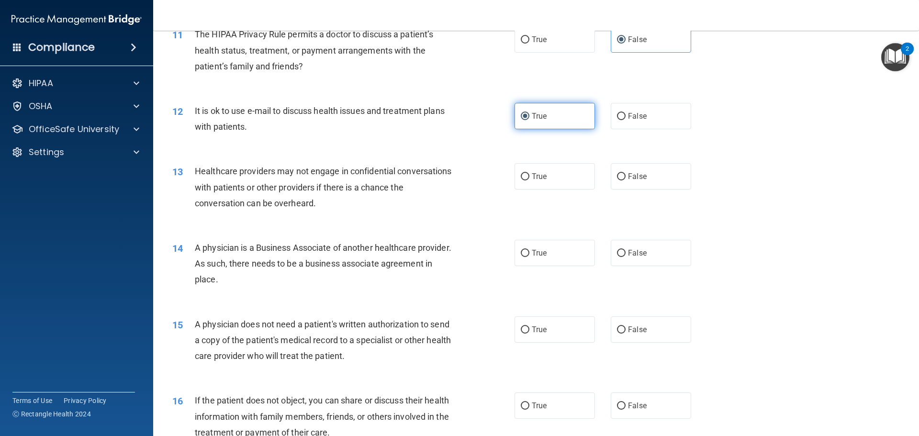
scroll to position [814, 0]
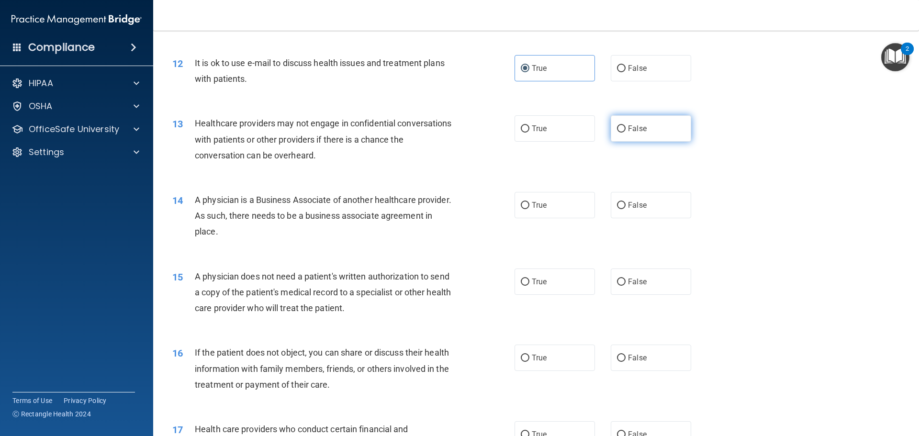
click at [635, 124] on span "False" at bounding box center [637, 128] width 19 height 9
click at [626, 125] on input "False" at bounding box center [621, 128] width 9 height 7
radio input "true"
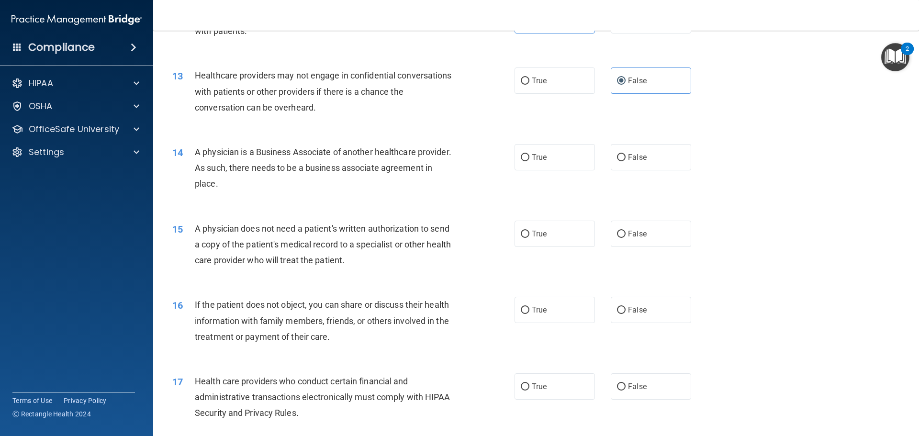
scroll to position [909, 0]
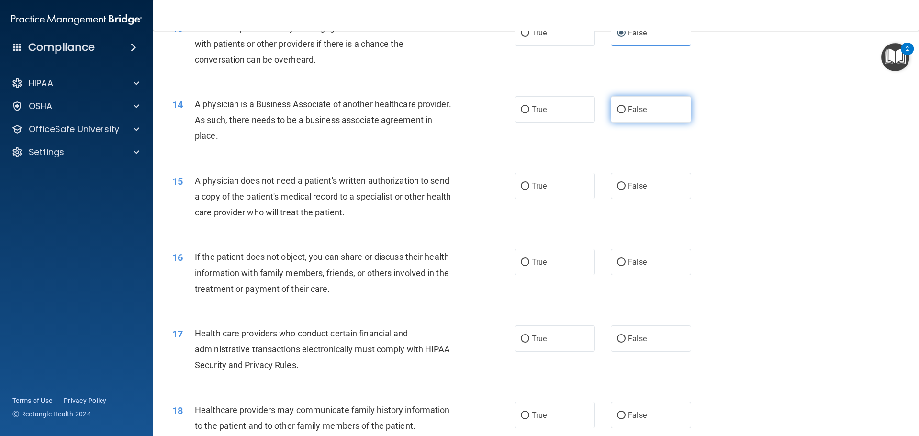
click at [630, 102] on label "False" at bounding box center [651, 109] width 80 height 26
click at [626, 106] on input "False" at bounding box center [621, 109] width 9 height 7
radio input "true"
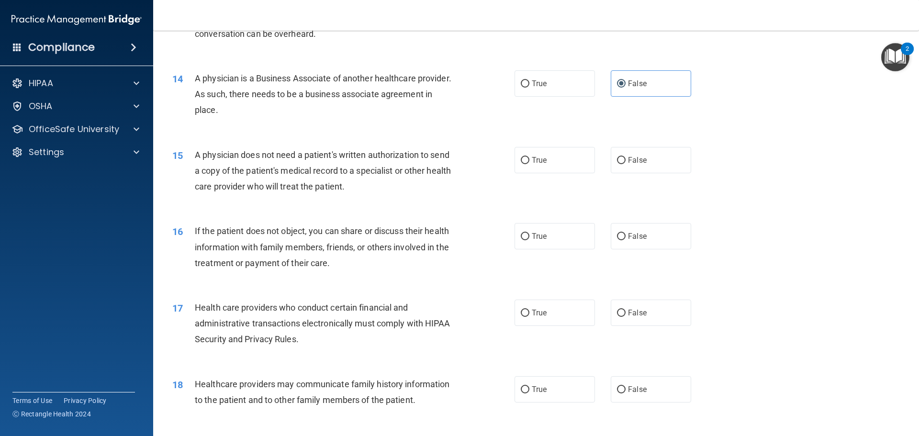
scroll to position [957, 0]
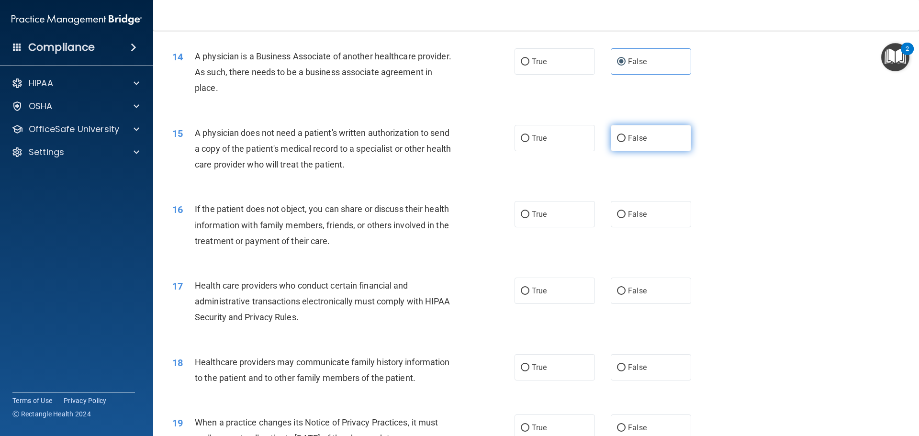
click at [617, 130] on label "False" at bounding box center [651, 138] width 80 height 26
click at [617, 135] on input "False" at bounding box center [621, 138] width 9 height 7
radio input "true"
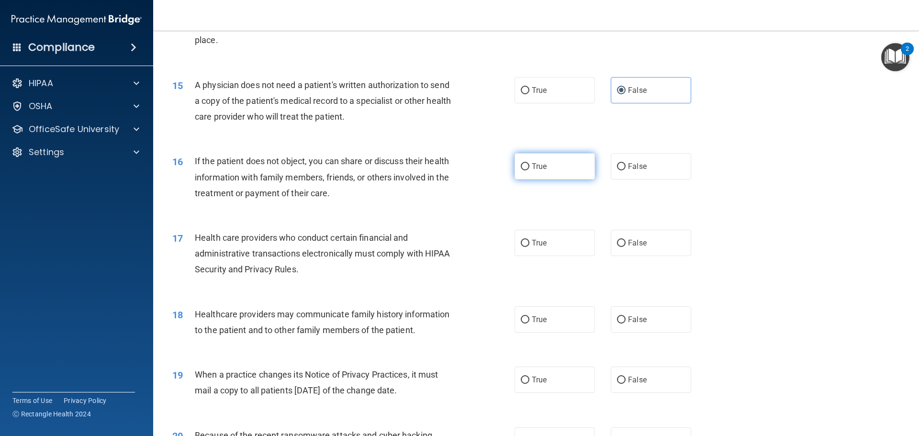
click at [535, 162] on span "True" at bounding box center [539, 166] width 15 height 9
click at [529, 163] on input "True" at bounding box center [525, 166] width 9 height 7
radio input "true"
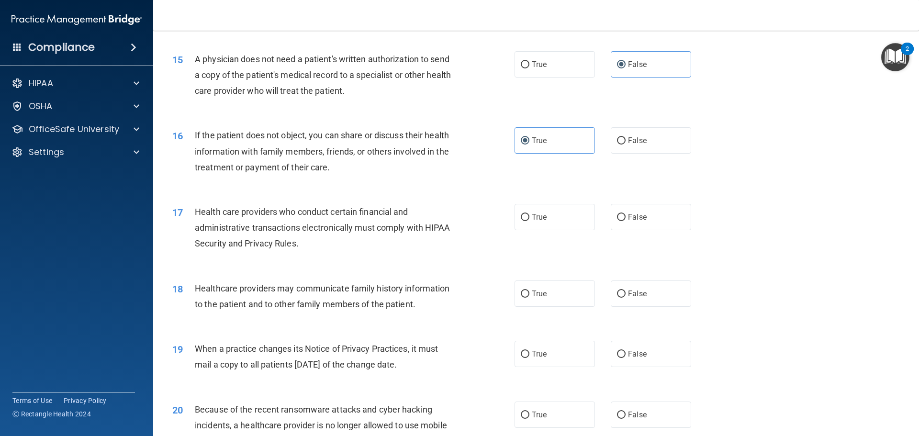
scroll to position [1101, 0]
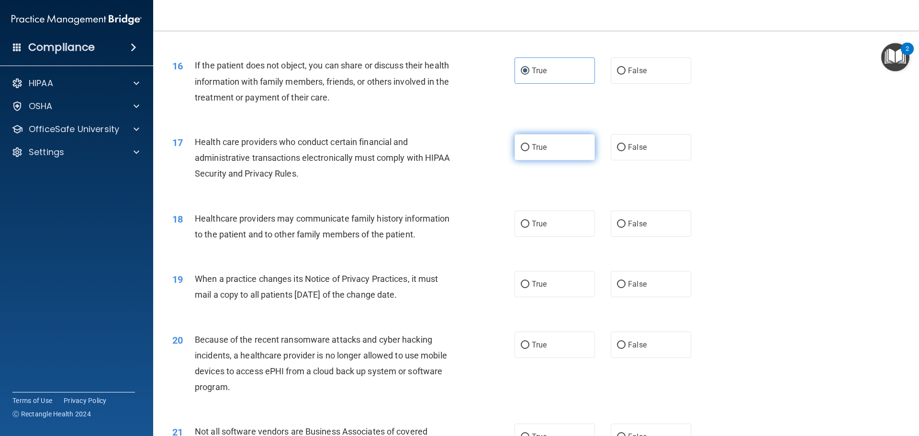
click at [536, 138] on label "True" at bounding box center [555, 147] width 80 height 26
click at [529, 144] on input "True" at bounding box center [525, 147] width 9 height 7
radio input "true"
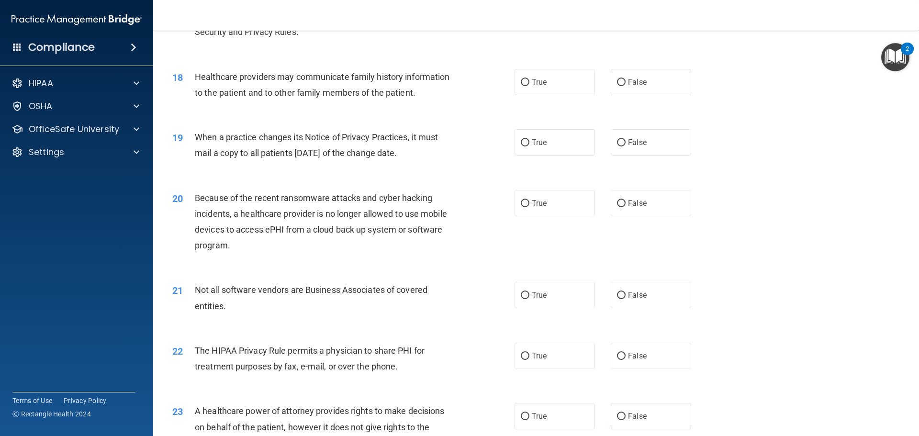
scroll to position [1245, 0]
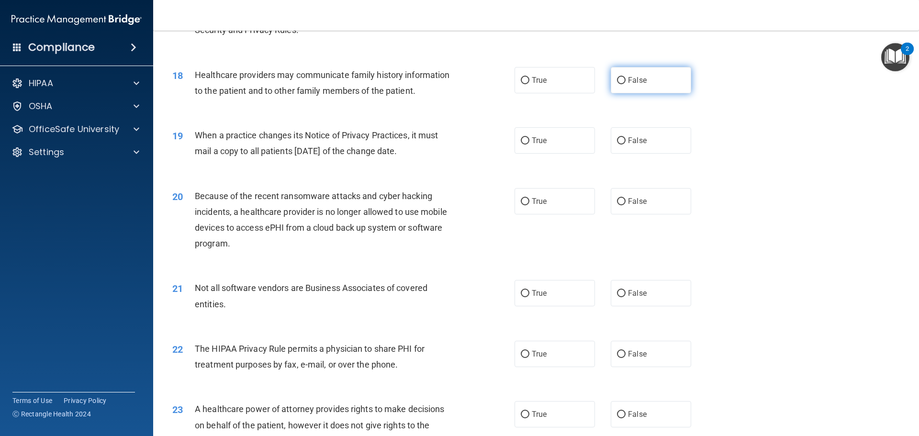
click at [623, 90] on label "False" at bounding box center [651, 80] width 80 height 26
click at [623, 84] on input "False" at bounding box center [621, 80] width 9 height 7
radio input "true"
click at [620, 136] on label "False" at bounding box center [651, 140] width 80 height 26
click at [620, 137] on input "False" at bounding box center [621, 140] width 9 height 7
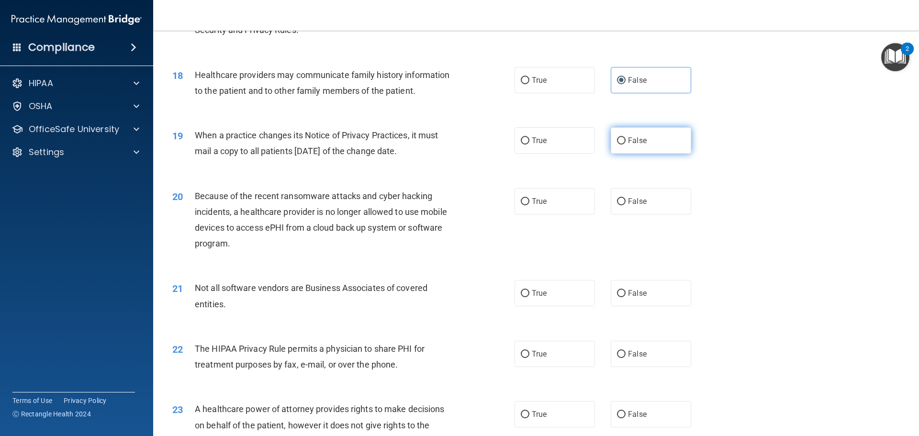
radio input "true"
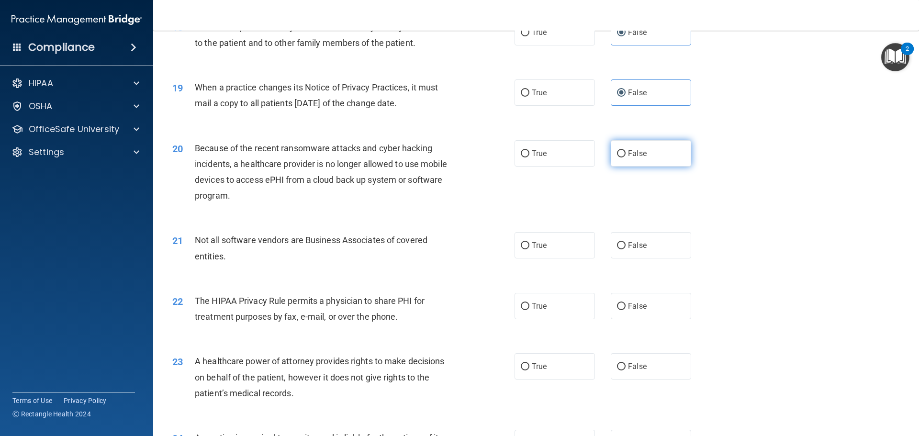
click at [630, 150] on span "False" at bounding box center [637, 153] width 19 height 9
click at [626, 150] on input "False" at bounding box center [621, 153] width 9 height 7
radio input "true"
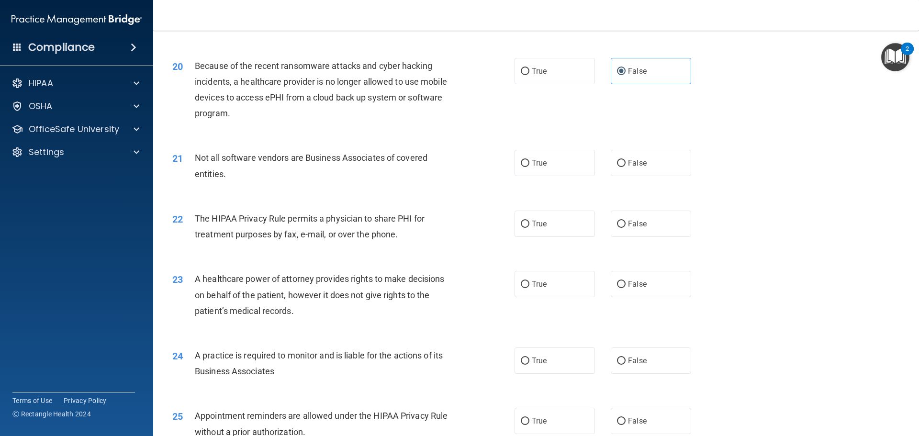
scroll to position [1388, 0]
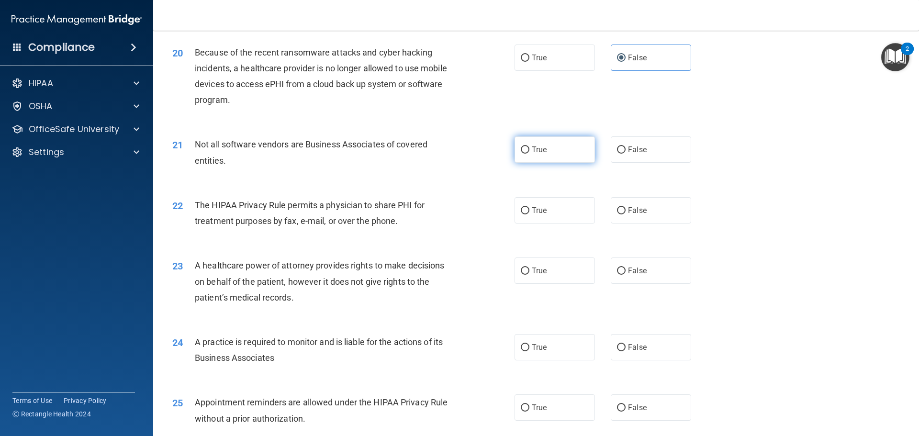
click at [550, 148] on label "True" at bounding box center [555, 149] width 80 height 26
click at [529, 148] on input "True" at bounding box center [525, 149] width 9 height 7
radio input "true"
click at [617, 148] on input "False" at bounding box center [621, 149] width 9 height 7
radio input "true"
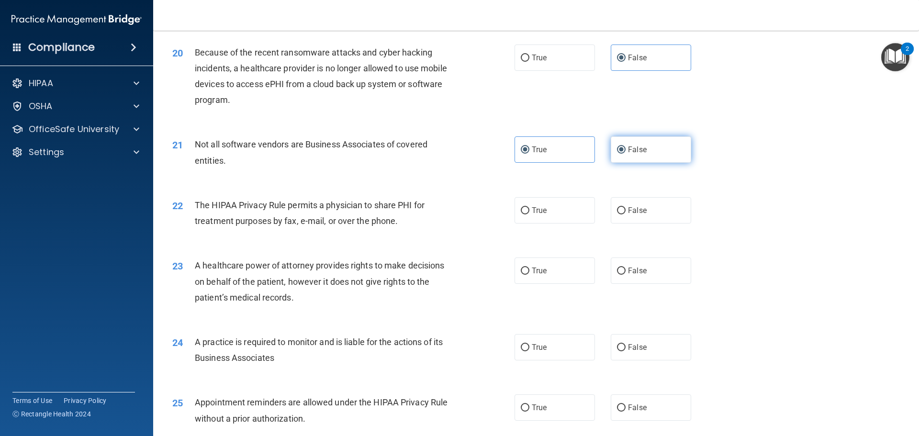
radio input "false"
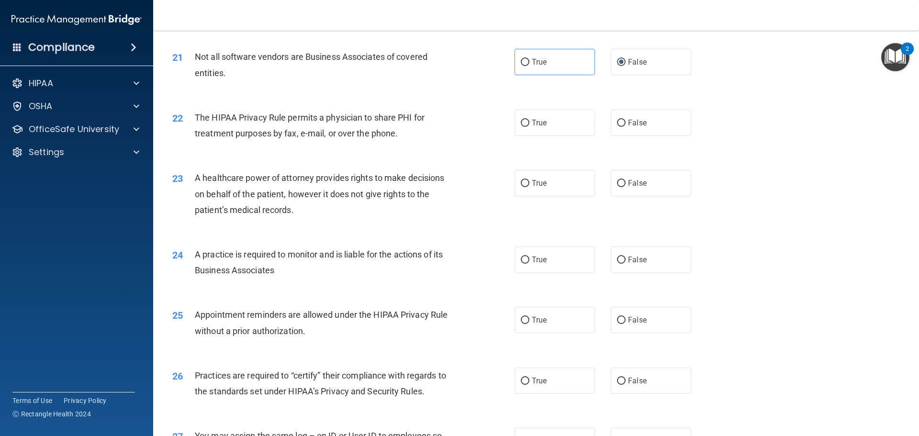
scroll to position [1484, 0]
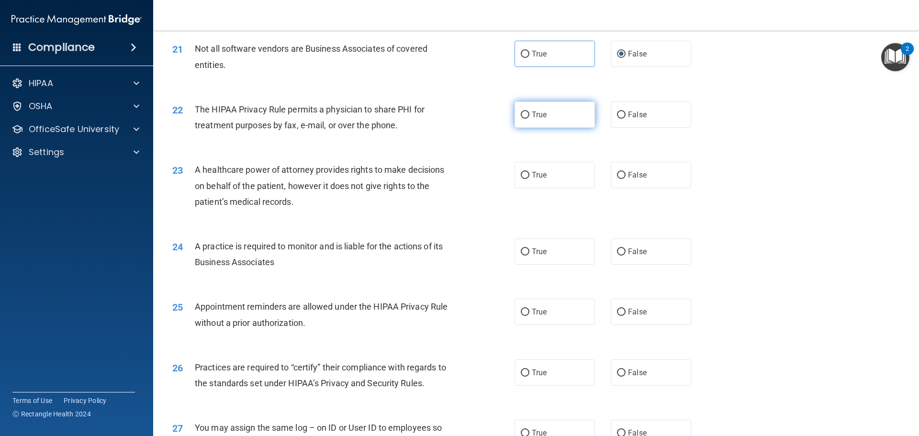
click at [553, 106] on label "True" at bounding box center [555, 114] width 80 height 26
click at [529, 112] on input "True" at bounding box center [525, 115] width 9 height 7
radio input "true"
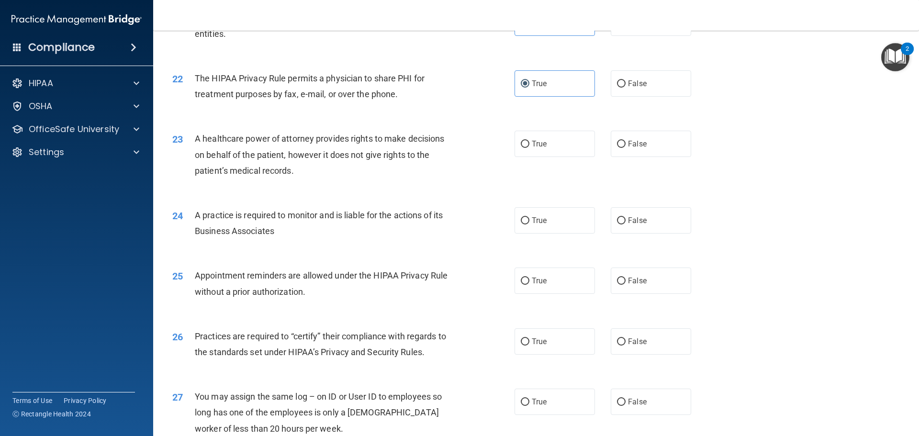
scroll to position [1532, 0]
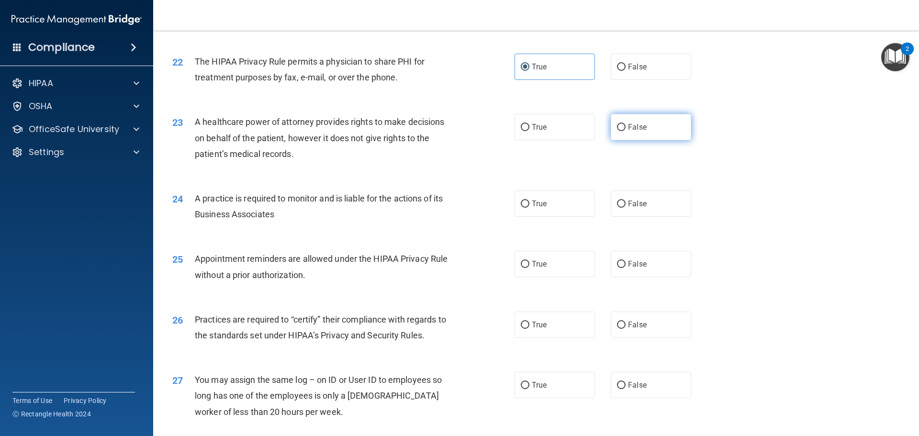
click at [611, 133] on label "False" at bounding box center [651, 127] width 80 height 26
click at [617, 131] on input "False" at bounding box center [621, 127] width 9 height 7
radio input "true"
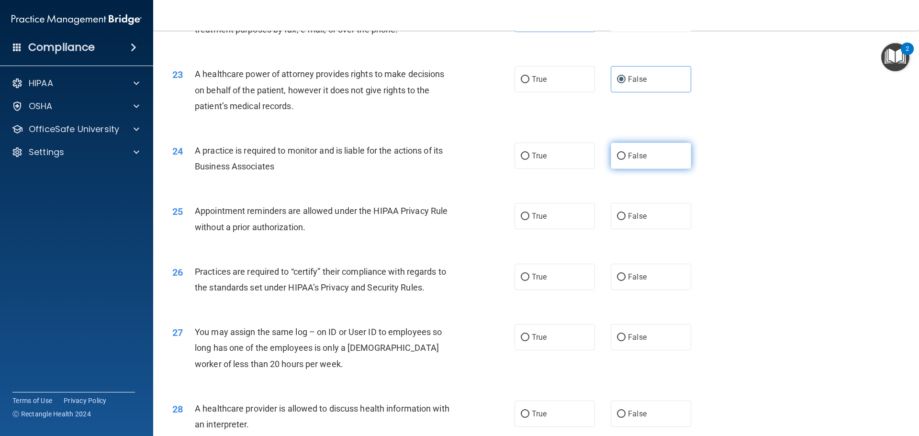
click at [657, 154] on label "False" at bounding box center [651, 156] width 80 height 26
click at [626, 154] on input "False" at bounding box center [621, 156] width 9 height 7
radio input "true"
click at [539, 222] on label "True" at bounding box center [555, 216] width 80 height 26
click at [529, 220] on input "True" at bounding box center [525, 216] width 9 height 7
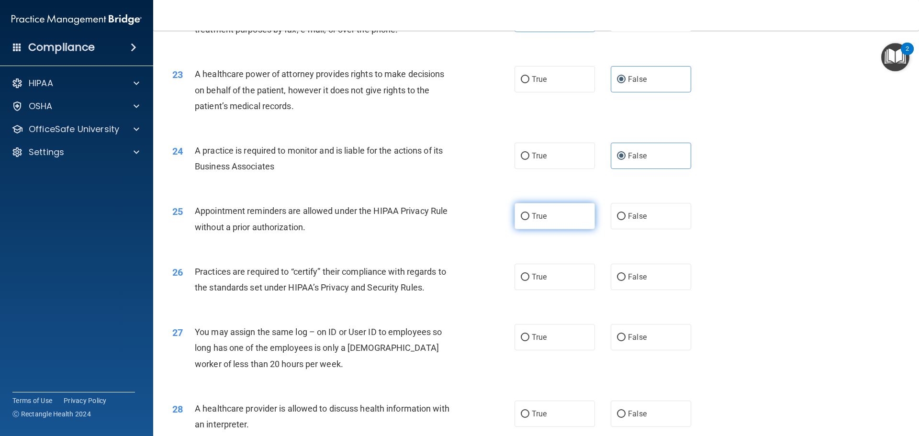
radio input "true"
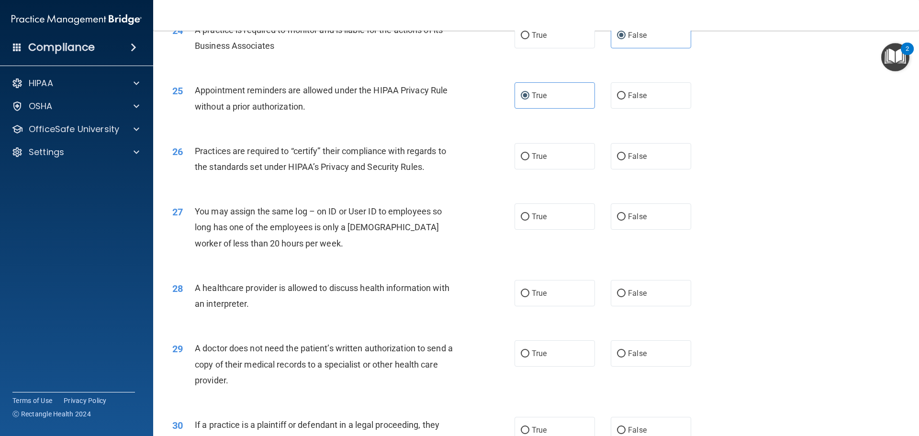
scroll to position [1723, 0]
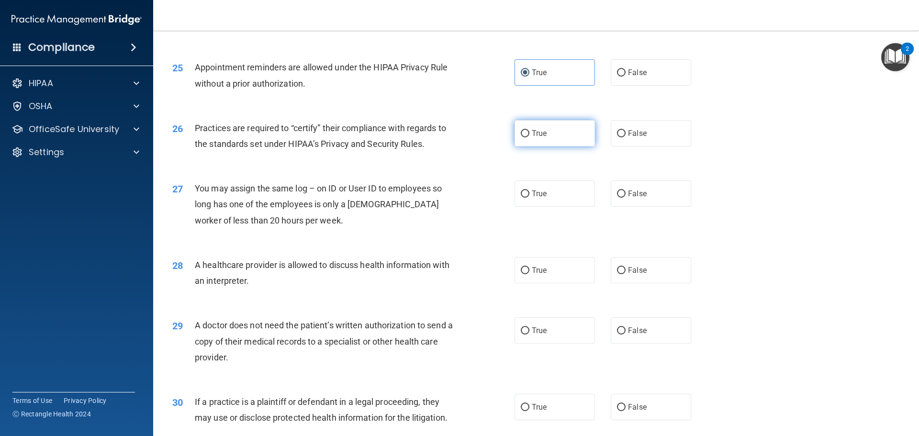
click at [527, 127] on label "True" at bounding box center [555, 133] width 80 height 26
click at [527, 130] on input "True" at bounding box center [525, 133] width 9 height 7
radio input "true"
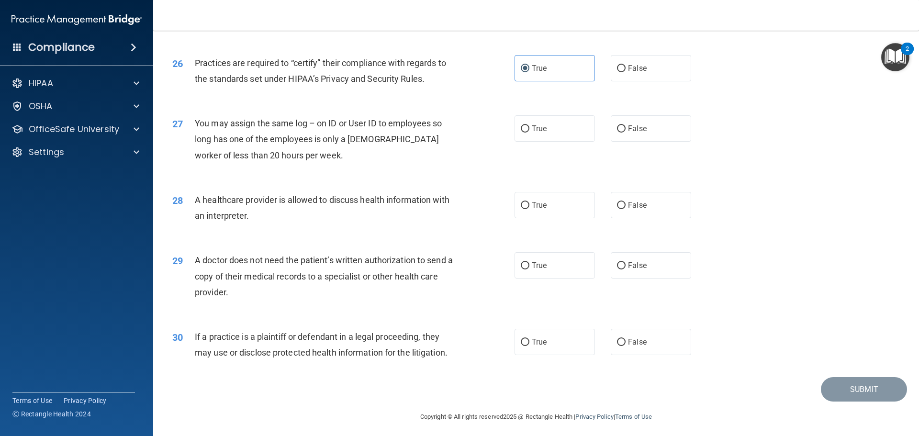
scroll to position [1792, 0]
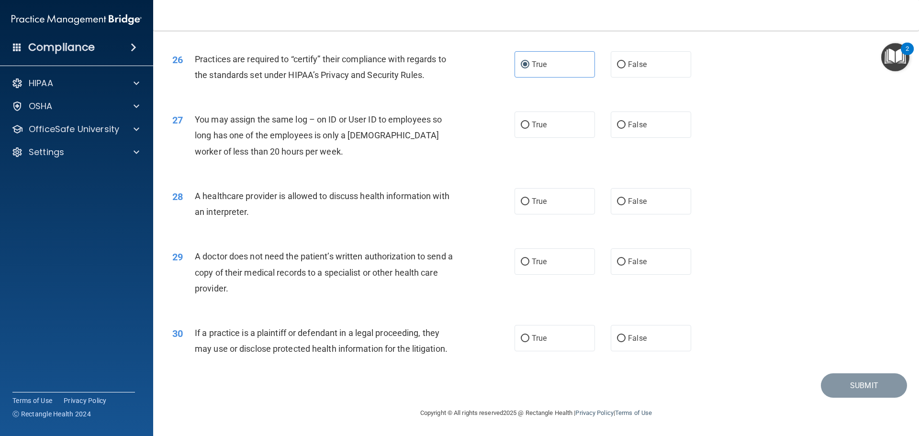
click at [599, 128] on div "True False" at bounding box center [611, 125] width 193 height 26
click at [617, 125] on input "False" at bounding box center [621, 125] width 9 height 7
radio input "true"
click at [540, 196] on label "True" at bounding box center [555, 201] width 80 height 26
click at [529, 198] on input "True" at bounding box center [525, 201] width 9 height 7
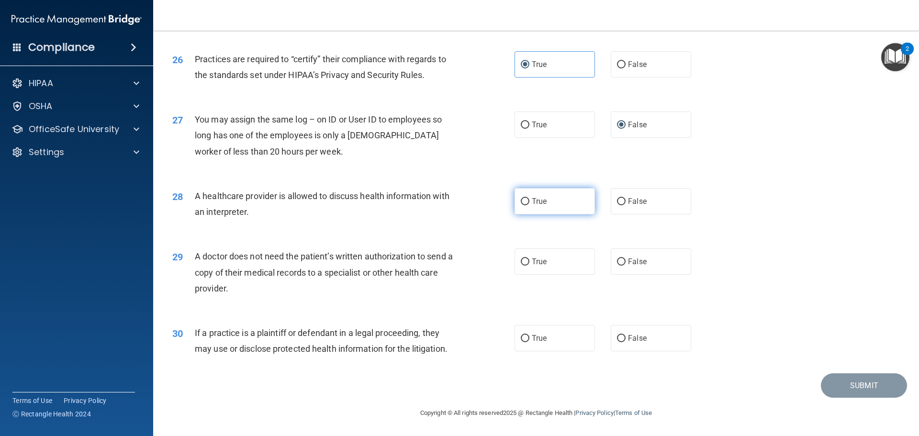
radio input "true"
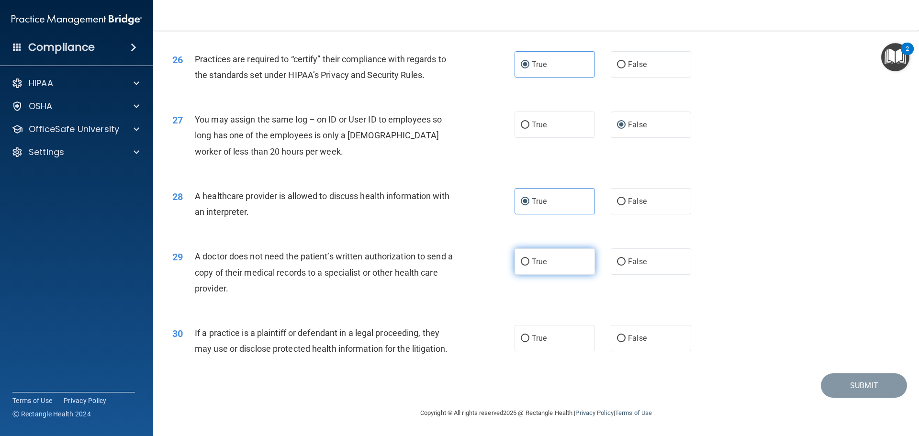
click at [572, 266] on label "True" at bounding box center [555, 261] width 80 height 26
click at [529, 266] on input "True" at bounding box center [525, 261] width 9 height 7
radio input "true"
click at [545, 326] on label "True" at bounding box center [555, 338] width 80 height 26
click at [529, 335] on input "True" at bounding box center [525, 338] width 9 height 7
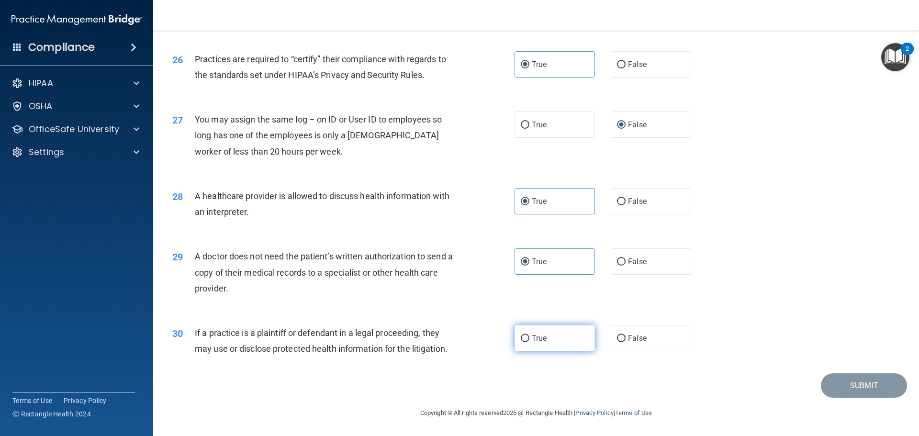
radio input "true"
click at [639, 124] on span "False" at bounding box center [637, 124] width 19 height 9
click at [626, 124] on input "False" at bounding box center [621, 125] width 9 height 7
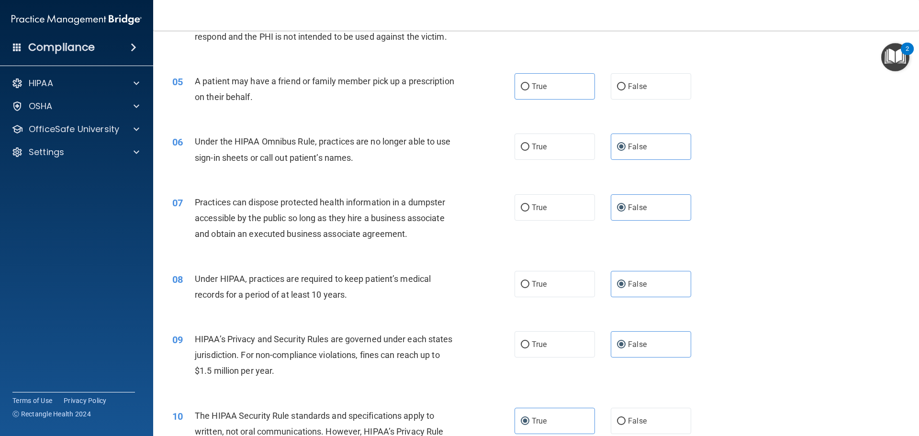
scroll to position [0, 0]
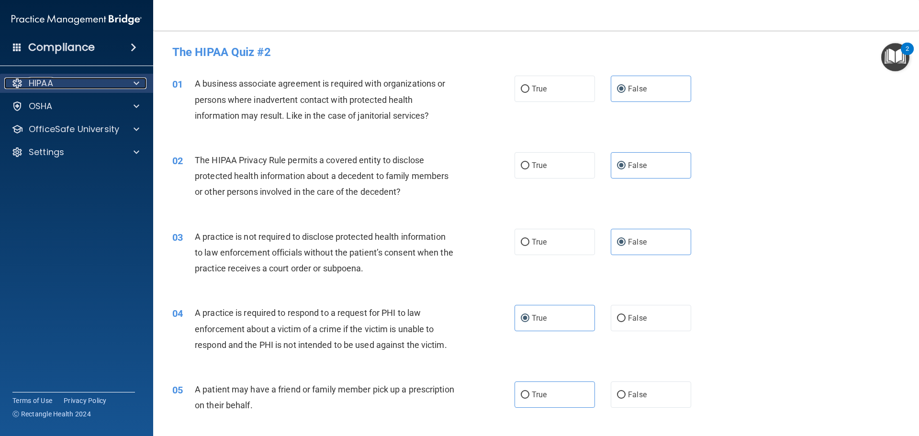
click at [107, 85] on div "HIPAA" at bounding box center [63, 83] width 119 height 11
click at [103, 84] on div "HIPAA" at bounding box center [63, 83] width 119 height 11
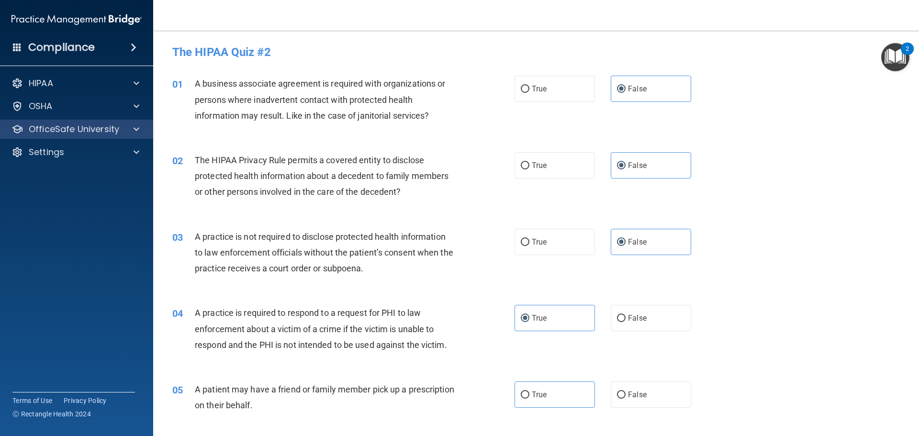
click at [126, 135] on div "OfficeSafe University" at bounding box center [77, 129] width 154 height 19
click at [136, 121] on div "OfficeSafe University" at bounding box center [77, 129] width 154 height 19
click at [139, 131] on span at bounding box center [137, 128] width 6 height 11
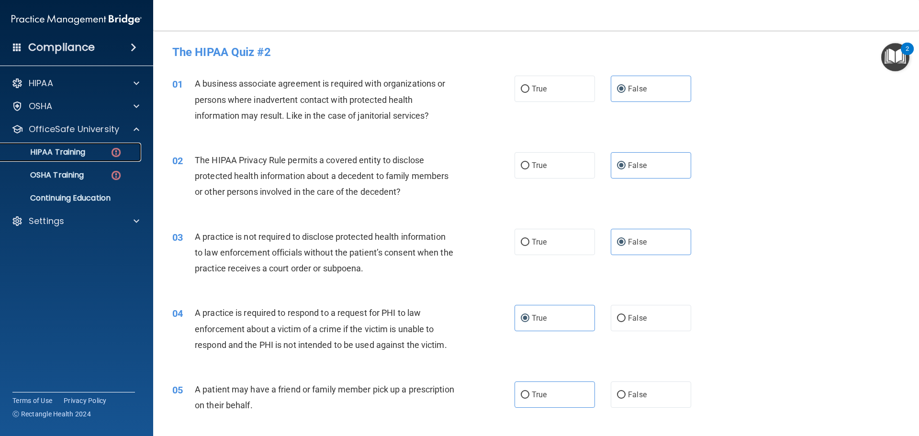
click at [108, 148] on div "HIPAA Training" at bounding box center [71, 152] width 131 height 10
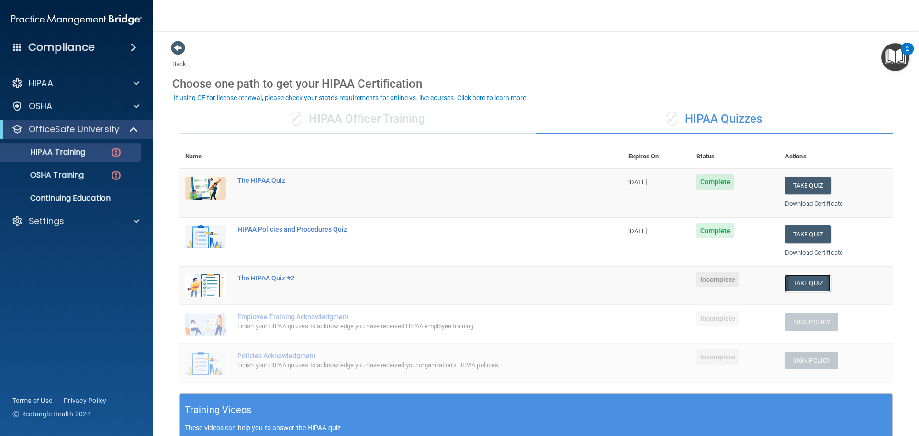
click at [797, 278] on button "Take Quiz" at bounding box center [808, 283] width 46 height 18
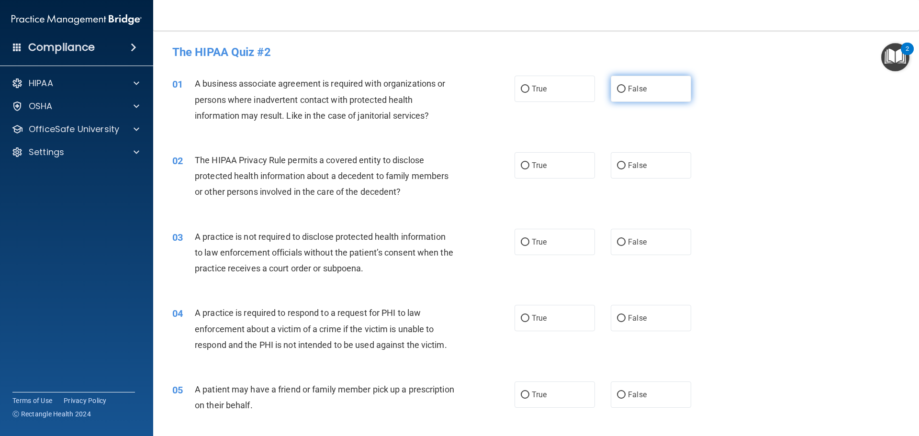
click at [631, 89] on span "False" at bounding box center [637, 88] width 19 height 9
click at [626, 89] on input "False" at bounding box center [621, 89] width 9 height 7
radio input "true"
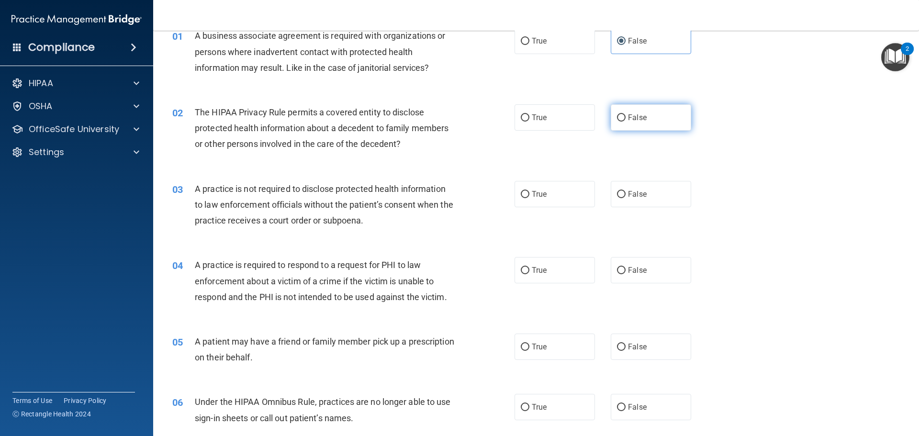
click at [617, 122] on input "False" at bounding box center [621, 117] width 9 height 7
radio input "true"
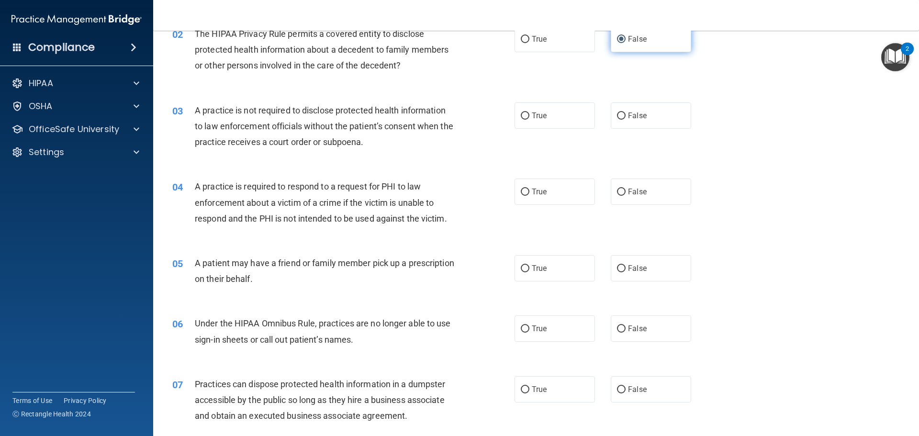
scroll to position [144, 0]
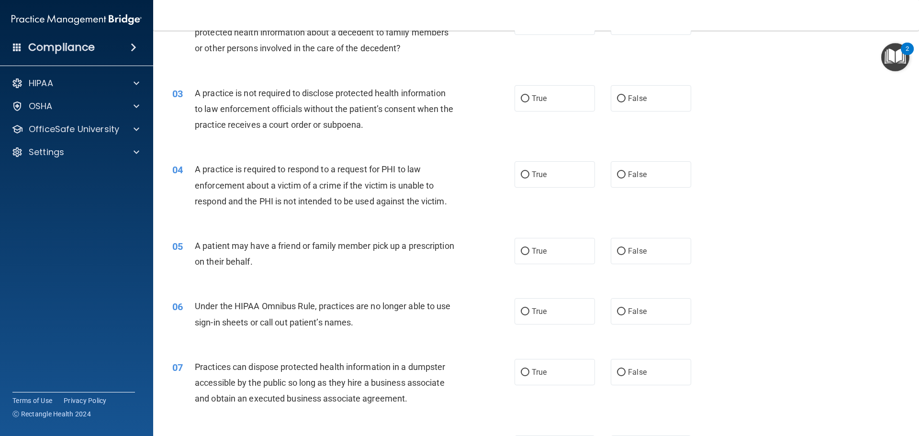
click at [604, 100] on div "True False" at bounding box center [611, 98] width 193 height 26
click at [618, 100] on input "False" at bounding box center [621, 98] width 9 height 7
radio input "true"
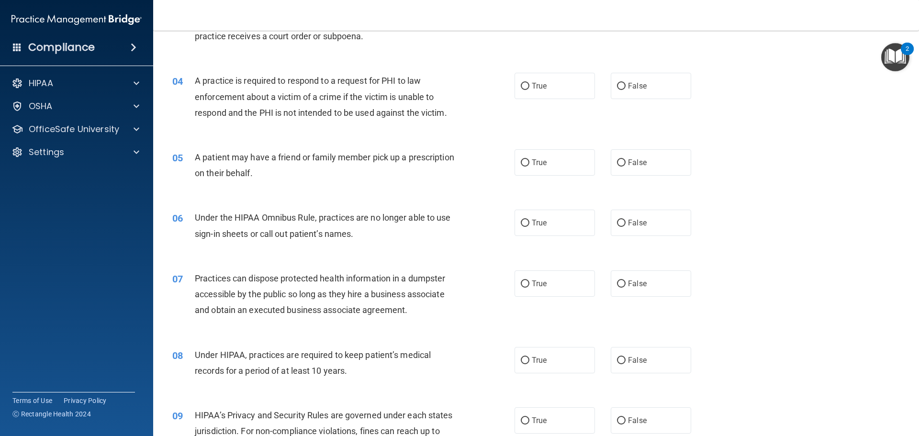
scroll to position [239, 0]
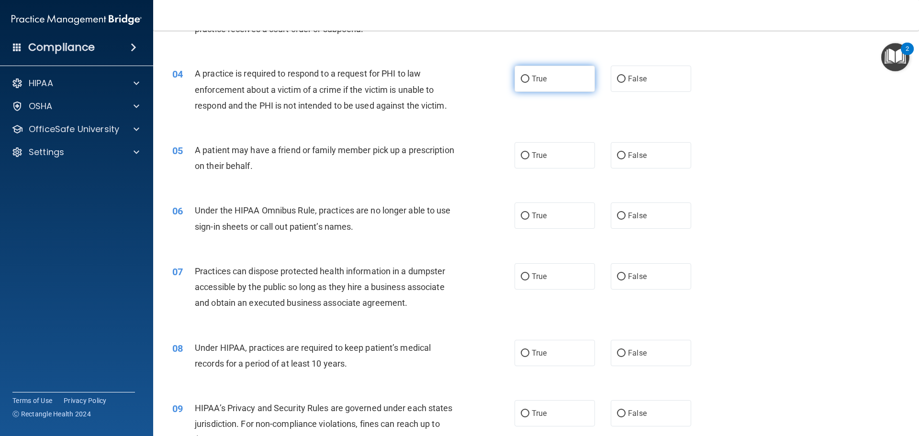
click at [532, 79] on span "True" at bounding box center [539, 78] width 15 height 9
click at [529, 79] on input "True" at bounding box center [525, 79] width 9 height 7
radio input "true"
click at [538, 157] on span "True" at bounding box center [539, 155] width 15 height 9
click at [529, 157] on input "True" at bounding box center [525, 155] width 9 height 7
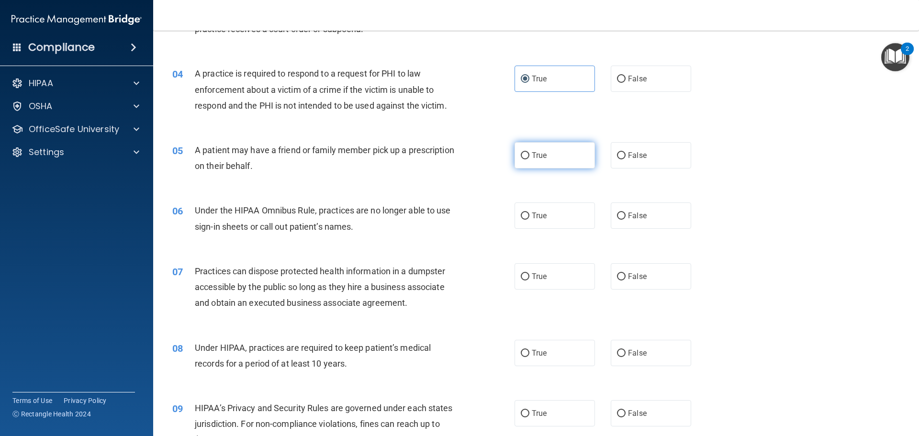
radio input "true"
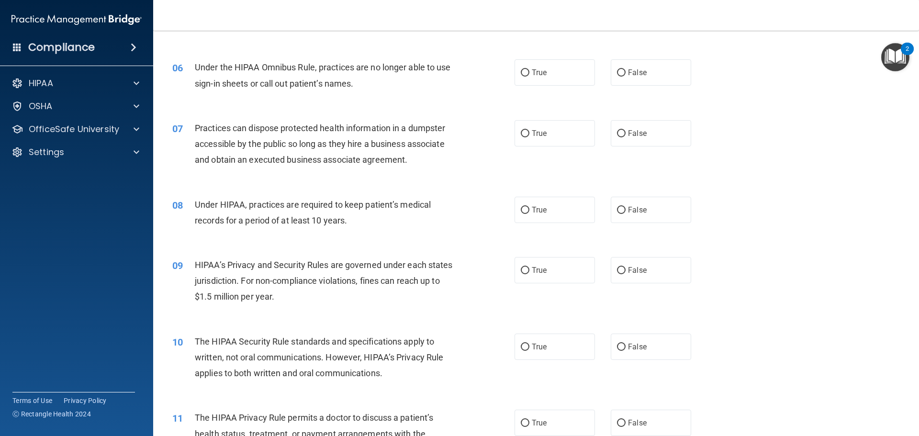
scroll to position [383, 0]
click at [643, 80] on label "False" at bounding box center [651, 72] width 80 height 26
click at [626, 76] on input "False" at bounding box center [621, 72] width 9 height 7
radio input "true"
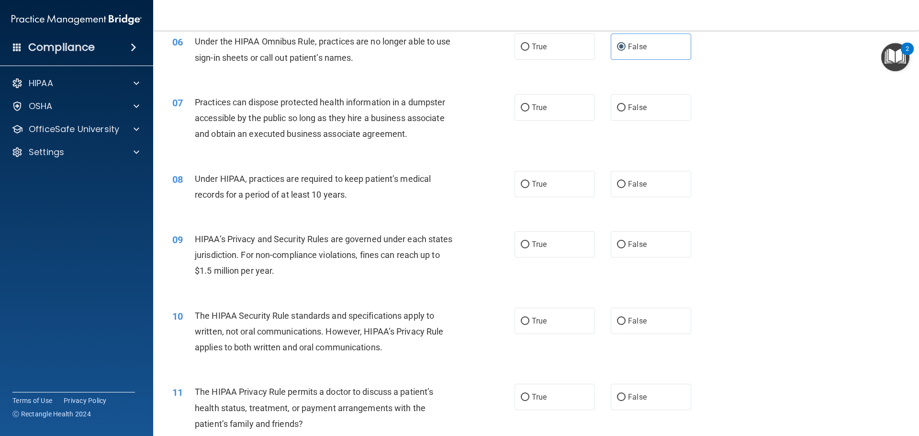
scroll to position [431, 0]
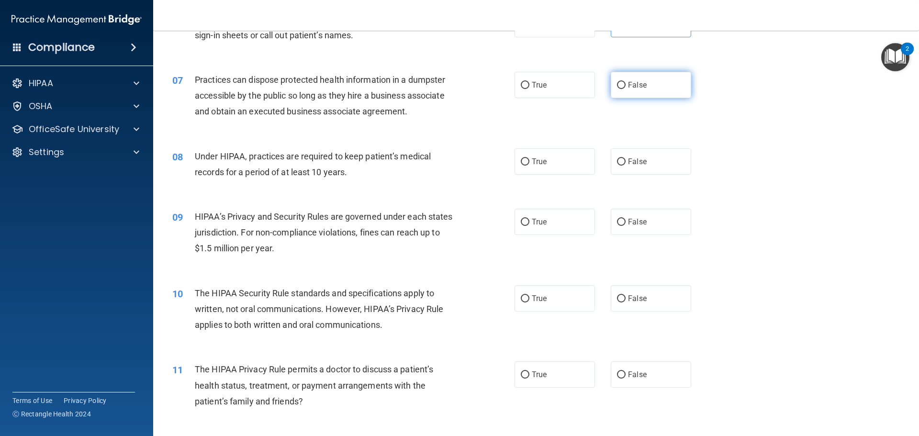
click at [611, 91] on label "False" at bounding box center [651, 85] width 80 height 26
click at [617, 89] on input "False" at bounding box center [621, 85] width 9 height 7
radio input "true"
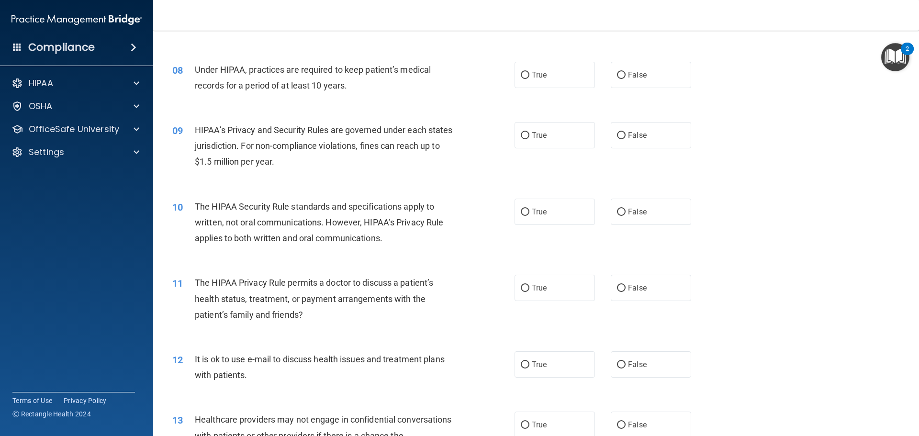
scroll to position [527, 0]
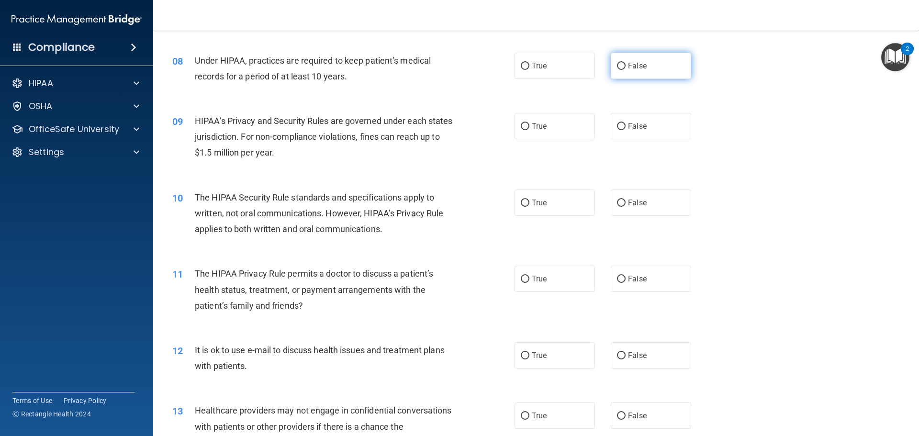
click at [660, 65] on label "False" at bounding box center [651, 66] width 80 height 26
click at [626, 65] on input "False" at bounding box center [621, 66] width 9 height 7
radio input "true"
click at [655, 113] on label "False" at bounding box center [651, 126] width 80 height 26
click at [626, 123] on input "False" at bounding box center [621, 126] width 9 height 7
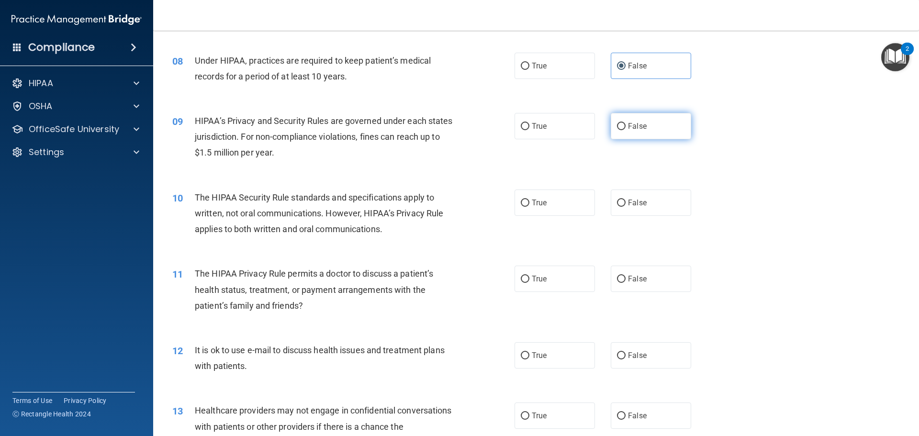
radio input "true"
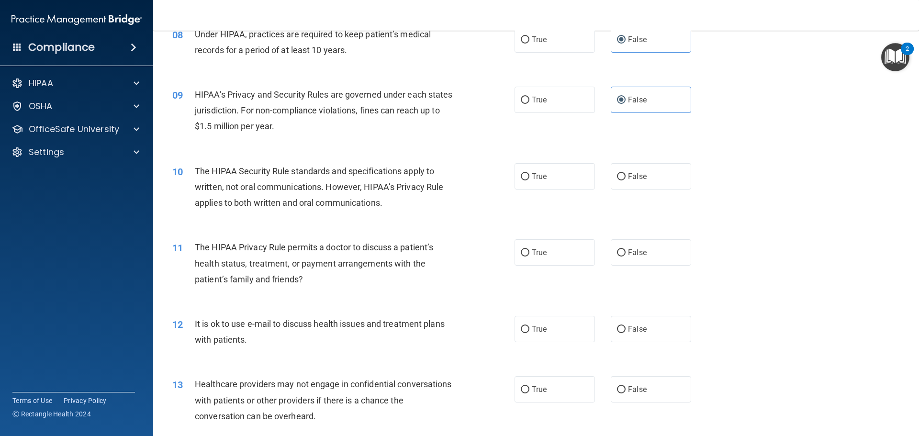
scroll to position [622, 0]
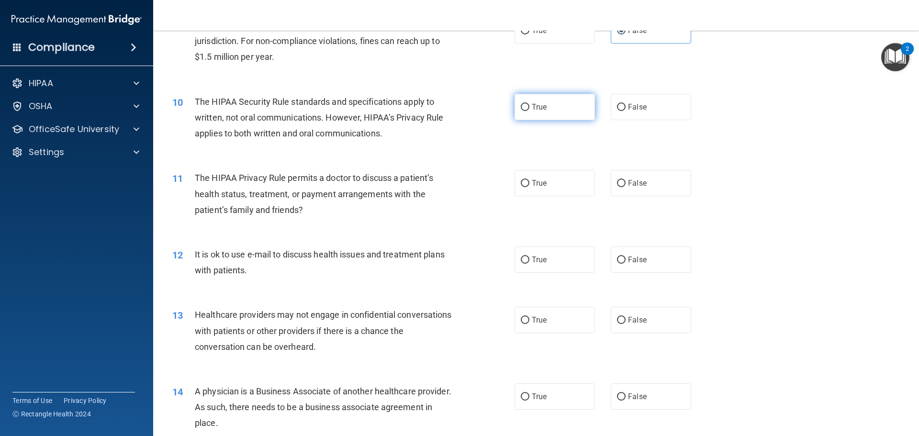
click at [515, 107] on label "True" at bounding box center [555, 107] width 80 height 26
click at [521, 107] on input "True" at bounding box center [525, 107] width 9 height 7
radio input "true"
click at [515, 103] on label "True" at bounding box center [555, 107] width 80 height 26
click at [521, 104] on input "True" at bounding box center [525, 107] width 9 height 7
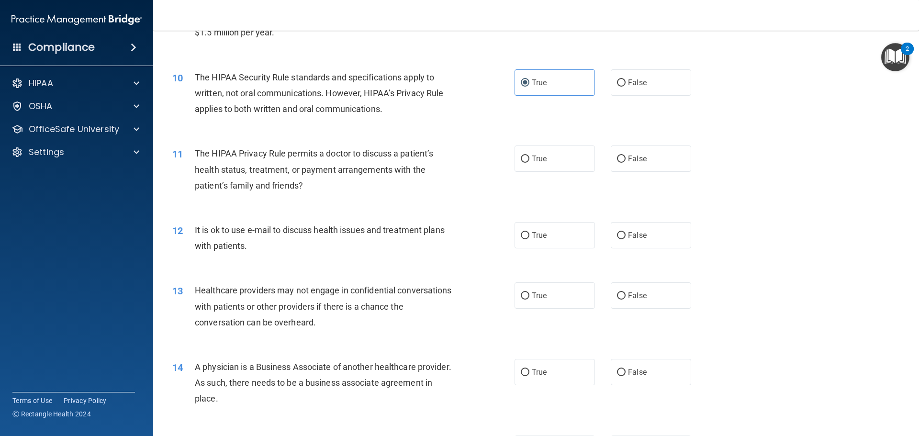
scroll to position [670, 0]
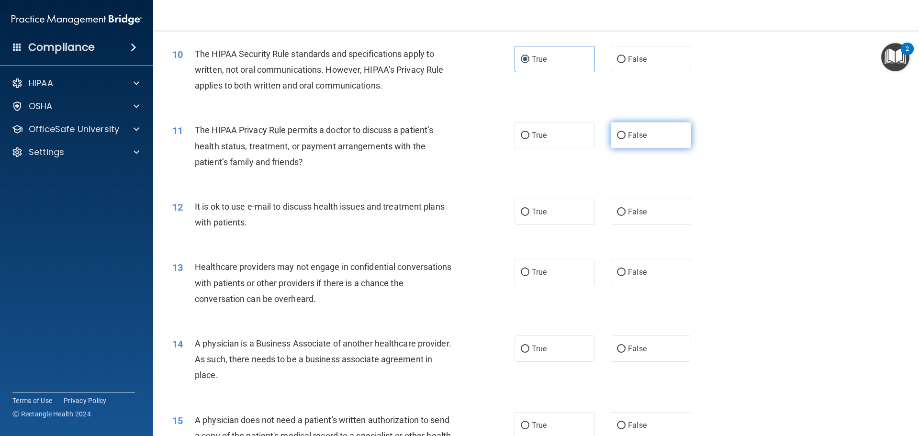
click at [624, 140] on label "False" at bounding box center [651, 135] width 80 height 26
click at [624, 139] on input "False" at bounding box center [621, 135] width 9 height 7
radio input "true"
click at [523, 214] on input "True" at bounding box center [525, 212] width 9 height 7
radio input "true"
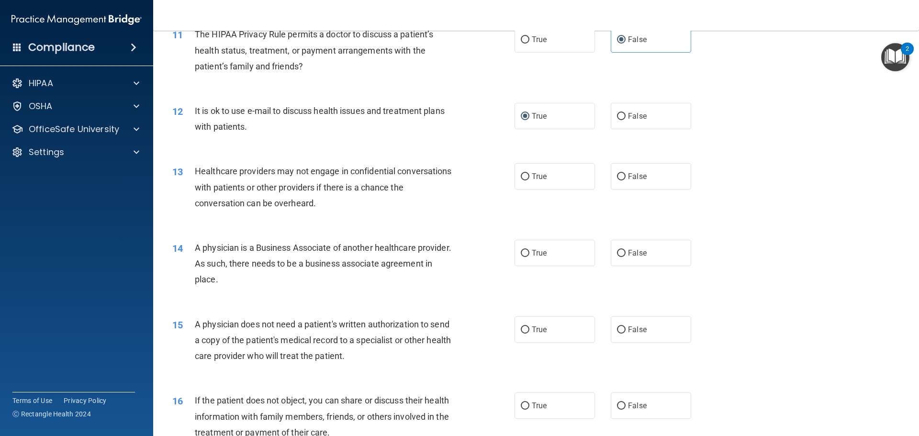
scroll to position [814, 0]
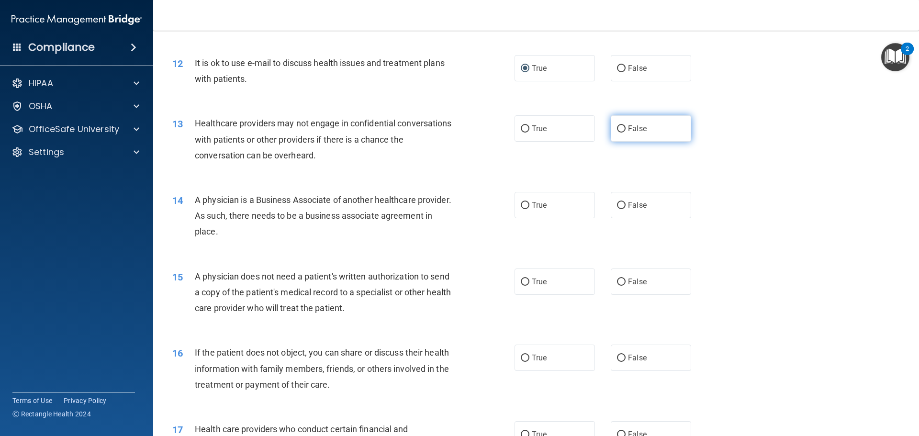
click at [623, 120] on label "False" at bounding box center [651, 128] width 80 height 26
click at [623, 125] on input "False" at bounding box center [621, 128] width 9 height 7
radio input "true"
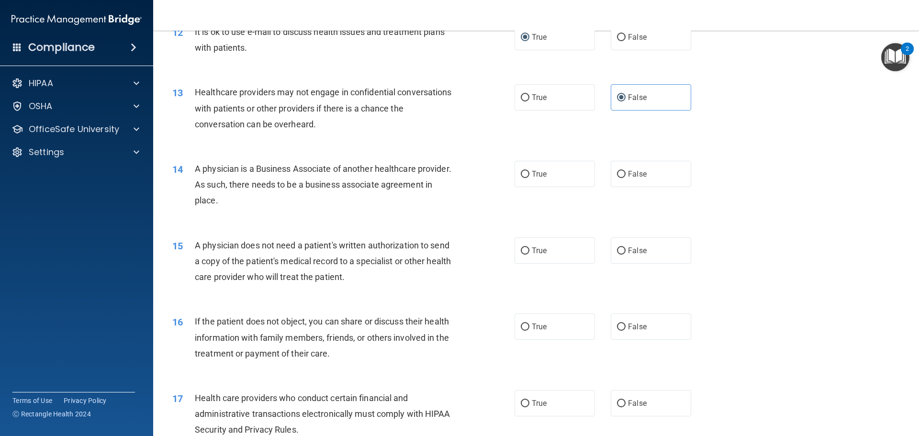
scroll to position [862, 0]
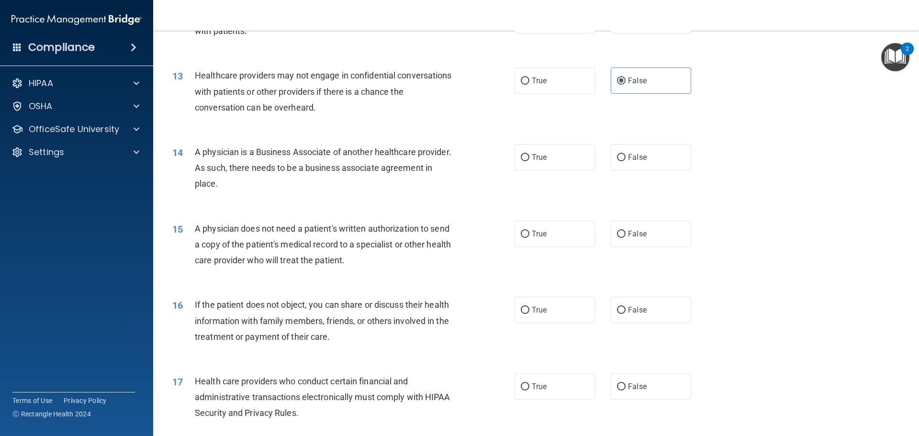
click at [543, 180] on div "14 A physician is a Business Associate of another healthcare provider. As such,…" at bounding box center [536, 170] width 742 height 77
click at [525, 165] on label "True" at bounding box center [555, 157] width 80 height 26
click at [525, 161] on input "True" at bounding box center [525, 157] width 9 height 7
radio input "true"
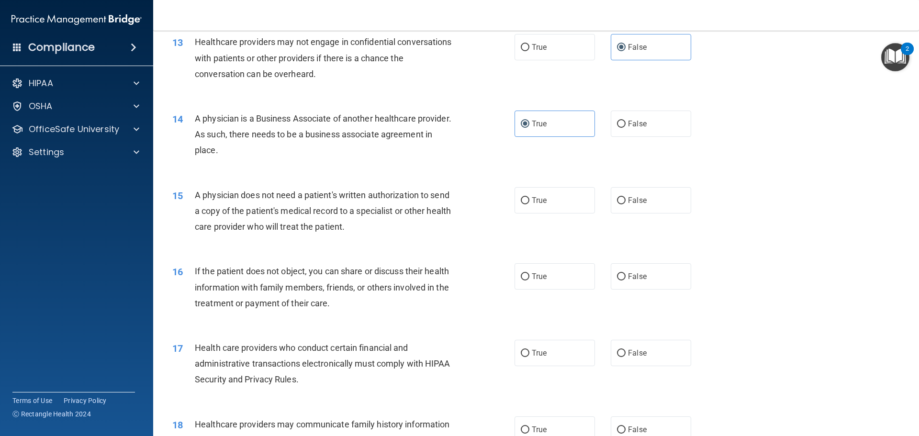
scroll to position [957, 0]
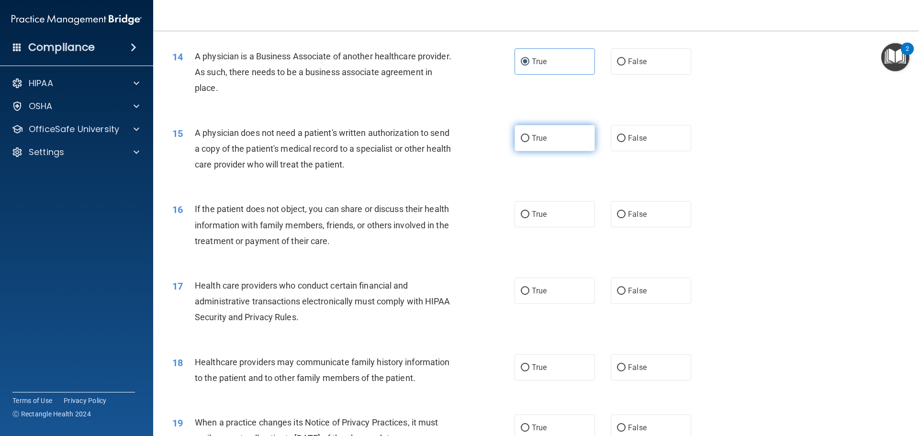
click at [527, 129] on label "True" at bounding box center [555, 138] width 80 height 26
click at [527, 135] on input "True" at bounding box center [525, 138] width 9 height 7
radio input "true"
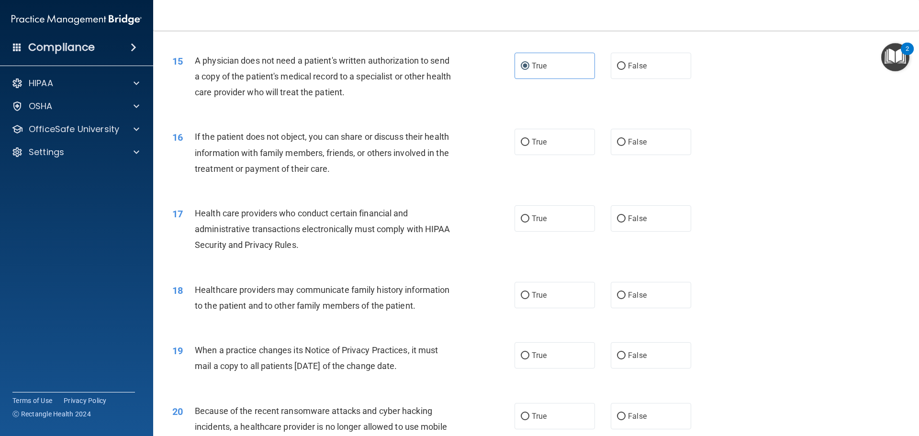
scroll to position [1053, 0]
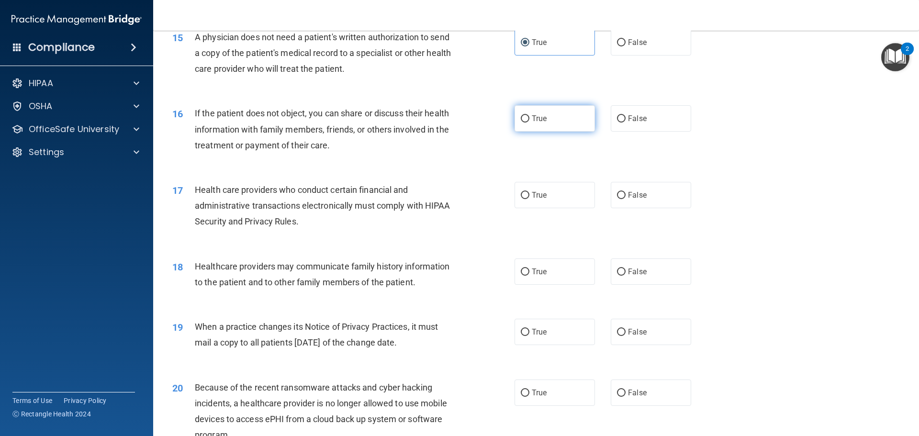
click at [549, 130] on label "True" at bounding box center [555, 118] width 80 height 26
click at [529, 123] on input "True" at bounding box center [525, 118] width 9 height 7
radio input "true"
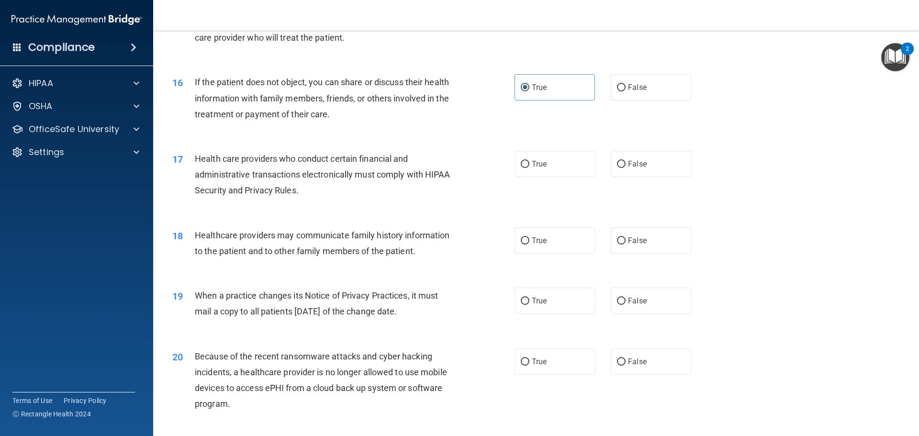
scroll to position [1101, 0]
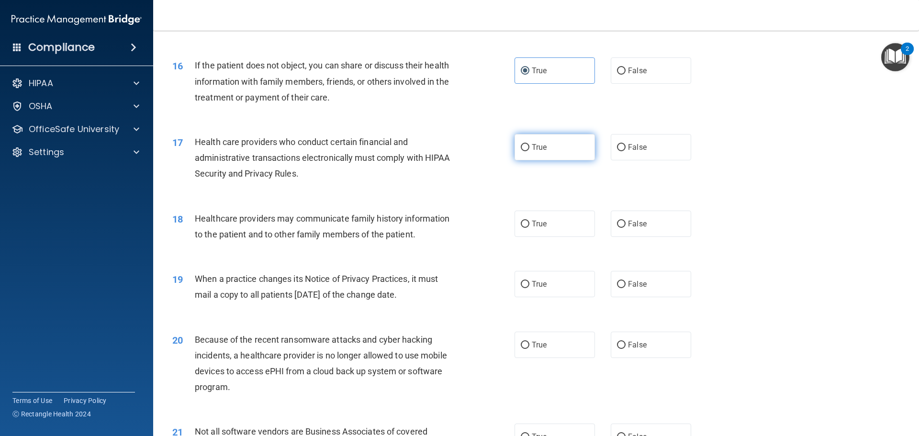
click at [516, 141] on label "True" at bounding box center [555, 147] width 80 height 26
click at [521, 144] on input "True" at bounding box center [525, 147] width 9 height 7
radio input "true"
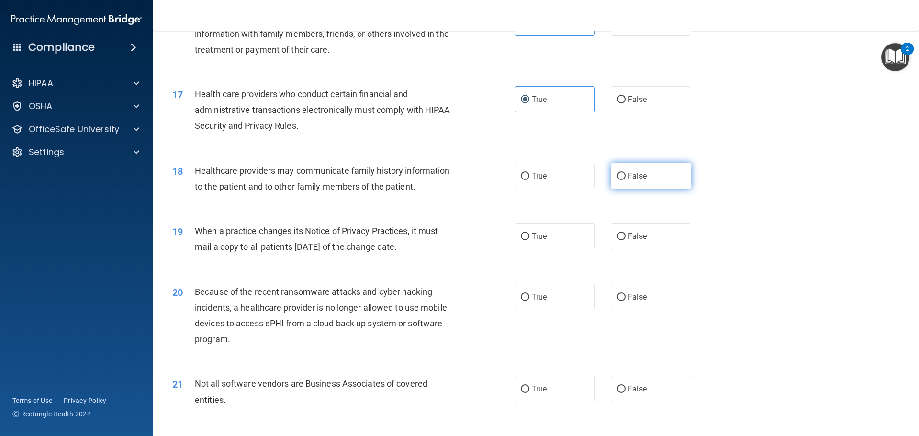
click at [626, 188] on label "False" at bounding box center [651, 176] width 80 height 26
click at [626, 180] on input "False" at bounding box center [621, 176] width 9 height 7
radio input "true"
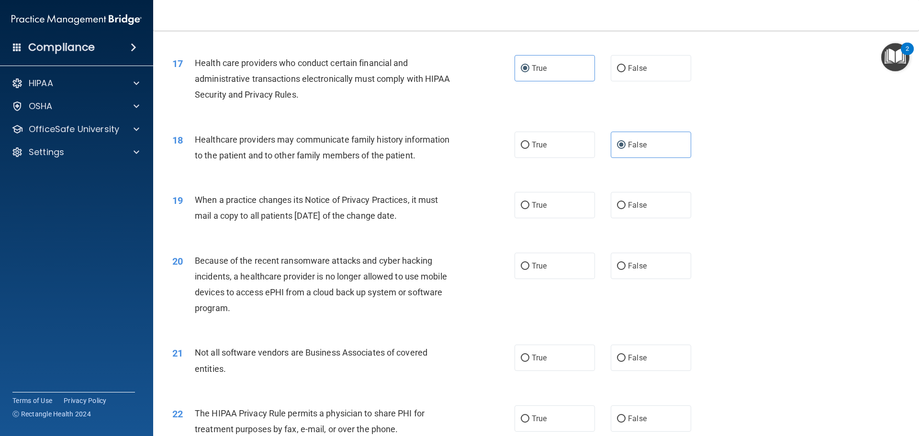
scroll to position [1197, 0]
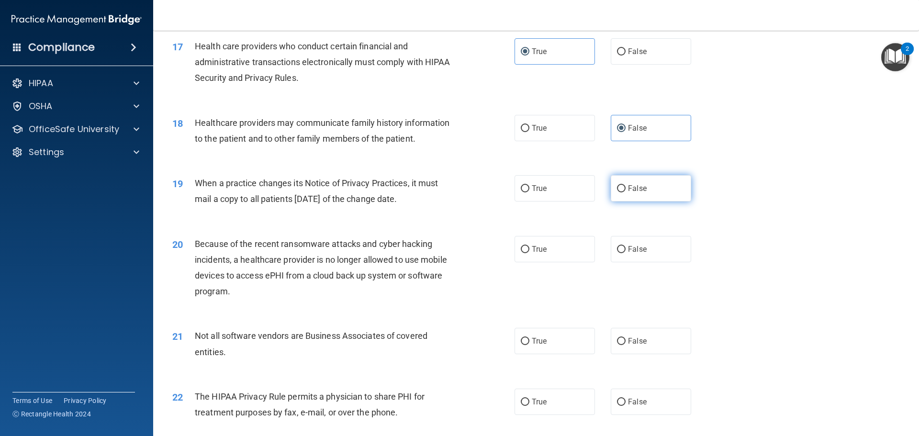
click at [611, 190] on label "False" at bounding box center [651, 188] width 80 height 26
click at [617, 190] on input "False" at bounding box center [621, 188] width 9 height 7
radio input "true"
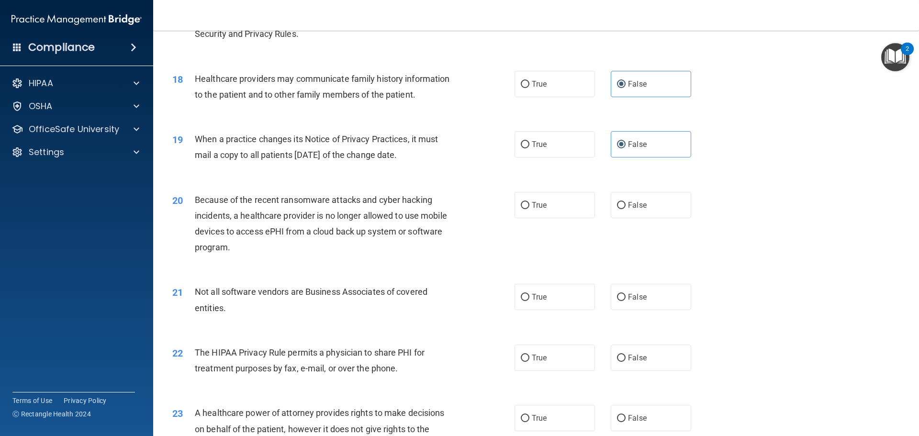
scroll to position [1292, 0]
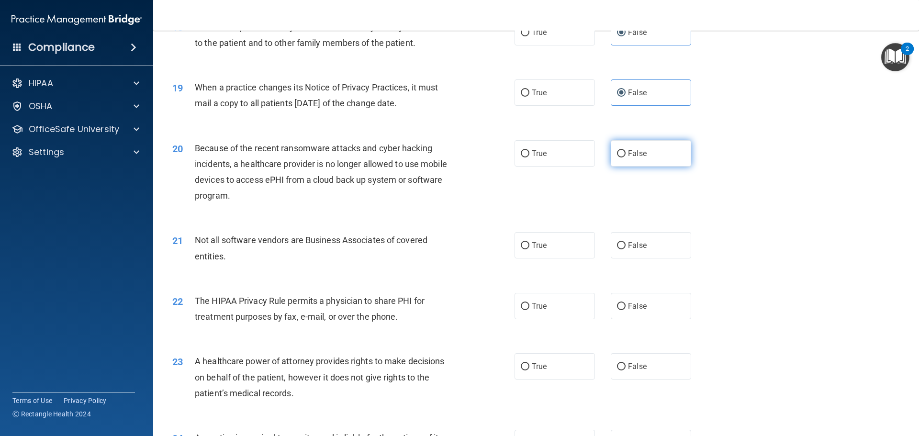
click at [643, 157] on label "False" at bounding box center [651, 153] width 80 height 26
click at [626, 157] on input "False" at bounding box center [621, 153] width 9 height 7
radio input "true"
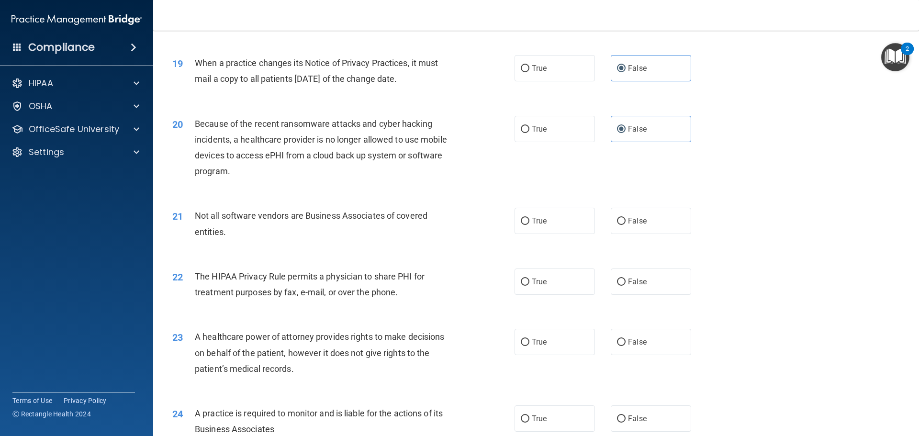
scroll to position [1340, 0]
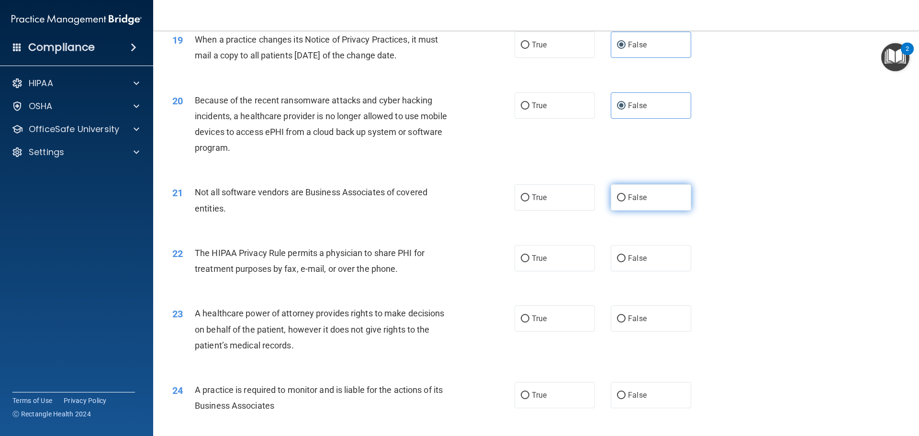
click at [611, 207] on label "False" at bounding box center [651, 197] width 80 height 26
click at [617, 202] on input "False" at bounding box center [621, 197] width 9 height 7
radio input "true"
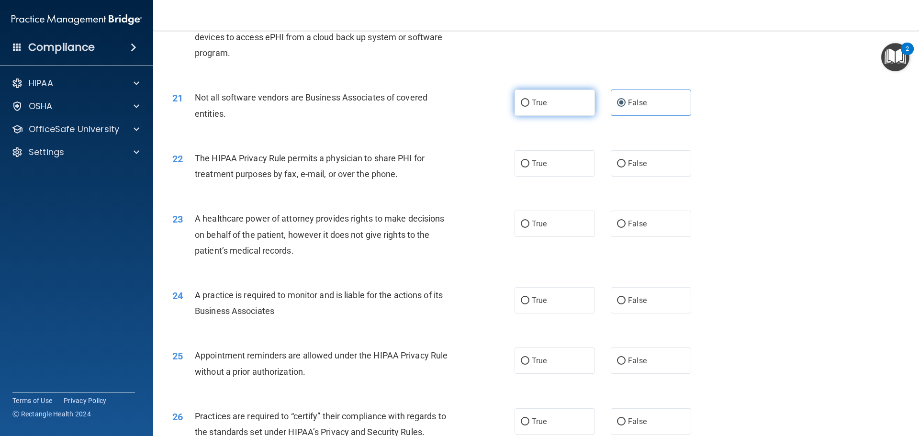
scroll to position [1436, 0]
click at [584, 157] on label "True" at bounding box center [555, 162] width 80 height 26
click at [529, 159] on input "True" at bounding box center [525, 162] width 9 height 7
radio input "true"
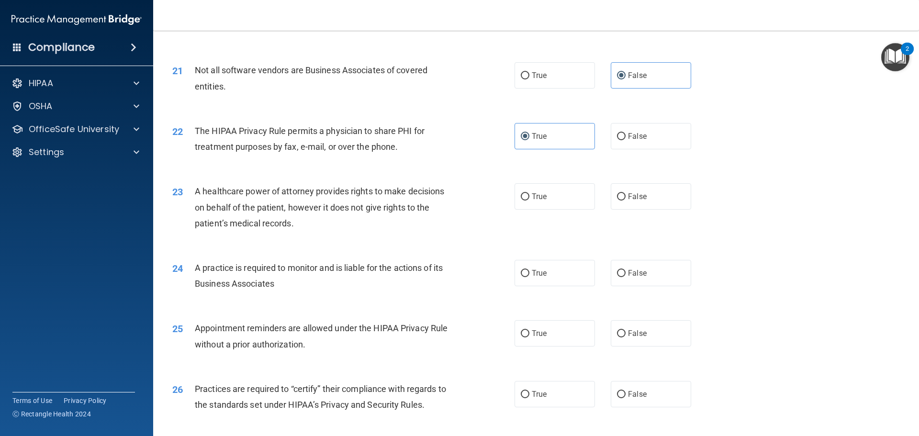
scroll to position [1484, 0]
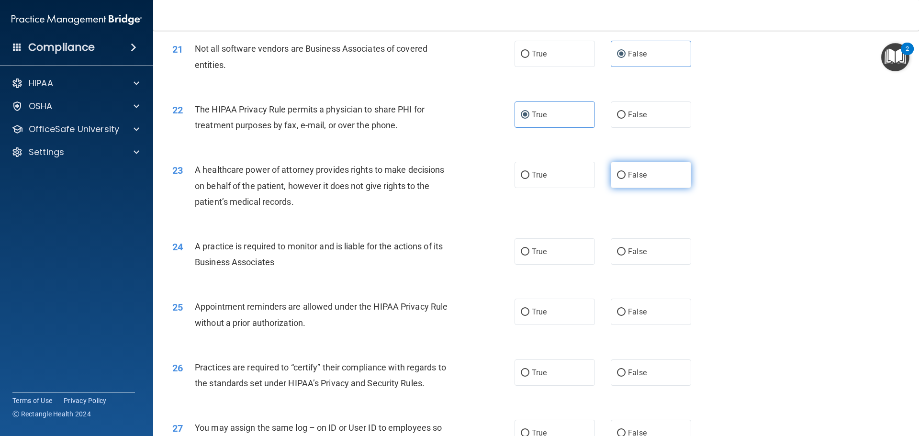
click at [643, 187] on label "False" at bounding box center [651, 175] width 80 height 26
click at [626, 179] on input "False" at bounding box center [621, 175] width 9 height 7
radio input "true"
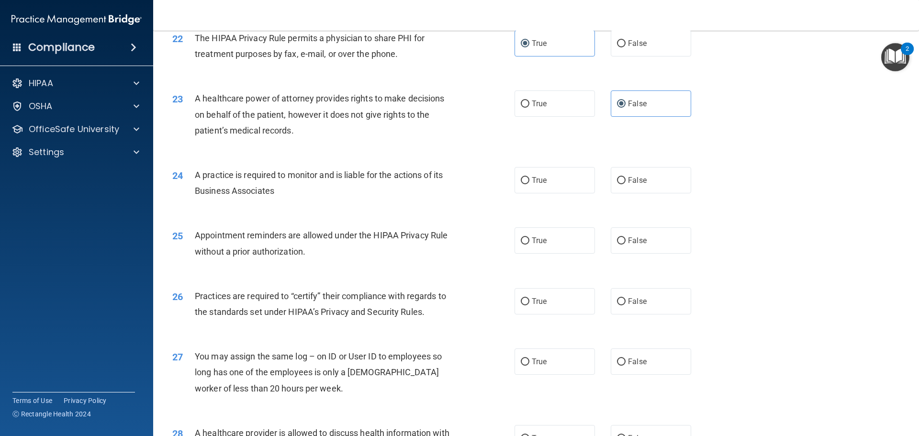
scroll to position [1580, 0]
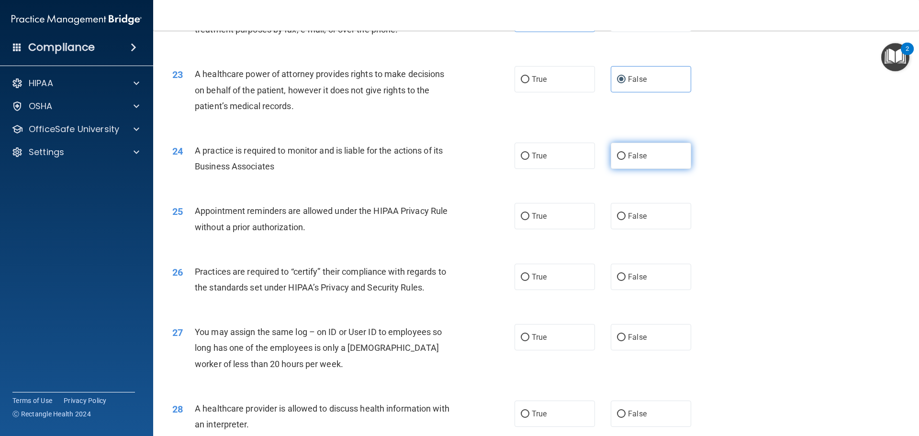
drag, startPoint x: 658, startPoint y: 162, endPoint x: 623, endPoint y: 163, distance: 35.4
click at [657, 162] on label "False" at bounding box center [651, 156] width 80 height 26
click at [626, 160] on input "False" at bounding box center [621, 156] width 9 height 7
radio input "true"
click at [552, 220] on label "True" at bounding box center [555, 216] width 80 height 26
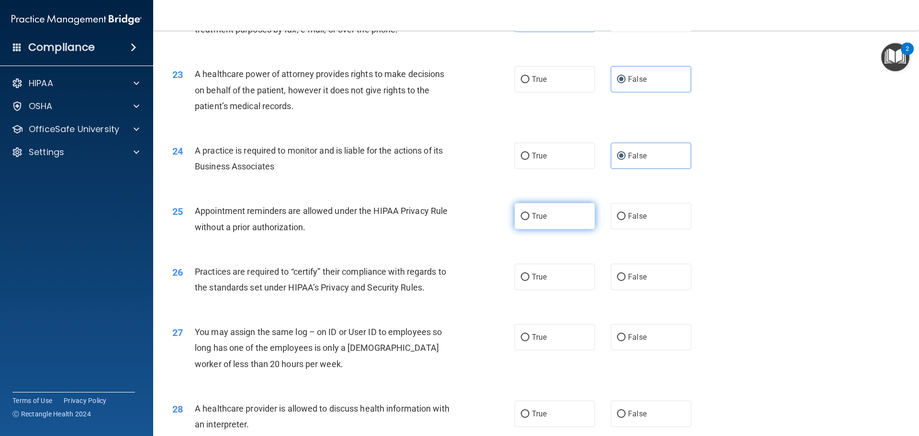
click at [529, 220] on input "True" at bounding box center [525, 216] width 9 height 7
radio input "true"
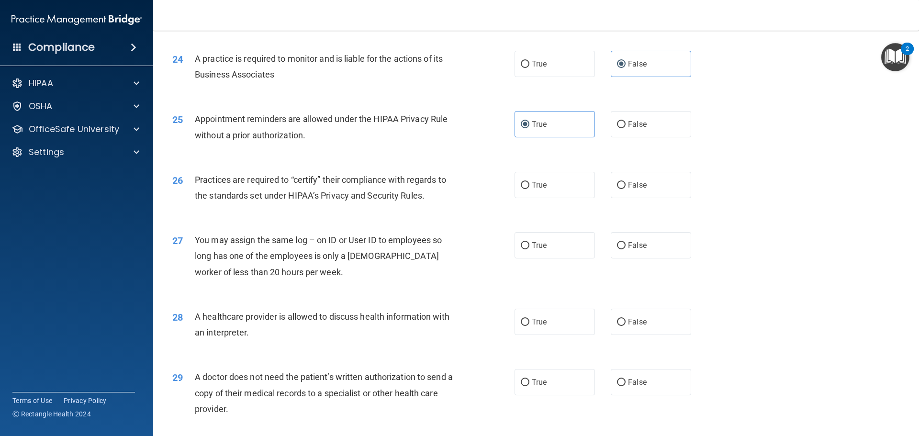
scroll to position [1675, 0]
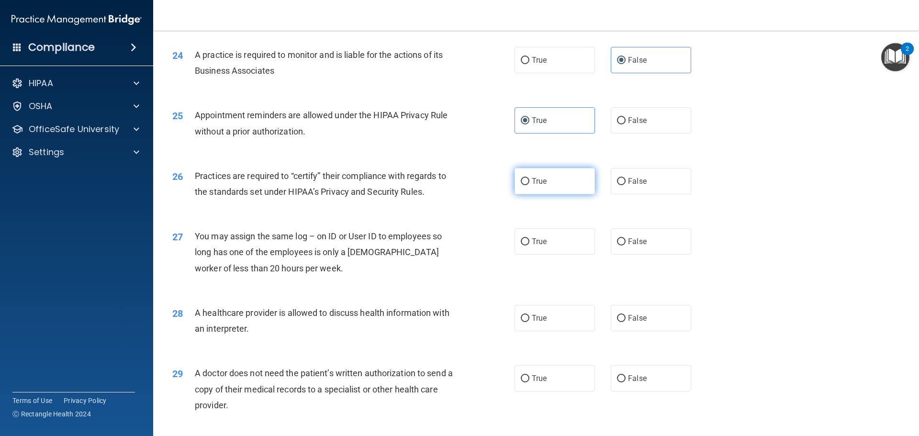
drag, startPoint x: 522, startPoint y: 180, endPoint x: 512, endPoint y: 181, distance: 10.2
click at [522, 180] on input "True" at bounding box center [525, 181] width 9 height 7
radio input "true"
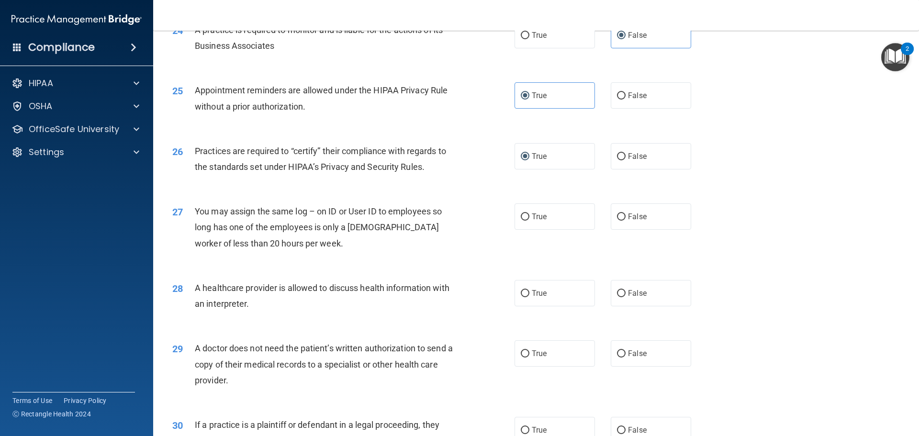
scroll to position [1723, 0]
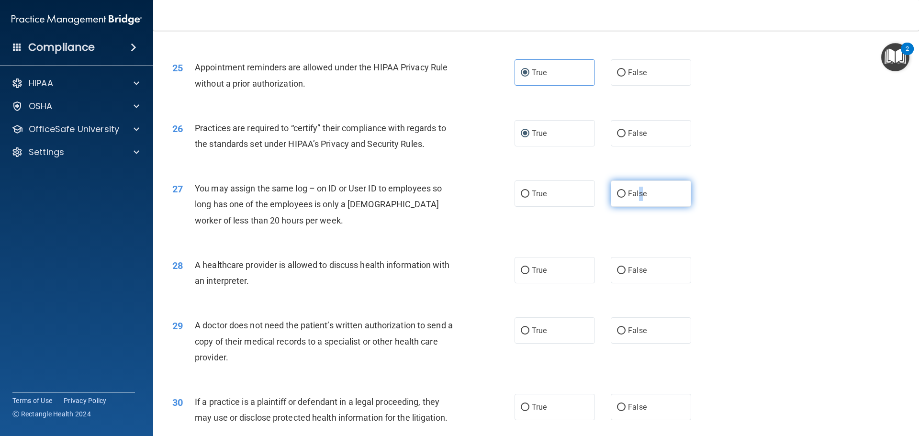
drag, startPoint x: 636, startPoint y: 192, endPoint x: 626, endPoint y: 194, distance: 10.3
click at [631, 194] on span "False" at bounding box center [637, 193] width 19 height 9
click at [628, 202] on label "False" at bounding box center [651, 193] width 80 height 26
click at [626, 198] on input "False" at bounding box center [621, 194] width 9 height 7
radio input "true"
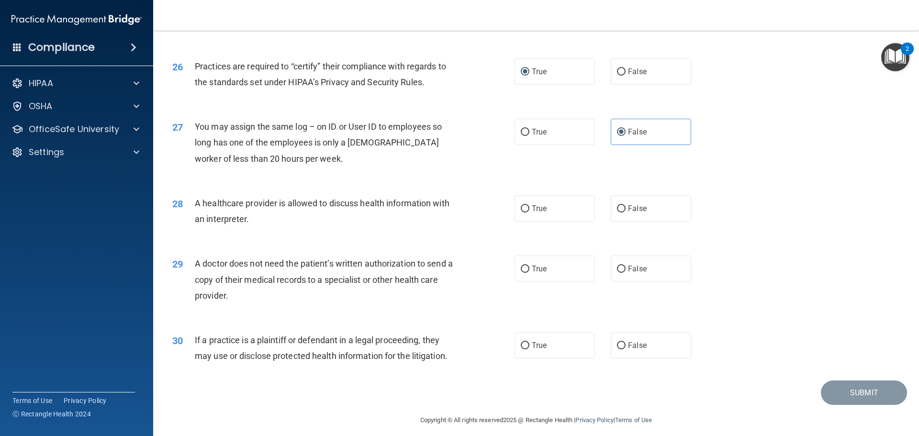
scroll to position [1792, 0]
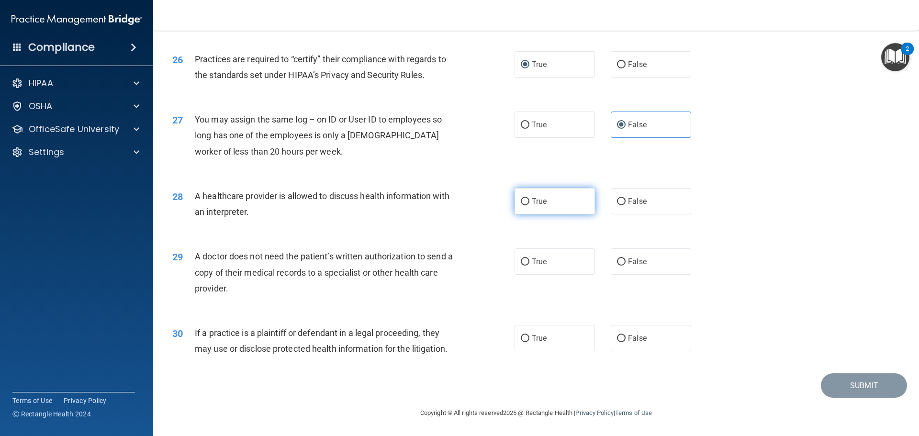
click at [555, 199] on label "True" at bounding box center [555, 201] width 80 height 26
click at [529, 199] on input "True" at bounding box center [525, 201] width 9 height 7
radio input "true"
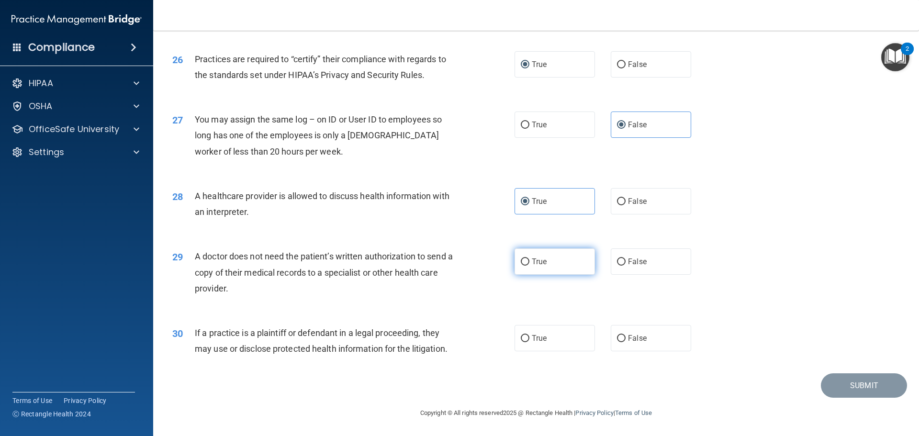
click at [535, 259] on span "True" at bounding box center [539, 261] width 15 height 9
click at [529, 259] on input "True" at bounding box center [525, 261] width 9 height 7
radio input "true"
click at [543, 334] on span "True" at bounding box center [539, 338] width 15 height 9
click at [529, 335] on input "True" at bounding box center [525, 338] width 9 height 7
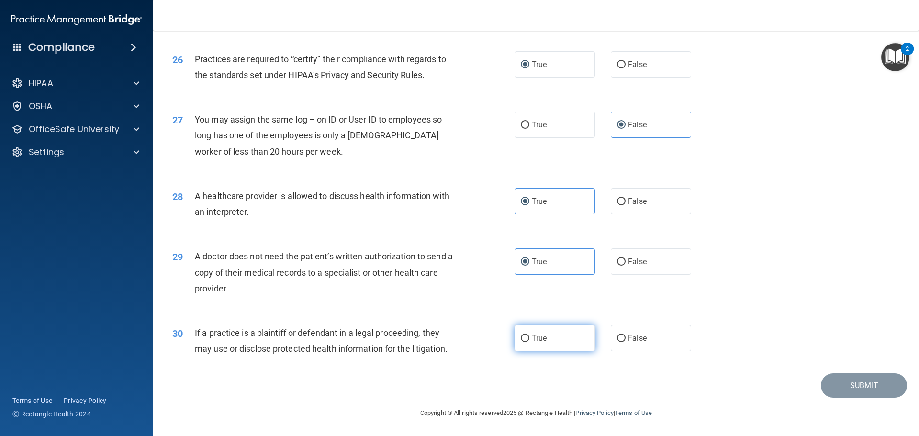
radio input "true"
click at [859, 391] on button "Submit" at bounding box center [864, 385] width 86 height 24
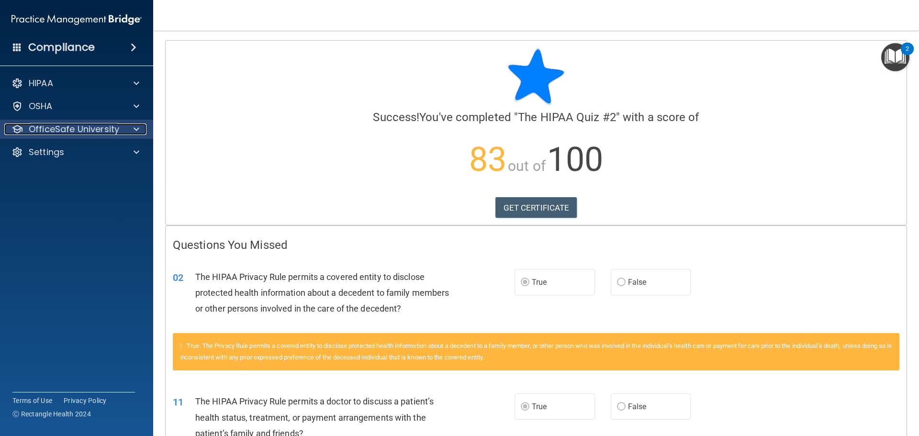
click at [128, 124] on div at bounding box center [135, 128] width 24 height 11
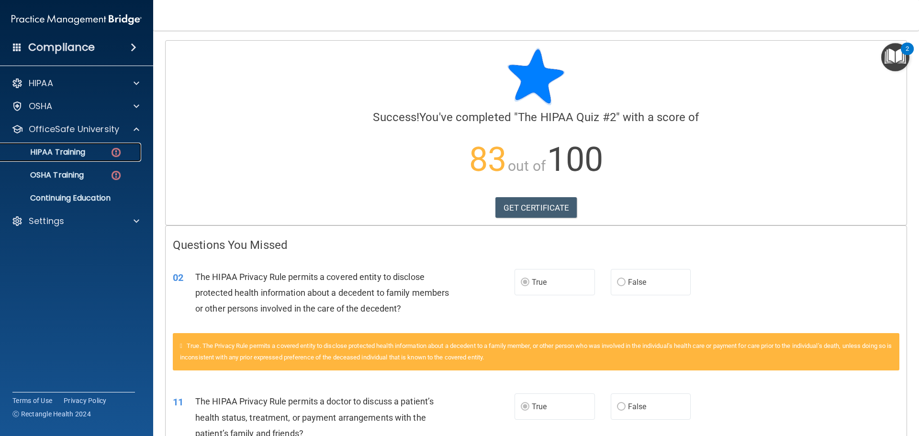
click at [73, 153] on p "HIPAA Training" at bounding box center [45, 152] width 79 height 10
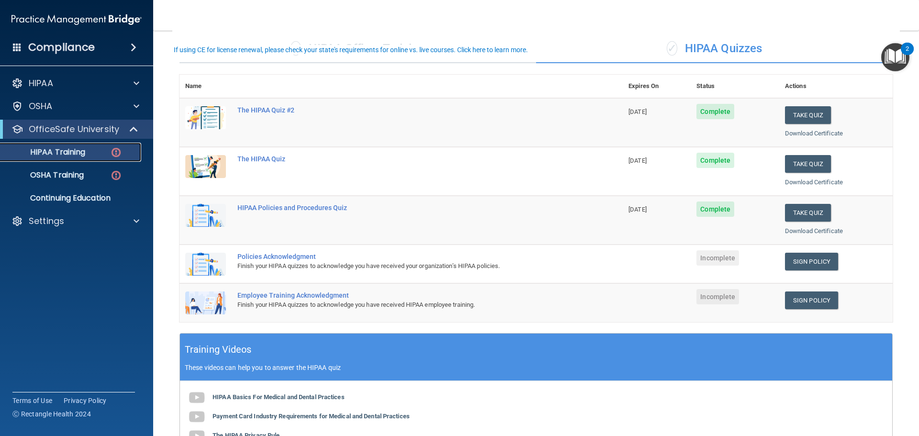
scroll to position [48, 0]
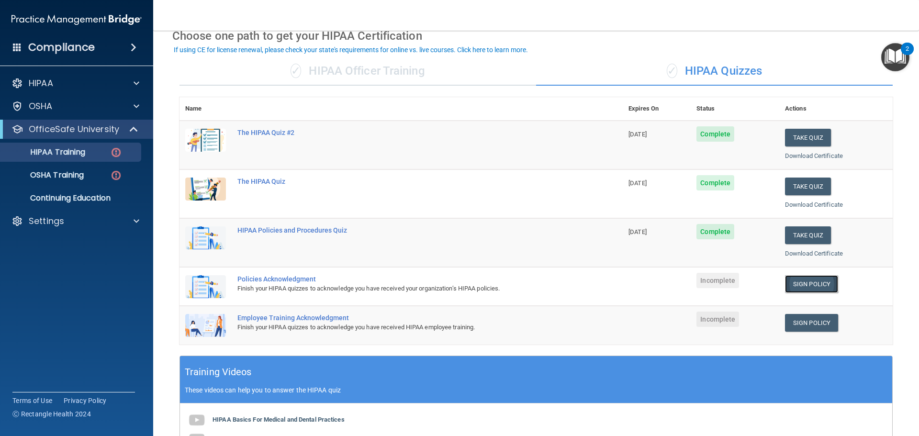
click at [799, 292] on link "Sign Policy" at bounding box center [811, 284] width 53 height 18
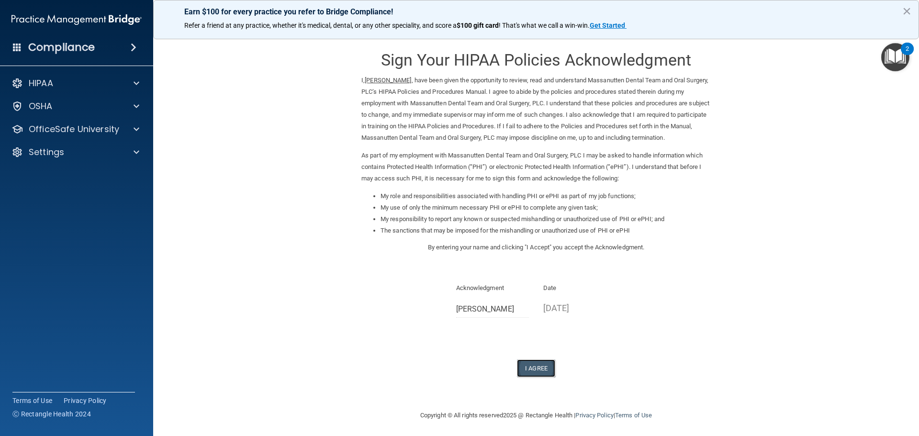
click at [536, 367] on button "I Agree" at bounding box center [536, 368] width 38 height 18
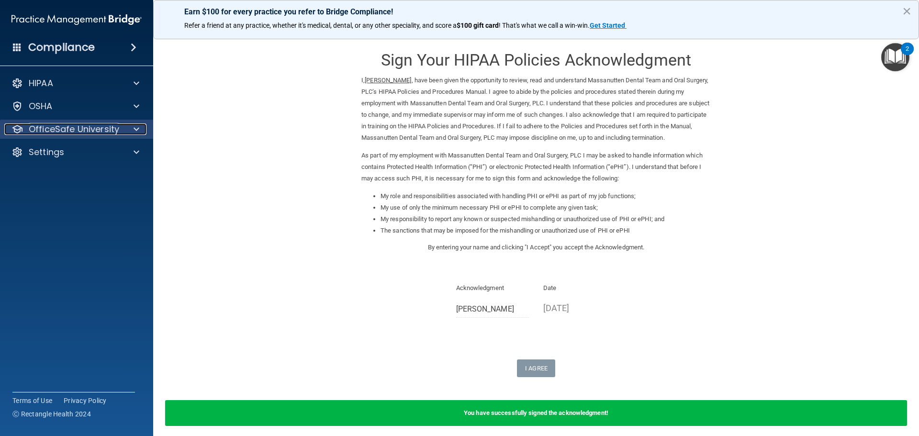
click at [138, 134] on span at bounding box center [137, 128] width 6 height 11
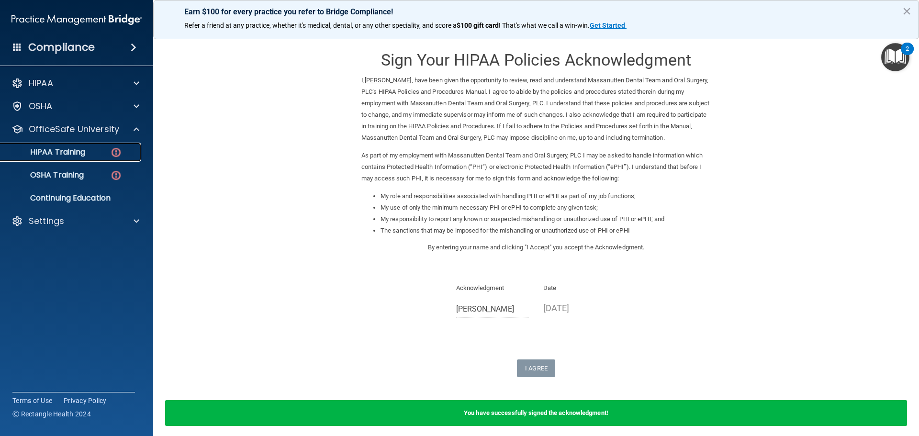
click at [116, 146] on img at bounding box center [116, 152] width 12 height 12
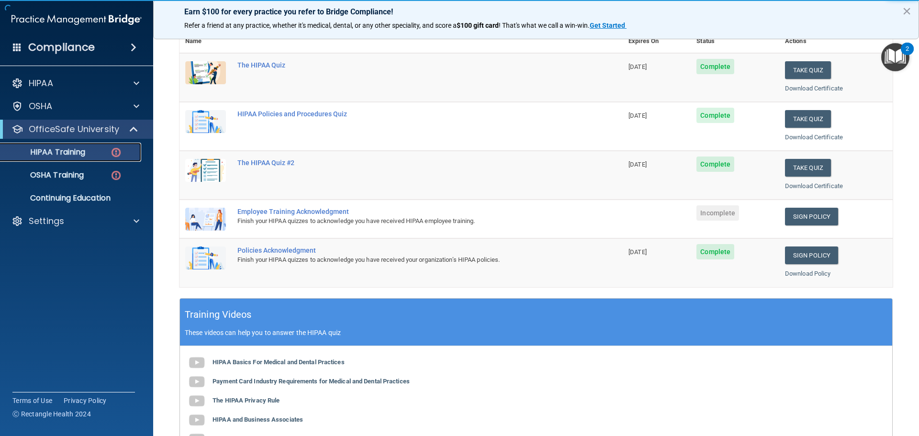
scroll to position [144, 0]
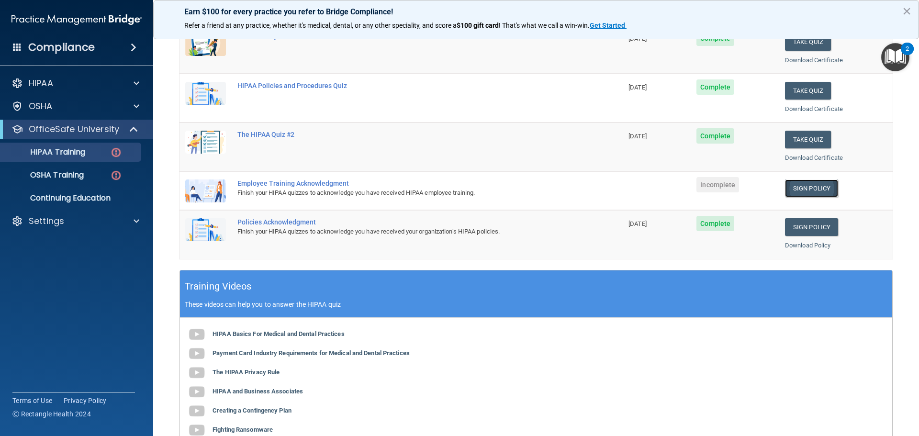
click at [797, 184] on link "Sign Policy" at bounding box center [811, 189] width 53 height 18
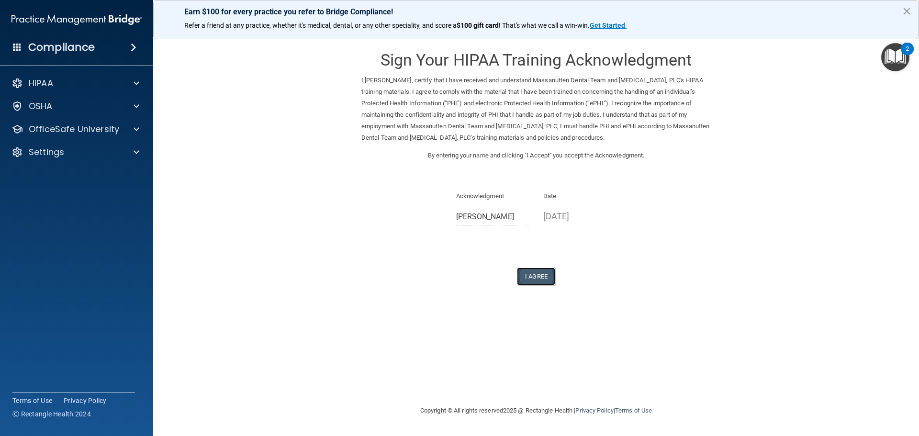
click at [531, 276] on button "I Agree" at bounding box center [536, 277] width 38 height 18
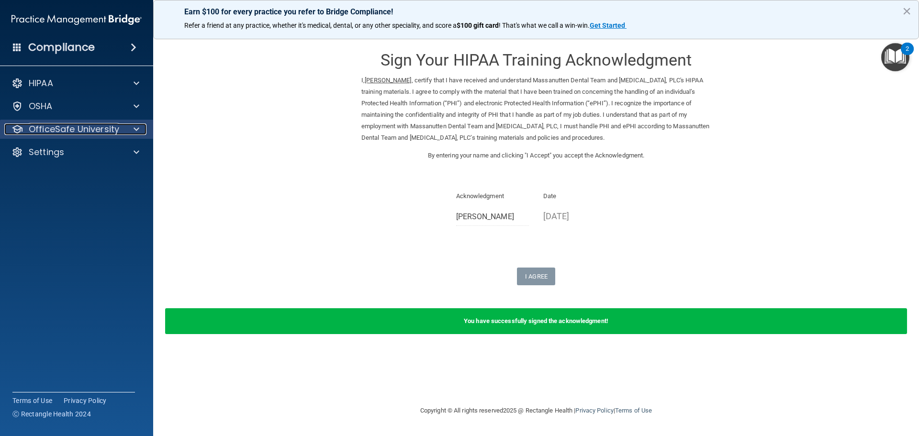
click at [139, 130] on div at bounding box center [135, 128] width 24 height 11
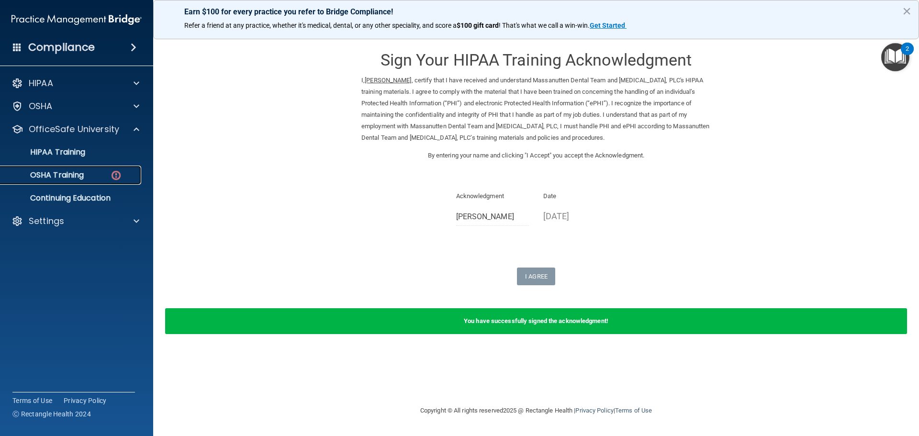
click at [95, 176] on div "OSHA Training" at bounding box center [71, 175] width 131 height 10
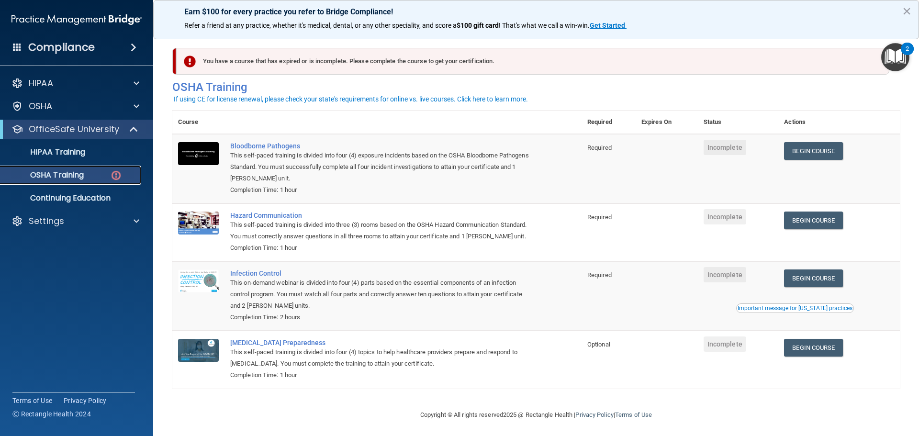
scroll to position [16, 0]
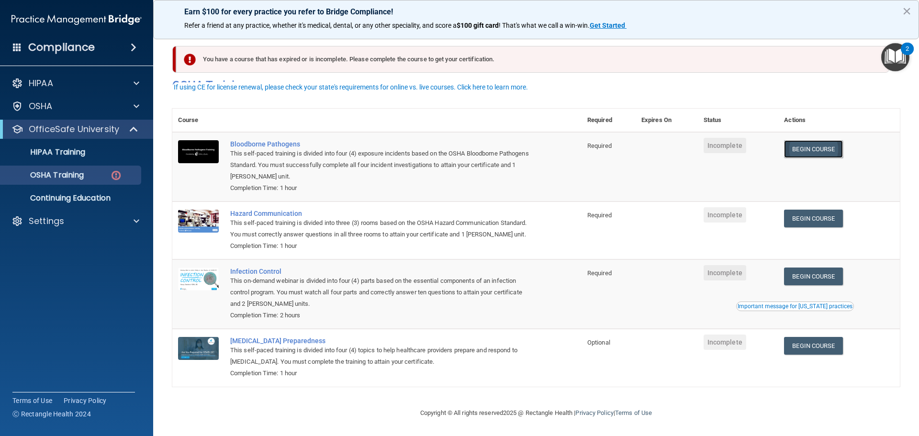
click at [798, 140] on link "Begin Course" at bounding box center [813, 149] width 58 height 18
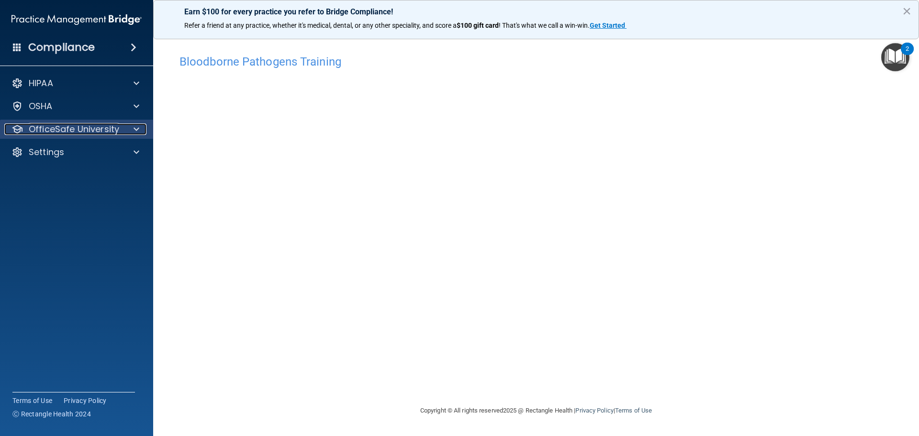
click at [137, 124] on span at bounding box center [137, 128] width 6 height 11
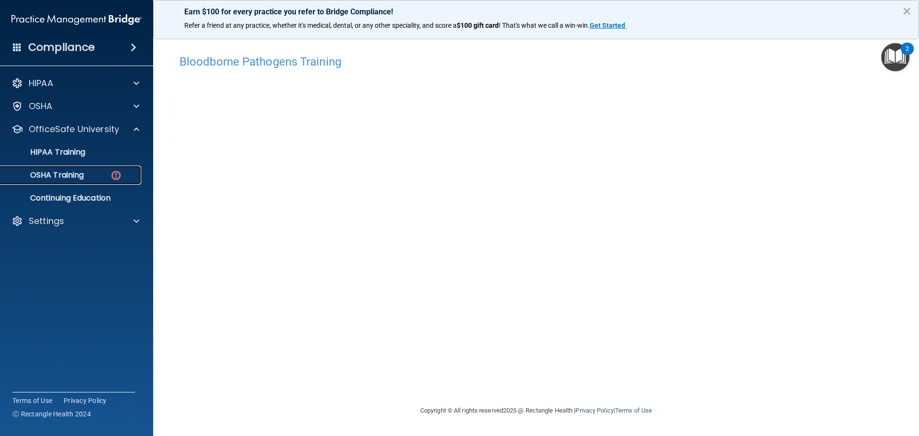
click at [115, 177] on img at bounding box center [116, 175] width 12 height 12
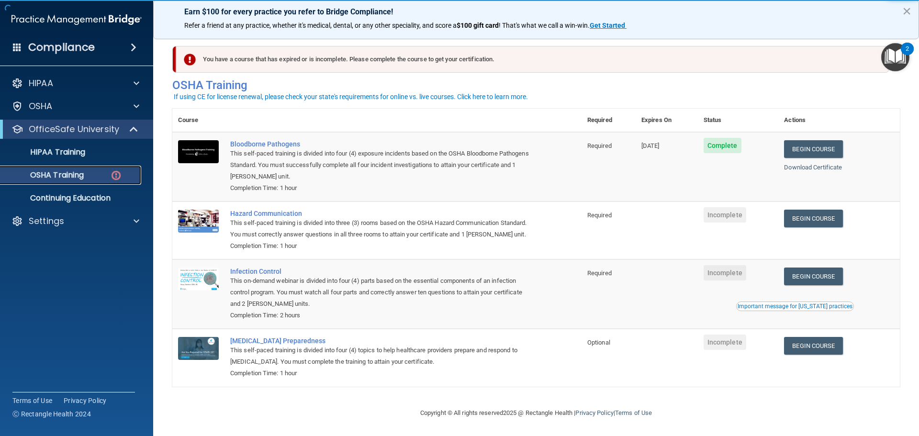
scroll to position [16, 0]
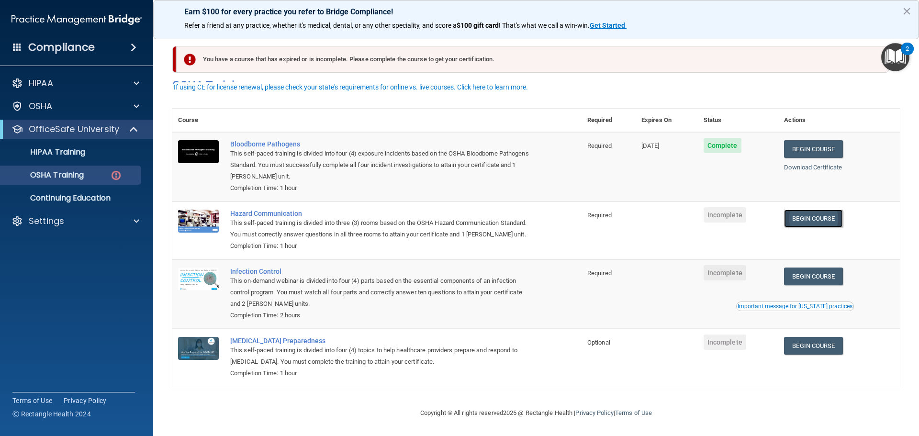
click at [813, 212] on link "Begin Course" at bounding box center [813, 219] width 58 height 18
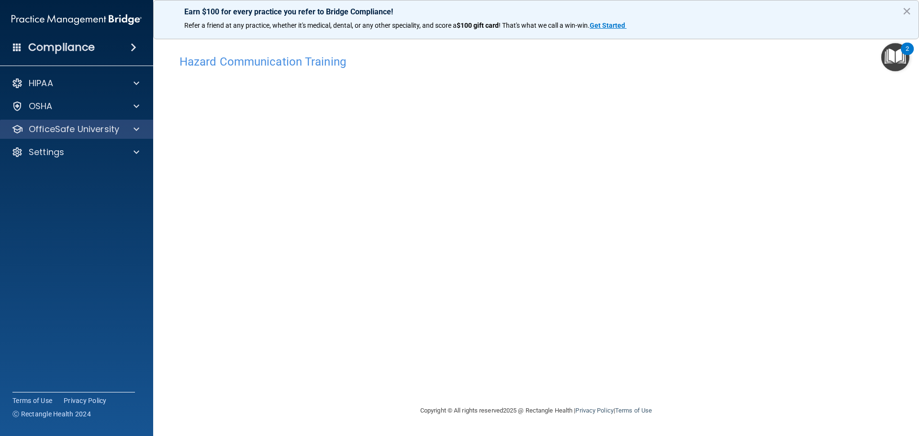
click at [140, 121] on div "OfficeSafe University" at bounding box center [77, 129] width 154 height 19
click at [141, 126] on div at bounding box center [135, 128] width 24 height 11
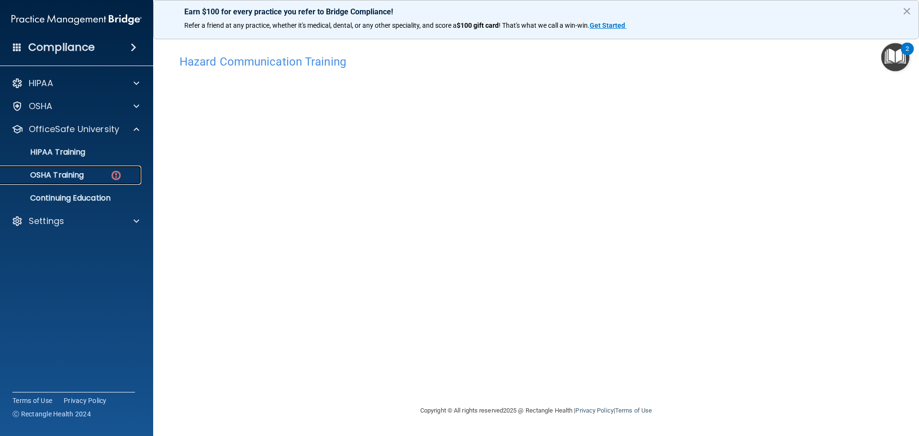
click at [105, 166] on link "OSHA Training" at bounding box center [65, 175] width 151 height 19
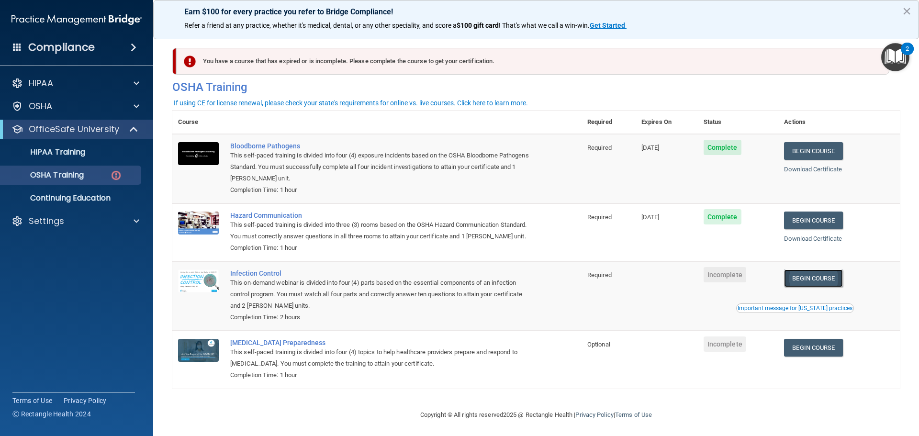
click at [795, 287] on link "Begin Course" at bounding box center [813, 278] width 58 height 18
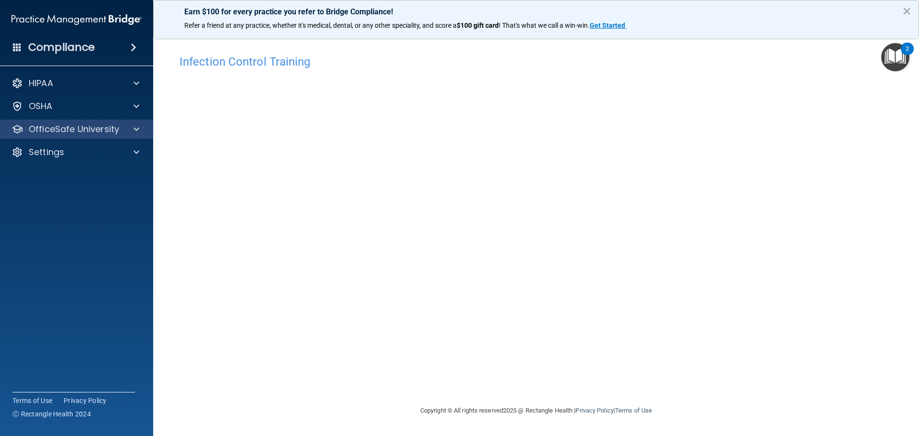
click at [133, 118] on div "HIPAA Documents and Policies Report an Incident Business Associates Emergency P…" at bounding box center [77, 120] width 154 height 100
click at [132, 128] on div at bounding box center [135, 128] width 24 height 11
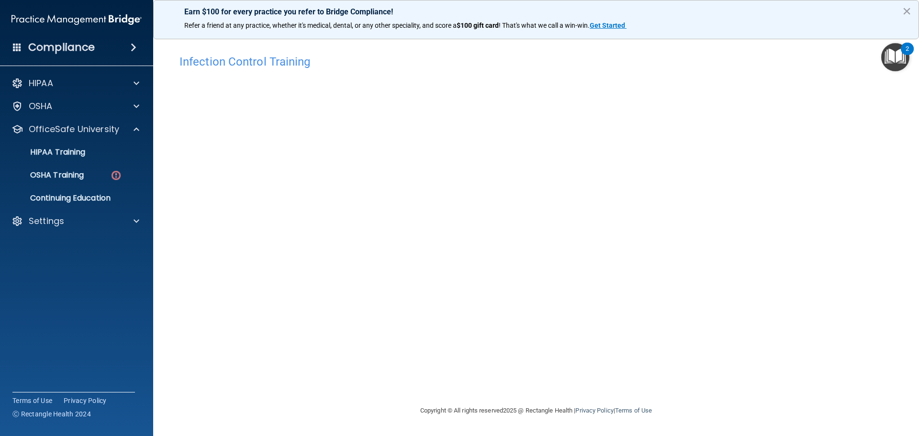
click at [68, 165] on ul "HIPAA Training OSHA Training Continuing Education" at bounding box center [76, 173] width 173 height 69
click at [73, 169] on link "OSHA Training" at bounding box center [65, 175] width 151 height 19
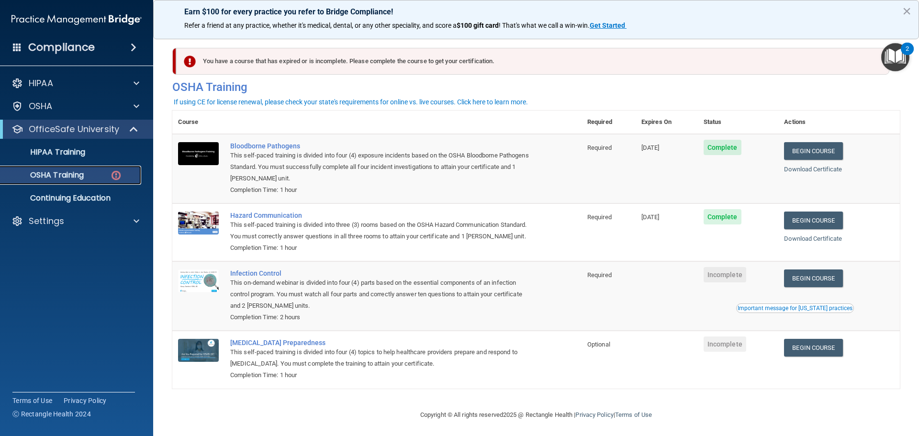
scroll to position [16, 0]
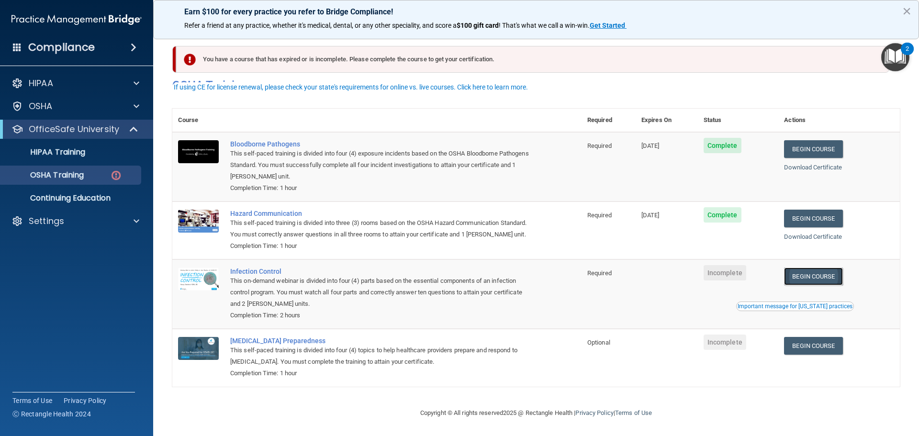
click at [807, 275] on link "Begin Course" at bounding box center [813, 277] width 58 height 18
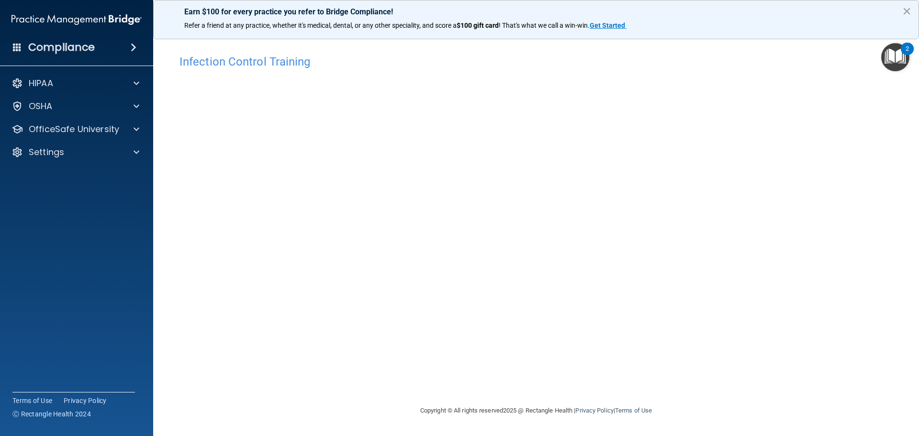
click at [705, 365] on div "Infection Control Training This course doesn’t expire until . Are you sure you …" at bounding box center [536, 227] width 728 height 355
click at [88, 134] on p "OfficeSafe University" at bounding box center [74, 128] width 90 height 11
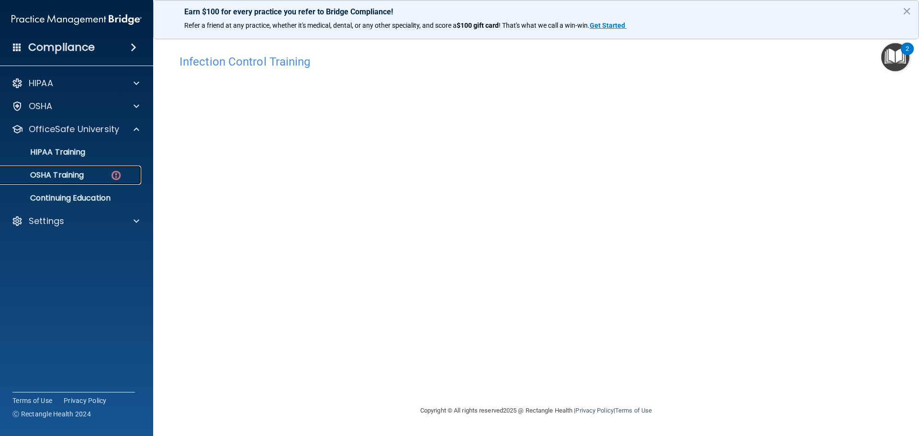
click at [108, 174] on div "OSHA Training" at bounding box center [71, 175] width 131 height 10
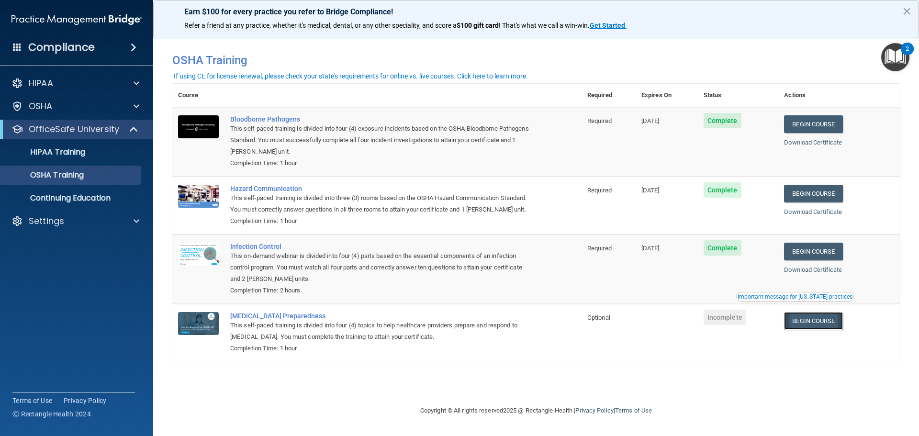
click at [820, 316] on link "Begin Course" at bounding box center [813, 321] width 58 height 18
click at [131, 123] on span at bounding box center [135, 128] width 8 height 11
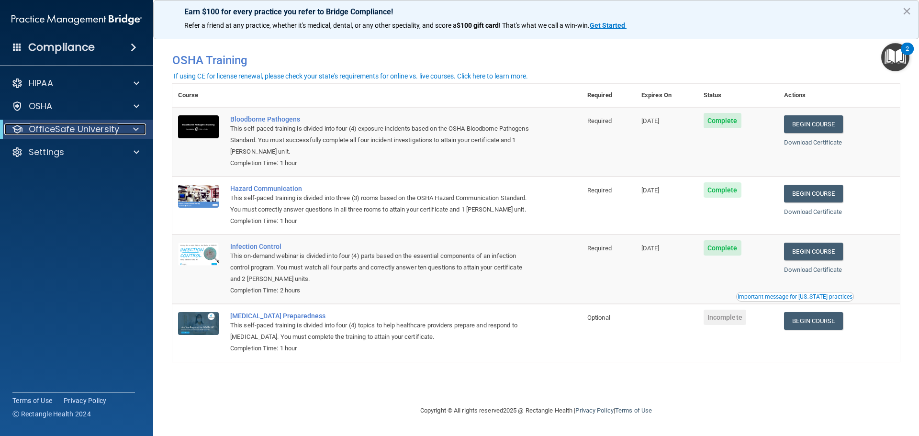
click at [132, 130] on div at bounding box center [134, 128] width 23 height 11
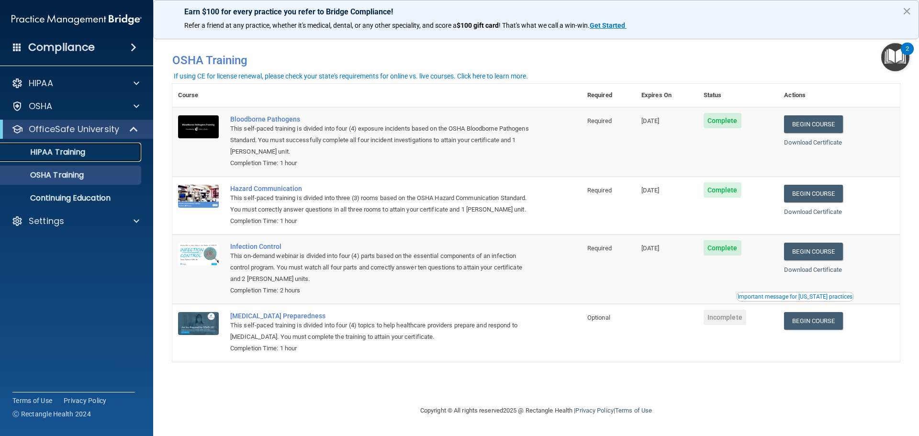
click at [77, 149] on p "HIPAA Training" at bounding box center [45, 152] width 79 height 10
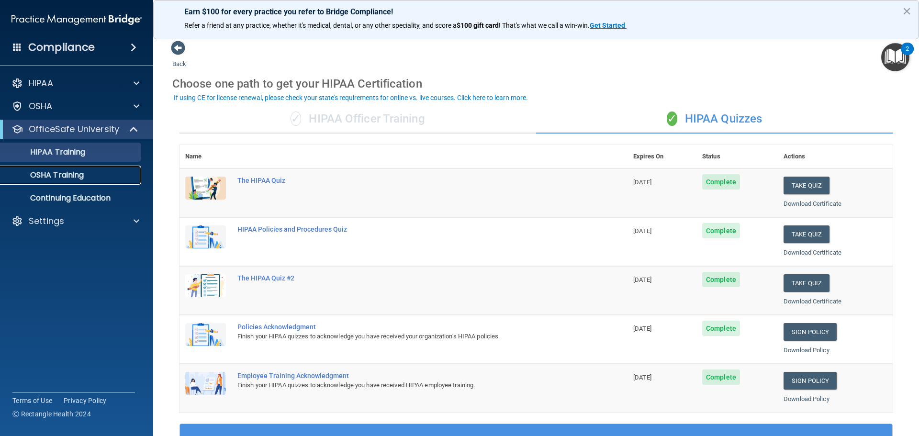
click at [63, 173] on p "OSHA Training" at bounding box center [45, 175] width 78 height 10
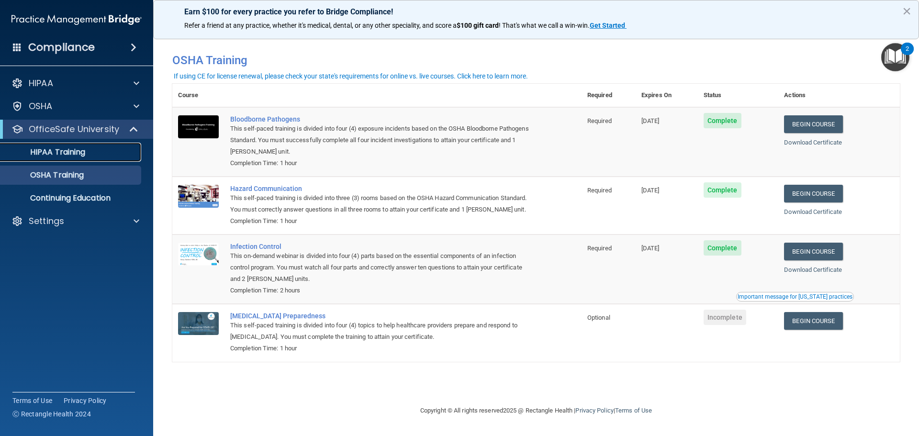
click at [85, 157] on p "HIPAA Training" at bounding box center [45, 152] width 79 height 10
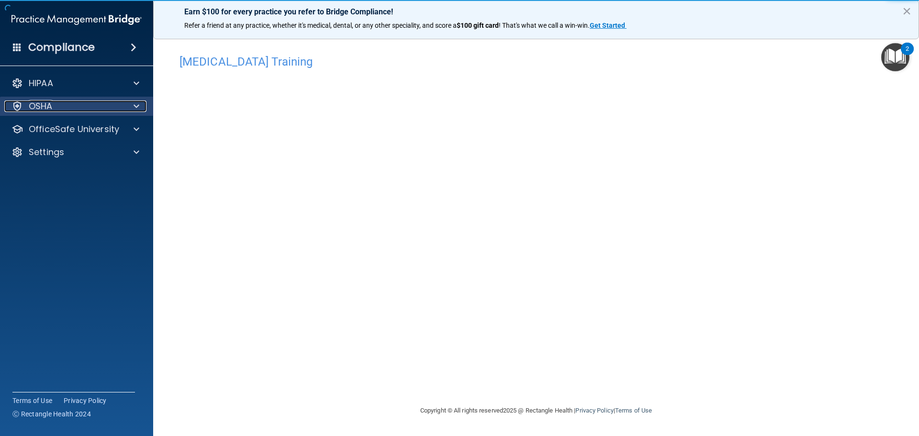
click at [122, 101] on div "OSHA" at bounding box center [63, 106] width 119 height 11
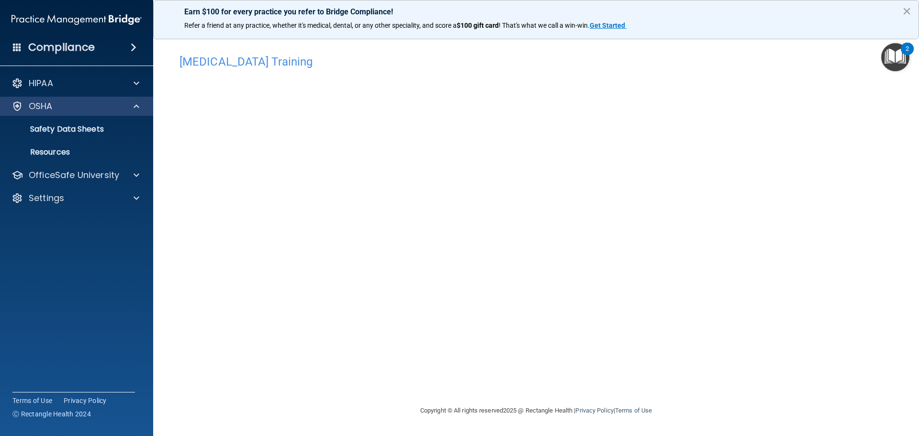
click at [149, 102] on div "OSHA" at bounding box center [77, 106] width 154 height 19
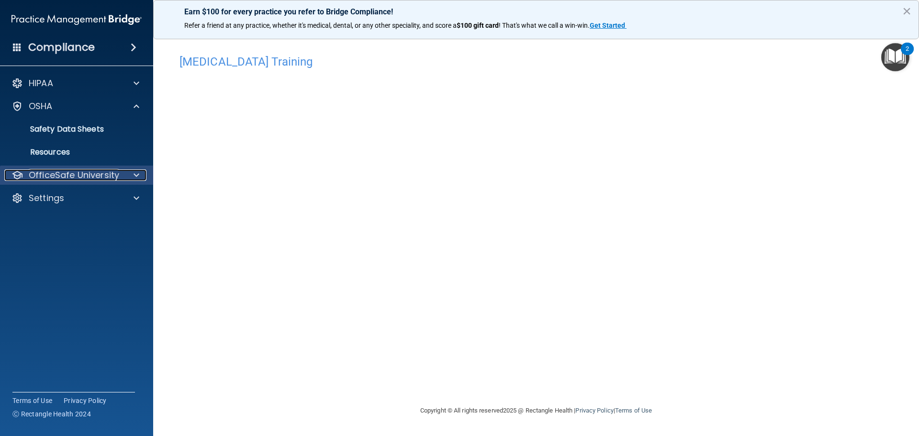
click at [137, 172] on span at bounding box center [137, 174] width 6 height 11
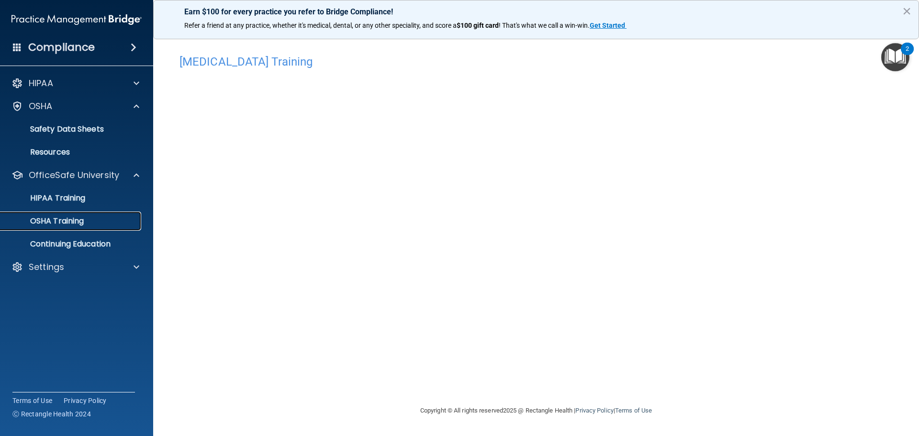
click at [49, 228] on link "OSHA Training" at bounding box center [65, 221] width 151 height 19
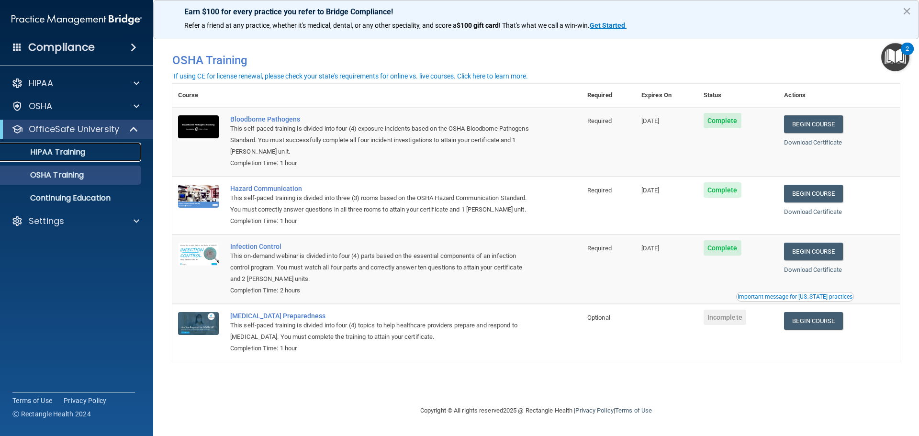
click at [61, 159] on link "HIPAA Training" at bounding box center [65, 152] width 151 height 19
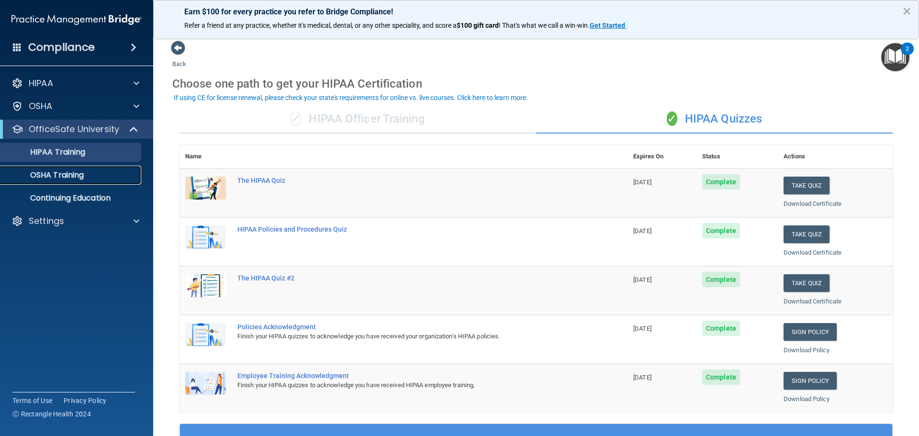
click at [61, 170] on p "OSHA Training" at bounding box center [45, 175] width 78 height 10
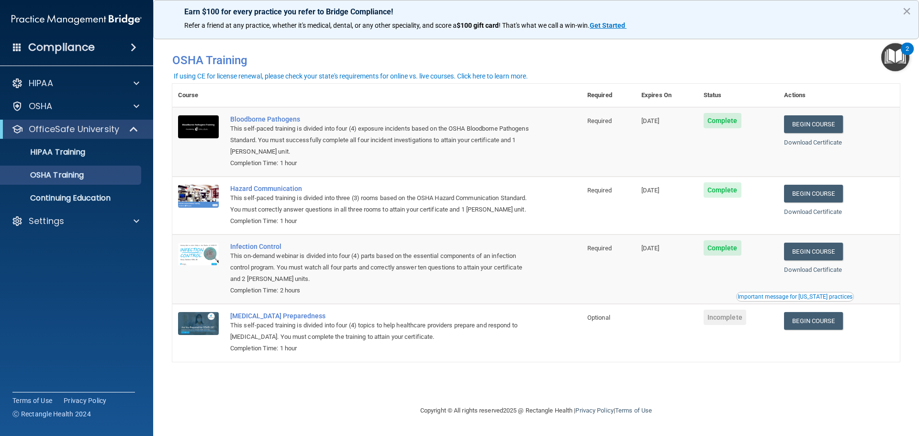
click at [95, 51] on div "Compliance" at bounding box center [76, 47] width 153 height 21
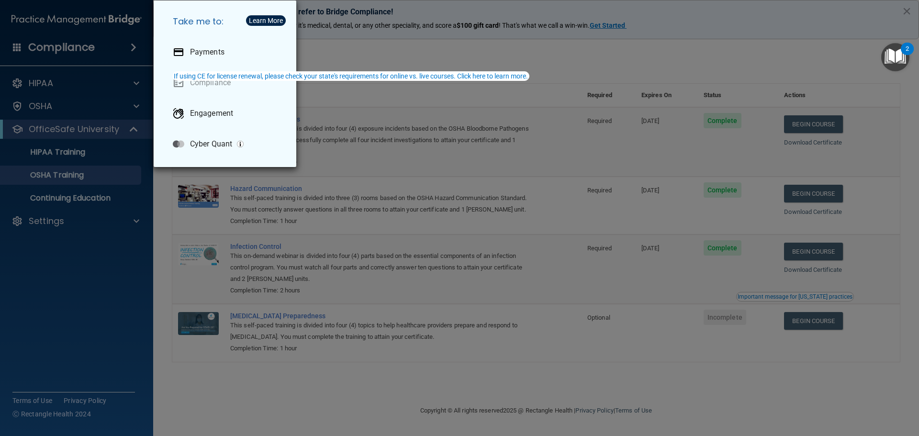
click at [87, 46] on div "Take me to: Payments Compliance Engagement Cyber Quant" at bounding box center [459, 218] width 919 height 436
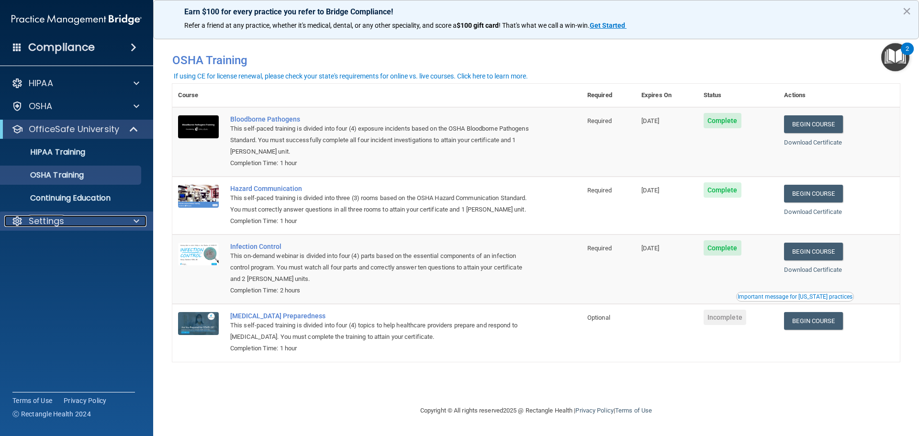
click at [53, 225] on p "Settings" at bounding box center [46, 220] width 35 height 11
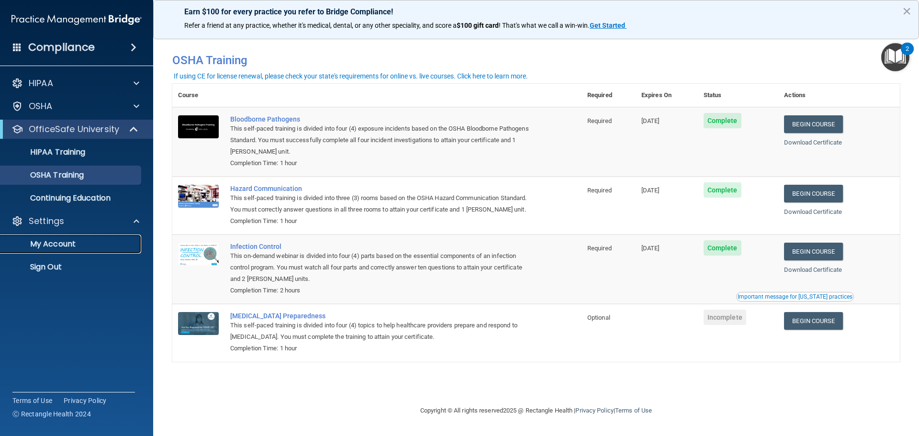
click at [56, 243] on p "My Account" at bounding box center [71, 244] width 131 height 10
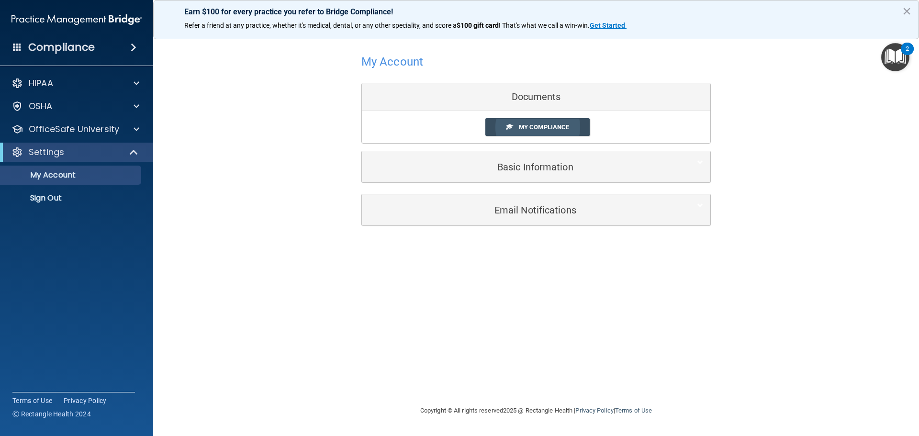
click at [539, 120] on link "My Compliance" at bounding box center [537, 127] width 105 height 18
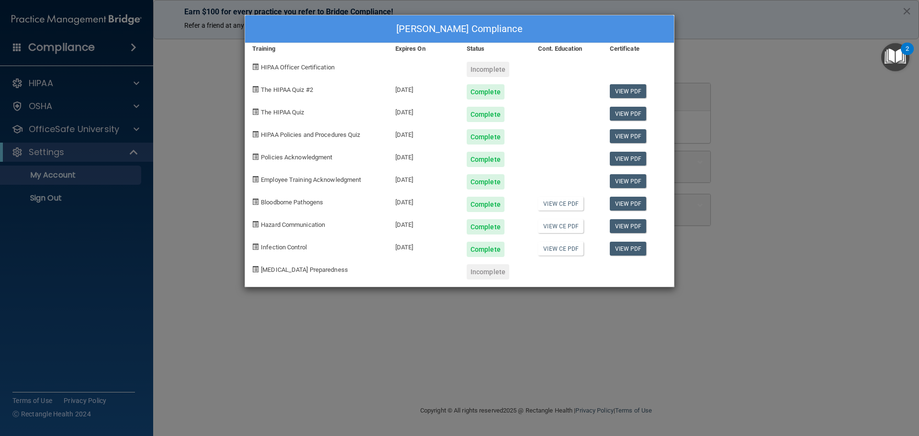
click at [200, 120] on div "[PERSON_NAME] Compliance Training Expires On Status Cont. Education Certificate…" at bounding box center [459, 218] width 919 height 436
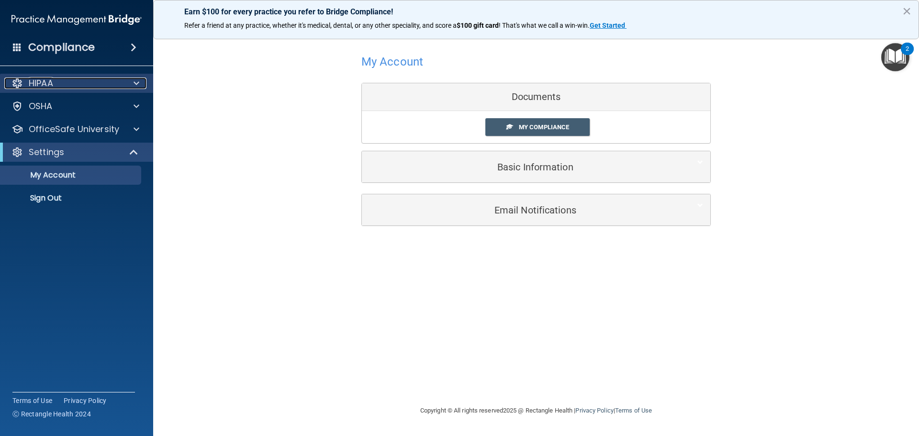
click at [80, 82] on div "HIPAA" at bounding box center [63, 83] width 119 height 11
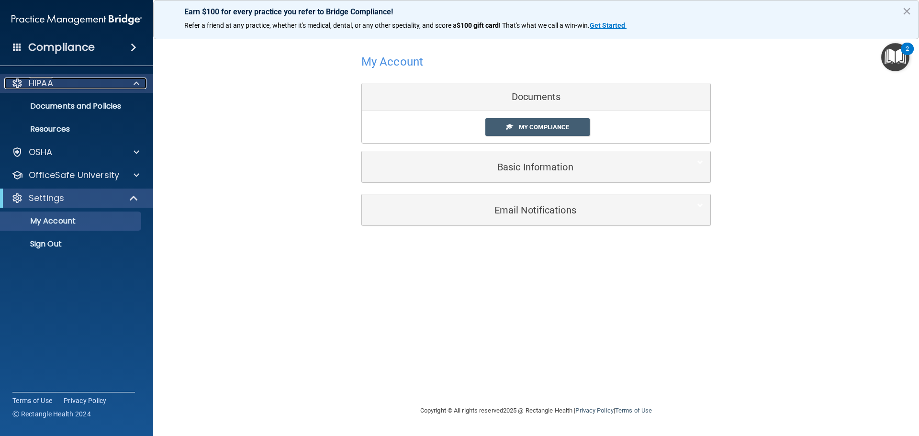
click at [84, 82] on div "HIPAA" at bounding box center [63, 83] width 119 height 11
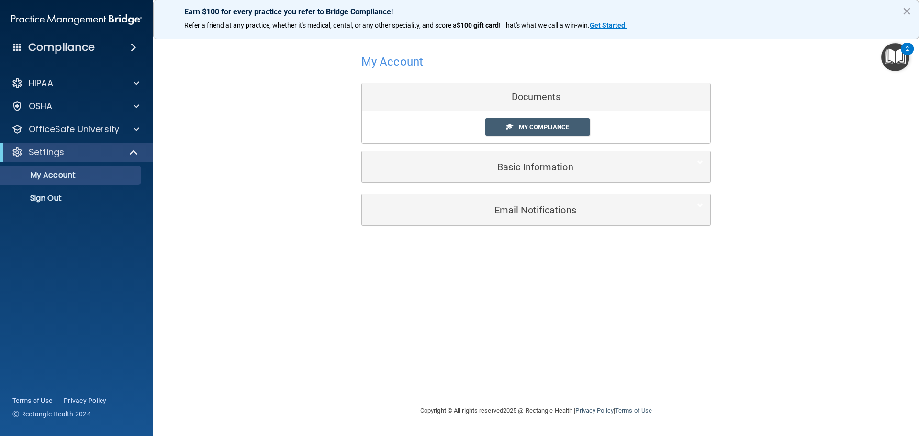
click at [234, 90] on div "My Account Documents My Compliance My Compliance My BAA Basic Information Full …" at bounding box center [536, 138] width 728 height 197
